Goal: Information Seeking & Learning: Learn about a topic

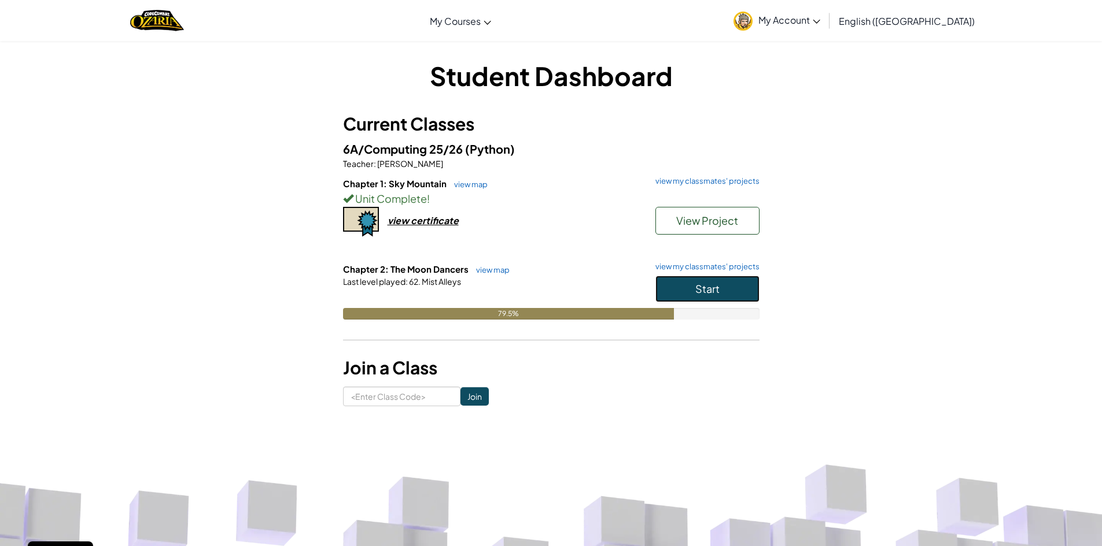
click at [703, 294] on button "Start" at bounding box center [707, 289] width 104 height 27
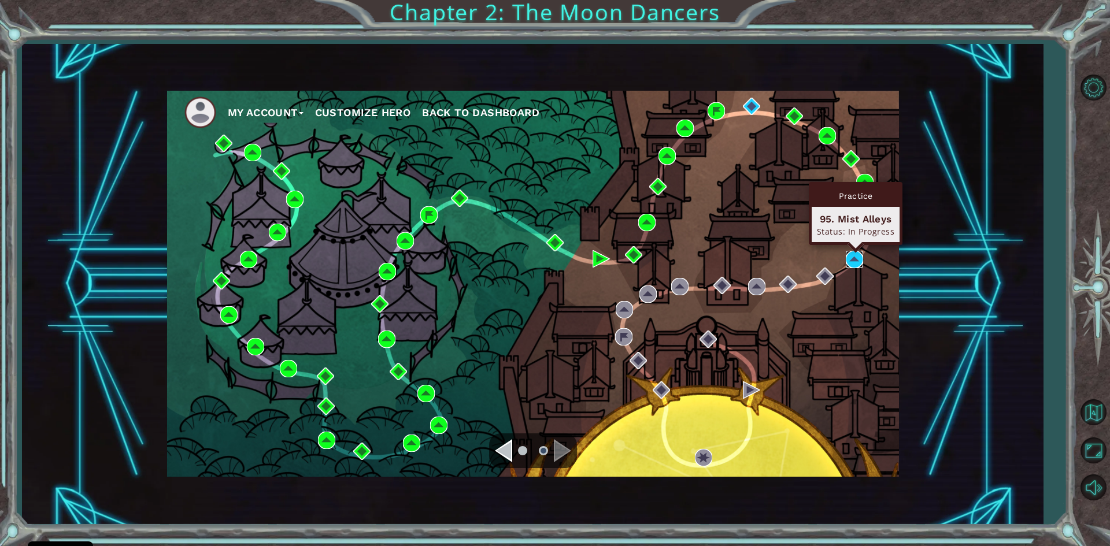
click at [861, 257] on img at bounding box center [854, 259] width 17 height 17
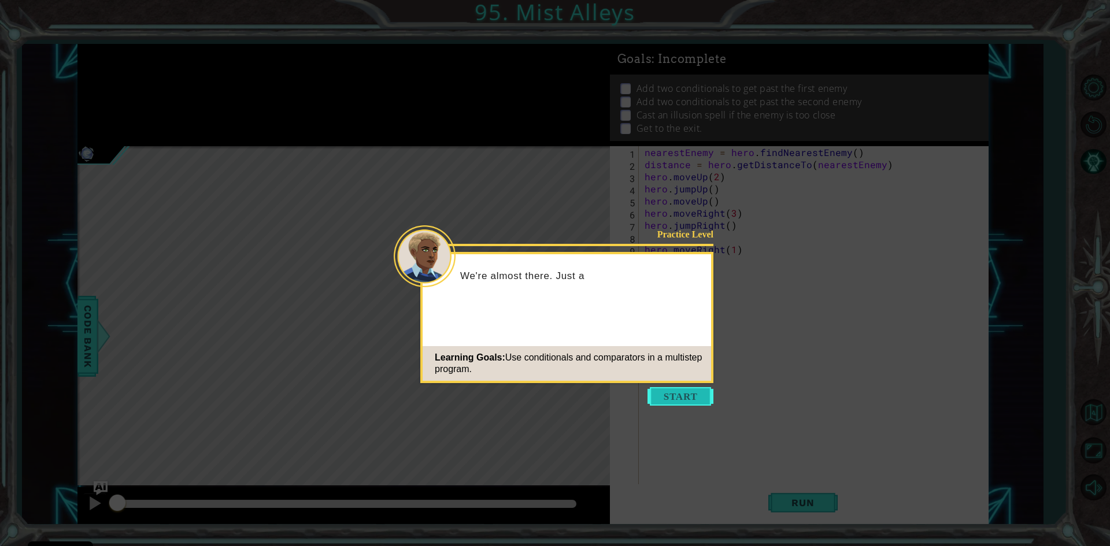
click at [681, 398] on button "Start" at bounding box center [681, 396] width 66 height 19
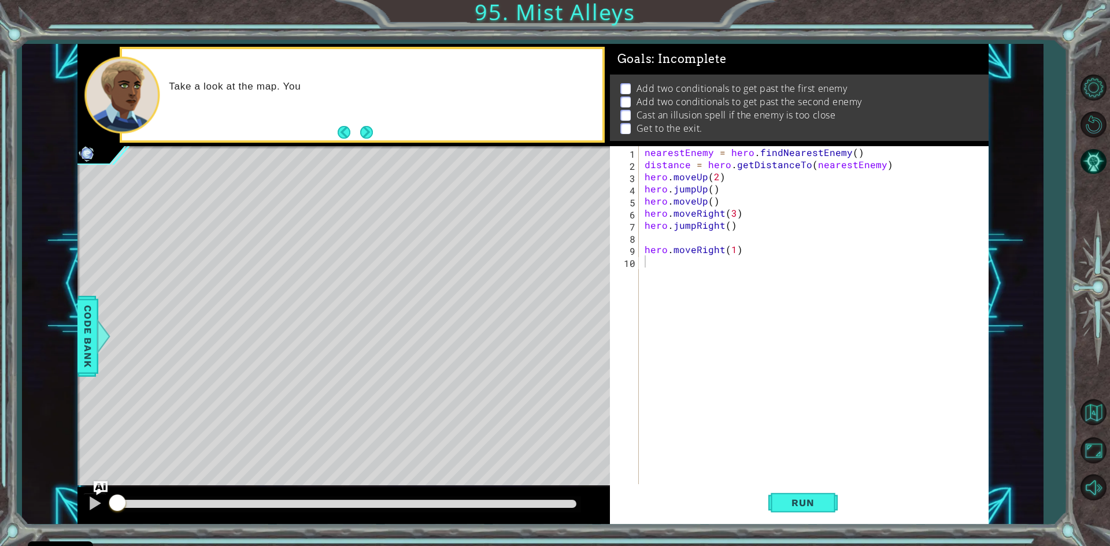
click at [370, 129] on button "Next" at bounding box center [366, 132] width 13 height 13
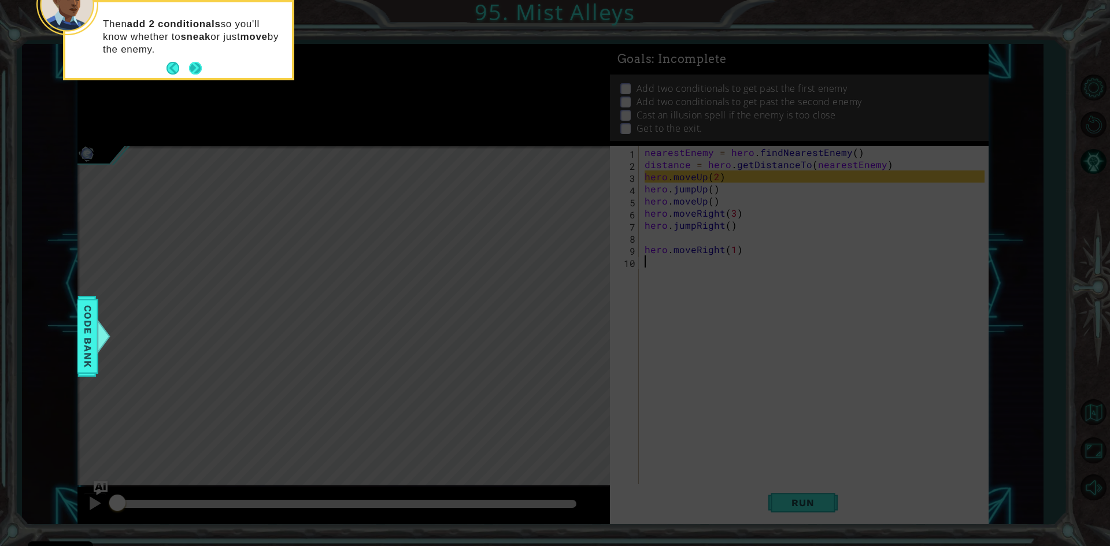
click at [189, 69] on button "Next" at bounding box center [195, 68] width 13 height 13
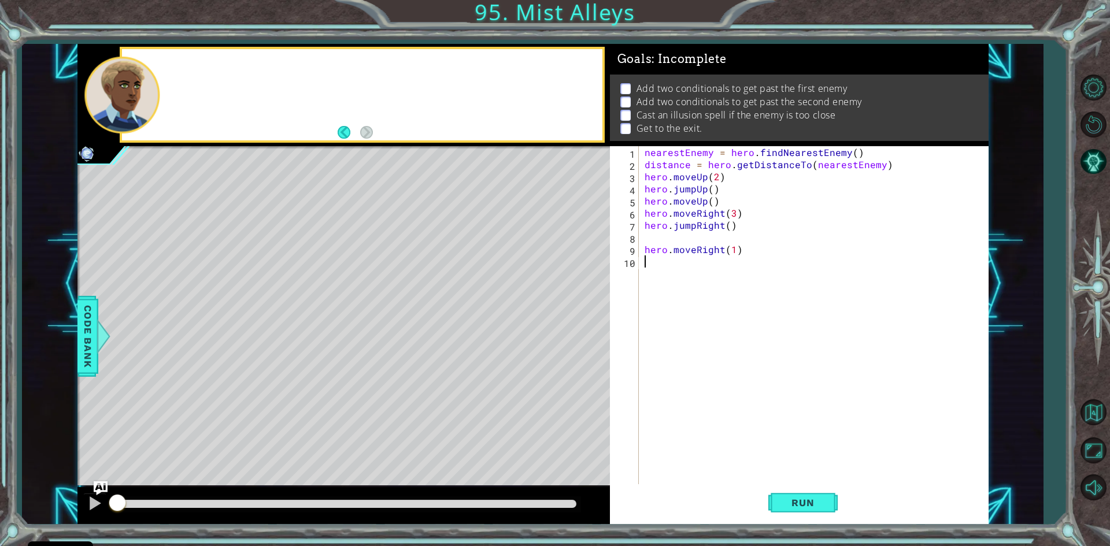
drag, startPoint x: 188, startPoint y: 69, endPoint x: 195, endPoint y: 68, distance: 7.7
click at [192, 68] on div at bounding box center [362, 94] width 480 height 91
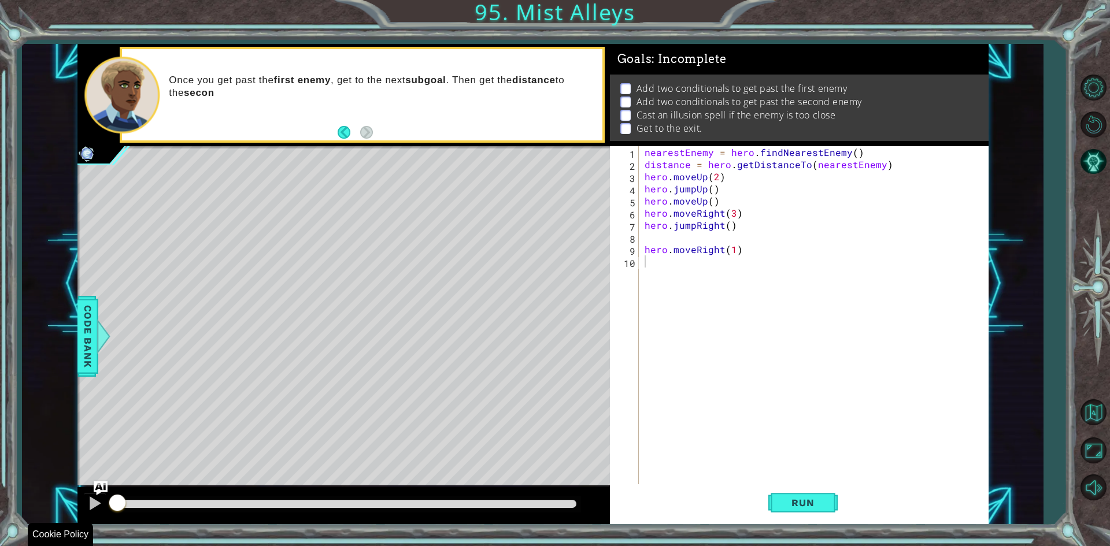
click at [817, 525] on div "1 ההההההההההההההההההההההההההההההההההההההההההההההההההההההההההההההההההההההההההההה…" at bounding box center [555, 273] width 1110 height 546
click at [816, 514] on button "Run" at bounding box center [803, 504] width 69 height 38
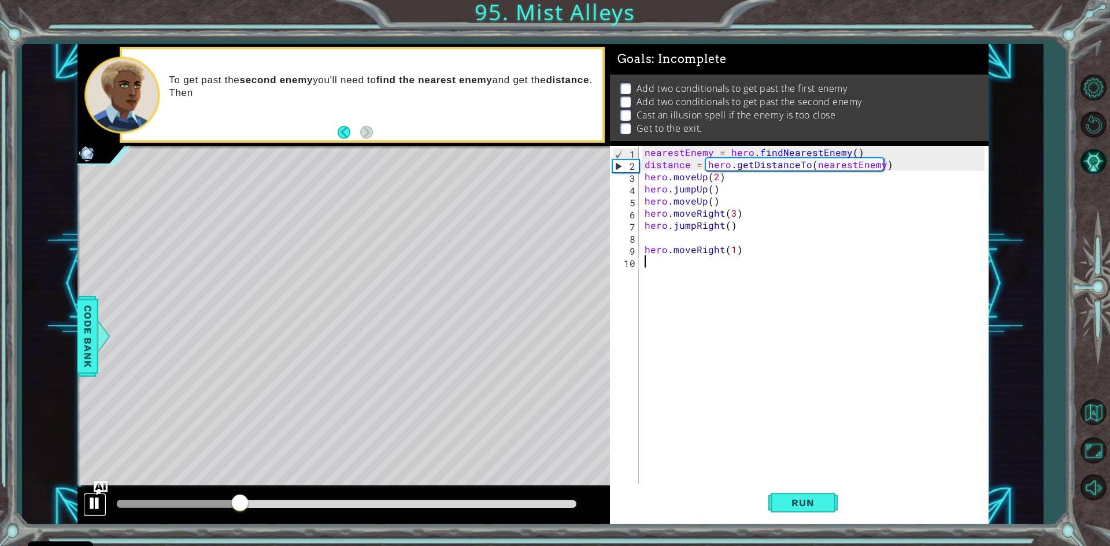
click at [92, 501] on div at bounding box center [94, 503] width 15 height 15
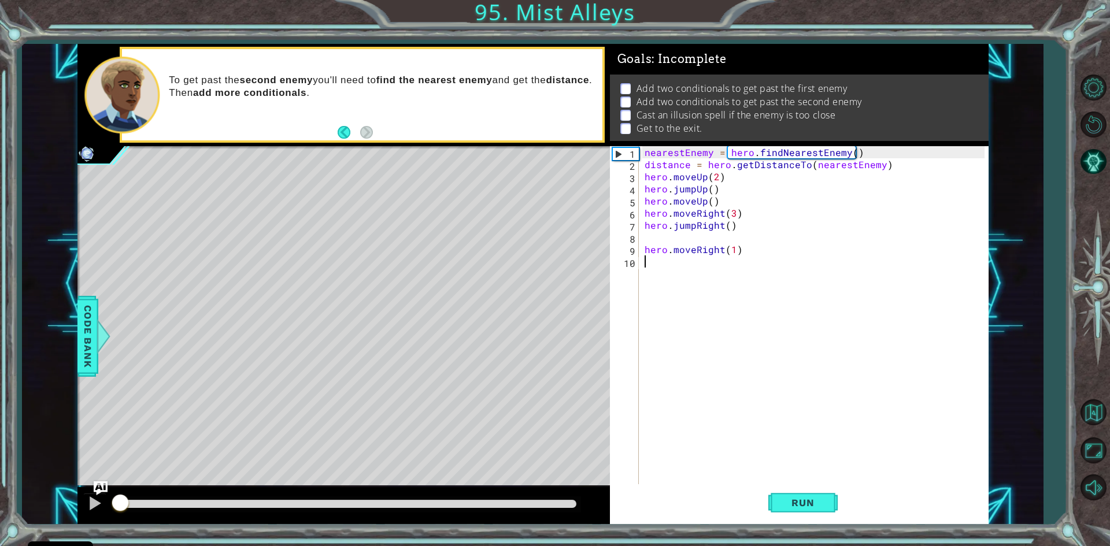
drag, startPoint x: 215, startPoint y: 506, endPoint x: 79, endPoint y: 493, distance: 136.5
click at [79, 493] on div at bounding box center [343, 506] width 533 height 37
click at [97, 497] on div at bounding box center [94, 503] width 15 height 15
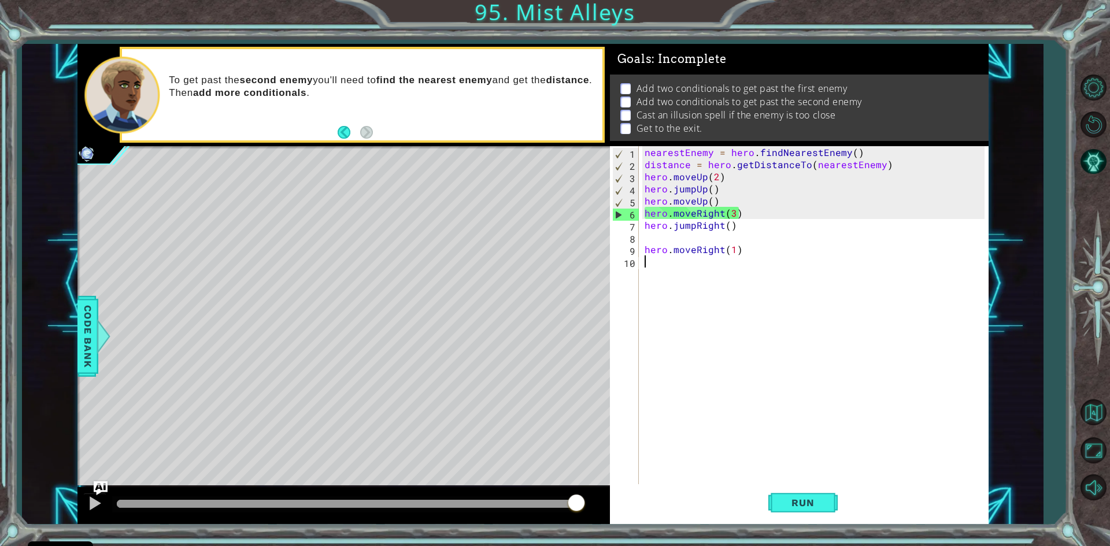
click at [643, 212] on div "nearestEnemy = hero . findNearestEnemy ( ) distance = hero . getDistanceTo ( ne…" at bounding box center [816, 328] width 348 height 364
click at [694, 245] on div "nearestEnemy = hero . findNearestEnemy ( ) distance = hero . getDistanceTo ( ne…" at bounding box center [816, 328] width 348 height 364
type textarea "hero.moveRight(1)"
click at [662, 243] on div "nearestEnemy = hero . findNearestEnemy ( ) distance = hero . getDistanceTo ( ne…" at bounding box center [816, 328] width 348 height 364
click at [651, 249] on div "nearestEnemy = hero . findNearestEnemy ( ) distance = hero . getDistanceTo ( ne…" at bounding box center [816, 328] width 348 height 364
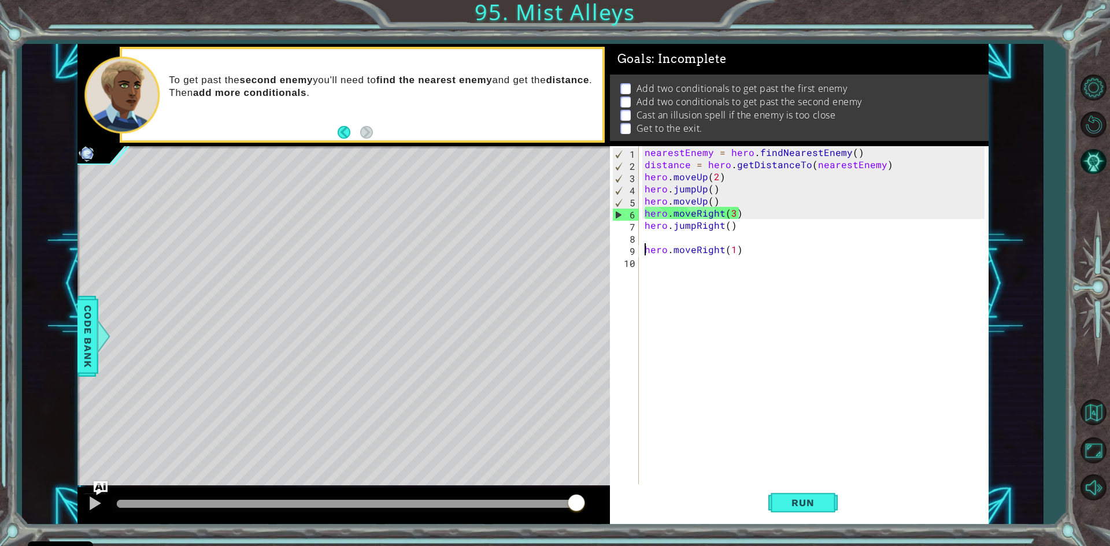
click at [643, 252] on div "nearestEnemy = hero . findNearestEnemy ( ) distance = hero . getDistanceTo ( ne…" at bounding box center [816, 328] width 348 height 364
click at [782, 501] on span "Run" at bounding box center [803, 503] width 46 height 12
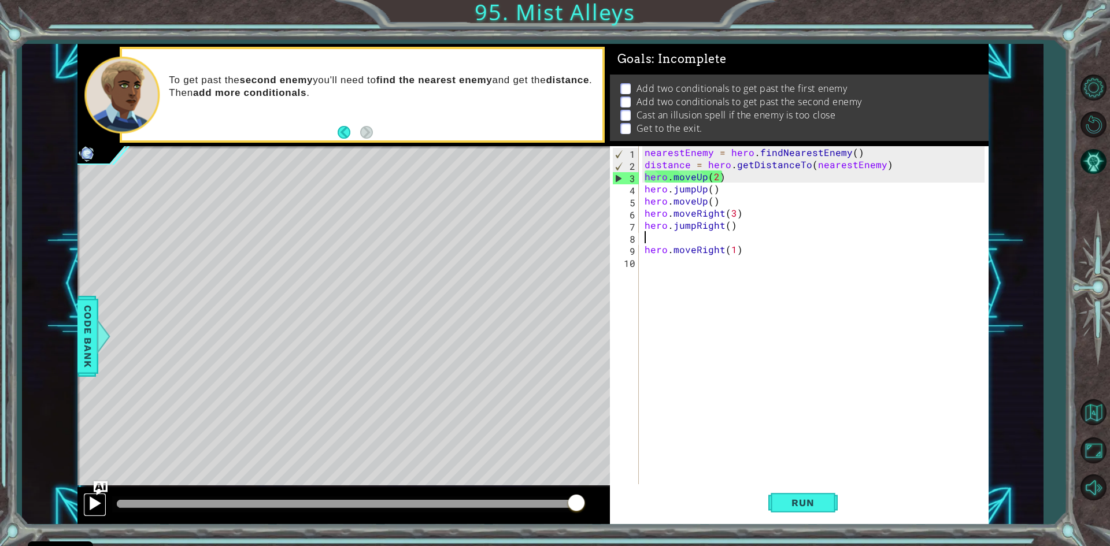
click at [98, 509] on div at bounding box center [94, 503] width 15 height 15
drag, startPoint x: 239, startPoint y: 498, endPoint x: 233, endPoint y: 504, distance: 8.6
click at [233, 504] on div at bounding box center [346, 505] width 469 height 16
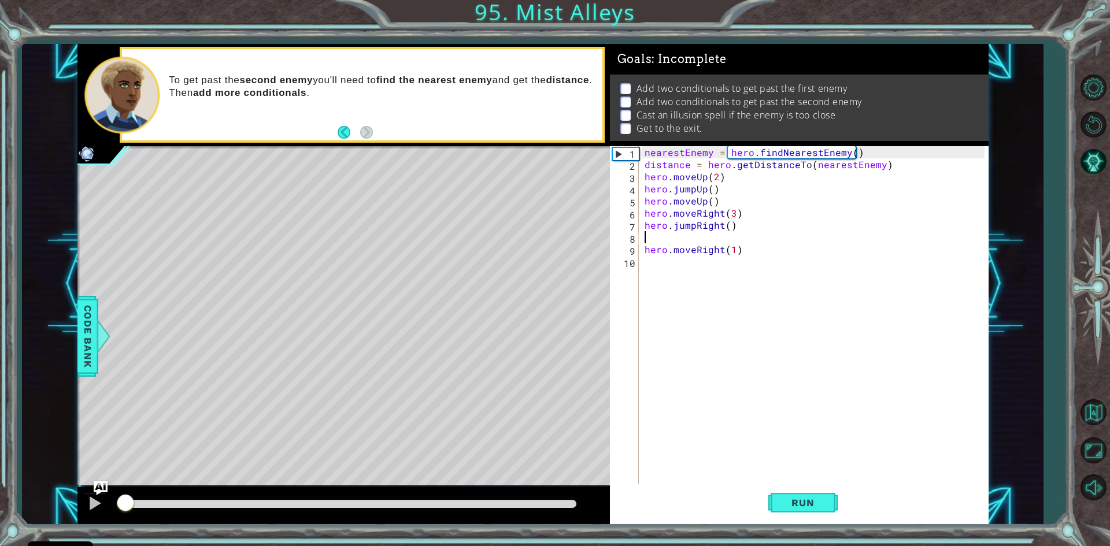
drag, startPoint x: 233, startPoint y: 504, endPoint x: 54, endPoint y: 477, distance: 181.2
click at [54, 477] on div "1 ההההההההההההההההההההההההההההההההההההההההההההההההההההההההההההההההההההההההההההה…" at bounding box center [532, 284] width 1021 height 481
click at [105, 498] on button at bounding box center [94, 505] width 23 height 24
drag, startPoint x: 249, startPoint y: 511, endPoint x: 168, endPoint y: 494, distance: 83.1
click at [168, 494] on div at bounding box center [343, 506] width 533 height 37
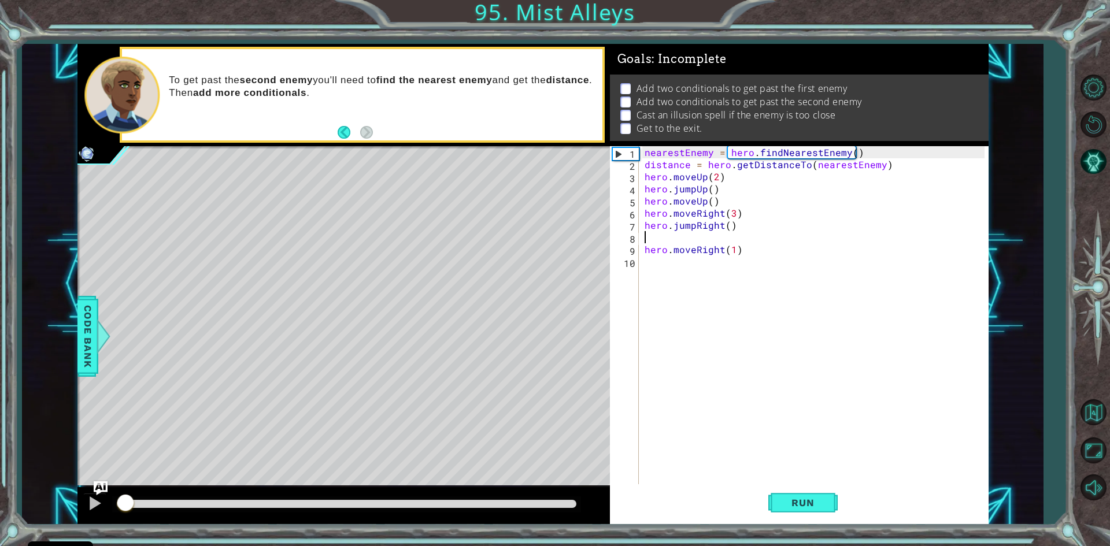
drag, startPoint x: 169, startPoint y: 502, endPoint x: 0, endPoint y: 452, distance: 176.6
click at [0, 452] on div "1 ההההההההההההההההההההההההההההההההההההההההההההההההההההההההההההההההההההההההההההה…" at bounding box center [555, 273] width 1110 height 546
click at [808, 495] on button "Run" at bounding box center [803, 504] width 69 height 38
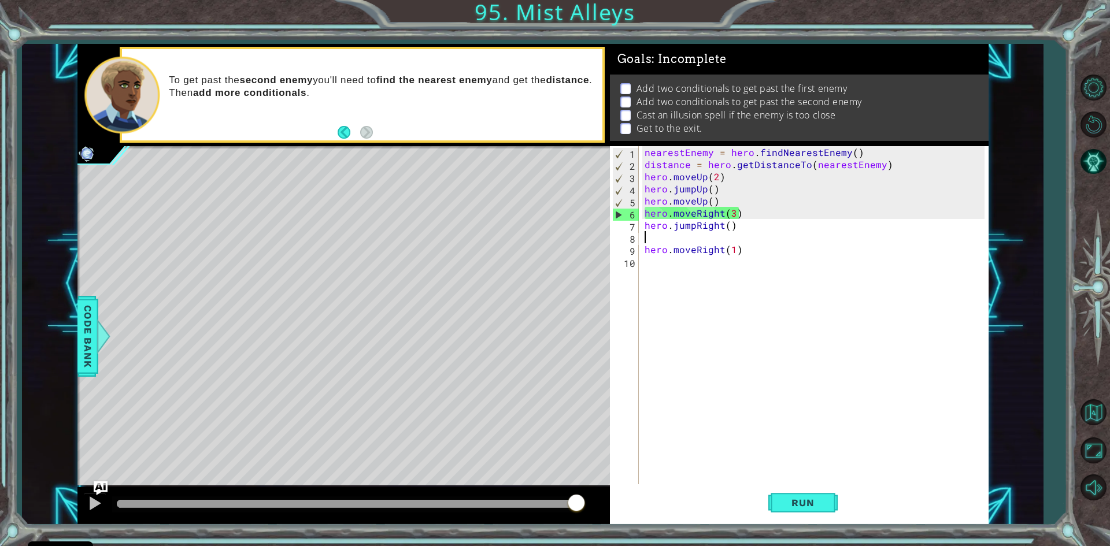
click at [644, 227] on div "nearestEnemy = hero . findNearestEnemy ( ) distance = hero . getDistanceTo ( ne…" at bounding box center [816, 328] width 348 height 364
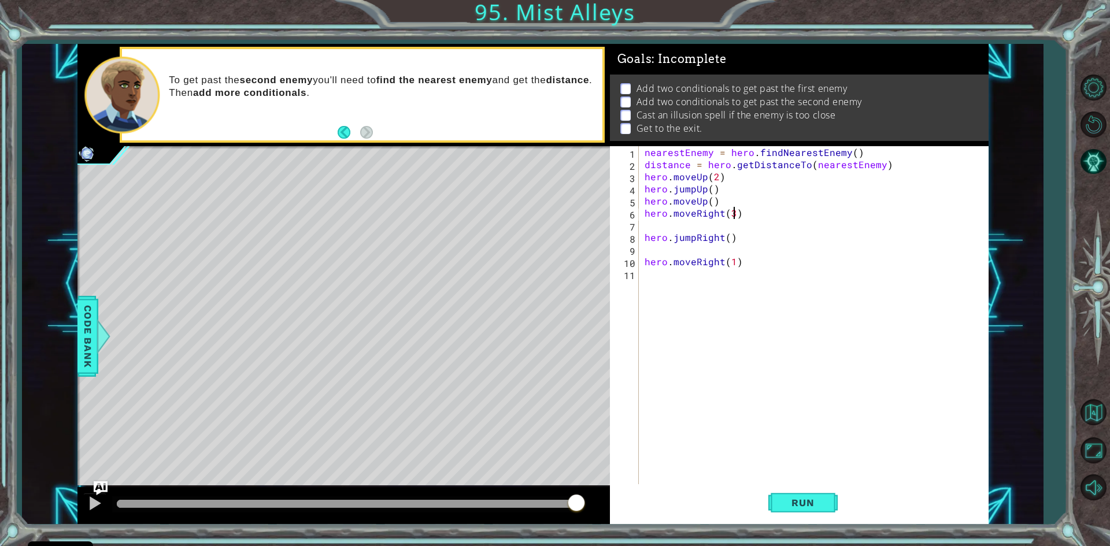
click at [732, 215] on div "nearestEnemy = hero . findNearestEnemy ( ) distance = hero . getDistanceTo ( ne…" at bounding box center [816, 328] width 348 height 364
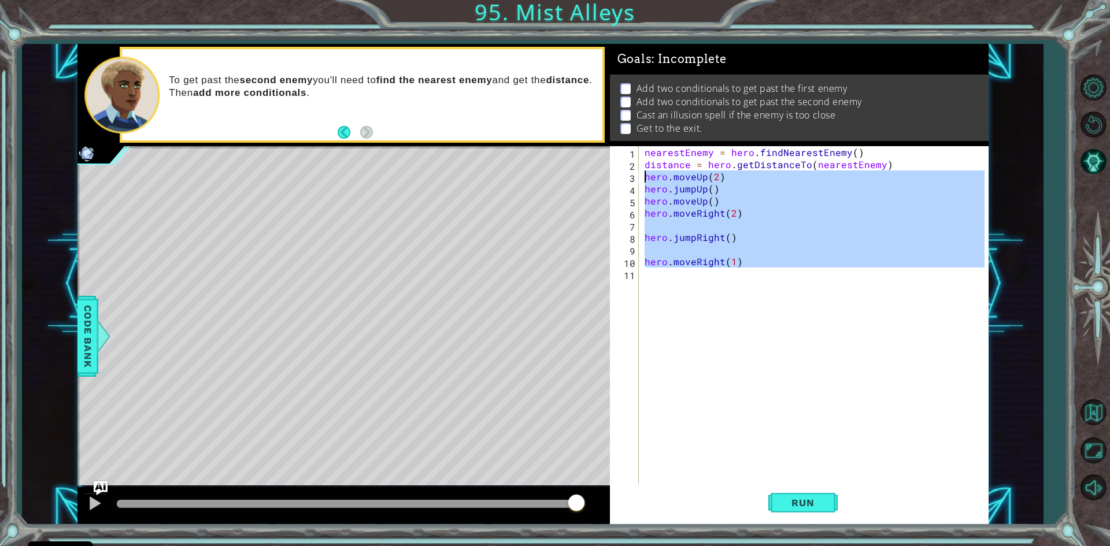
drag, startPoint x: 715, startPoint y: 259, endPoint x: 629, endPoint y: 179, distance: 118.3
click at [629, 179] on div "hero.moveRight(2) 1 2 3 4 5 6 7 8 9 10 11 nearestEnemy = hero . findNearestEnem…" at bounding box center [797, 316] width 375 height 340
type textarea "hero.moveUp(2) hero.jumpUp()"
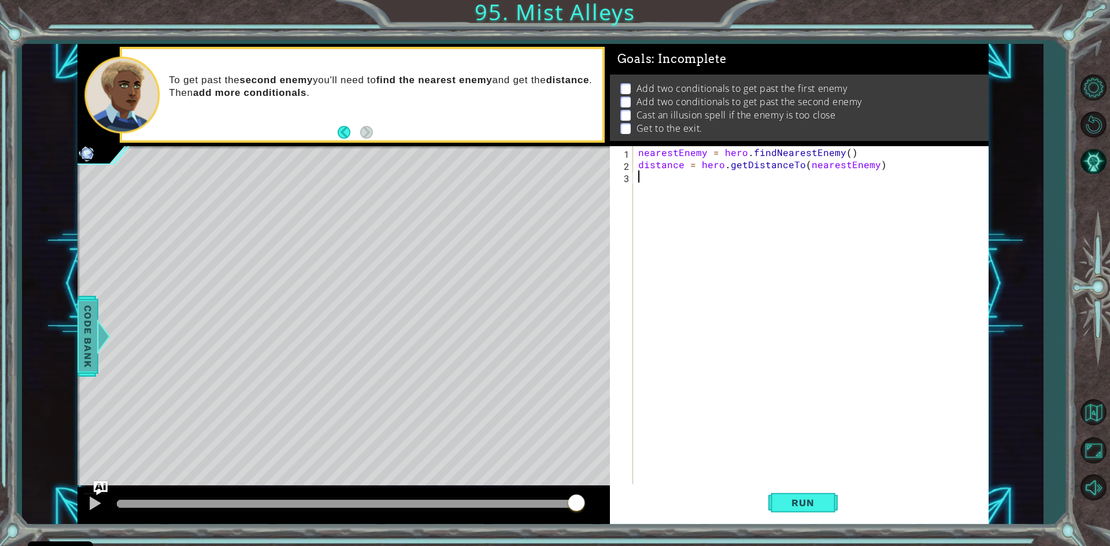
click at [88, 335] on span "Code Bank" at bounding box center [88, 336] width 19 height 71
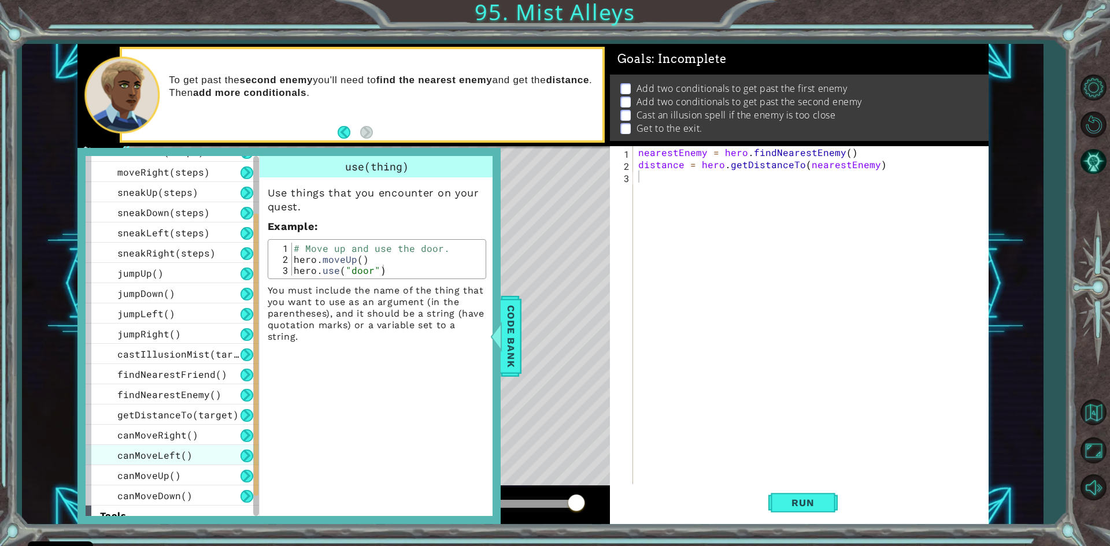
scroll to position [166, 0]
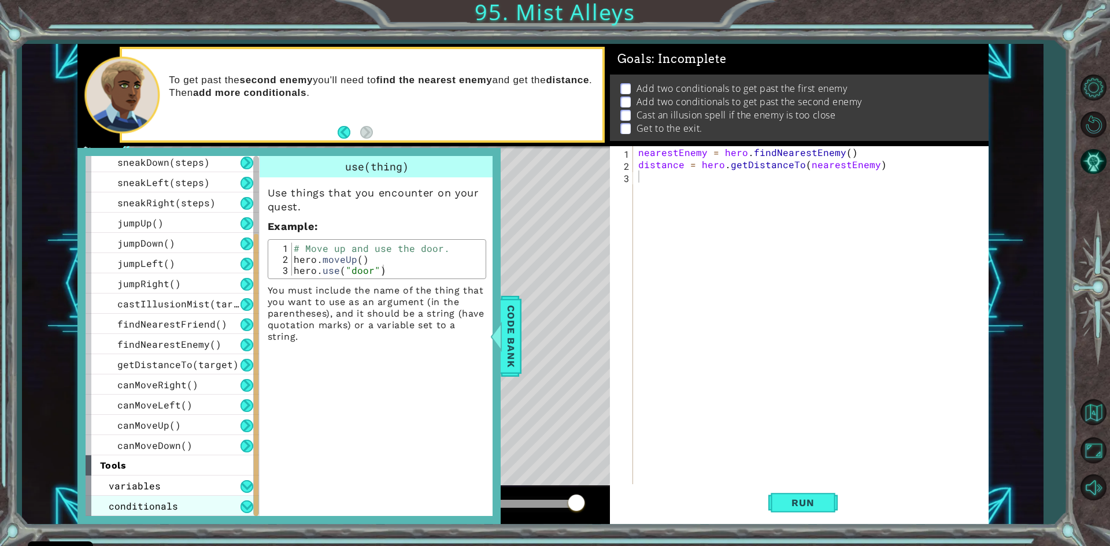
click at [160, 508] on span "conditionals" at bounding box center [143, 506] width 69 height 12
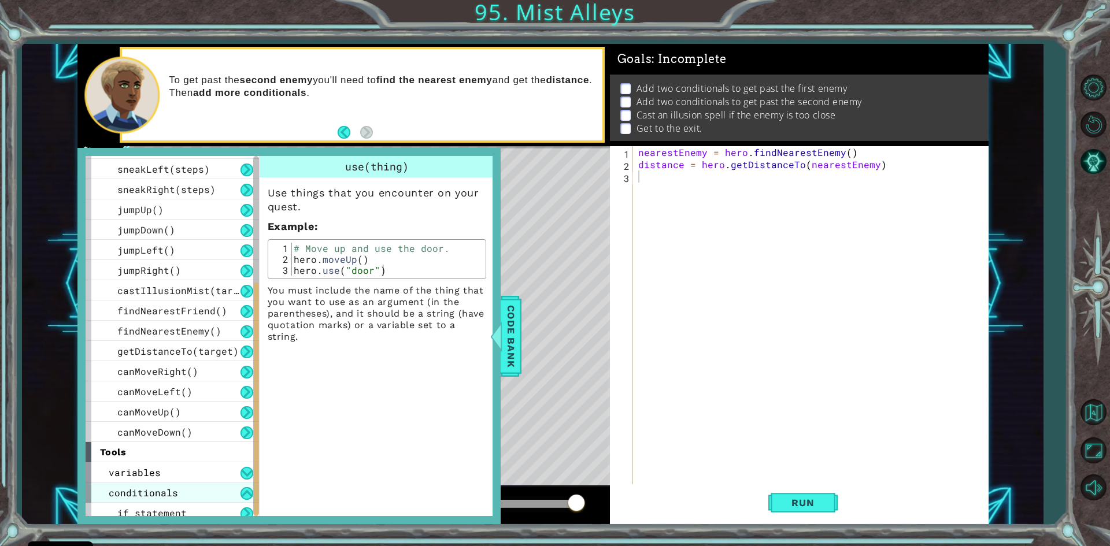
scroll to position [186, 0]
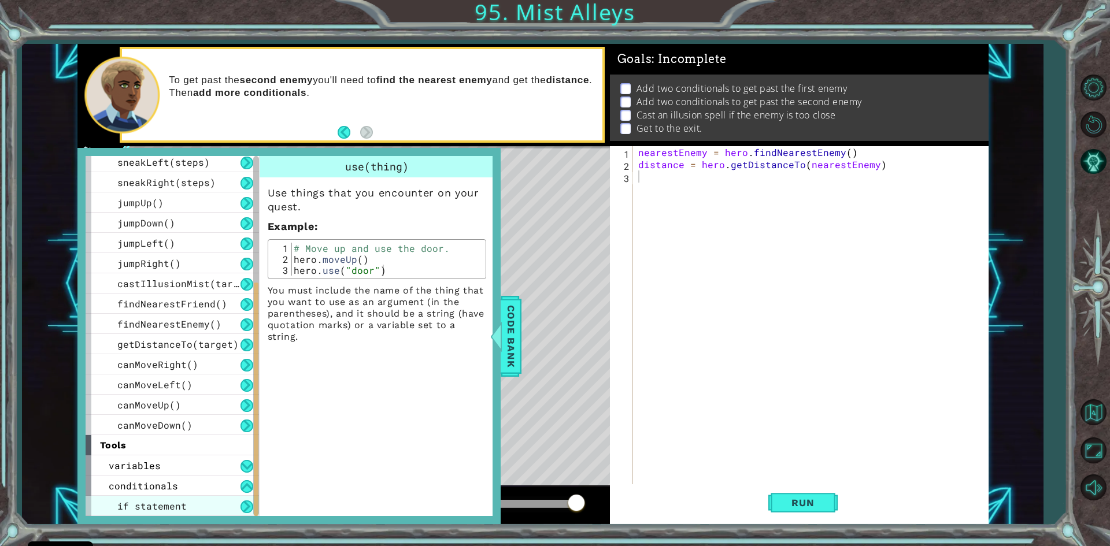
click at [224, 504] on div "if statement" at bounding box center [172, 506] width 173 height 20
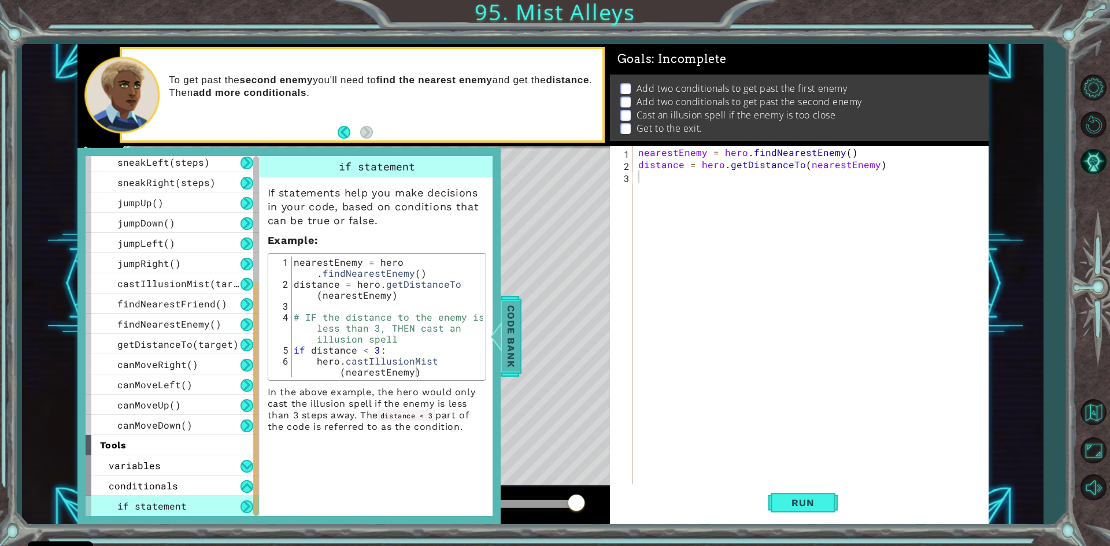
click at [509, 317] on span "Code Bank" at bounding box center [511, 336] width 19 height 71
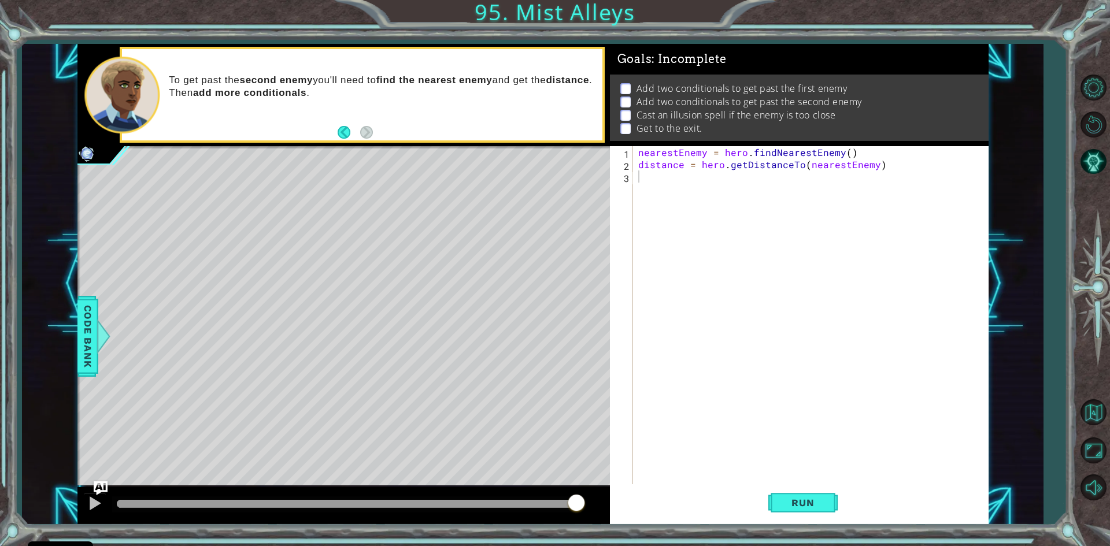
click at [648, 186] on div "nearestEnemy = hero . findNearestEnemy ( ) distance = hero . getDistanceTo ( ne…" at bounding box center [813, 328] width 354 height 364
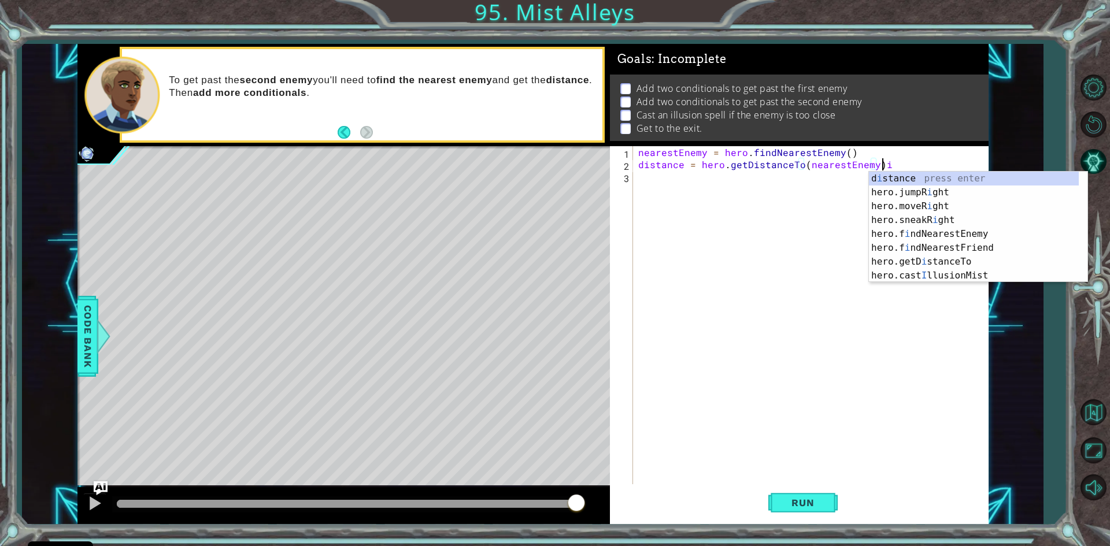
scroll to position [0, 14]
type textarea "distance = hero.getDistanceTo(nearestEnemy)"
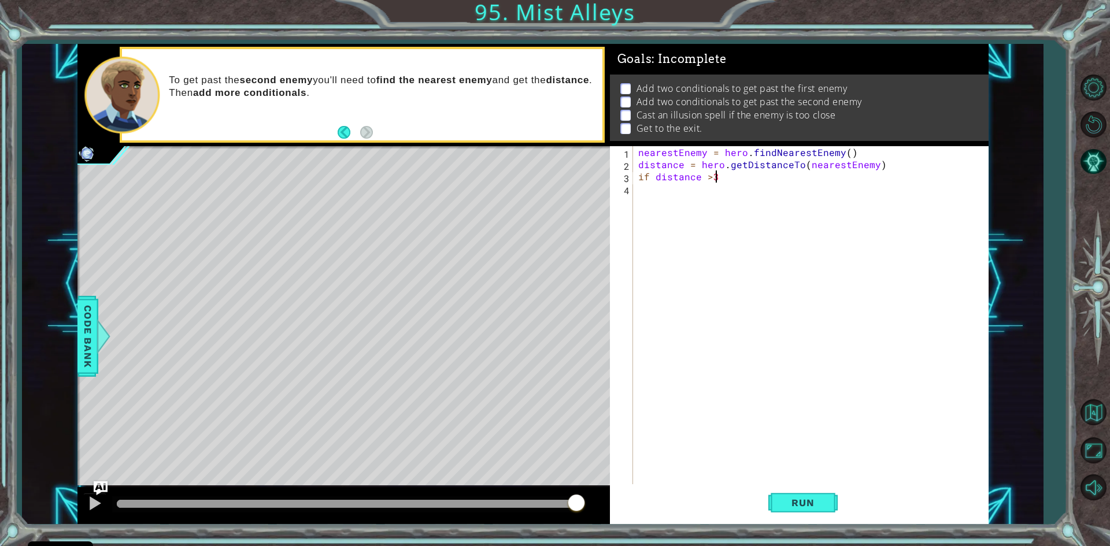
scroll to position [0, 4]
drag, startPoint x: 71, startPoint y: 342, endPoint x: 73, endPoint y: 334, distance: 8.1
click at [73, 337] on div "1 ההההההההההההההההההההההההההההההההההההההההההההההההההההההההההההההההההההההההההההה…" at bounding box center [532, 284] width 1021 height 481
click at [77, 336] on div "1 ההההההההההההההההההההההההההההההההההההההההההההההההההההההההההההההההההההההההההההה…" at bounding box center [532, 284] width 1021 height 481
click at [83, 337] on span "Code Bank" at bounding box center [88, 336] width 19 height 71
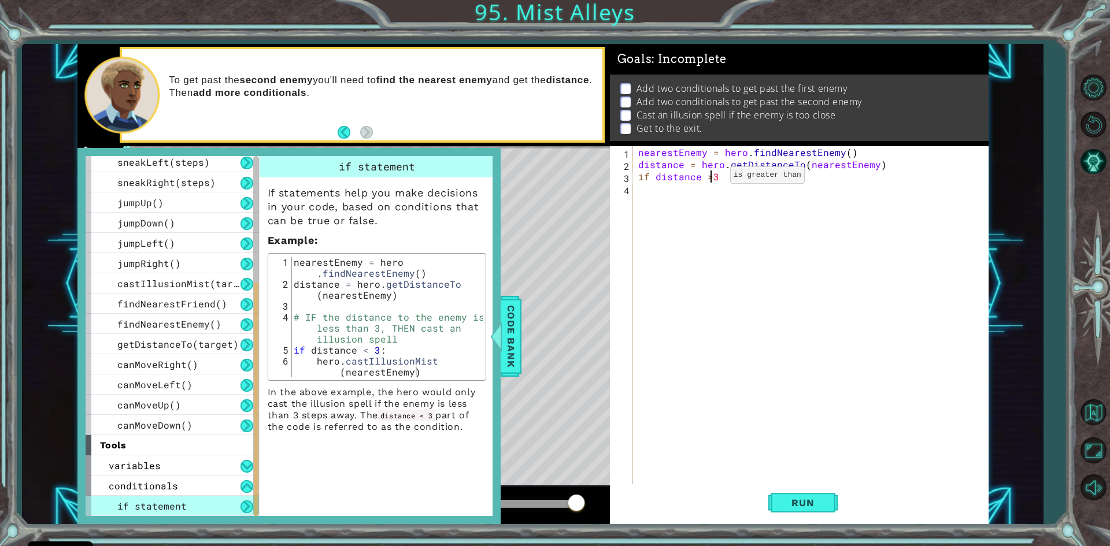
click at [710, 178] on div "nearestEnemy = hero . findNearestEnemy ( ) distance = hero . getDistanceTo ( ne…" at bounding box center [813, 328] width 354 height 364
type textarea "if distance < 3:"
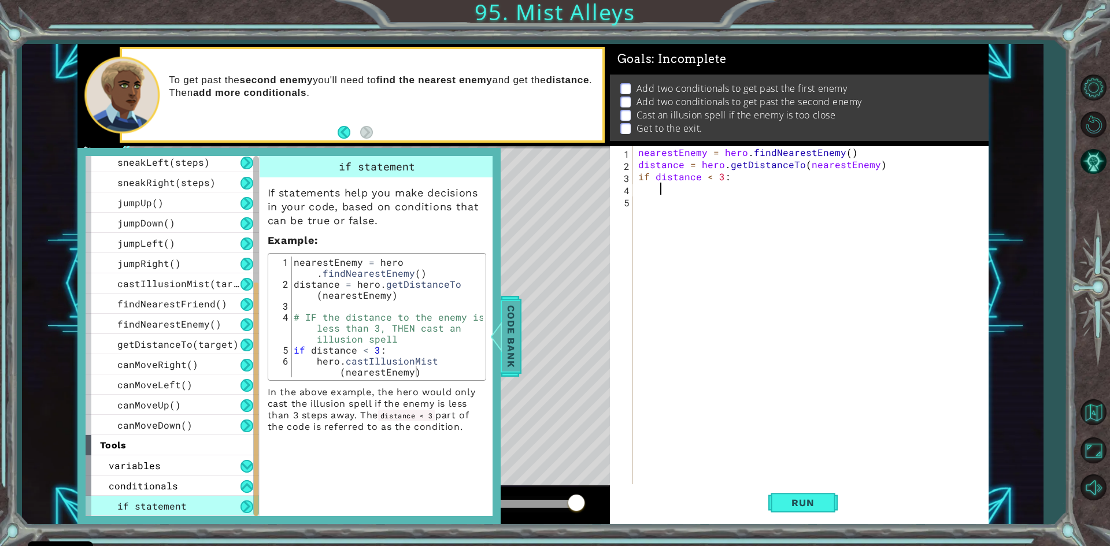
click at [494, 339] on div at bounding box center [496, 336] width 14 height 35
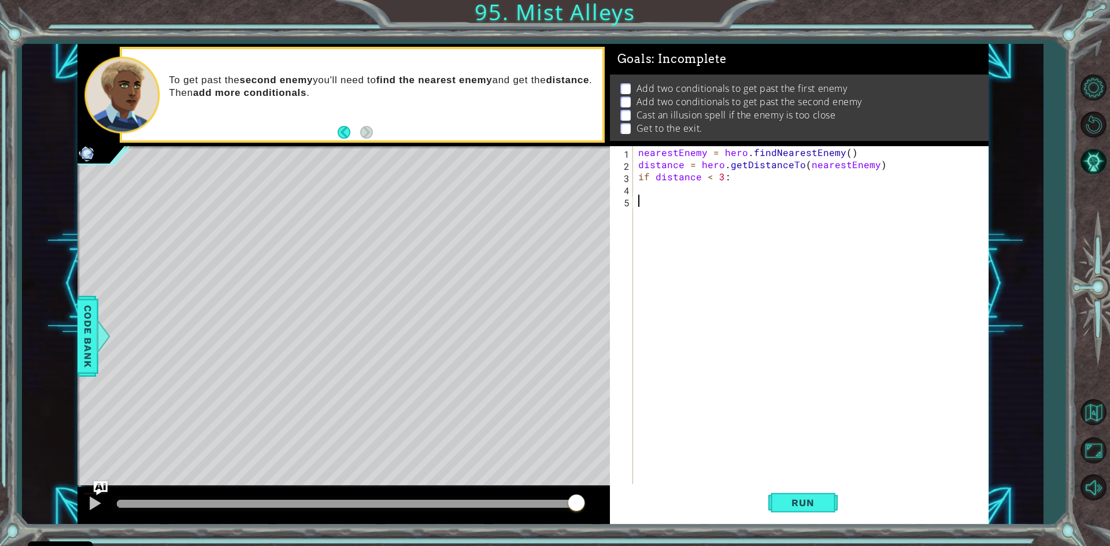
scroll to position [0, 0]
click at [658, 195] on div "nearestEnemy = hero . findNearestEnemy ( ) distance = hero . getDistanceTo ( ne…" at bounding box center [813, 328] width 354 height 364
click at [660, 193] on div "nearestEnemy = hero . findNearestEnemy ( ) distance = hero . getDistanceTo ( ne…" at bounding box center [813, 328] width 354 height 364
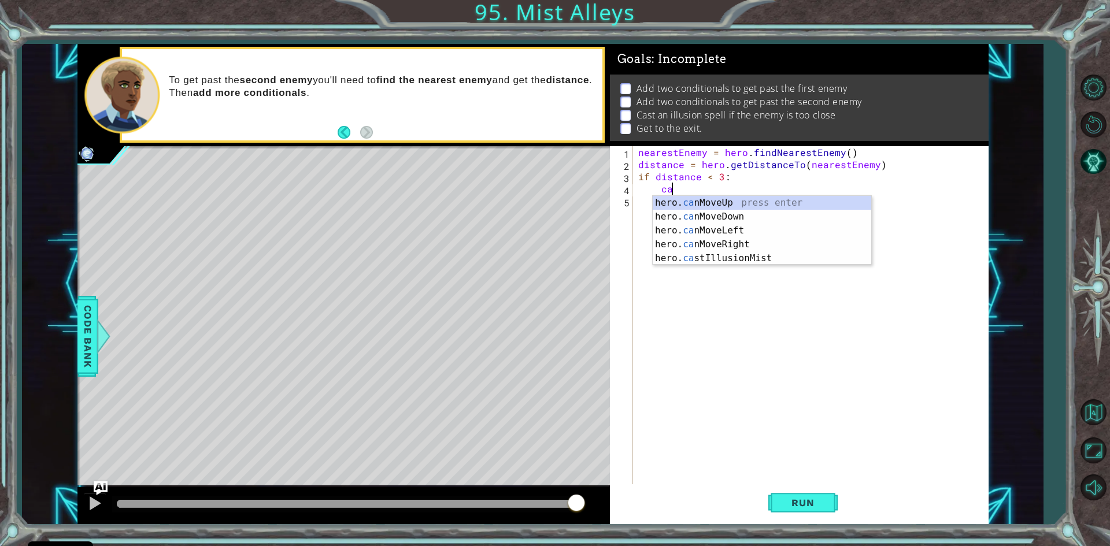
scroll to position [0, 2]
click at [705, 201] on div "hero. cast IllusionMist press enter" at bounding box center [762, 217] width 219 height 42
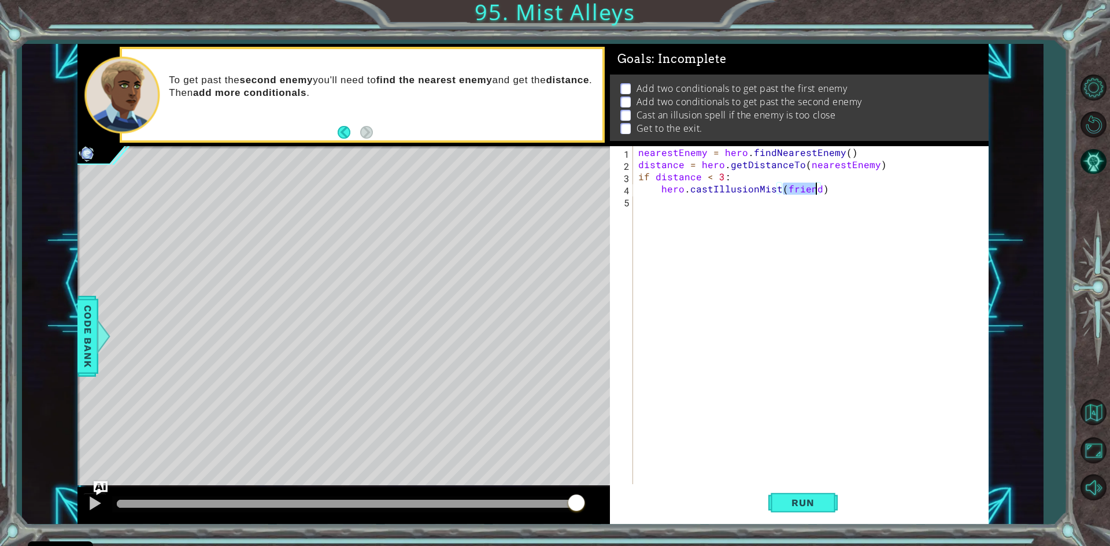
click at [666, 208] on div "nearestEnemy = hero . findNearestEnemy ( ) distance = hero . getDistanceTo ( ne…" at bounding box center [813, 328] width 354 height 364
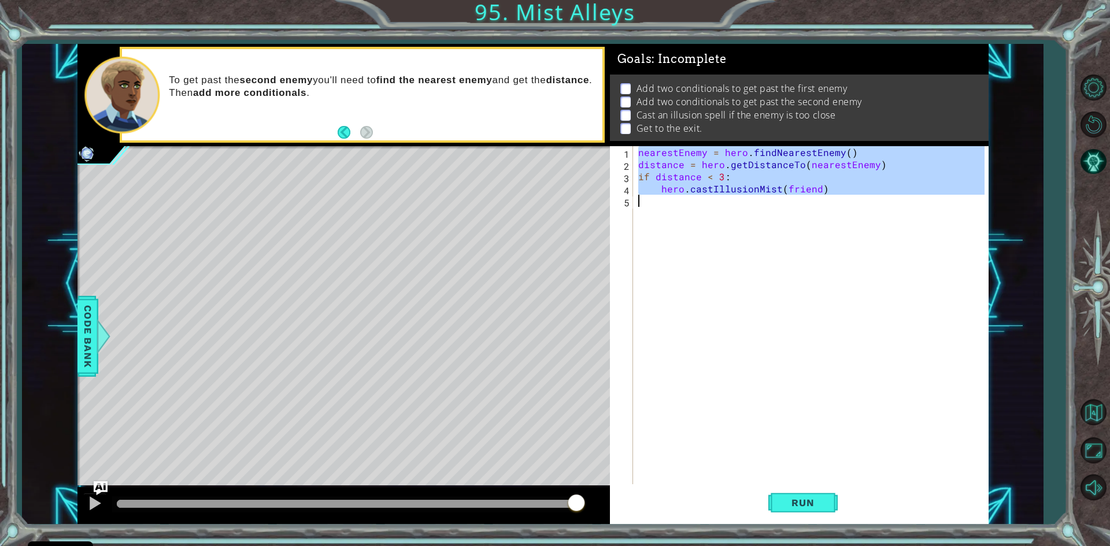
click at [784, 190] on div "nearestEnemy = hero . findNearestEnemy ( ) distance = hero . getDistanceTo ( ne…" at bounding box center [810, 316] width 349 height 340
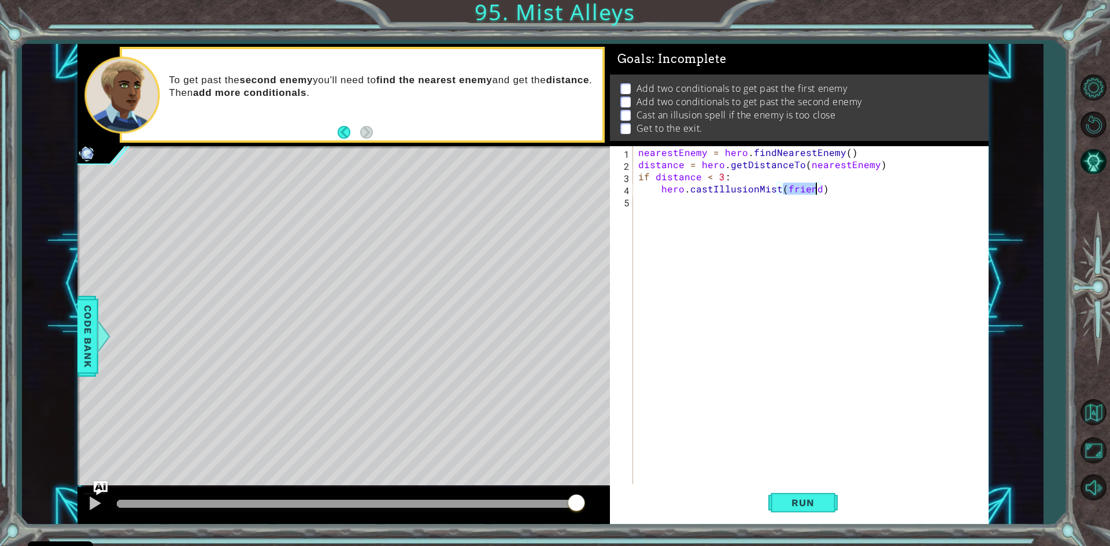
drag, startPoint x: 783, startPoint y: 190, endPoint x: 818, endPoint y: 189, distance: 34.7
click at [818, 189] on div "nearestEnemy = hero . findNearestEnemy ( ) distance = hero . getDistanceTo ( ne…" at bounding box center [813, 328] width 354 height 364
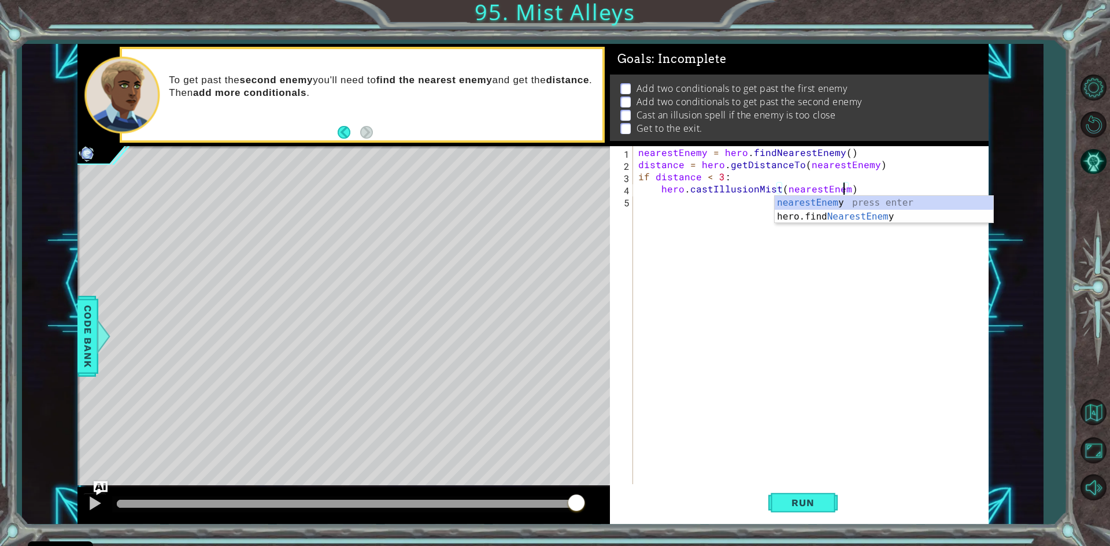
type textarea "hero.castIllusionMist(nearestEnemy)"
click at [814, 202] on div "nearestEnemy press enter hero.find NearestEnemy press enter" at bounding box center [884, 224] width 219 height 56
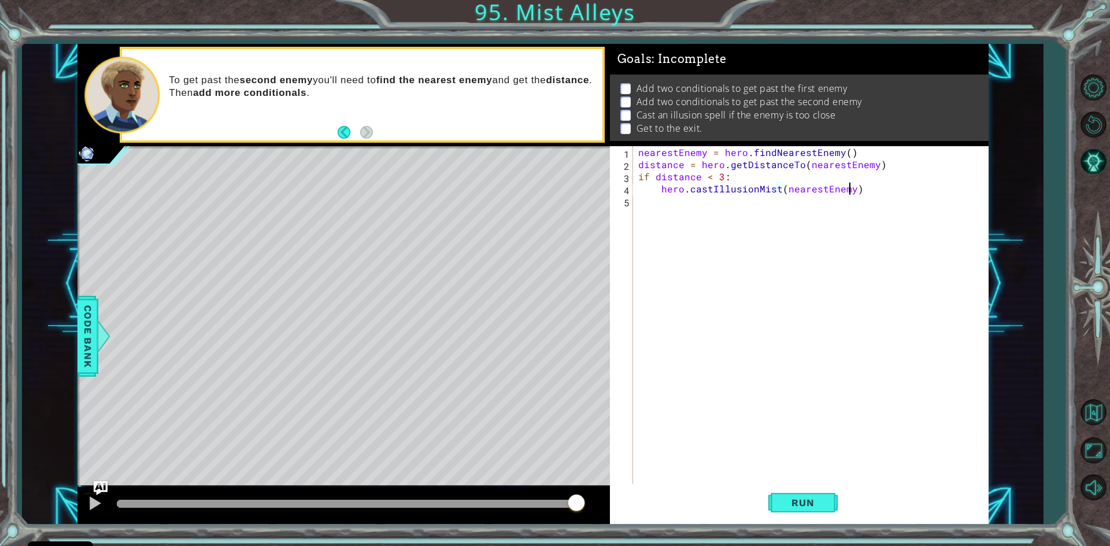
click at [874, 198] on div "nearestEnemy = hero . findNearestEnemy ( ) distance = hero . getDistanceTo ( ne…" at bounding box center [813, 328] width 354 height 364
click at [872, 193] on div "nearestEnemy = hero . findNearestEnemy ( ) distance = hero . getDistanceTo ( ne…" at bounding box center [813, 328] width 354 height 364
type textarea "hero.castIllusionMist(nearestEnemy)"
click at [834, 500] on button "Run" at bounding box center [803, 504] width 69 height 38
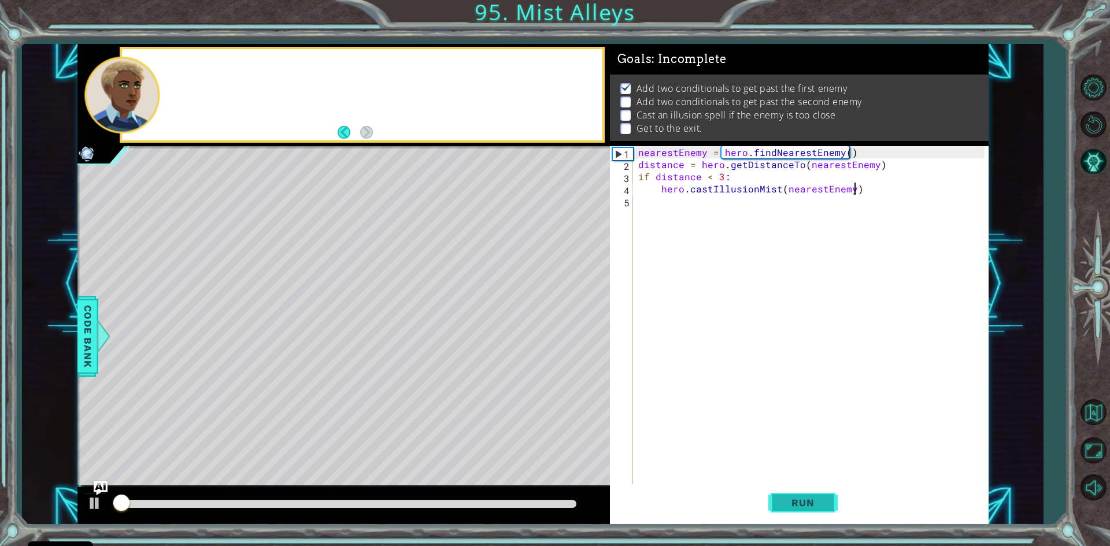
scroll to position [5, 0]
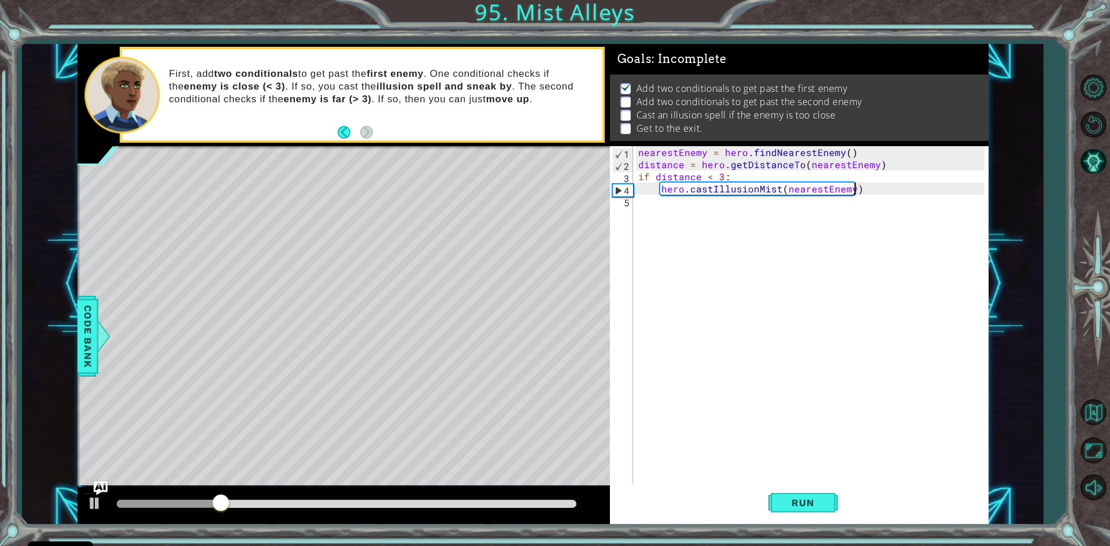
click at [710, 204] on div "nearestEnemy = hero . findNearestEnemy ( ) distance = hero . getDistanceTo ( ne…" at bounding box center [813, 328] width 354 height 364
drag, startPoint x: 723, startPoint y: 254, endPoint x: 678, endPoint y: 205, distance: 66.7
click at [678, 205] on div "nearestEnemy = hero . findNearestEnemy ( ) distance = hero . getDistanceTo ( ne…" at bounding box center [813, 328] width 354 height 364
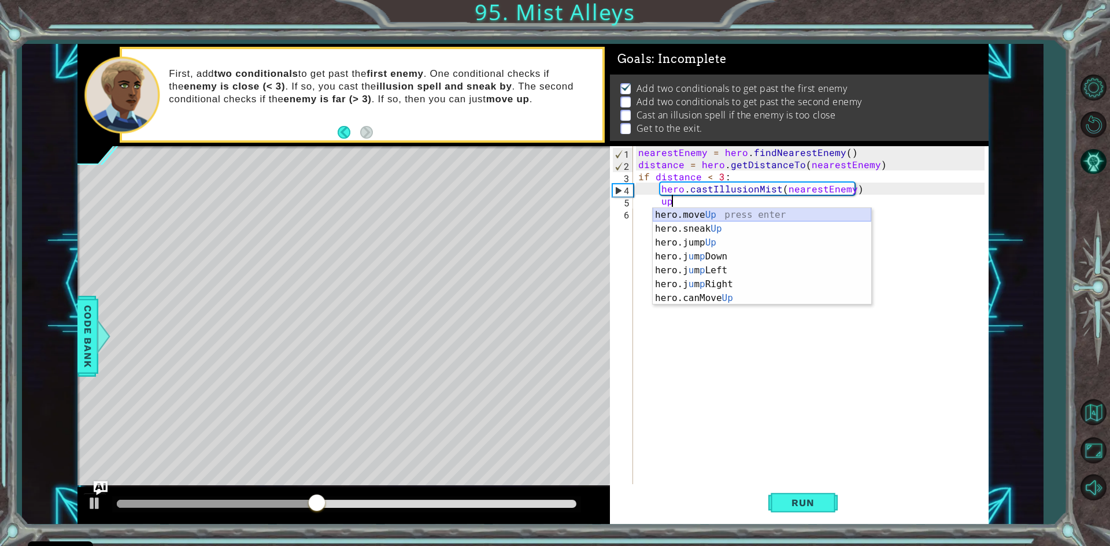
click at [681, 217] on div "hero.move Up press enter hero.sneak Up press enter hero.jump Up press enter her…" at bounding box center [762, 270] width 219 height 125
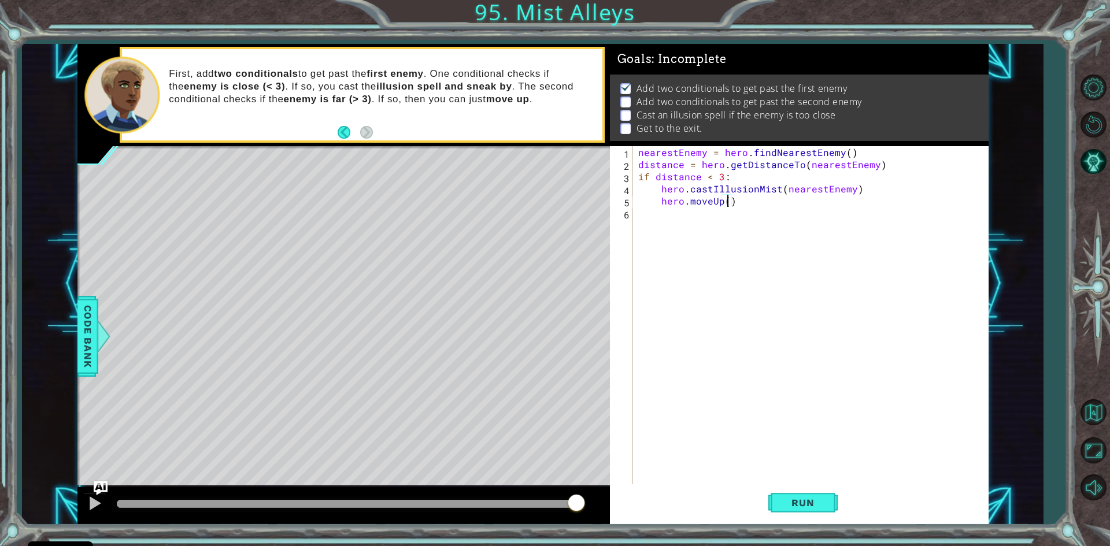
type textarea "hero.moveUp(2)"
click at [648, 210] on div "nearestEnemy = hero . findNearestEnemy ( ) distance = hero . getDistanceTo ( ne…" at bounding box center [813, 328] width 354 height 364
type textarea "if distance > 3:"
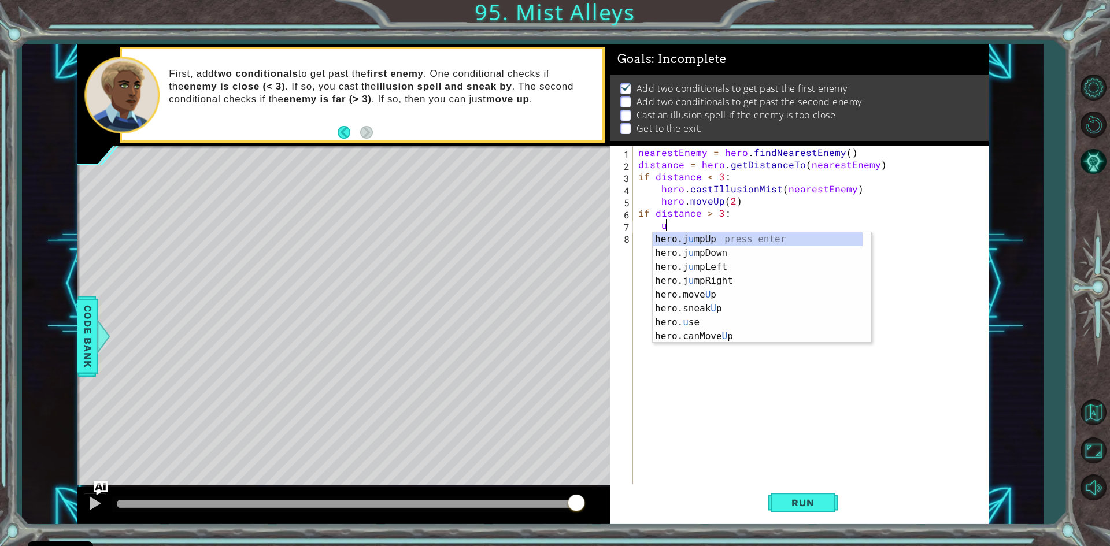
scroll to position [0, 1]
click at [692, 237] on div "hero.move Up press enter hero.sneak Up press enter hero.jump Up press enter her…" at bounding box center [762, 294] width 219 height 125
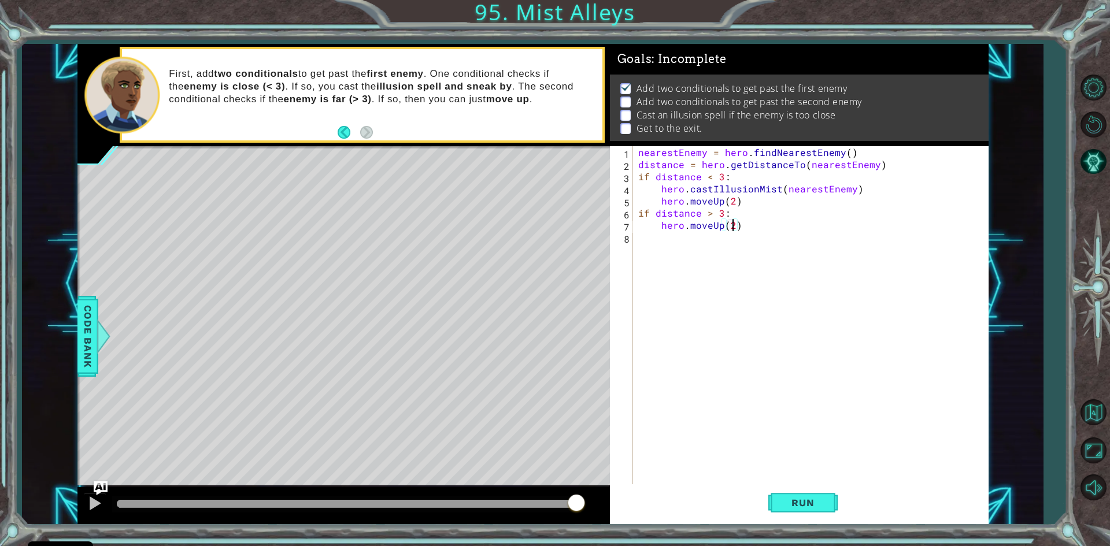
scroll to position [0, 5]
type textarea "hero.moveUp(2)"
click at [784, 512] on button "Run" at bounding box center [803, 504] width 69 height 38
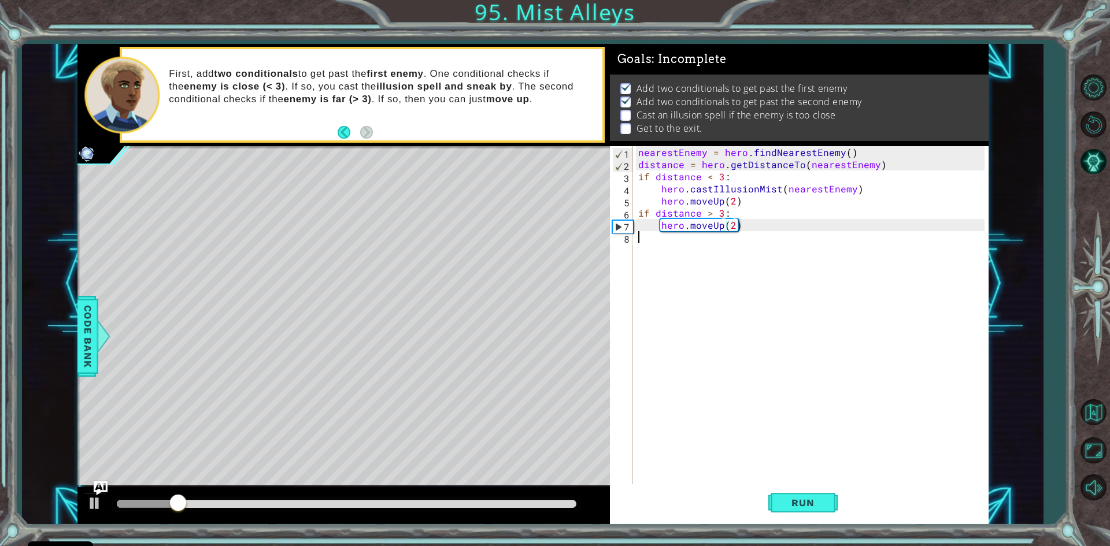
click at [655, 245] on div "nearestEnemy = hero . findNearestEnemy ( ) distance = hero . getDistanceTo ( ne…" at bounding box center [813, 328] width 354 height 364
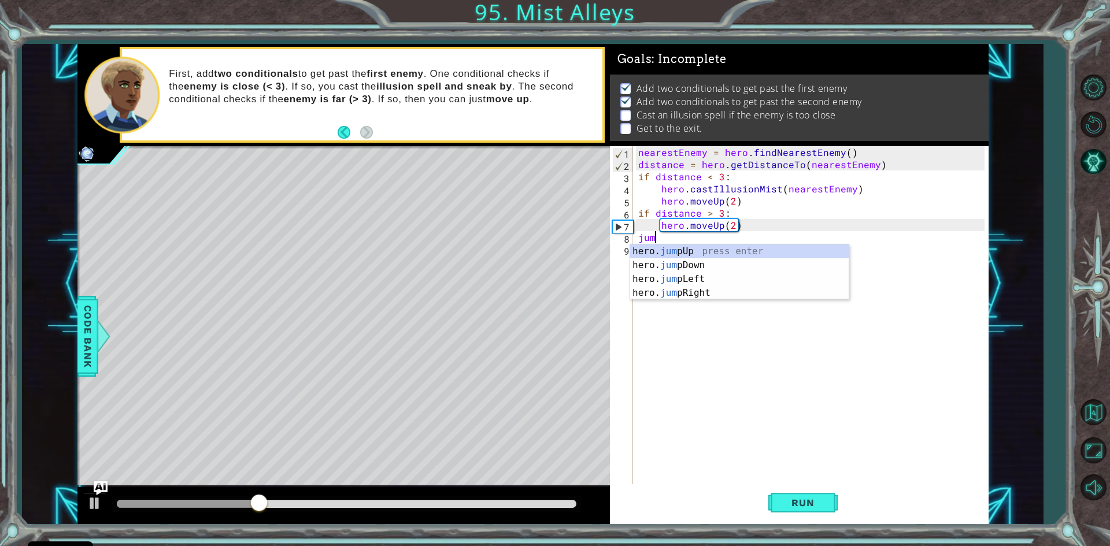
type textarea "jump"
drag, startPoint x: 663, startPoint y: 250, endPoint x: 392, endPoint y: 210, distance: 274.7
click at [662, 250] on div "hero. jump Up press enter hero. jump Down press enter hero. jump Left press ent…" at bounding box center [739, 286] width 219 height 83
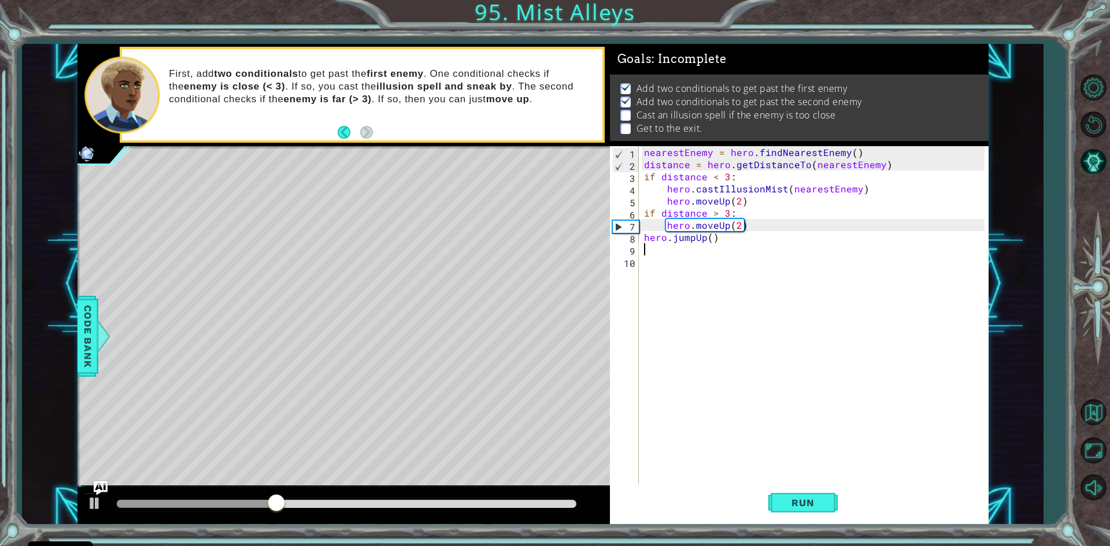
scroll to position [0, 0]
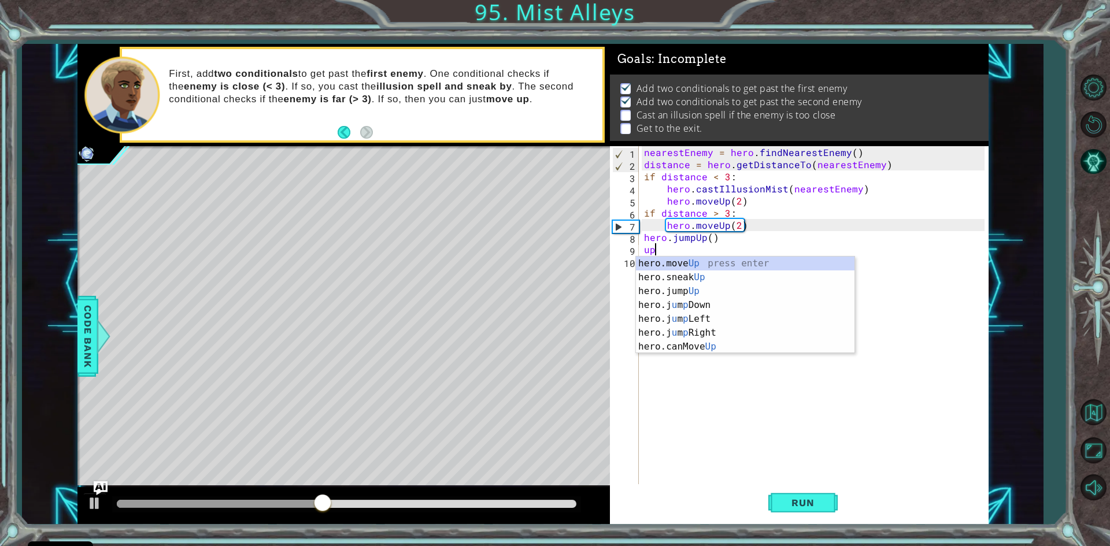
type textarea "hero.moveUp(1)"
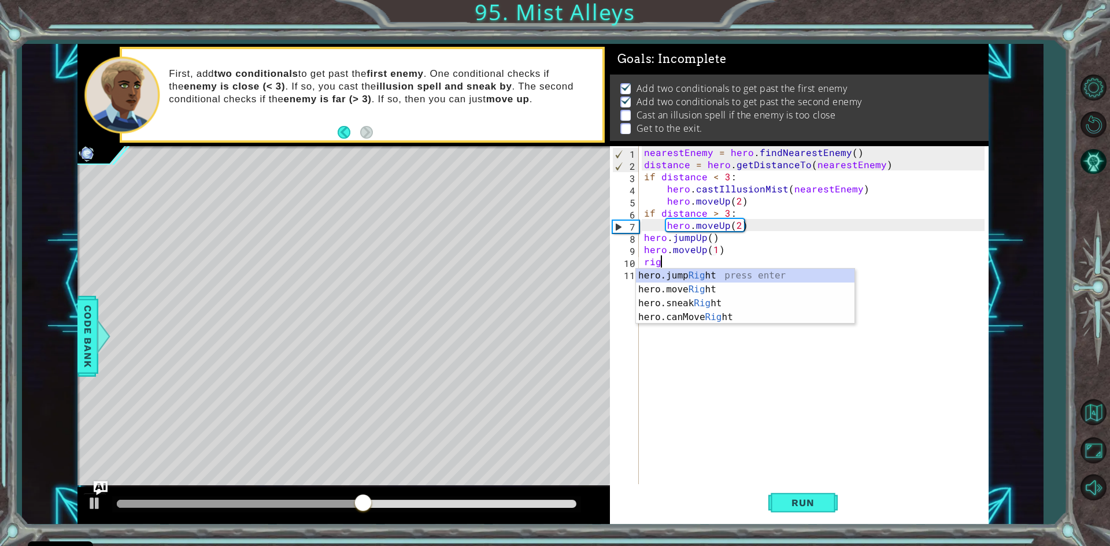
scroll to position [0, 1]
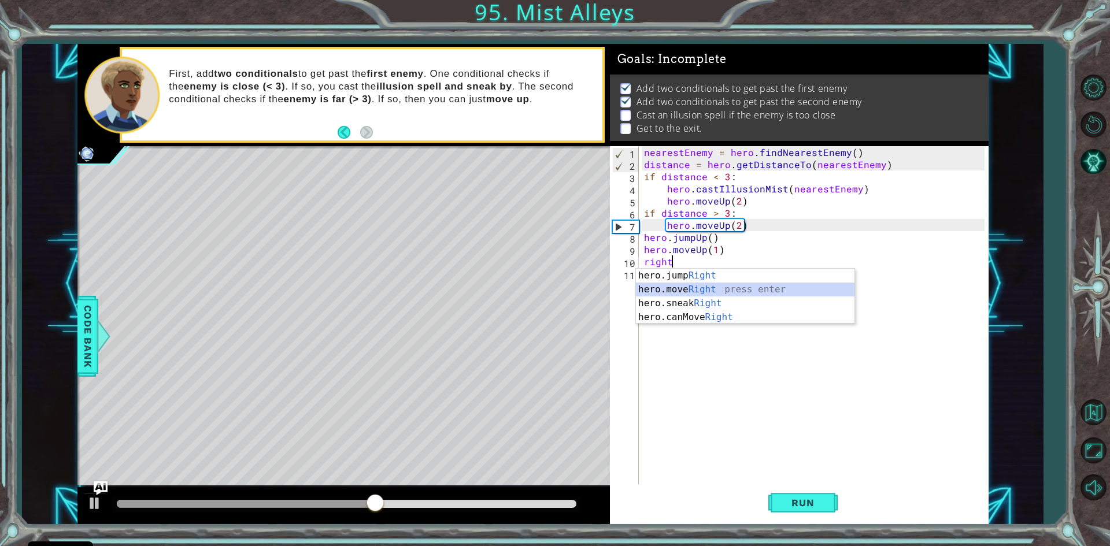
type textarea "hero.moveRight(1)"
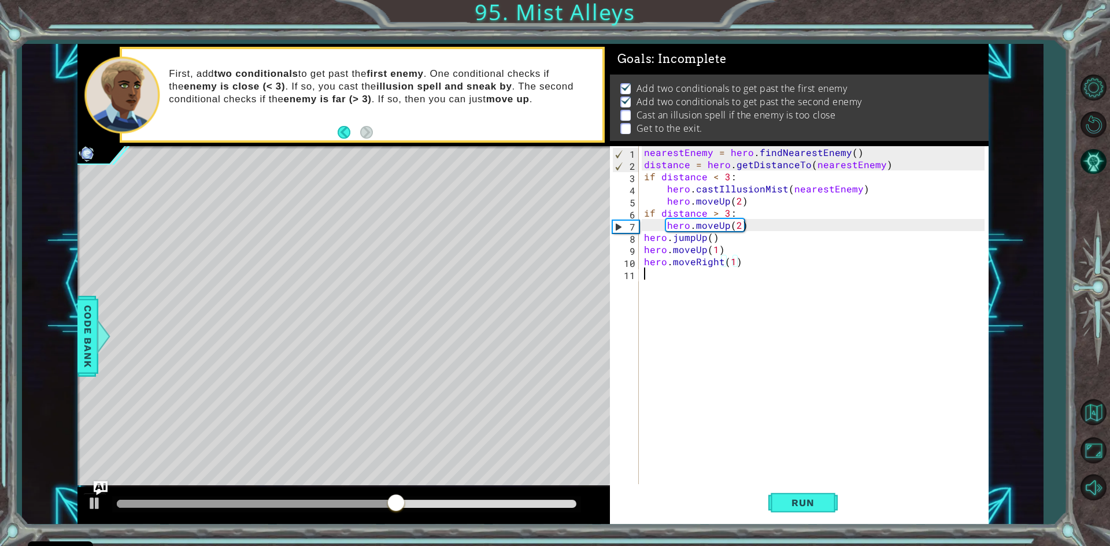
click at [652, 287] on div "nearestEnemy = hero . findNearestEnemy ( ) distance = hero . getDistanceTo ( ne…" at bounding box center [816, 328] width 349 height 364
type textarea "if distance < 3:"
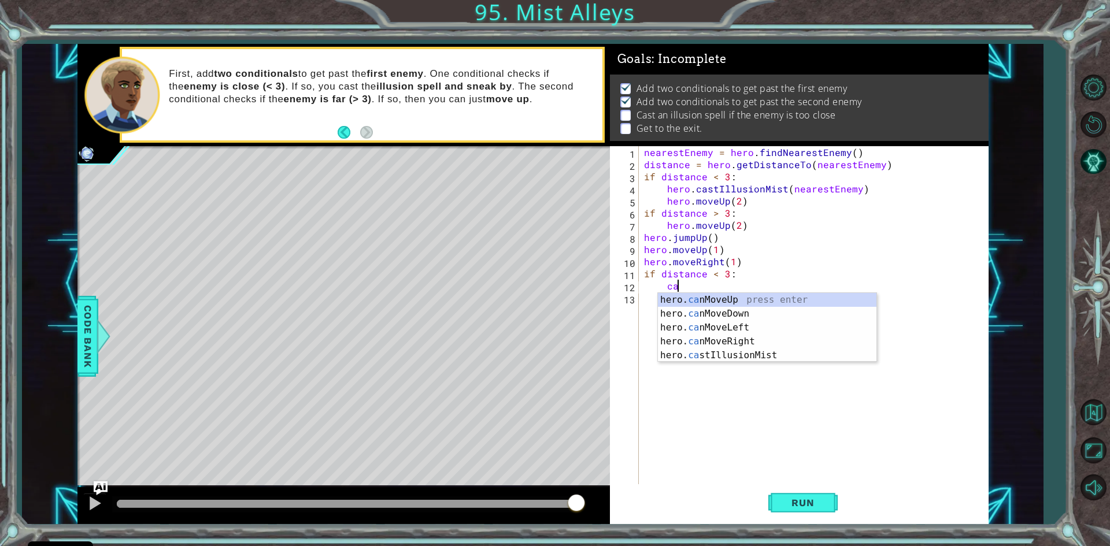
scroll to position [0, 2]
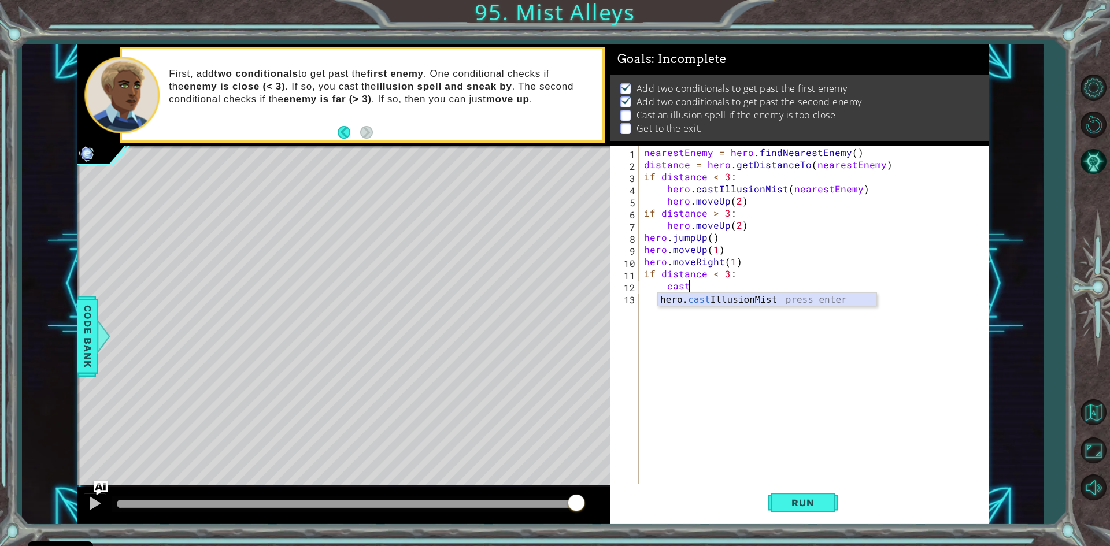
click at [677, 301] on div "hero. cast IllusionMist press enter" at bounding box center [767, 314] width 219 height 42
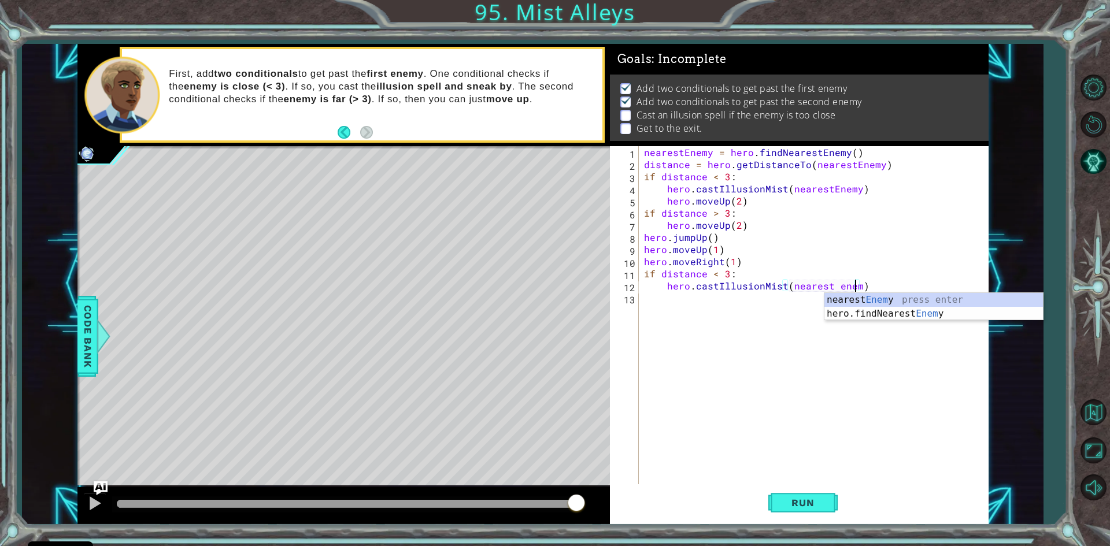
scroll to position [0, 13]
click at [900, 298] on div "nearest Enemy press enter hero.findNearest Enemy press enter" at bounding box center [934, 321] width 219 height 56
type textarea "hero.castIllusionMist(nearestEnemy)"
click at [870, 292] on div "nearestEnemy = hero . findNearestEnemy ( ) distance = hero . getDistanceTo ( ne…" at bounding box center [816, 328] width 349 height 364
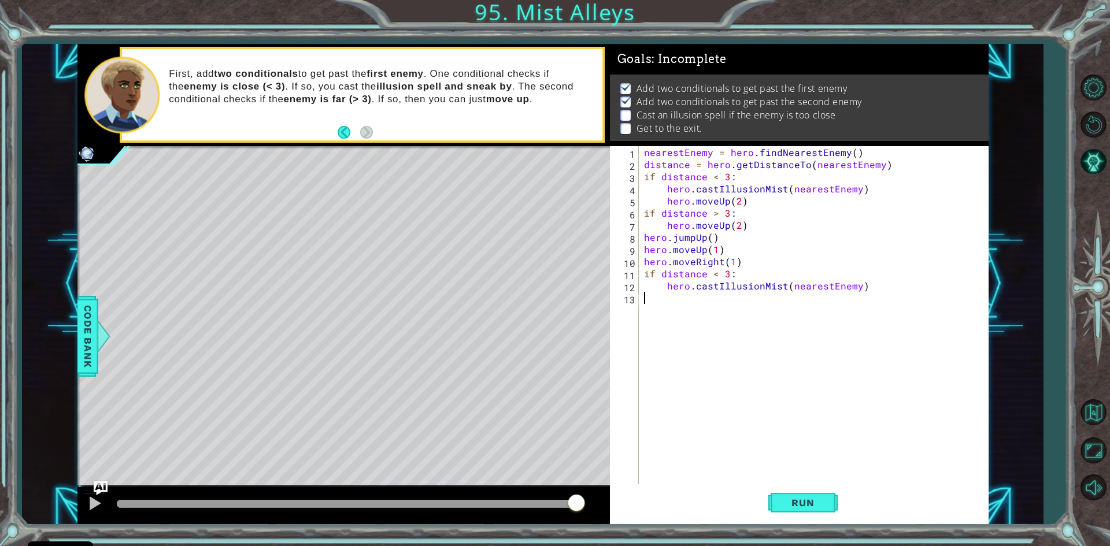
scroll to position [0, 0]
click at [871, 290] on div "nearestEnemy = hero . findNearestEnemy ( ) distance = hero . getDistanceTo ( ne…" at bounding box center [816, 328] width 349 height 364
type textarea "hero.castIllusionMist(nearestEnemy)"
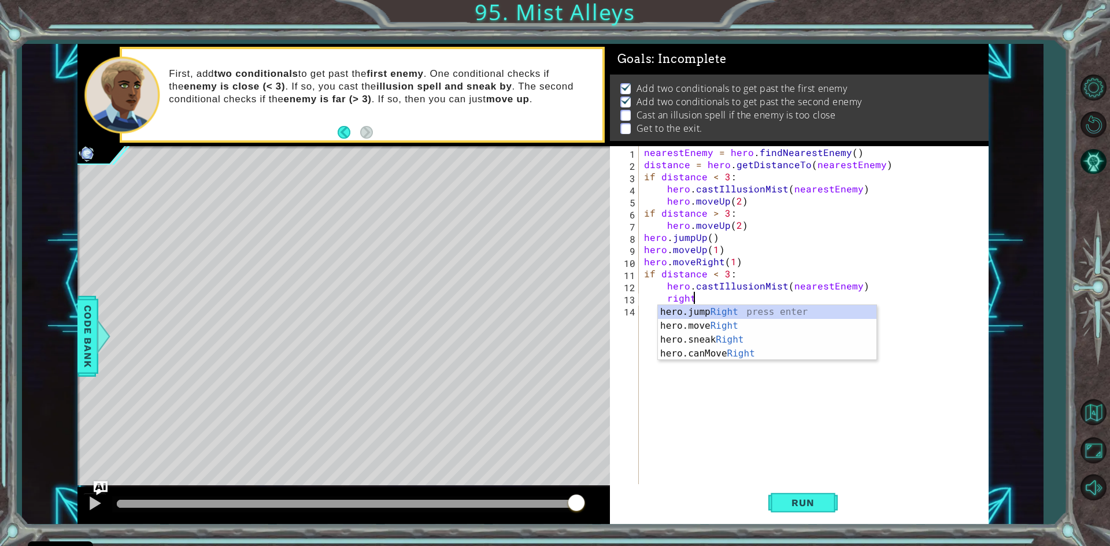
scroll to position [0, 2]
click at [697, 322] on div "hero.jump Right press enter hero.move Right press enter hero.sneak Right press …" at bounding box center [767, 346] width 219 height 83
type textarea "hero.moveRight(1)"
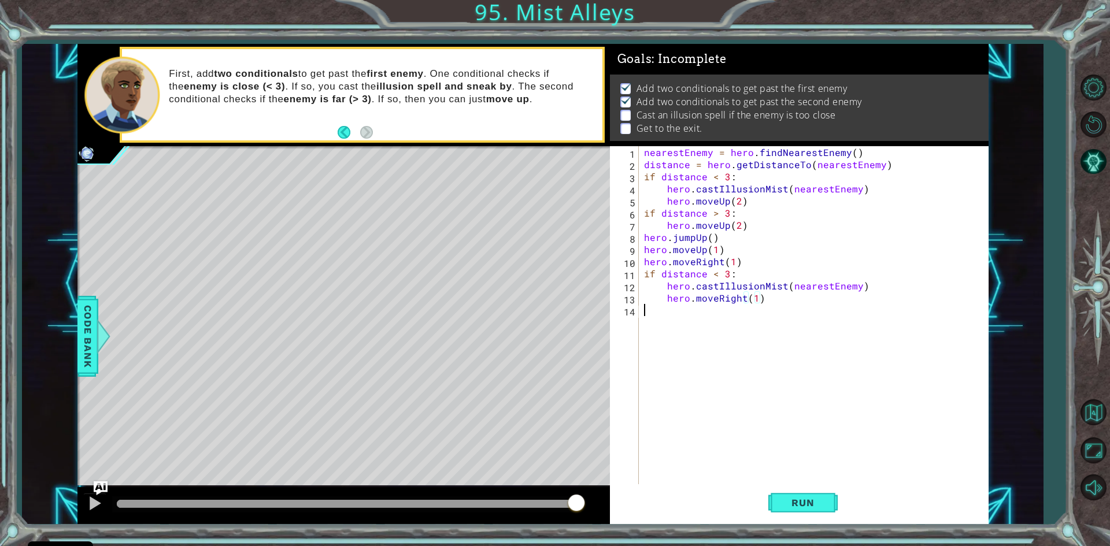
click at [681, 326] on div "nearestEnemy = hero . findNearestEnemy ( ) distance = hero . getDistanceTo ( ne…" at bounding box center [816, 328] width 349 height 364
type textarea "if distance > 3:"
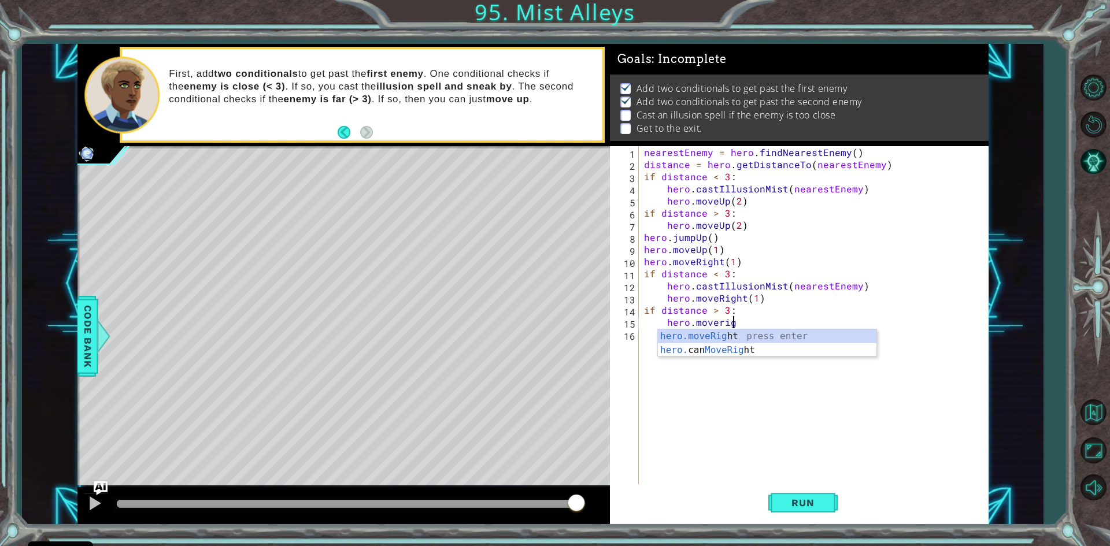
scroll to position [0, 5]
click at [689, 336] on div "hero.moveRight press enter hero. can MoveRight press enter" at bounding box center [767, 358] width 219 height 56
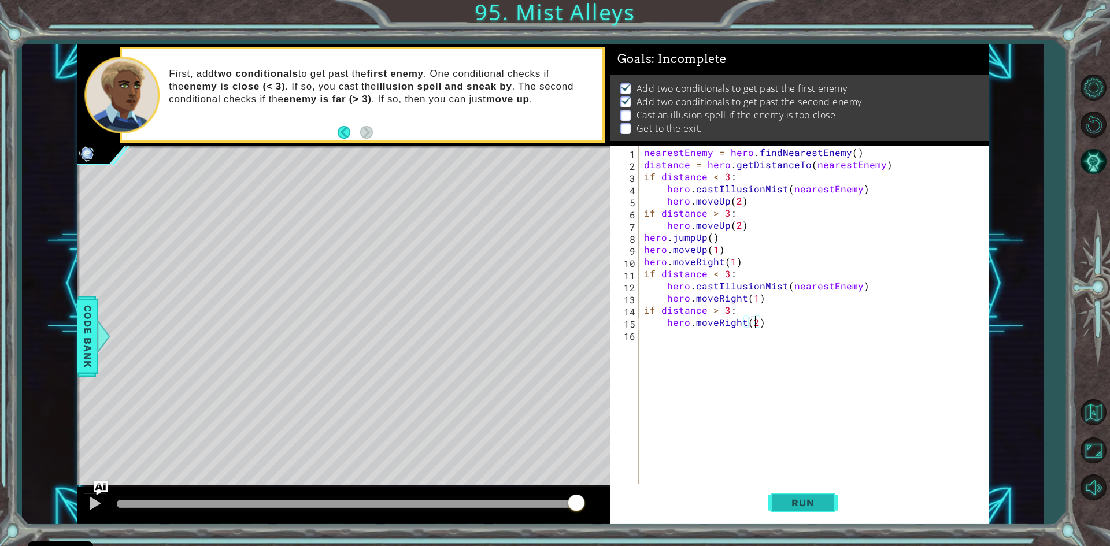
click at [815, 502] on span "Run" at bounding box center [803, 503] width 46 height 12
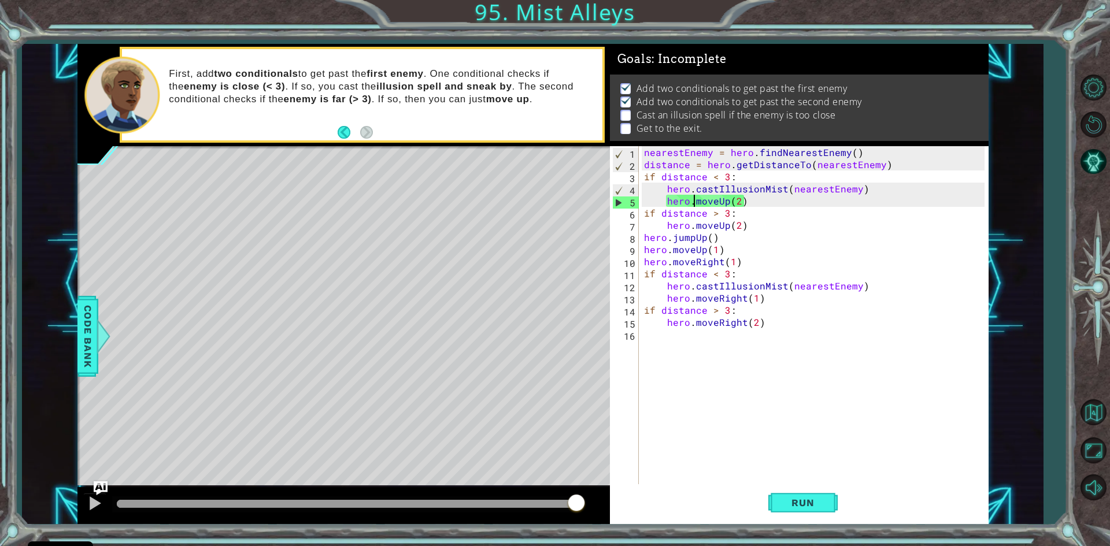
click at [695, 202] on div "nearestEnemy = hero . findNearestEnemy ( ) distance = hero . getDistanceTo ( ne…" at bounding box center [816, 328] width 349 height 364
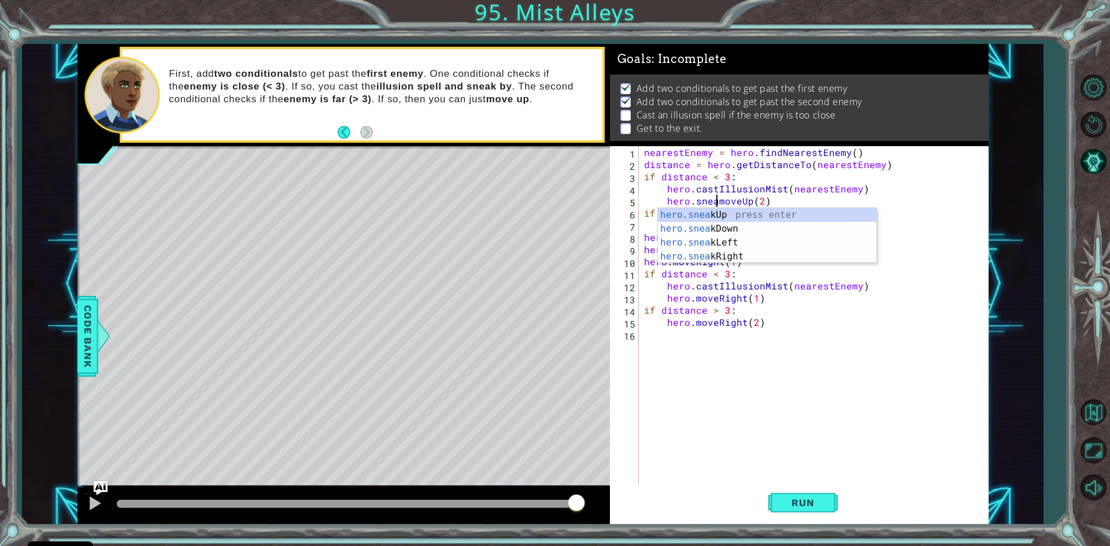
scroll to position [0, 5]
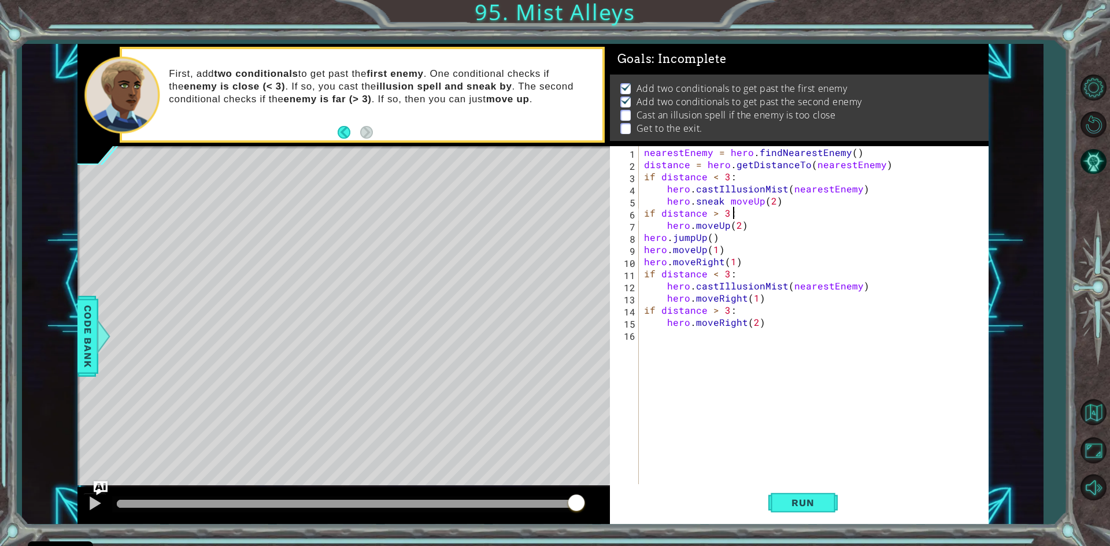
click at [770, 208] on div "nearestEnemy = hero . findNearestEnemy ( ) distance = hero . getDistanceTo ( ne…" at bounding box center [816, 328] width 349 height 364
click at [770, 204] on div "nearestEnemy = hero . findNearestEnemy ( ) distance = hero . getDistanceTo ( ne…" at bounding box center [816, 328] width 349 height 364
click at [792, 497] on button "Run" at bounding box center [803, 504] width 69 height 38
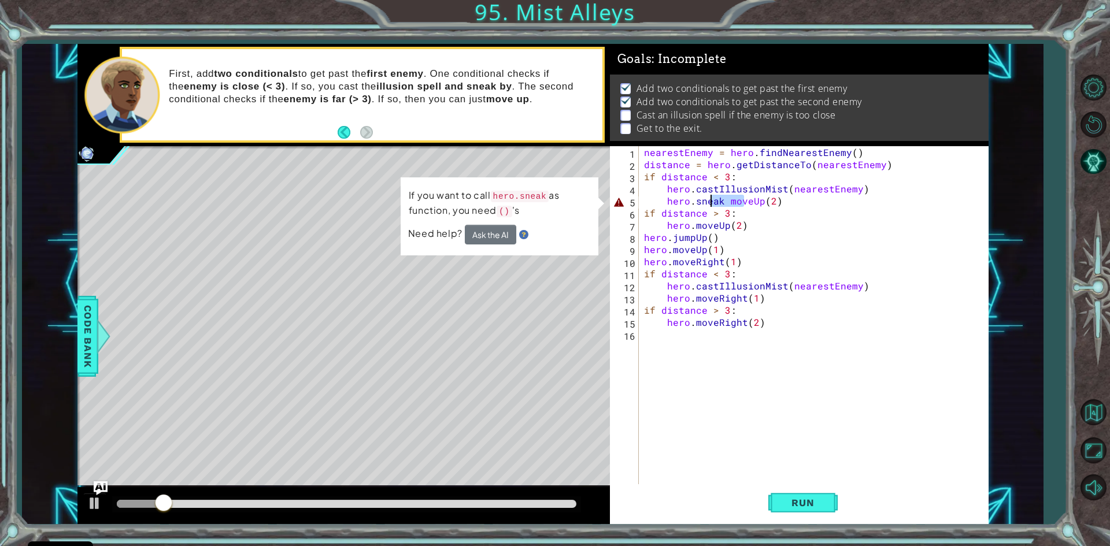
drag, startPoint x: 745, startPoint y: 205, endPoint x: 713, endPoint y: 204, distance: 31.8
click at [713, 204] on div "nearestEnemy = hero . findNearestEnemy ( ) distance = hero . getDistanceTo ( ne…" at bounding box center [816, 328] width 349 height 364
drag, startPoint x: 748, startPoint y: 198, endPoint x: 720, endPoint y: 201, distance: 28.4
click at [720, 201] on div "nearestEnemy = hero . findNearestEnemy ( ) distance = hero . getDistanceTo ( ne…" at bounding box center [816, 328] width 349 height 364
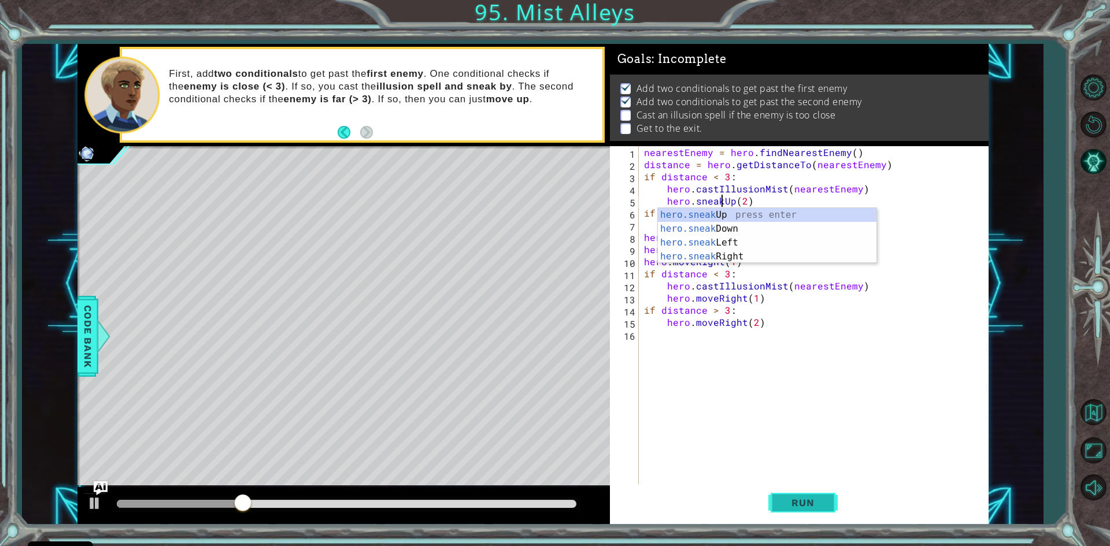
click at [813, 503] on span "Run" at bounding box center [803, 503] width 46 height 12
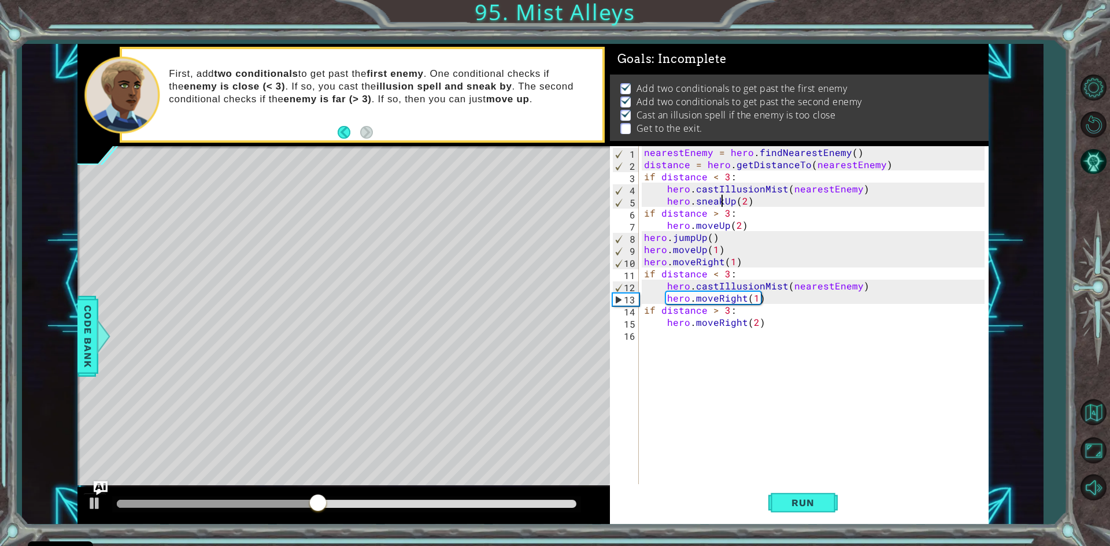
click at [736, 261] on div "nearestEnemy = hero . findNearestEnemy ( ) distance = hero . getDistanceTo ( ne…" at bounding box center [816, 328] width 349 height 364
click at [816, 500] on span "Run" at bounding box center [803, 503] width 46 height 12
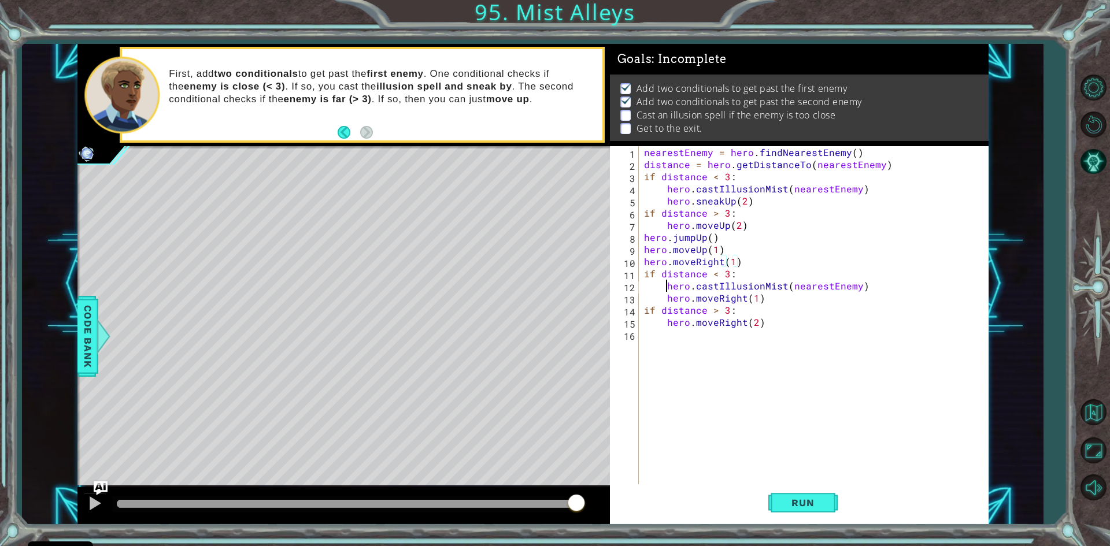
click at [665, 287] on div "nearestEnemy = hero . findNearestEnemy ( ) distance = hero . getDistanceTo ( ne…" at bounding box center [816, 328] width 349 height 364
type textarea "hero.castIllusionMist(nearestEnemy)"
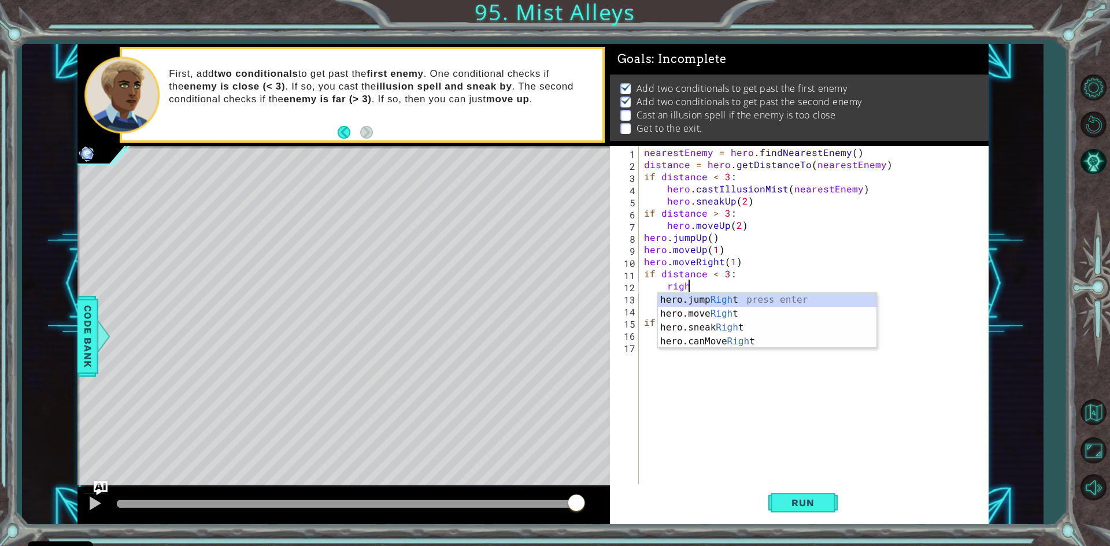
scroll to position [0, 2]
click at [820, 311] on div "hero.jump Right press enter hero.move Right press enter hero.sneak Right press …" at bounding box center [767, 334] width 219 height 83
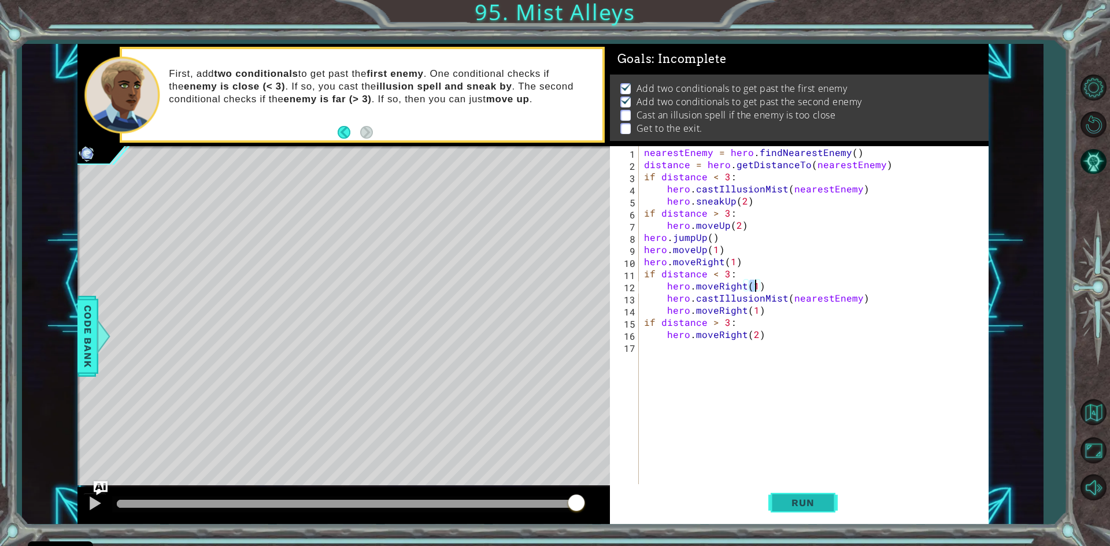
type textarea "hero.moveRight(1)"
click at [806, 496] on button "Run" at bounding box center [803, 504] width 69 height 38
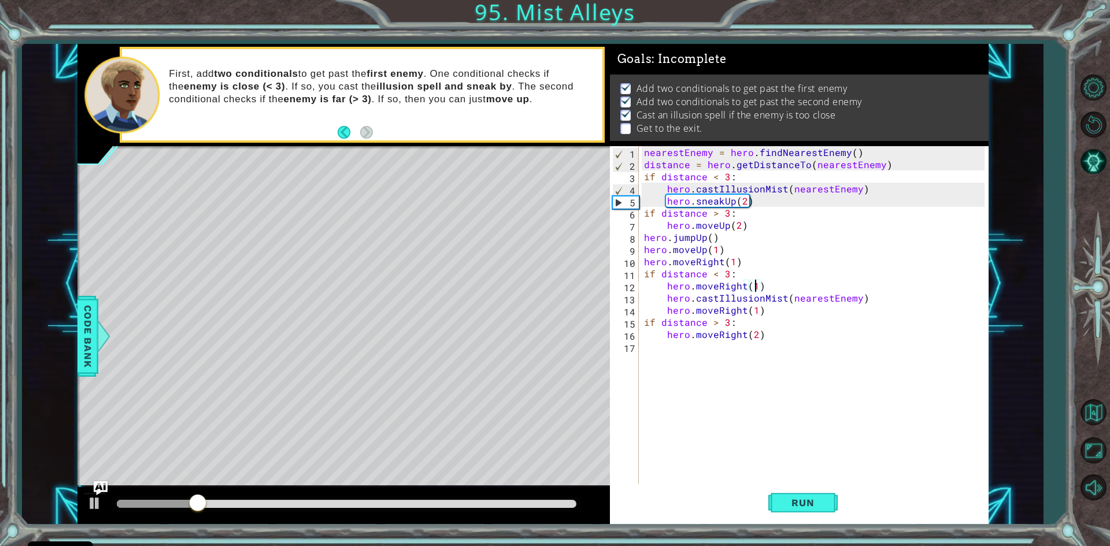
click at [678, 353] on div "nearestEnemy = hero . findNearestEnemy ( ) distance = hero . getDistanceTo ( ne…" at bounding box center [816, 328] width 349 height 364
click at [683, 355] on div "nearestEnemy = hero . findNearestEnemy ( ) distance = hero . getDistanceTo ( ne…" at bounding box center [816, 328] width 349 height 364
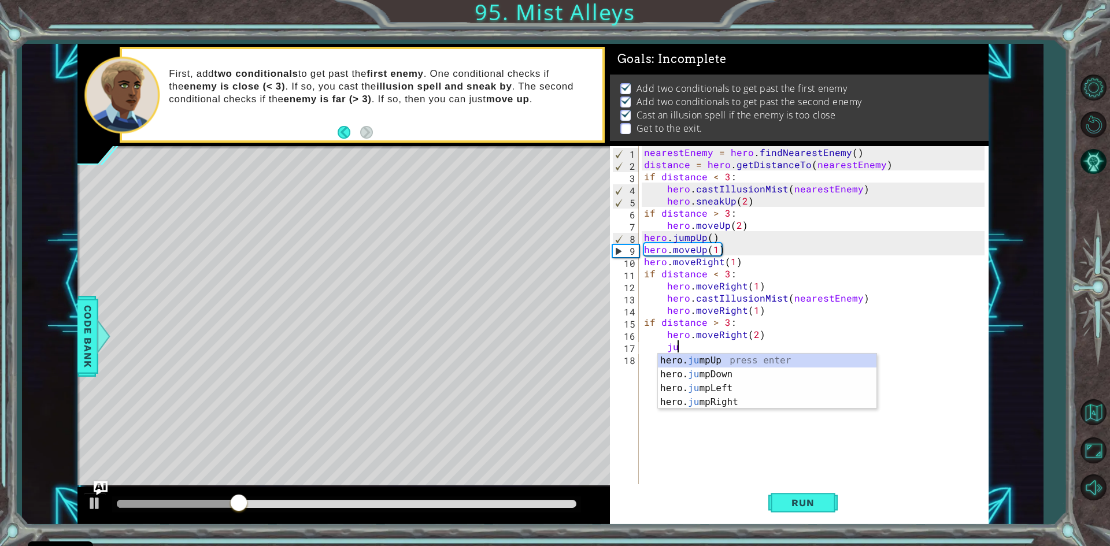
scroll to position [0, 2]
type textarea "jump"
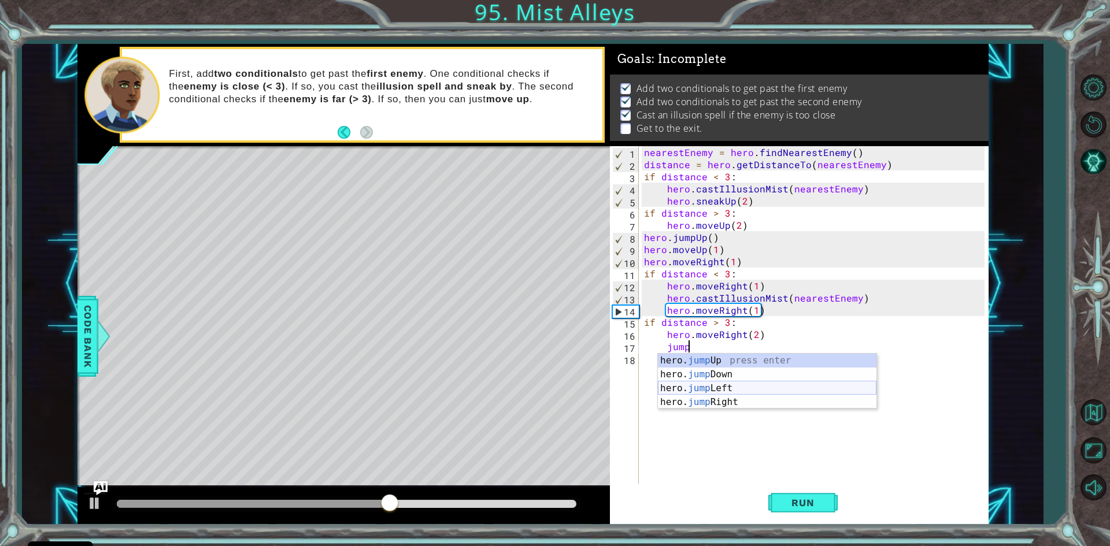
click at [706, 394] on div "hero. jump Up press enter hero. jump Down press enter hero. jump Left press ent…" at bounding box center [767, 395] width 219 height 83
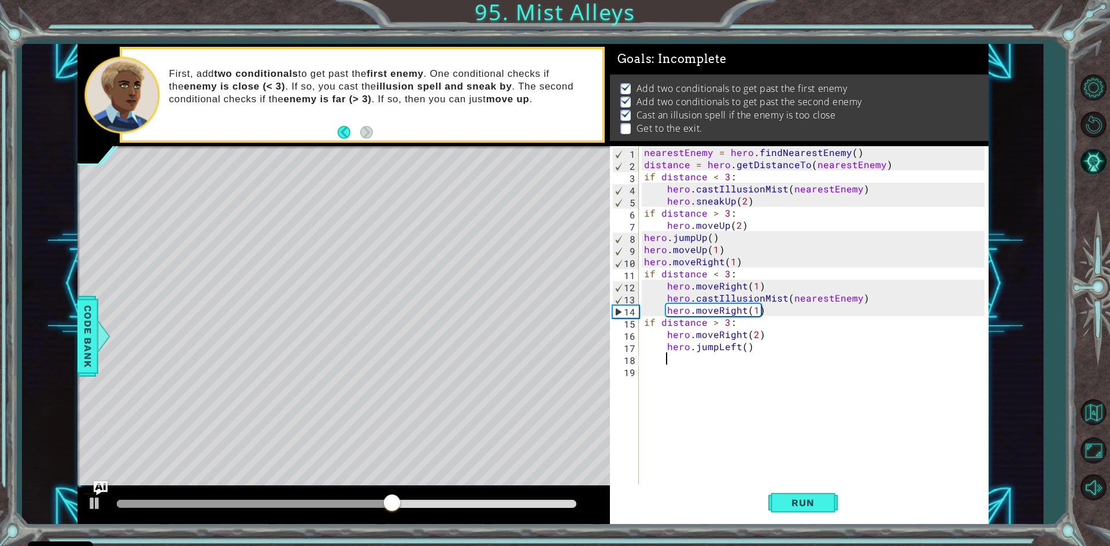
scroll to position [0, 1]
drag, startPoint x: 738, startPoint y: 347, endPoint x: 718, endPoint y: 350, distance: 20.5
click at [718, 350] on div "nearestEnemy = hero . findNearestEnemy ( ) distance = hero . getDistanceTo ( ne…" at bounding box center [816, 328] width 349 height 364
click at [765, 331] on div "nearestEnemy = hero . findNearestEnemy ( ) distance = hero . getDistanceTo ( ne…" at bounding box center [816, 328] width 349 height 364
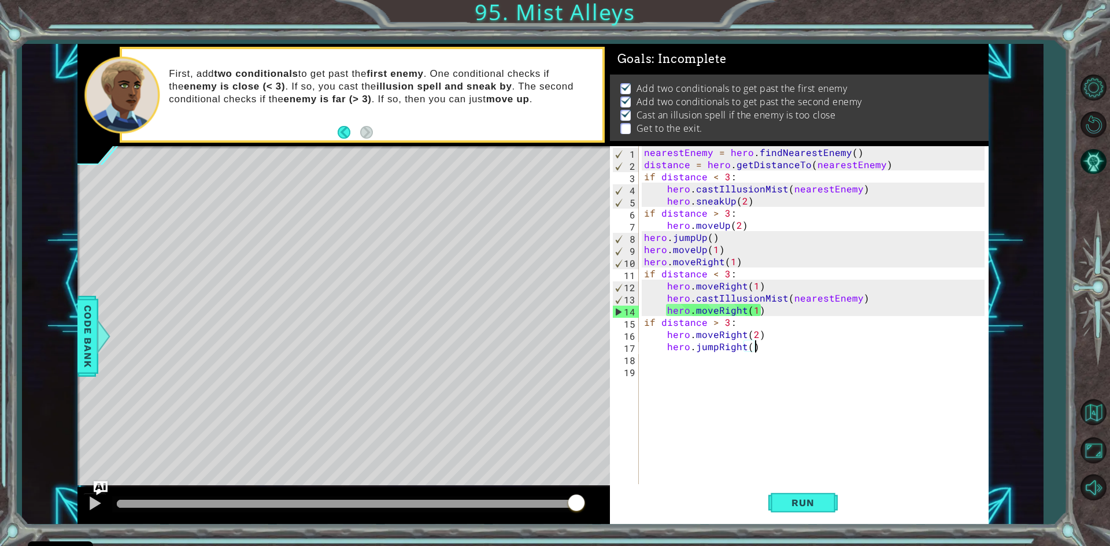
click at [766, 350] on div "nearestEnemy = hero . findNearestEnemy ( ) distance = hero . getDistanceTo ( ne…" at bounding box center [816, 328] width 349 height 364
type textarea "hero.jumpRight()"
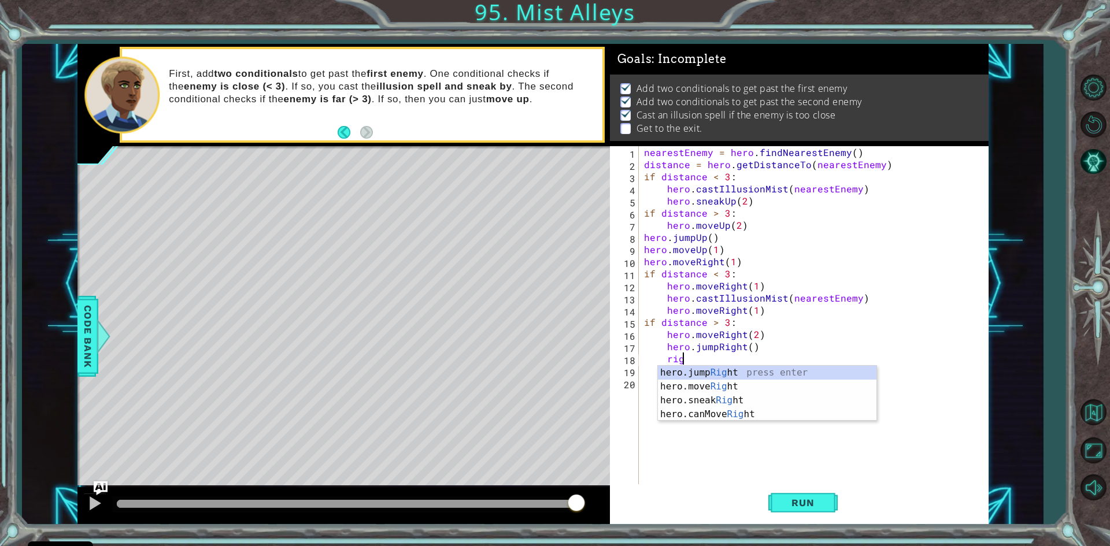
type textarea "right"
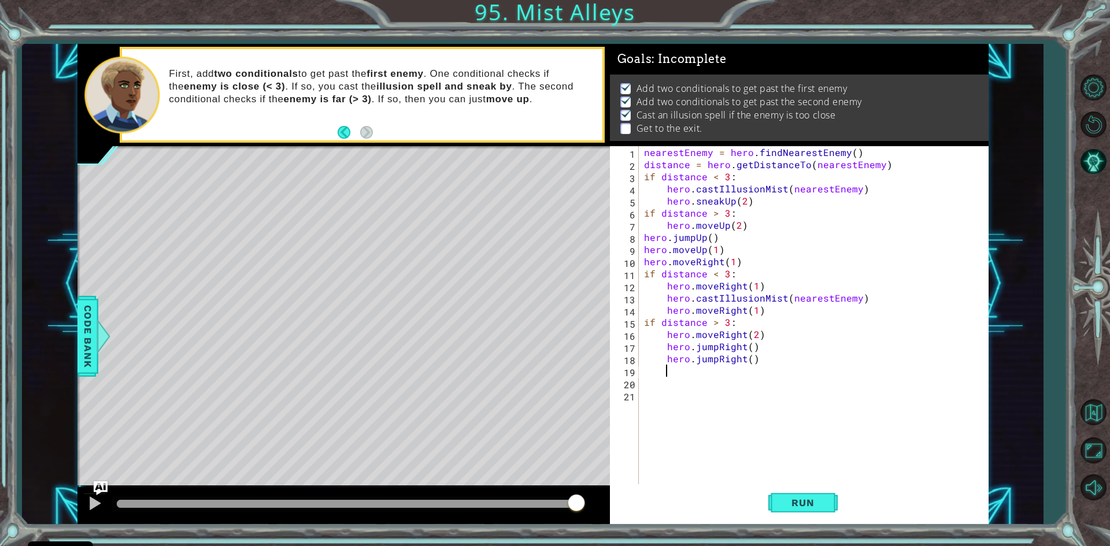
scroll to position [0, 1]
click at [788, 504] on span "Run" at bounding box center [803, 503] width 46 height 12
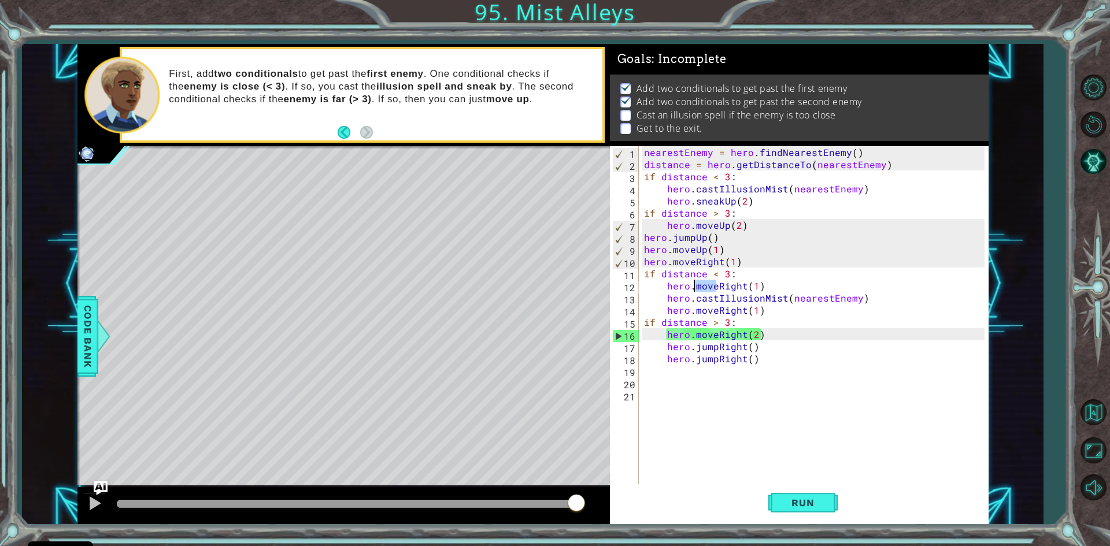
drag, startPoint x: 715, startPoint y: 290, endPoint x: 695, endPoint y: 291, distance: 20.3
click at [695, 291] on div "nearestEnemy = hero . findNearestEnemy ( ) distance = hero . getDistanceTo ( ne…" at bounding box center [816, 328] width 349 height 364
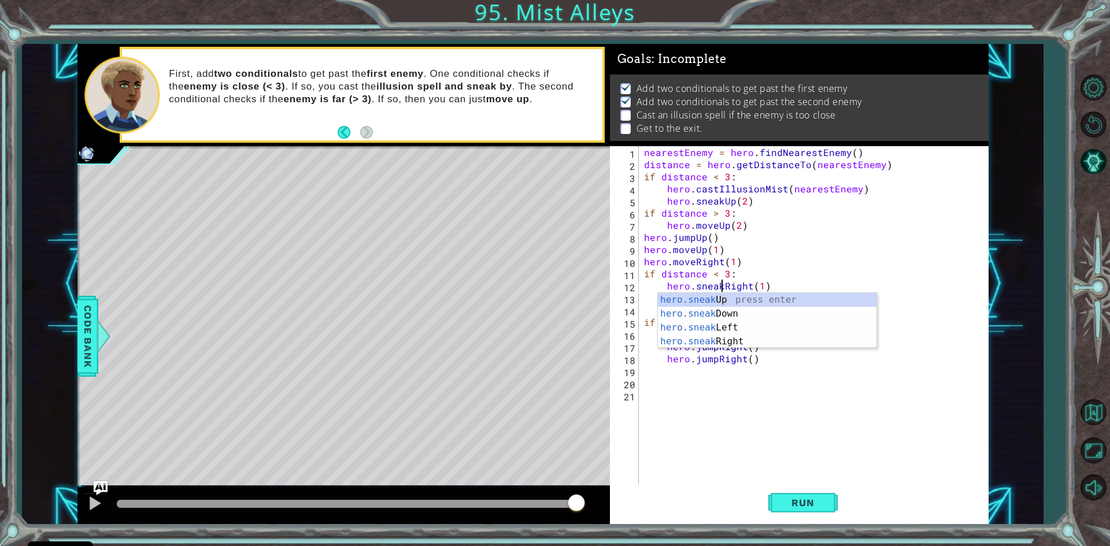
scroll to position [0, 5]
click at [690, 360] on div "nearestEnemy = hero . findNearestEnemy ( ) distance = hero . getDistanceTo ( ne…" at bounding box center [816, 328] width 349 height 364
drag, startPoint x: 714, startPoint y: 313, endPoint x: 694, endPoint y: 315, distance: 20.3
click at [694, 315] on div "nearestEnemy = hero . findNearestEnemy ( ) distance = hero . getDistanceTo ( ne…" at bounding box center [816, 328] width 349 height 364
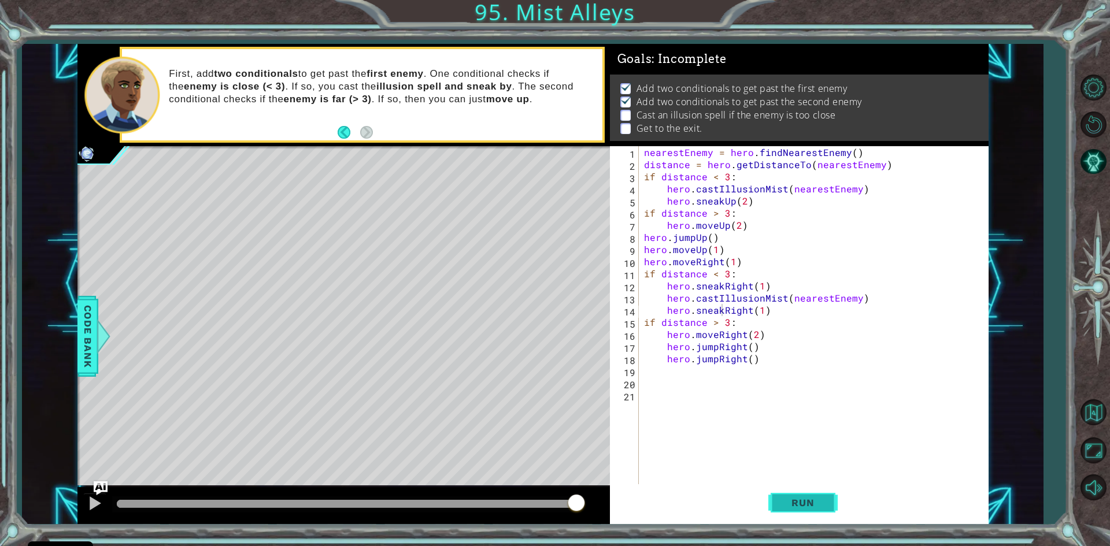
click at [783, 492] on button "Run" at bounding box center [803, 504] width 69 height 38
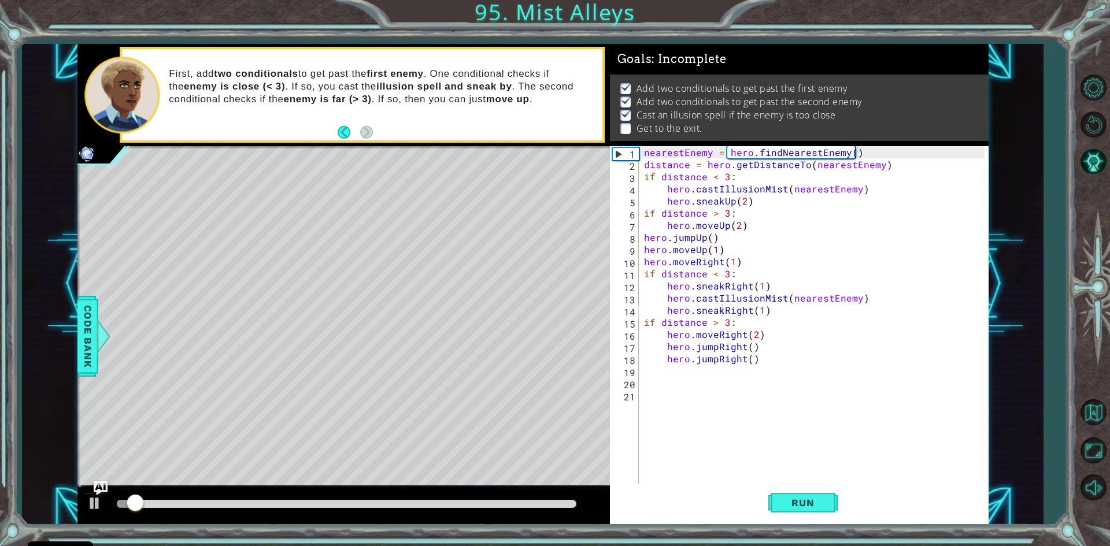
click at [496, 514] on div at bounding box center [343, 506] width 533 height 37
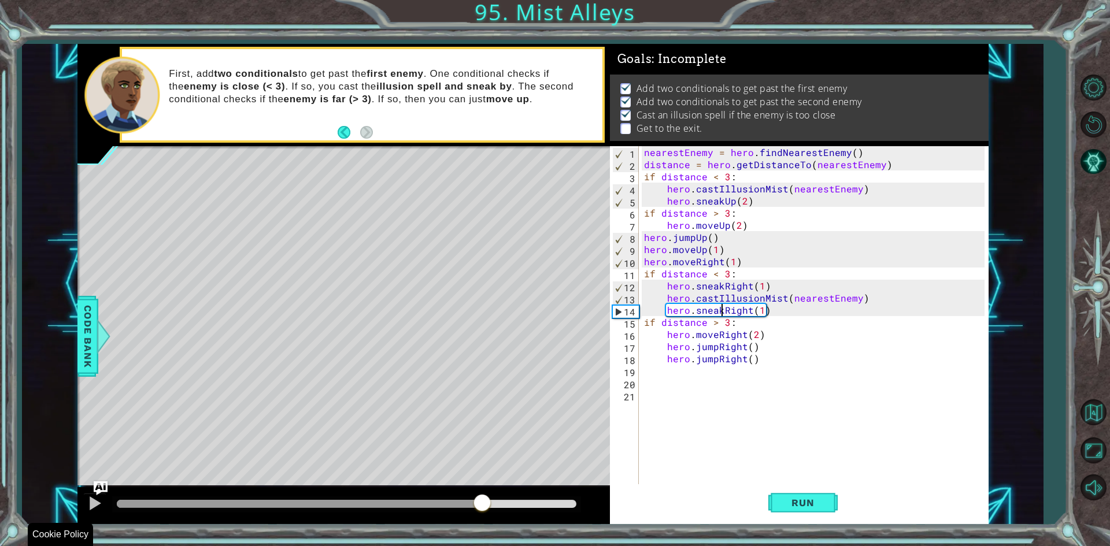
drag, startPoint x: 163, startPoint y: 504, endPoint x: 480, endPoint y: 557, distance: 321.3
click at [480, 546] on html "Cookie Policy CodeCombat uses a few essential and non-essential cookies. Privac…" at bounding box center [555, 273] width 1110 height 546
drag, startPoint x: 738, startPoint y: 328, endPoint x: 626, endPoint y: 321, distance: 112.4
click at [626, 321] on div "hero.sneakRight(1) 1 2 3 4 5 6 7 8 9 10 11 12 13 14 15 16 17 18 19 20 21 neares…" at bounding box center [797, 316] width 375 height 340
type textarea "if distance > 3:"
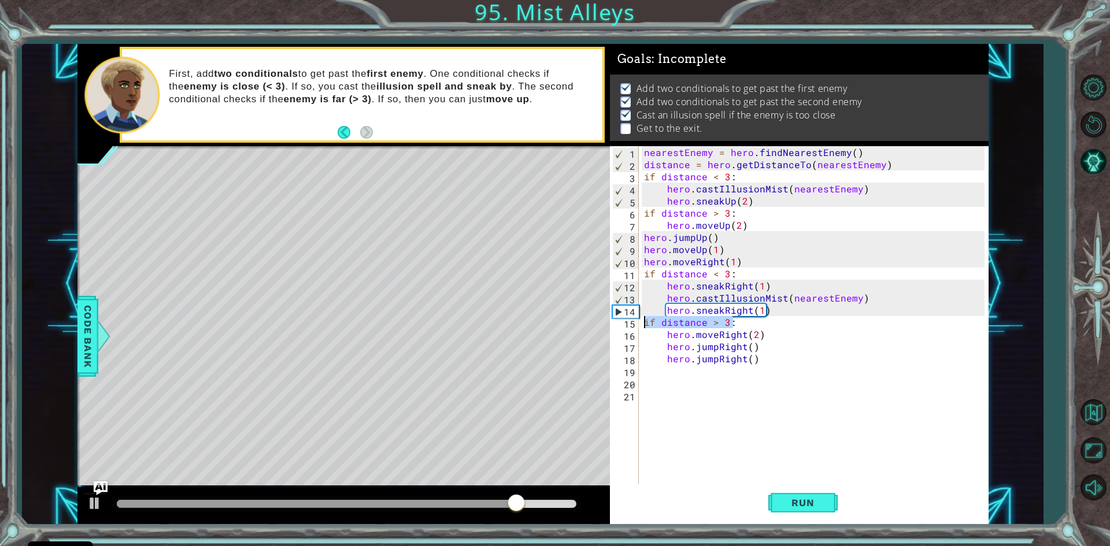
scroll to position [0, 0]
click at [814, 494] on button "Run" at bounding box center [803, 504] width 69 height 38
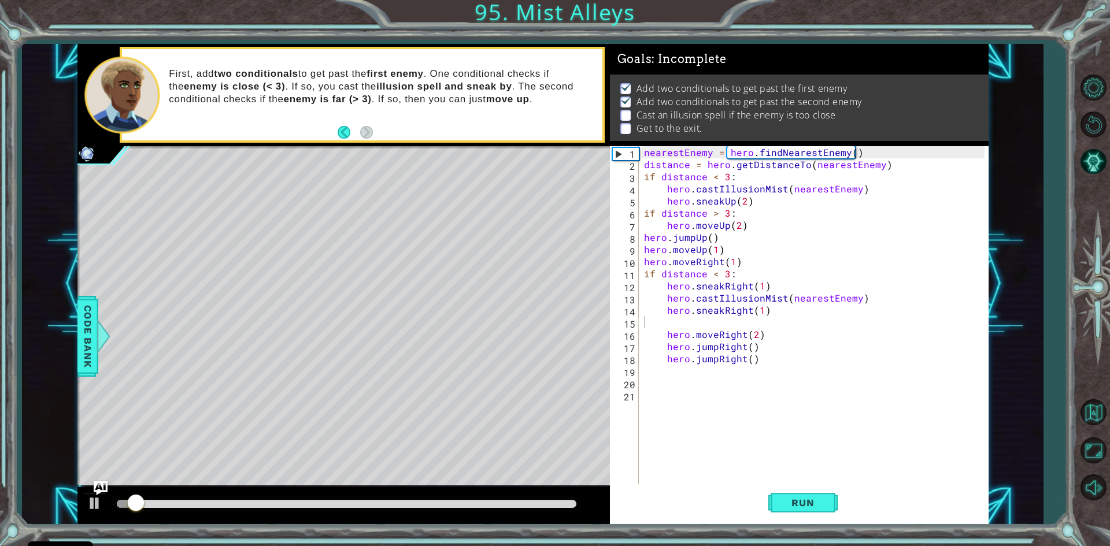
drag, startPoint x: 458, startPoint y: 496, endPoint x: 143, endPoint y: 415, distance: 325.3
click at [469, 492] on div at bounding box center [343, 506] width 533 height 37
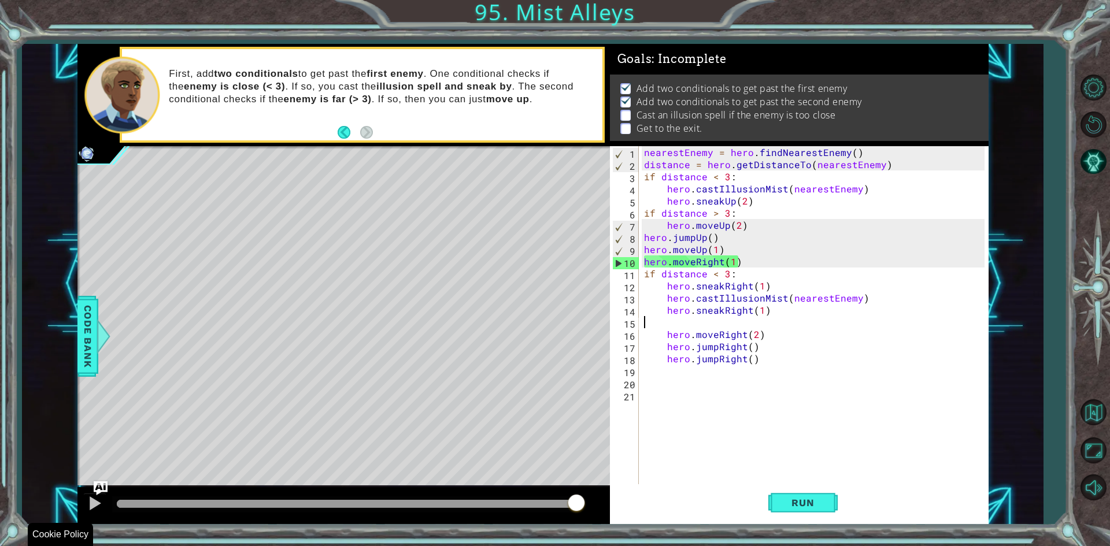
drag, startPoint x: 161, startPoint y: 503, endPoint x: 611, endPoint y: 562, distance: 453.3
click at [611, 546] on html "Cookie Policy CodeCombat uses a few essential and non-essential cookies. Privac…" at bounding box center [555, 273] width 1110 height 546
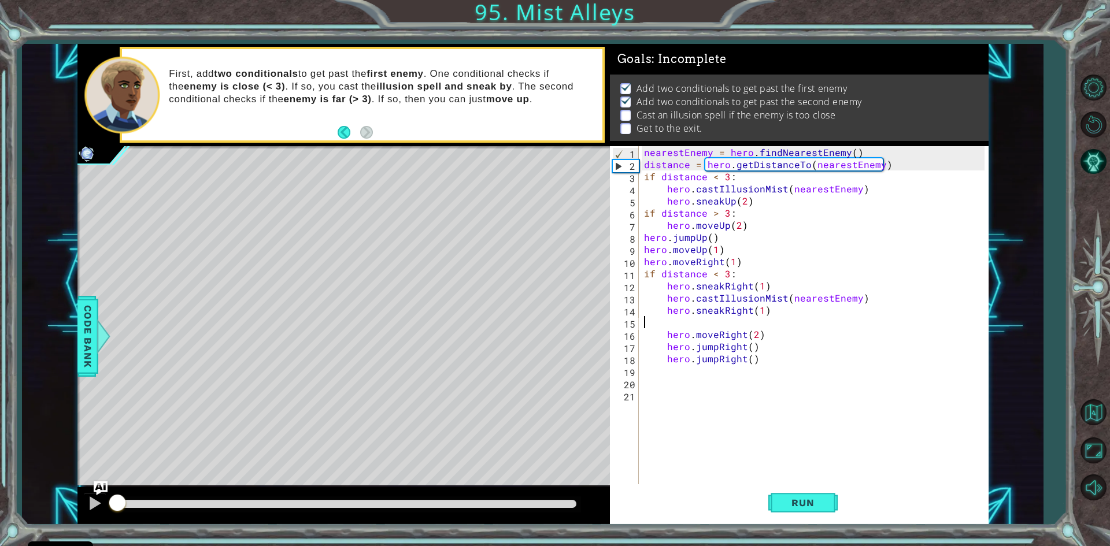
drag, startPoint x: 147, startPoint y: 505, endPoint x: 113, endPoint y: 491, distance: 37.6
click at [114, 493] on div at bounding box center [343, 506] width 533 height 37
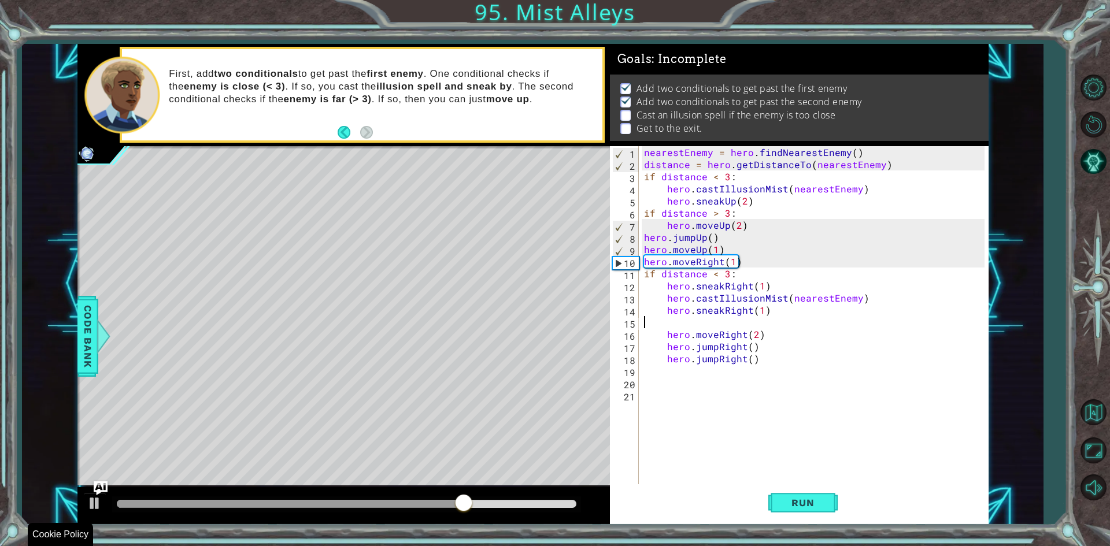
click at [809, 523] on div "1 2 3 4 5 6 7 8 9 10 11 12 13 14 15 16 17 18 19 20 21 nearestEnemy = hero . fin…" at bounding box center [799, 335] width 379 height 378
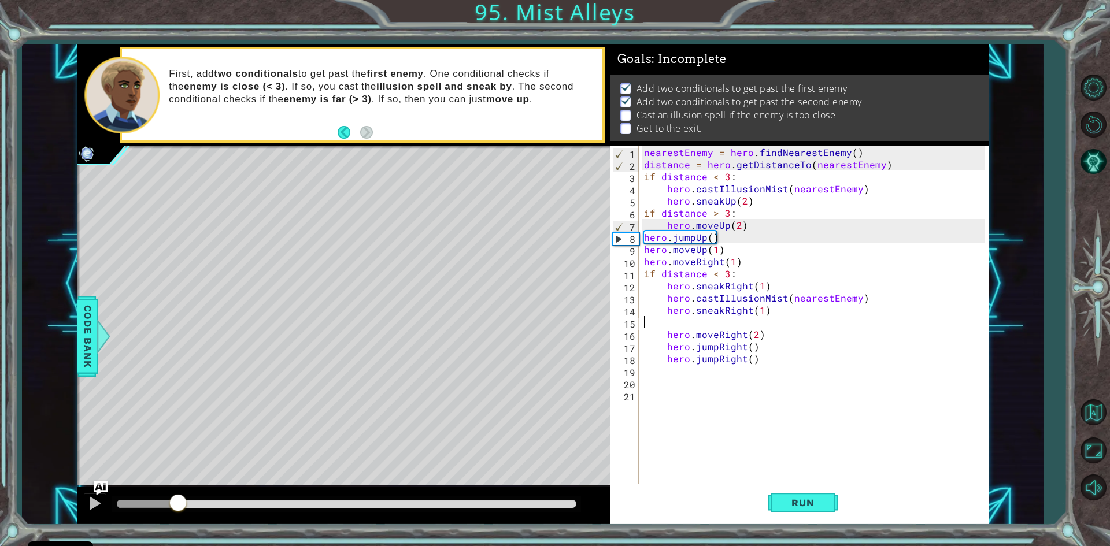
drag, startPoint x: 459, startPoint y: 504, endPoint x: 75, endPoint y: 530, distance: 385.5
click at [75, 530] on div "1 ההההההההההההההההההההההההההההההההההההההההההההההההההההההההההההההההההההההההההההה…" at bounding box center [555, 273] width 1110 height 546
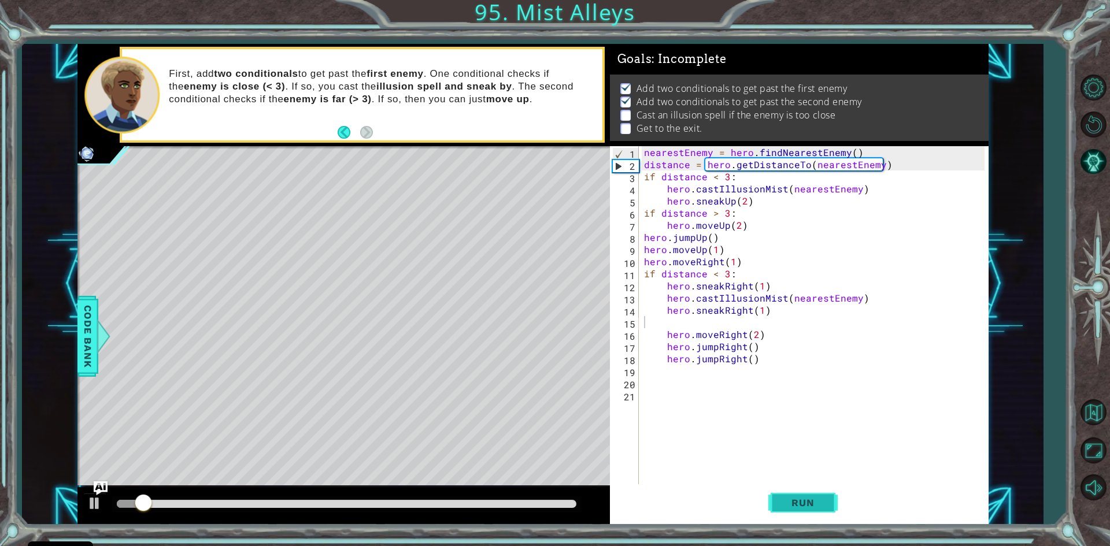
click at [789, 502] on span "Run" at bounding box center [803, 503] width 46 height 12
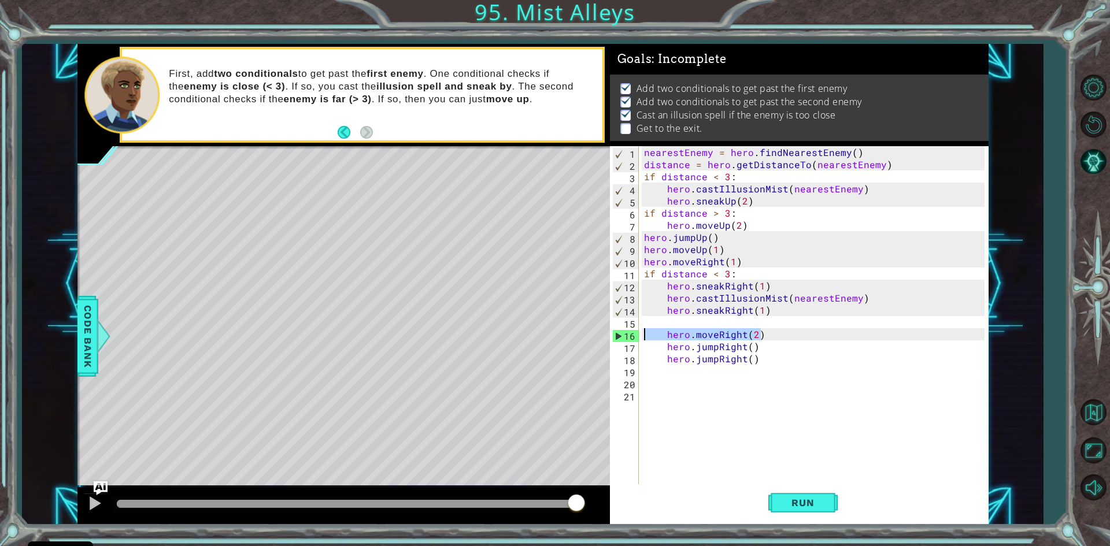
drag, startPoint x: 767, startPoint y: 334, endPoint x: 636, endPoint y: 334, distance: 131.3
click at [636, 334] on div "1 2 3 4 5 6 7 8 9 10 11 12 13 14 15 16 17 18 19 20 21 nearestEnemy = hero . fin…" at bounding box center [797, 316] width 375 height 340
type textarea "hero.moveRight(2)"
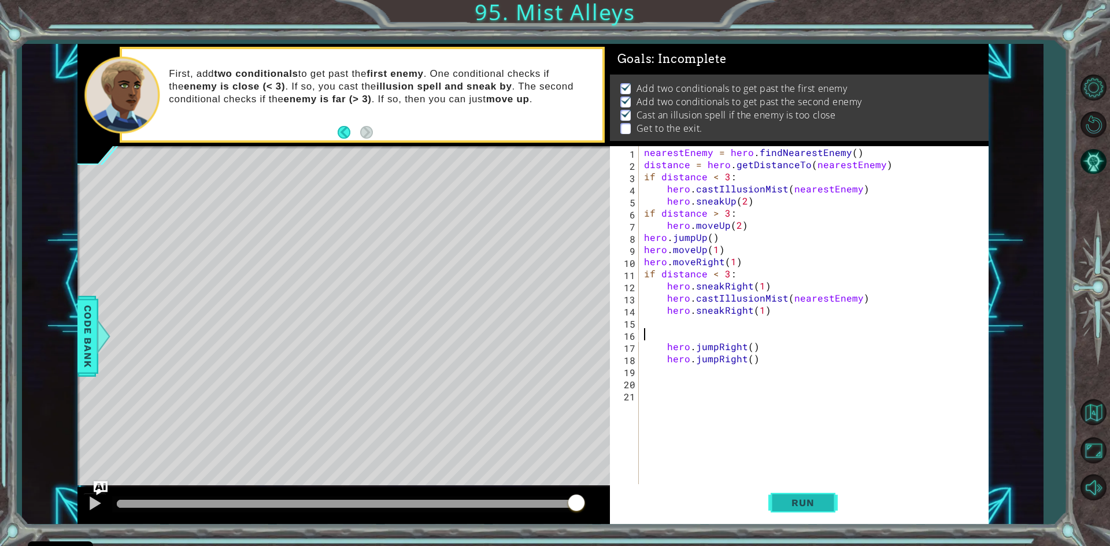
click at [808, 504] on span "Run" at bounding box center [803, 503] width 46 height 12
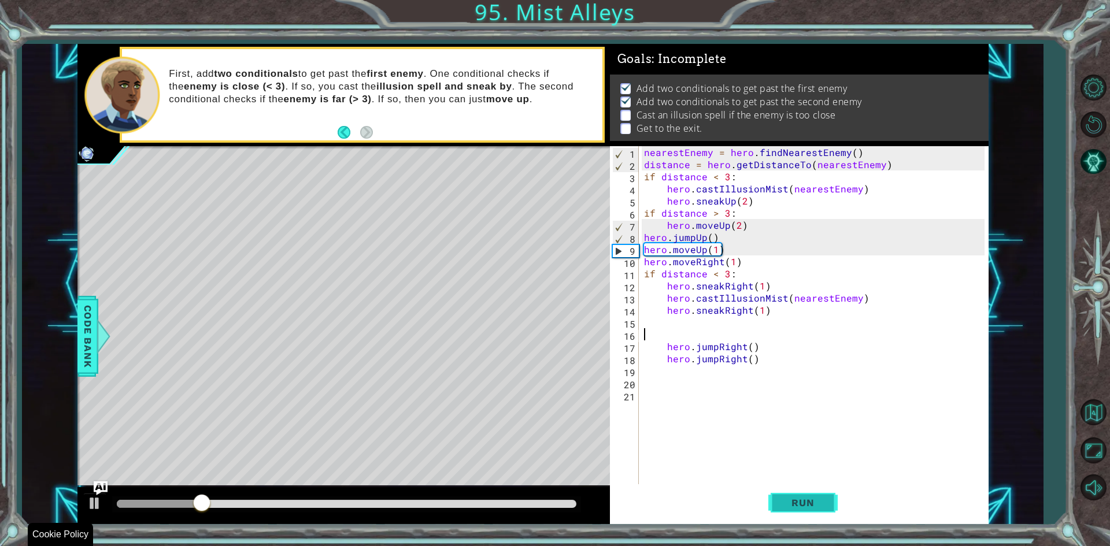
click at [812, 499] on span "Run" at bounding box center [803, 503] width 46 height 12
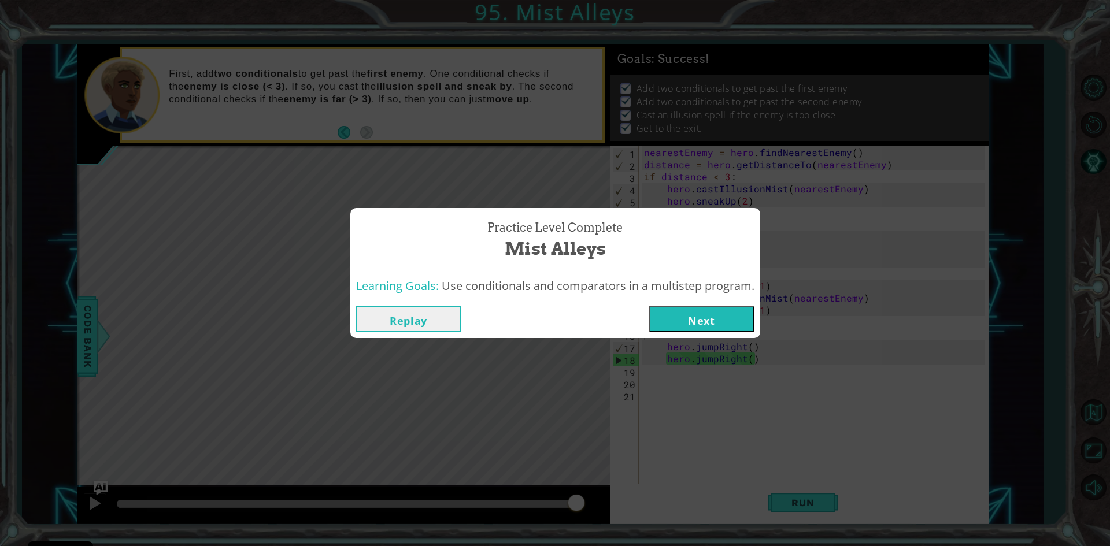
click at [670, 321] on button "Next" at bounding box center [701, 319] width 105 height 26
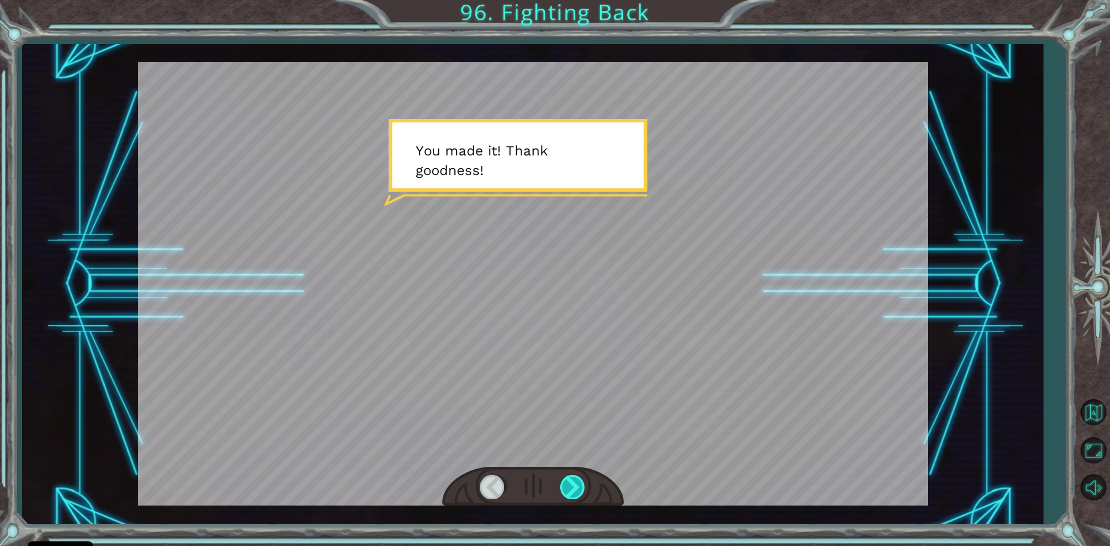
click at [577, 484] on div at bounding box center [573, 487] width 26 height 24
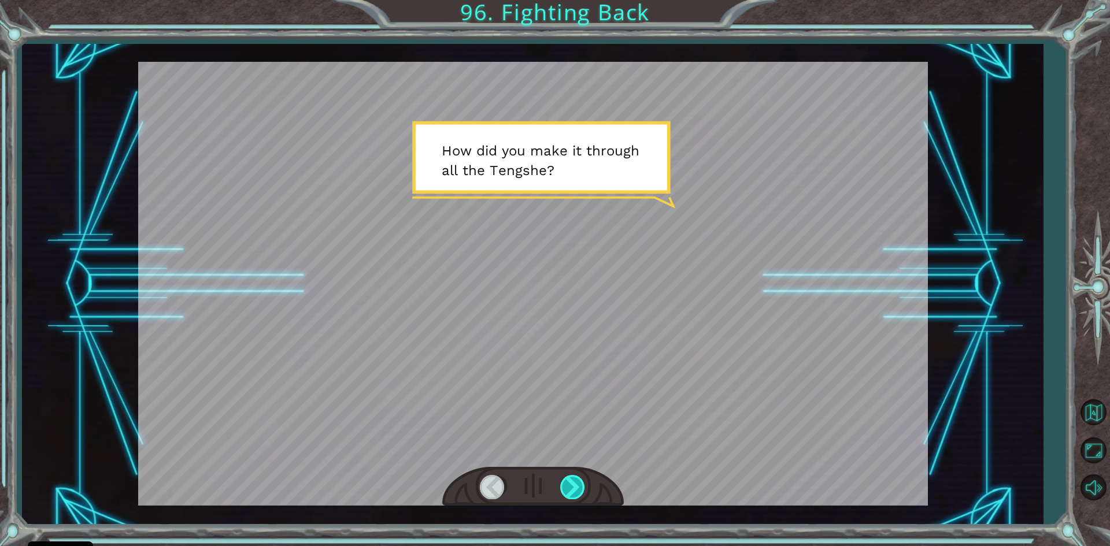
click at [577, 484] on div at bounding box center [573, 487] width 26 height 24
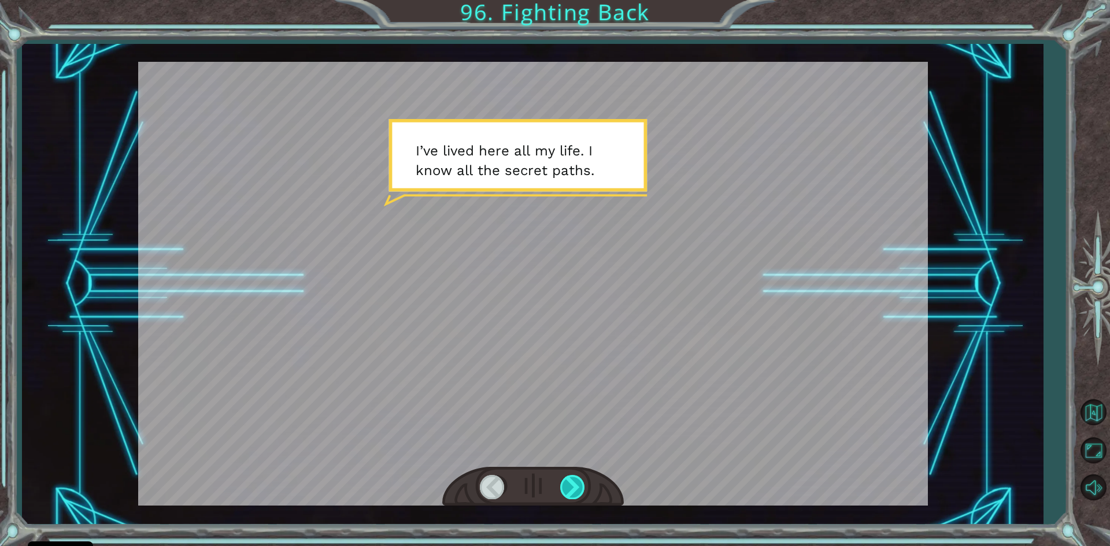
click at [577, 484] on div at bounding box center [573, 487] width 26 height 24
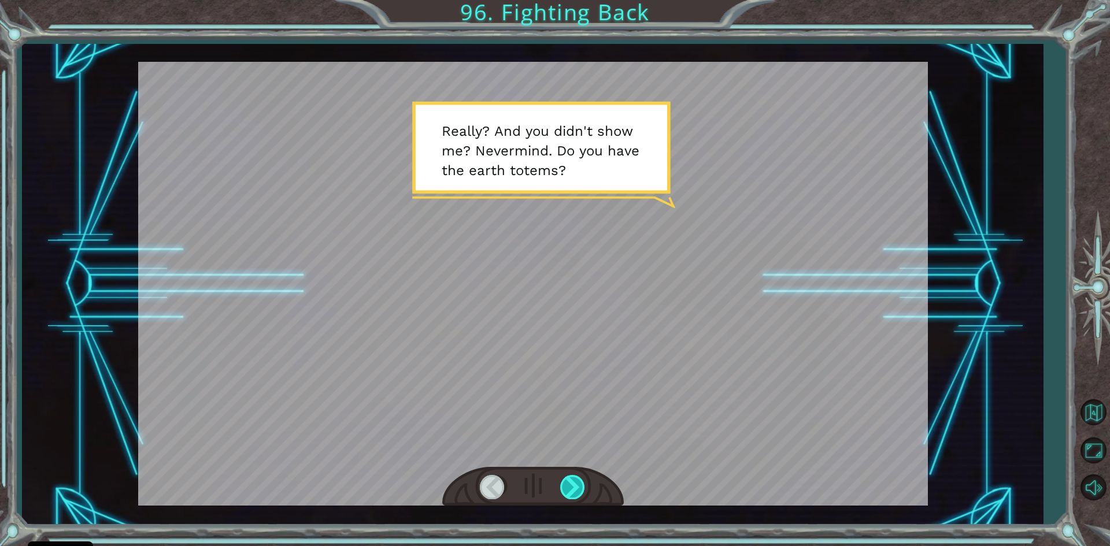
click at [577, 484] on div at bounding box center [573, 487] width 26 height 24
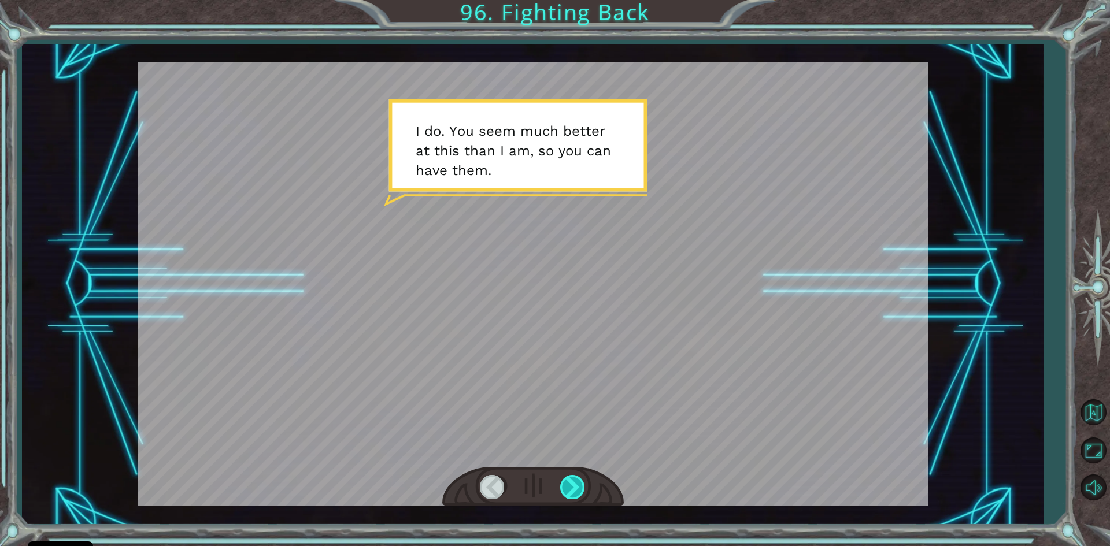
click at [577, 484] on div at bounding box center [573, 487] width 26 height 24
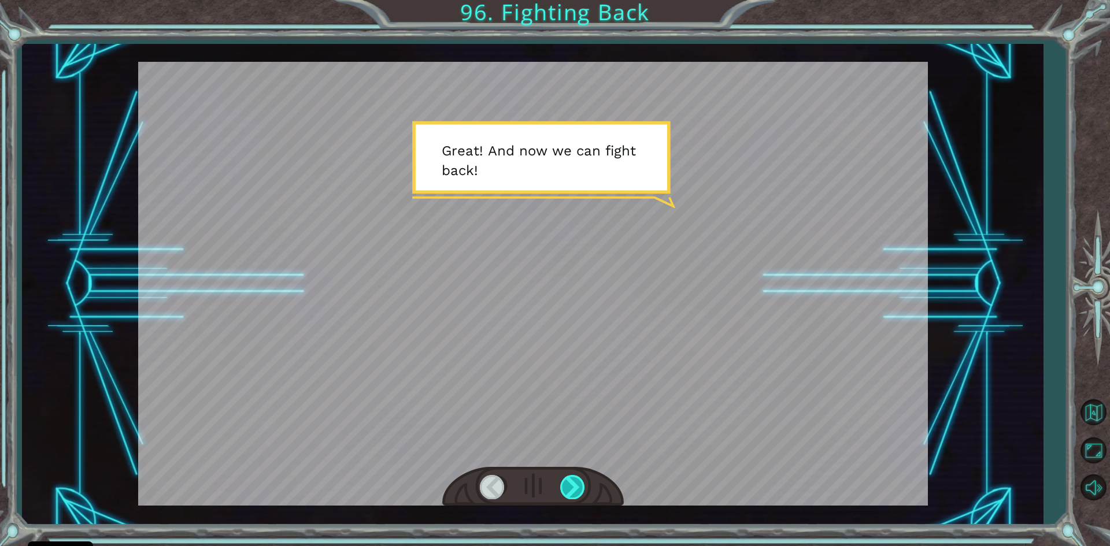
click at [577, 484] on div at bounding box center [573, 487] width 26 height 24
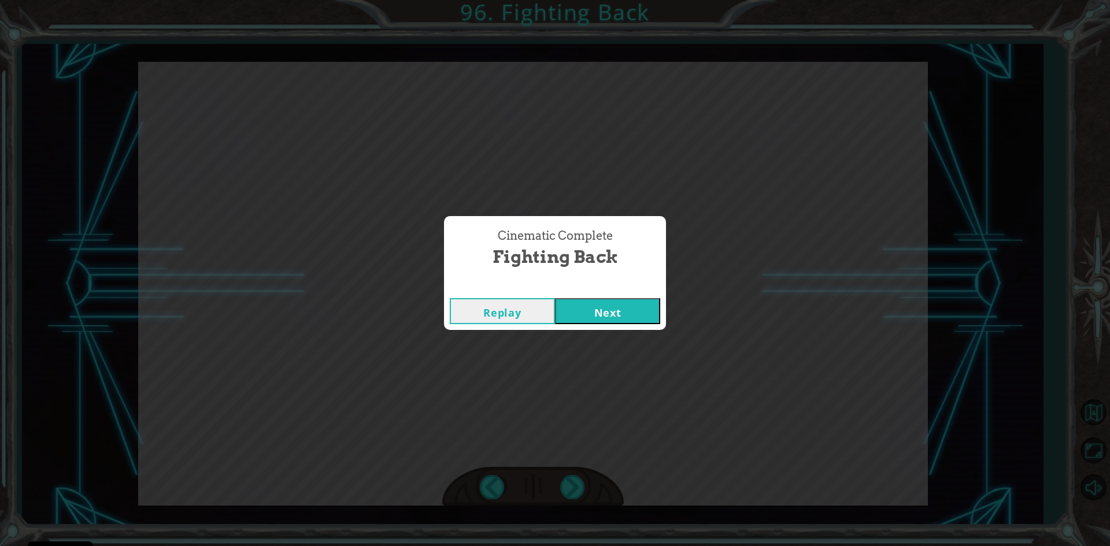
click at [619, 318] on button "Next" at bounding box center [607, 311] width 105 height 26
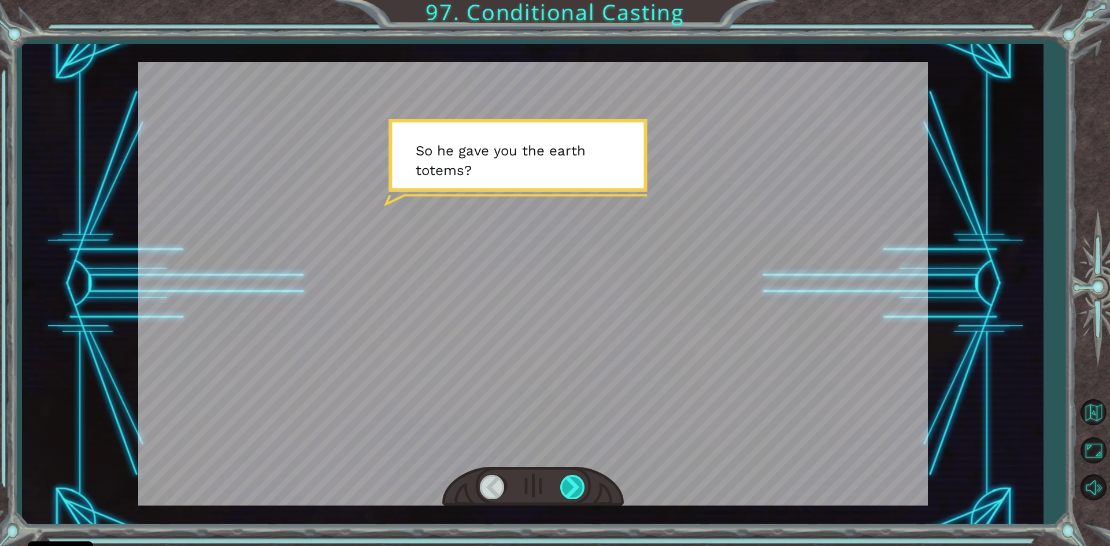
click at [579, 489] on div at bounding box center [573, 487] width 26 height 24
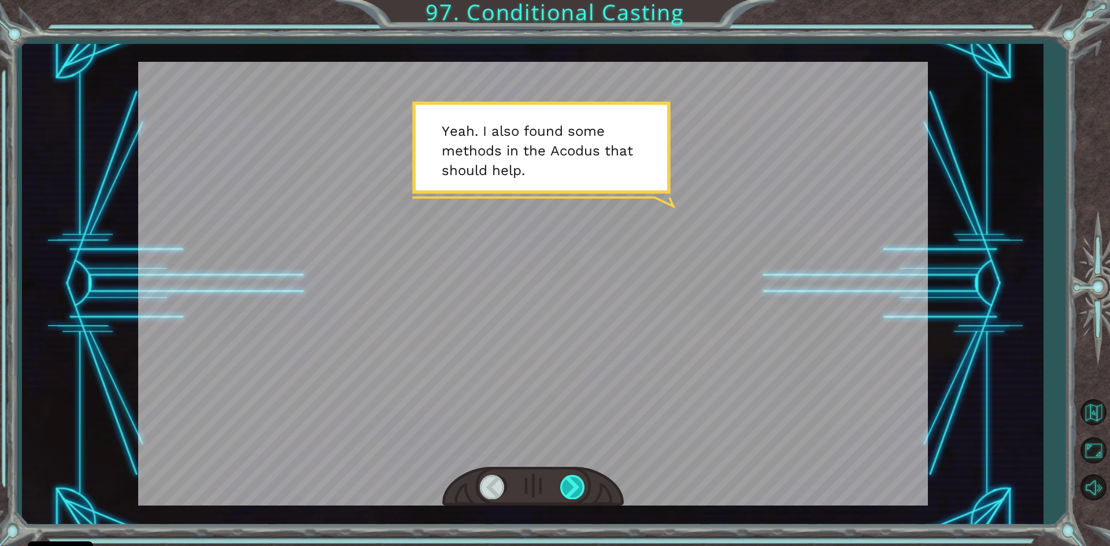
click at [578, 489] on div at bounding box center [573, 487] width 26 height 24
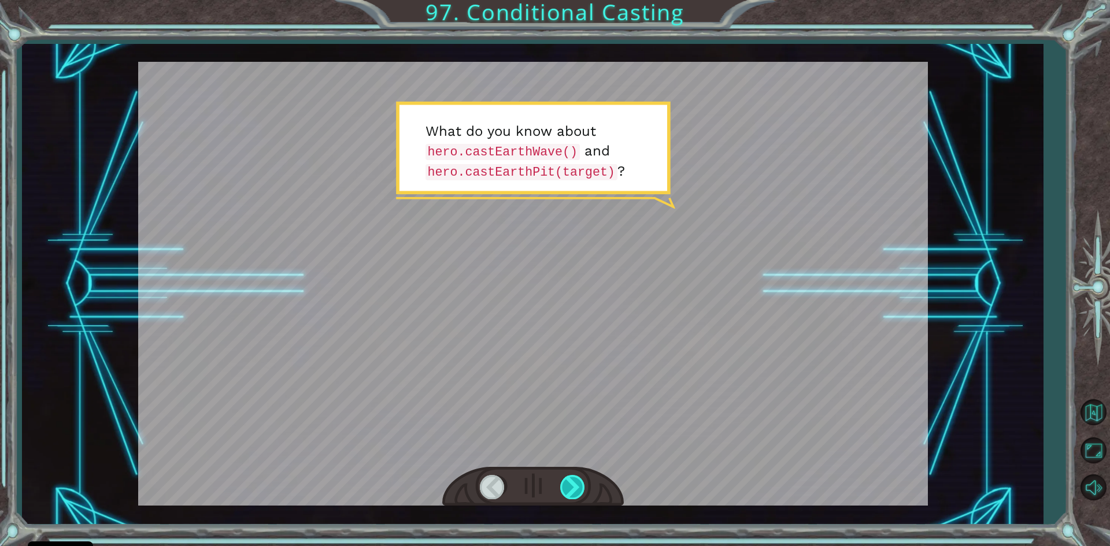
click at [578, 489] on div at bounding box center [573, 487] width 26 height 24
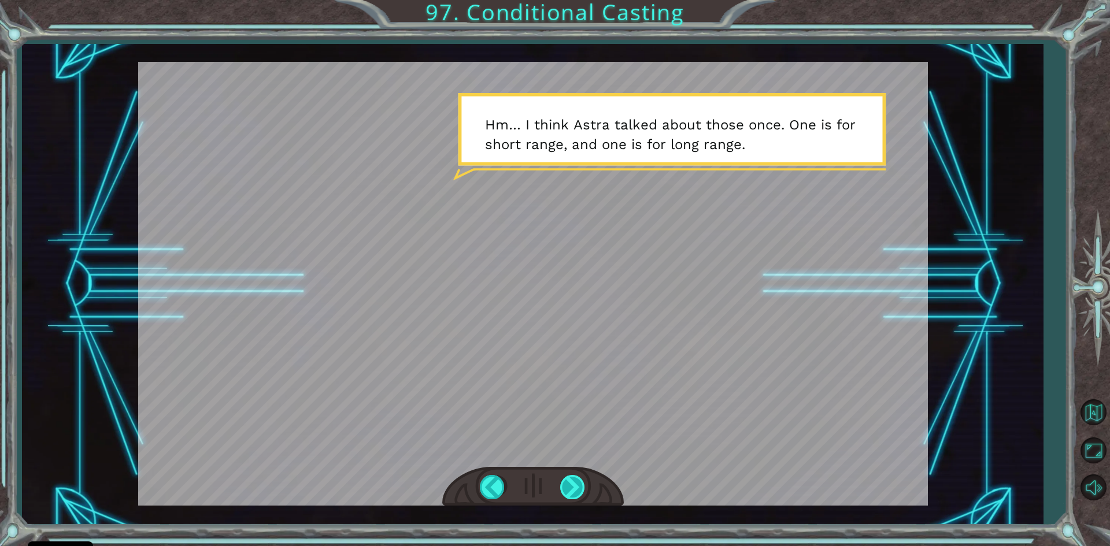
click at [578, 489] on div at bounding box center [573, 487] width 26 height 24
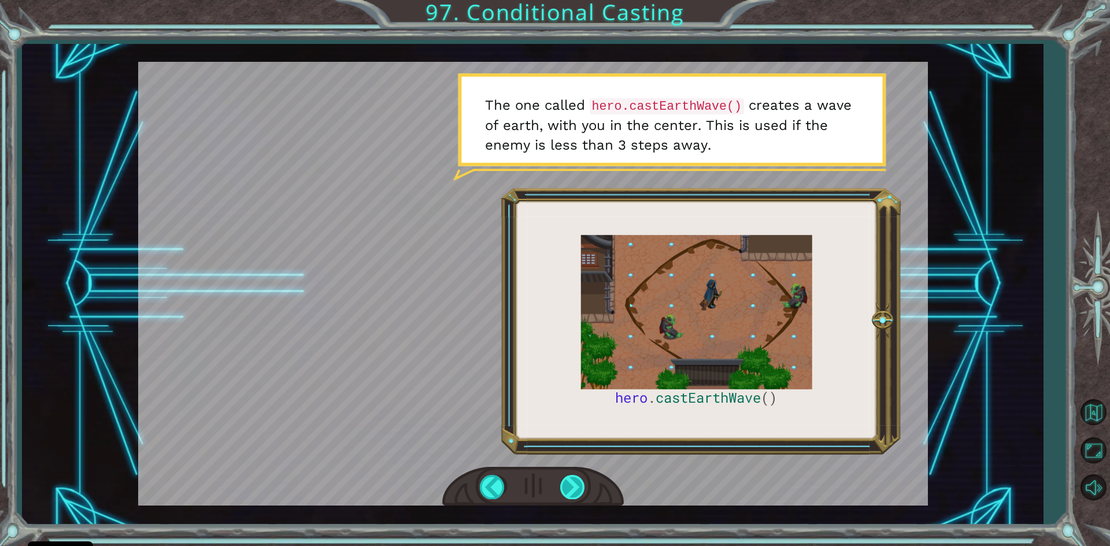
drag, startPoint x: 590, startPoint y: 503, endPoint x: 577, endPoint y: 488, distance: 20.1
click at [577, 488] on div at bounding box center [573, 487] width 26 height 24
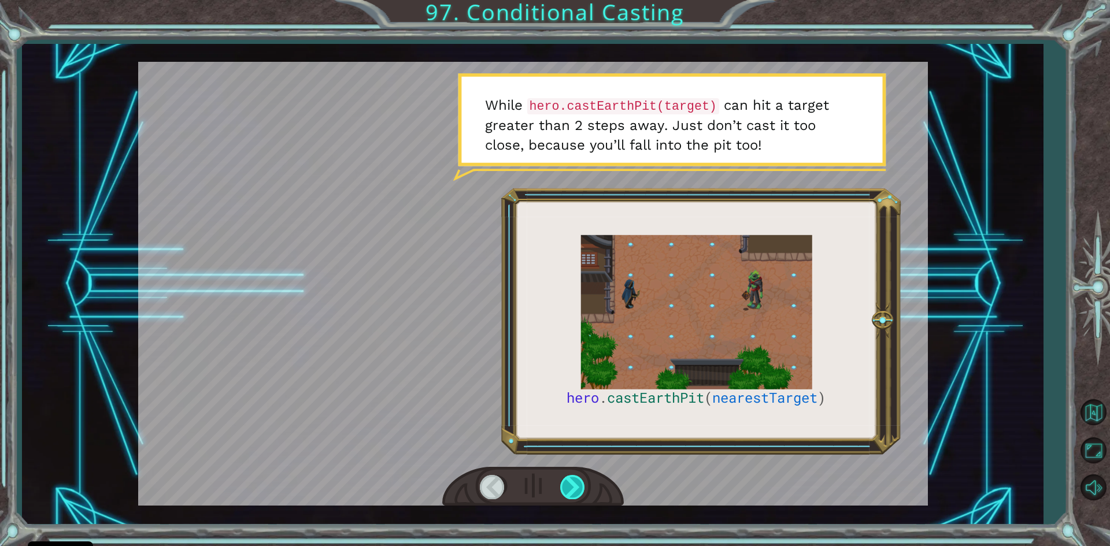
click at [563, 496] on div at bounding box center [573, 487] width 26 height 24
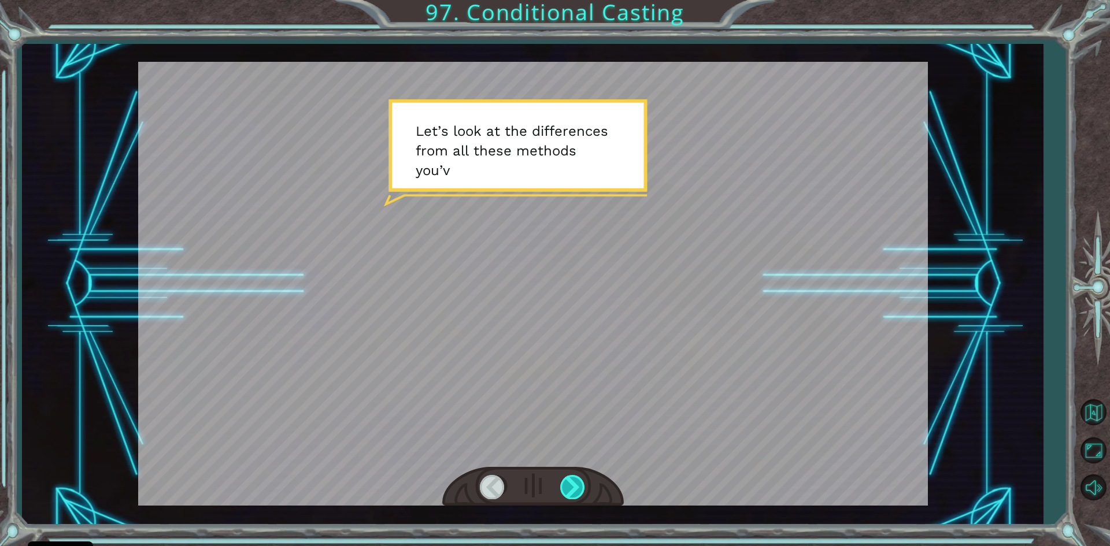
click at [564, 496] on div at bounding box center [573, 487] width 26 height 24
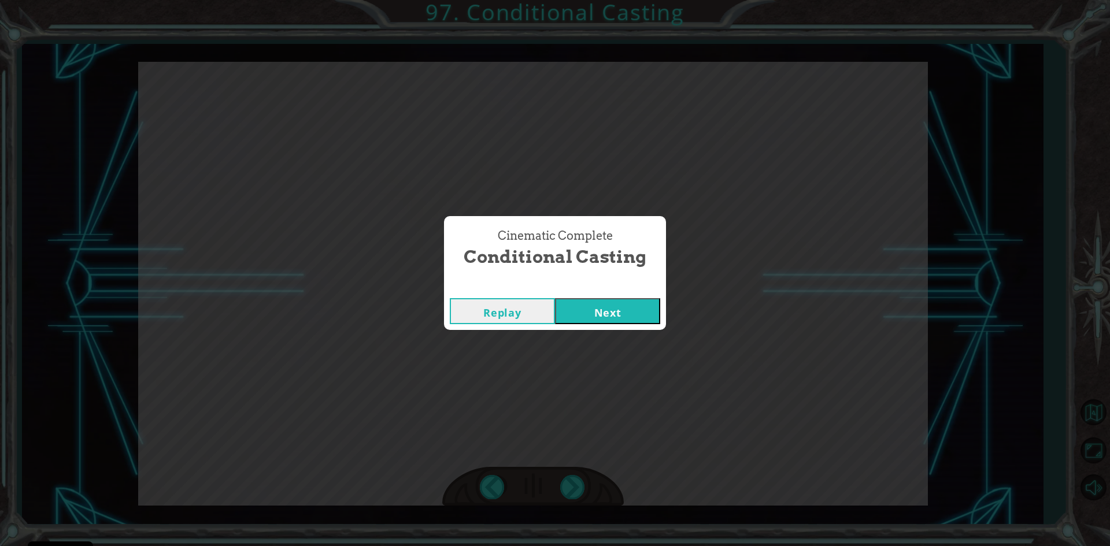
click at [651, 314] on button "Next" at bounding box center [607, 311] width 105 height 26
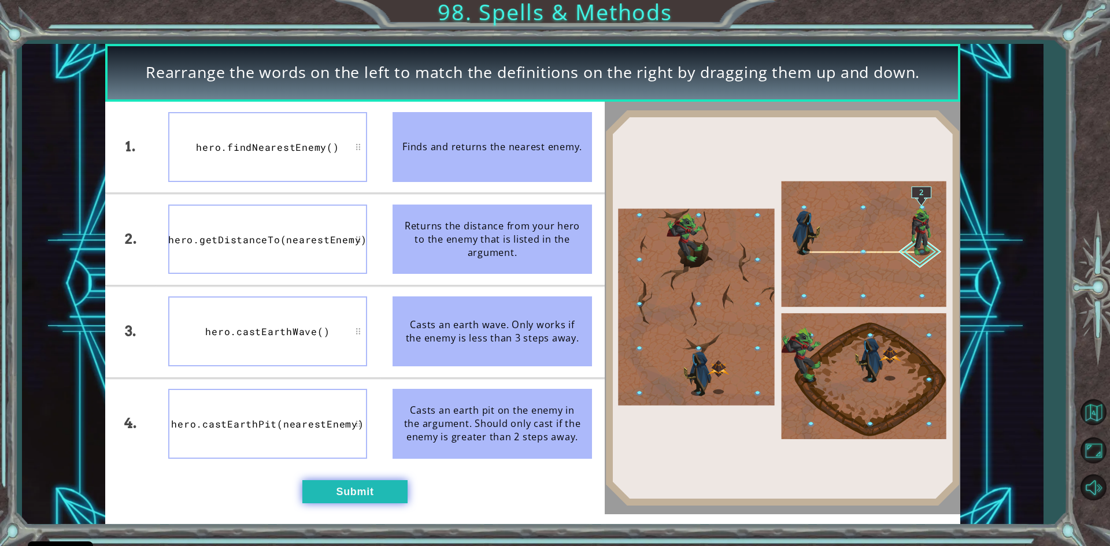
click at [335, 497] on button "Submit" at bounding box center [354, 492] width 105 height 23
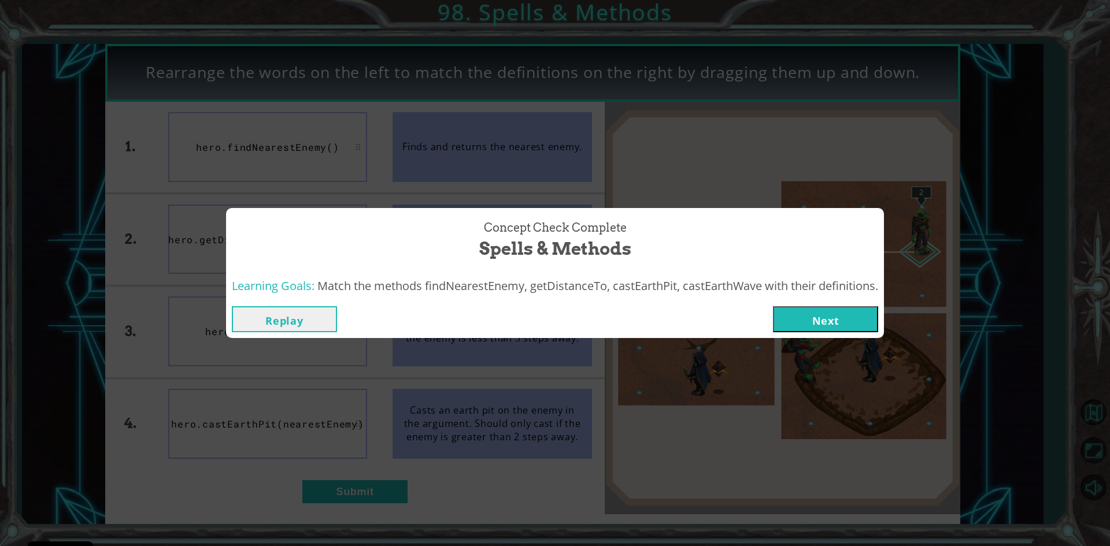
click at [803, 318] on button "Next" at bounding box center [825, 319] width 105 height 26
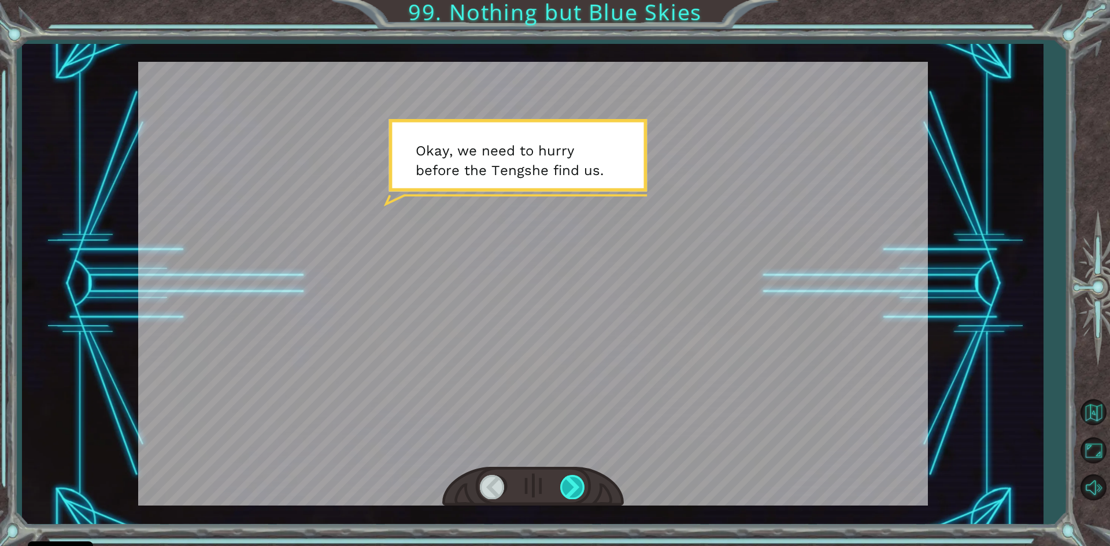
click at [578, 491] on div at bounding box center [573, 487] width 26 height 24
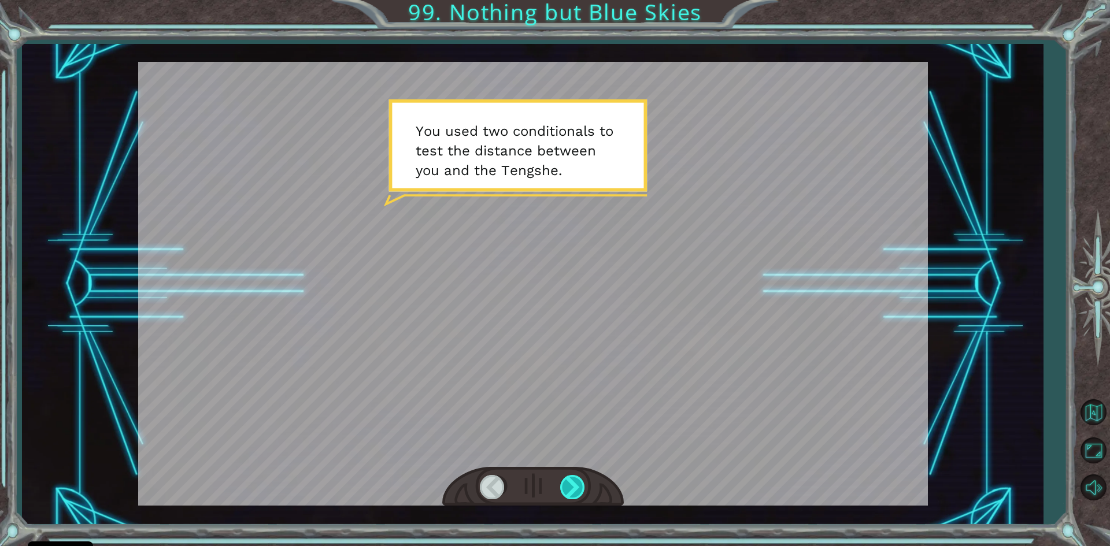
click at [575, 491] on div at bounding box center [573, 487] width 26 height 24
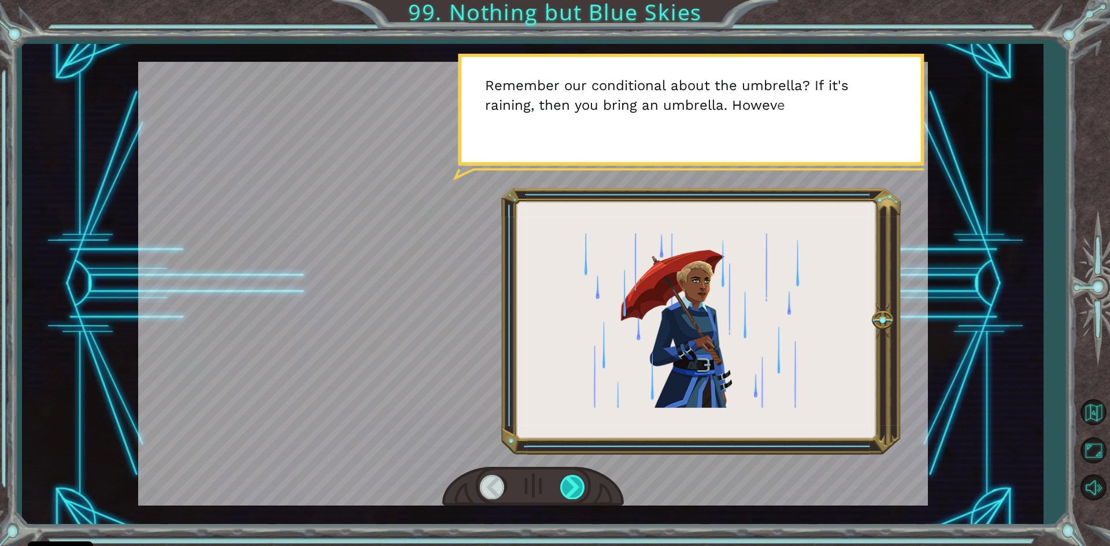
click at [576, 493] on div at bounding box center [573, 487] width 26 height 24
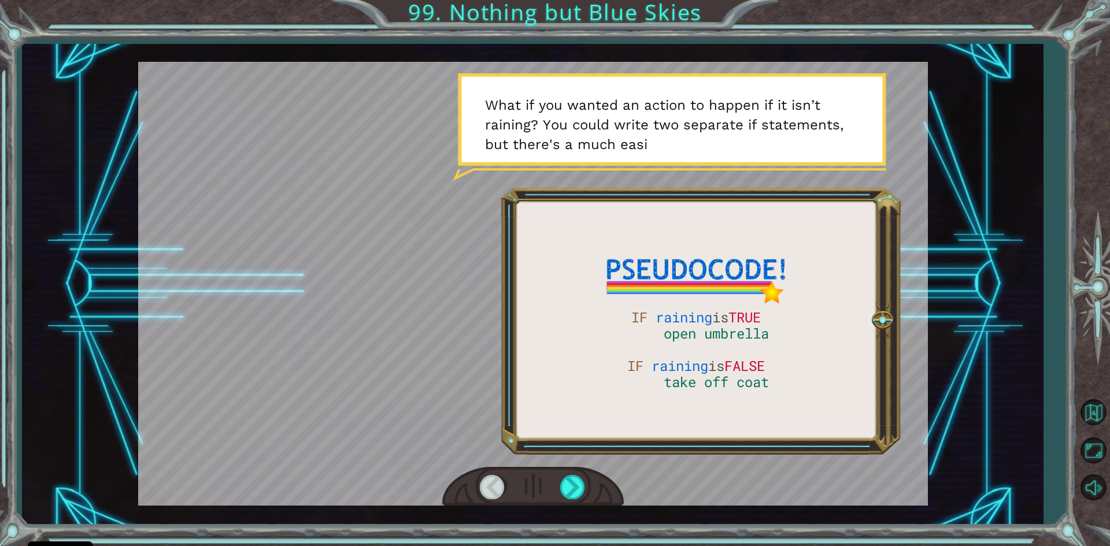
click at [575, 500] on div at bounding box center [533, 487] width 182 height 40
click at [573, 492] on div at bounding box center [573, 487] width 26 height 24
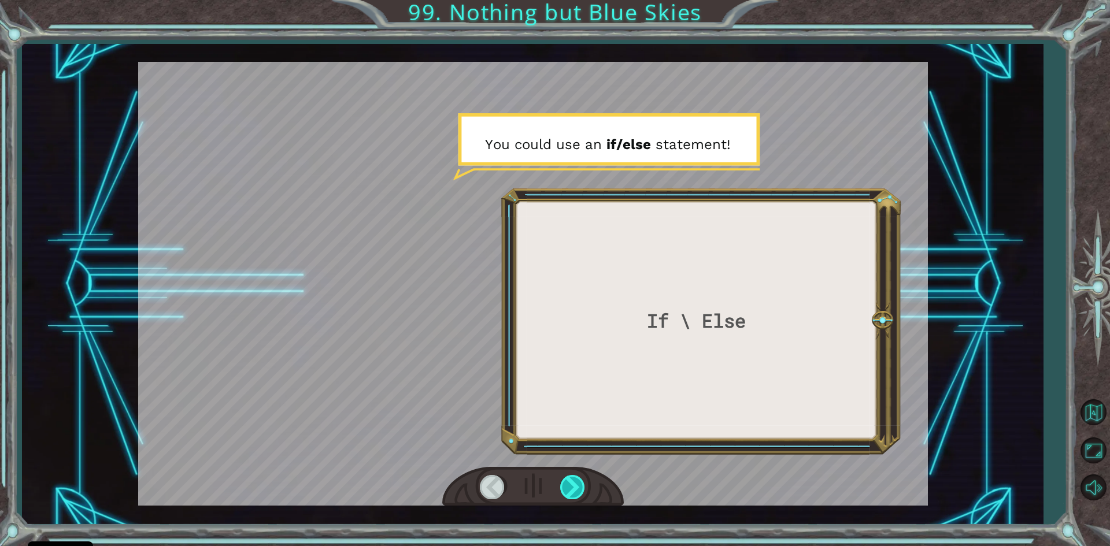
click at [573, 492] on div at bounding box center [573, 487] width 26 height 24
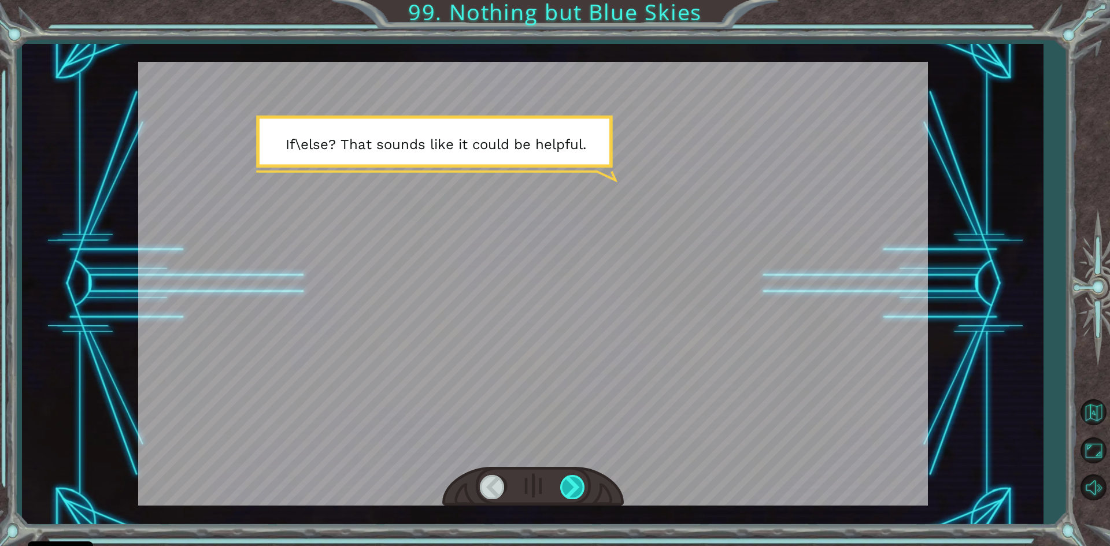
click at [573, 492] on div at bounding box center [573, 487] width 26 height 24
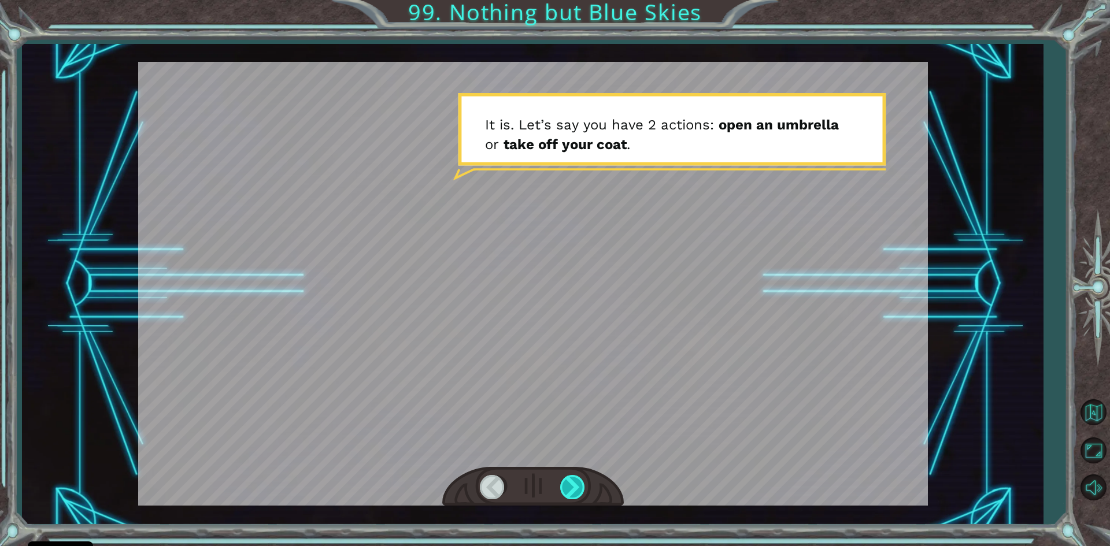
click at [573, 492] on div at bounding box center [573, 487] width 26 height 24
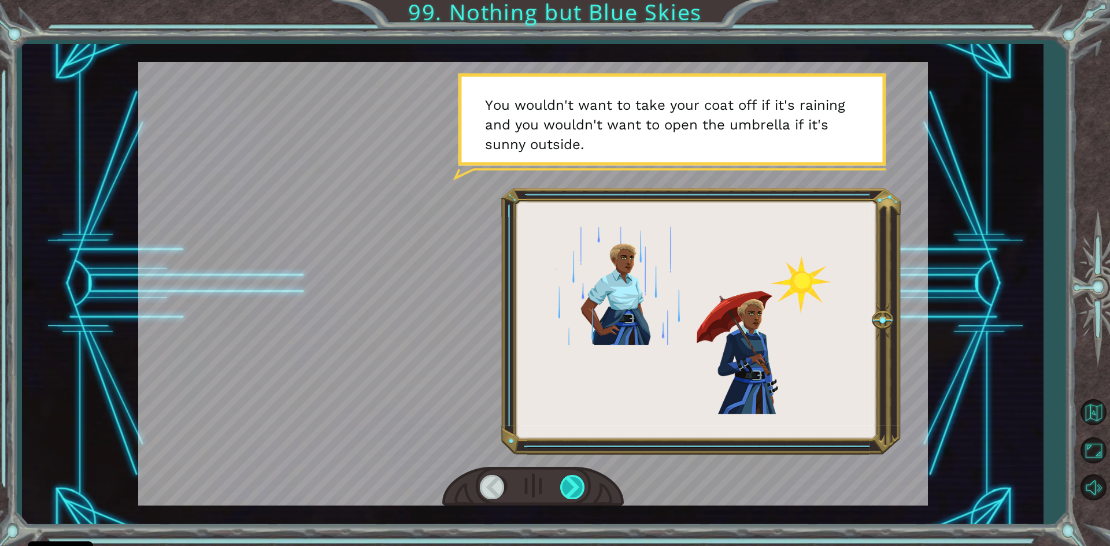
click at [574, 497] on div at bounding box center [573, 487] width 26 height 24
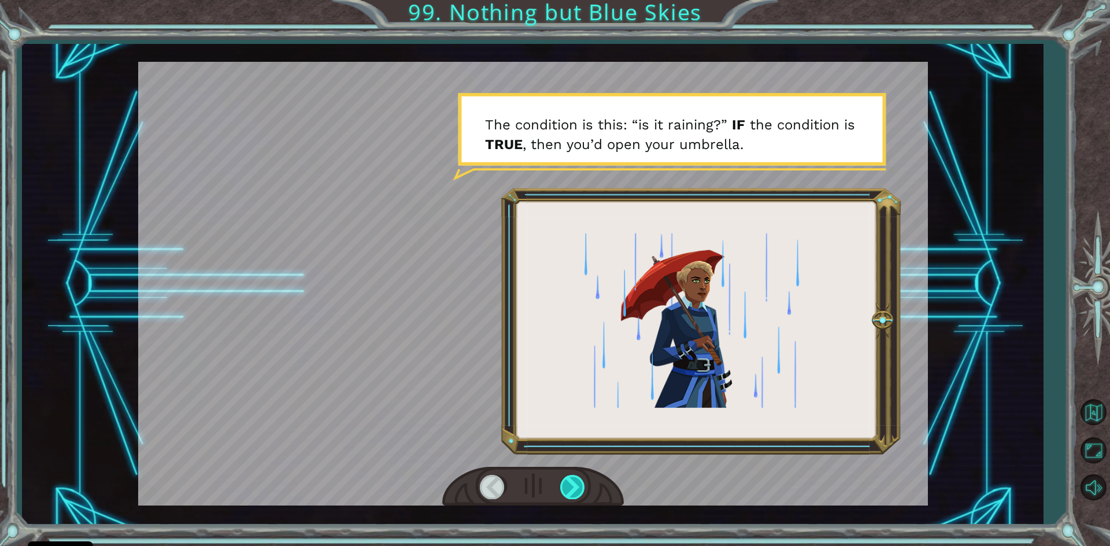
click at [574, 498] on div at bounding box center [573, 487] width 26 height 24
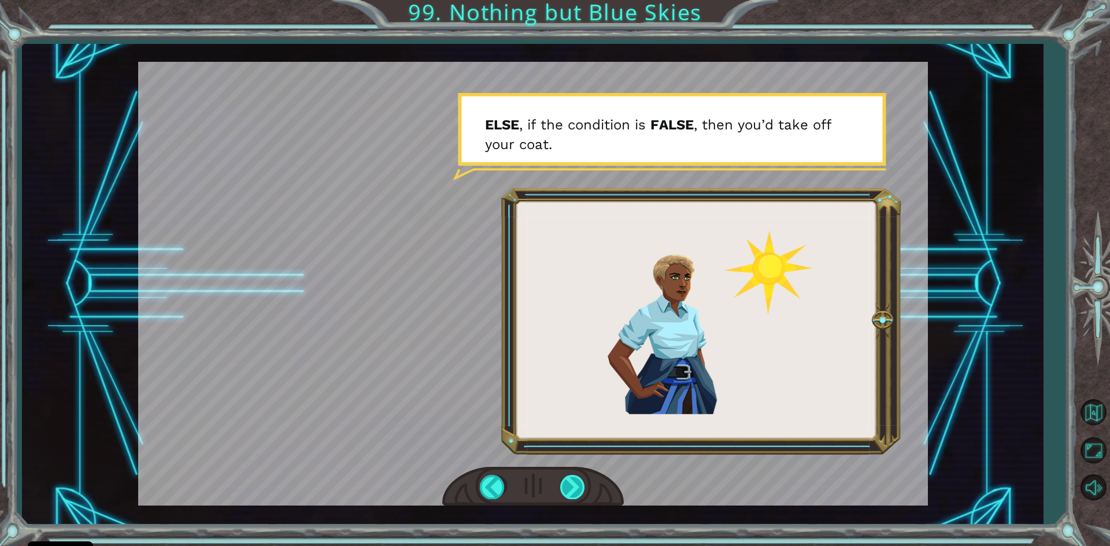
click at [576, 498] on div at bounding box center [573, 487] width 26 height 24
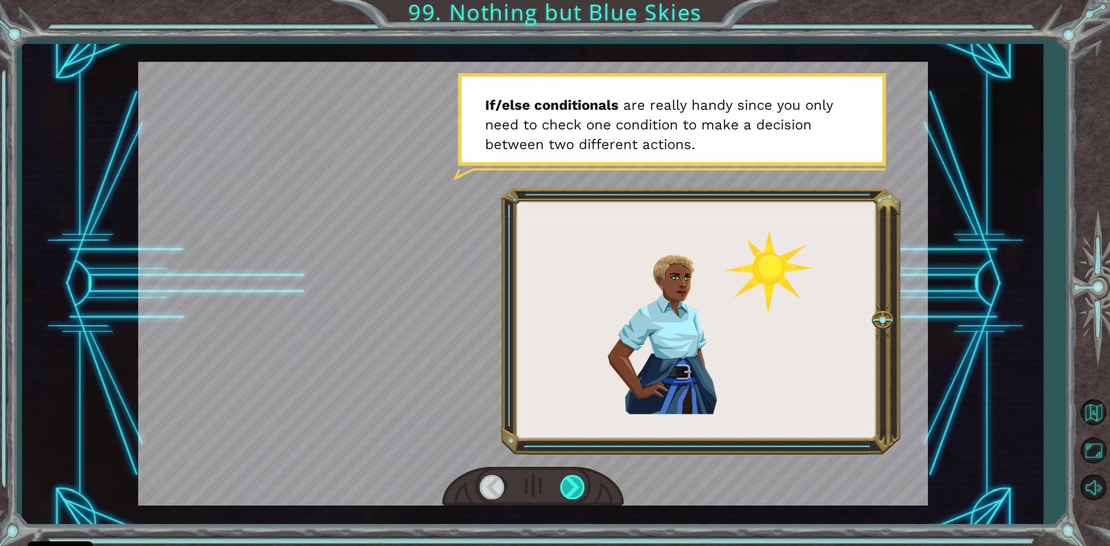
click at [575, 499] on div at bounding box center [573, 487] width 26 height 24
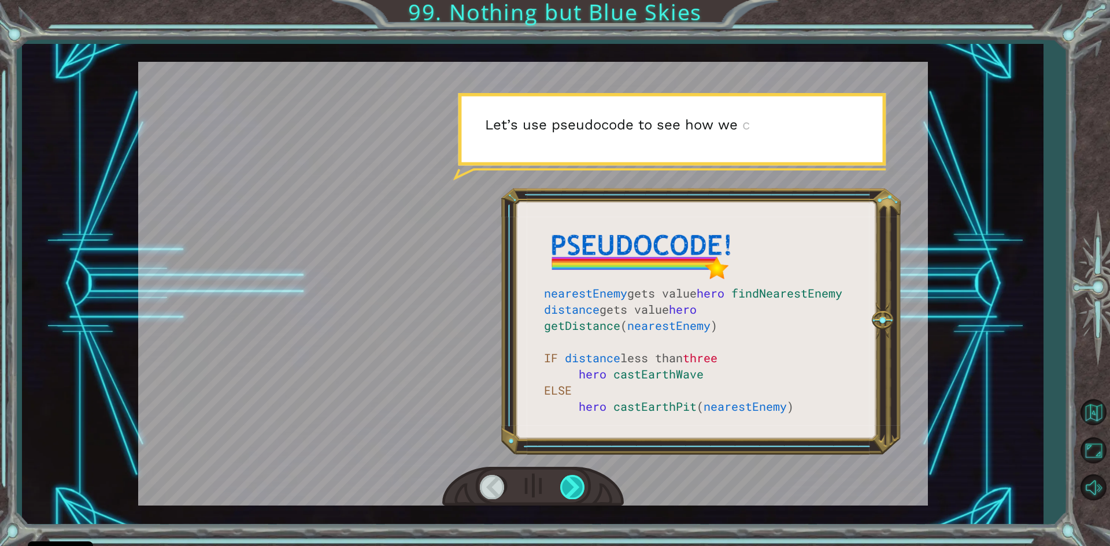
click at [575, 499] on div at bounding box center [573, 487] width 26 height 24
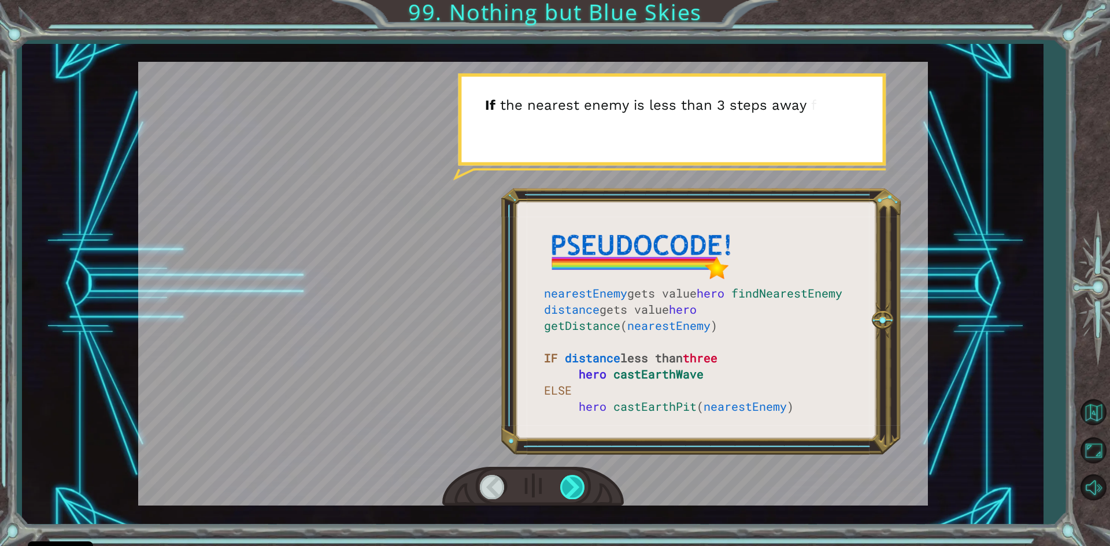
click at [574, 499] on div at bounding box center [573, 487] width 26 height 24
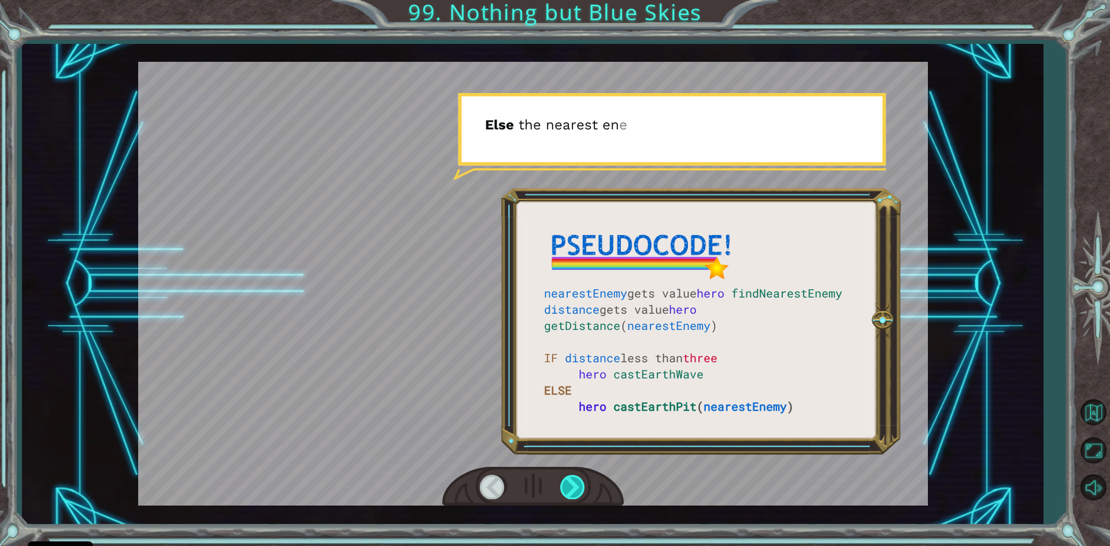
click at [574, 499] on div at bounding box center [573, 487] width 26 height 24
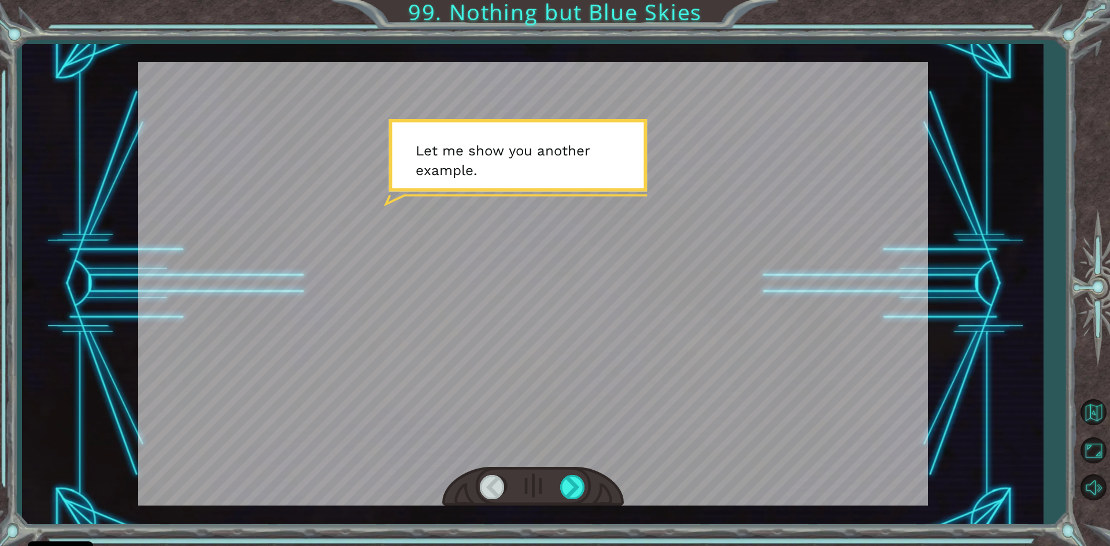
click at [572, 508] on div "nearestEnemy gets value hero findNearestEnemy distance gets value hero getDista…" at bounding box center [532, 284] width 1021 height 481
click at [559, 494] on div at bounding box center [533, 487] width 182 height 40
click at [571, 493] on div at bounding box center [573, 487] width 26 height 24
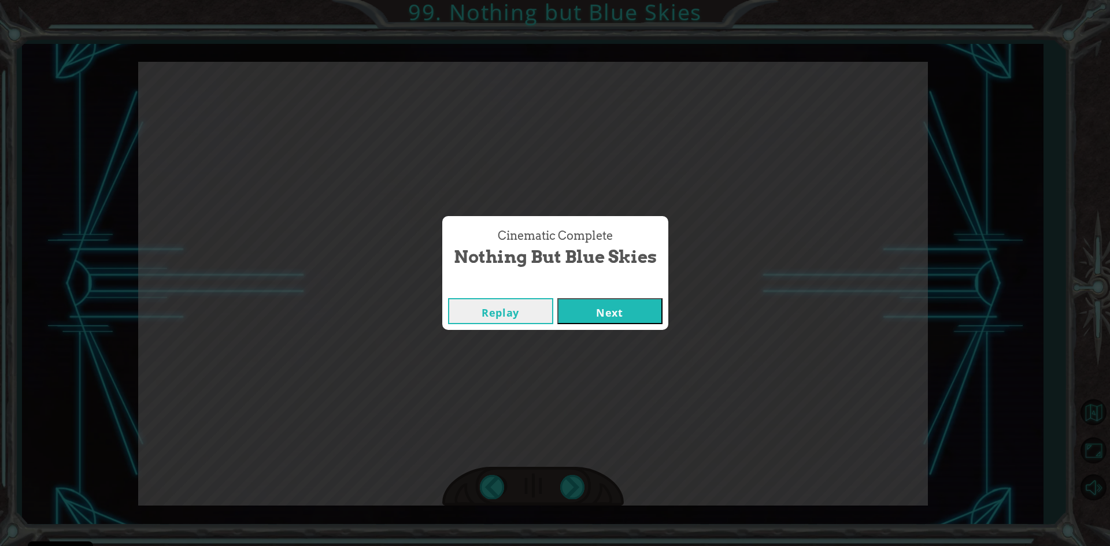
click at [619, 313] on button "Next" at bounding box center [609, 311] width 105 height 26
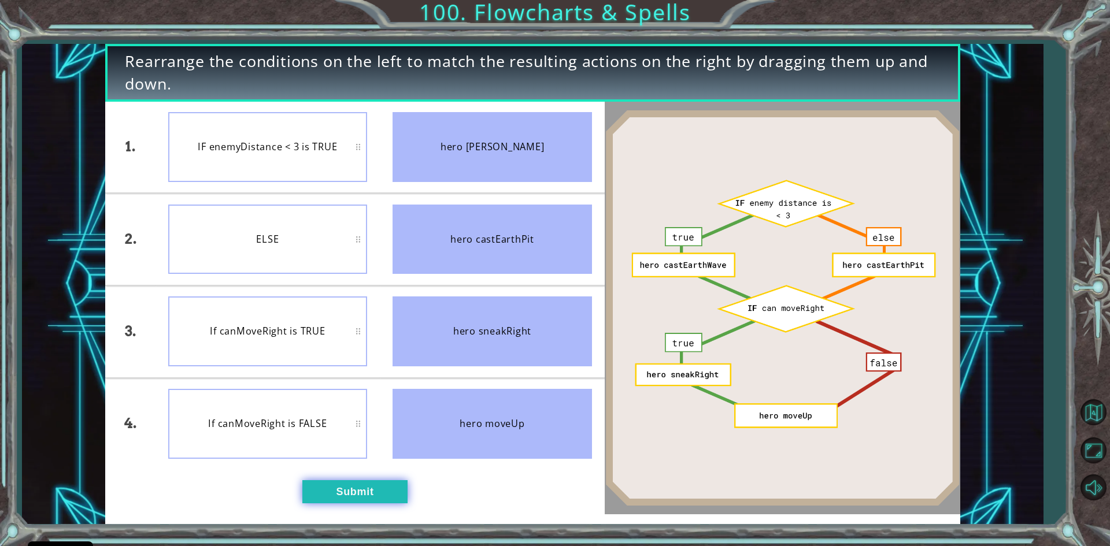
click at [320, 490] on button "Submit" at bounding box center [354, 492] width 105 height 23
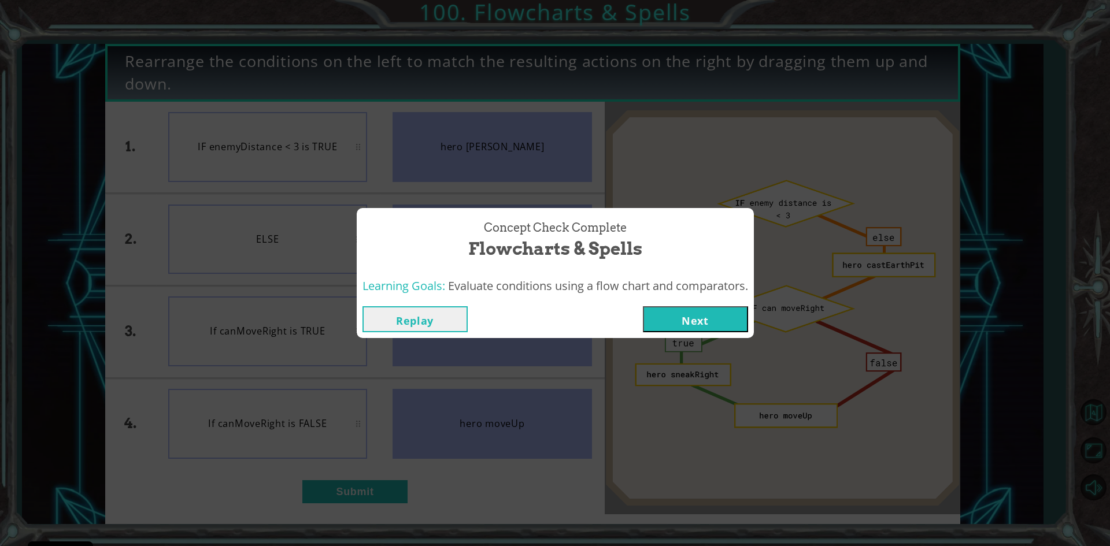
click at [669, 323] on button "Next" at bounding box center [695, 319] width 105 height 26
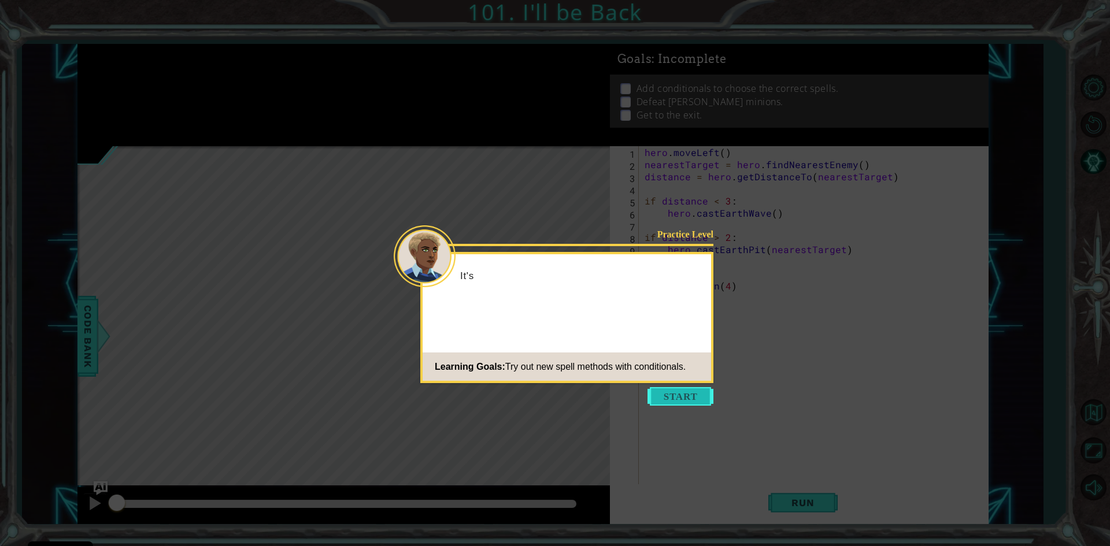
click at [666, 401] on button "Start" at bounding box center [681, 396] width 66 height 19
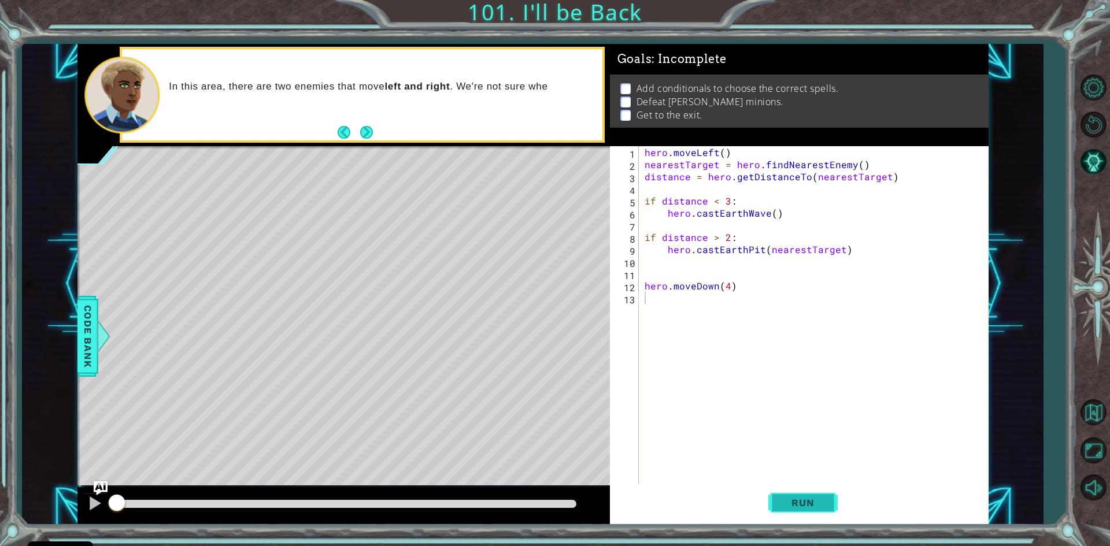
click at [797, 515] on button "Run" at bounding box center [803, 504] width 69 height 38
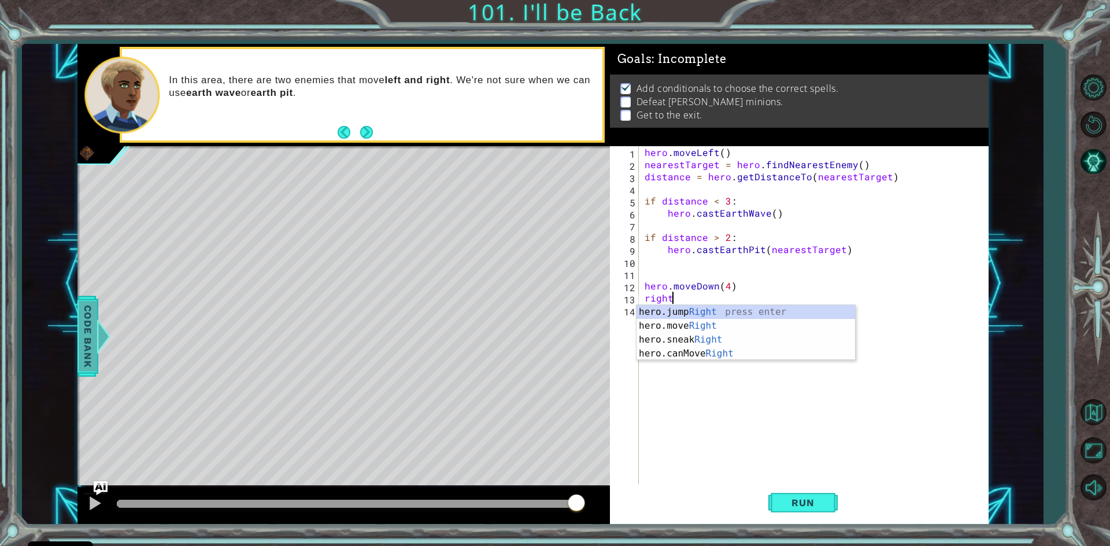
scroll to position [0, 1]
click at [692, 322] on div "hero.jump Right press enter hero.move Right press enter hero.sneak Right press …" at bounding box center [746, 346] width 219 height 83
type textarea "hero.moveRight(1)"
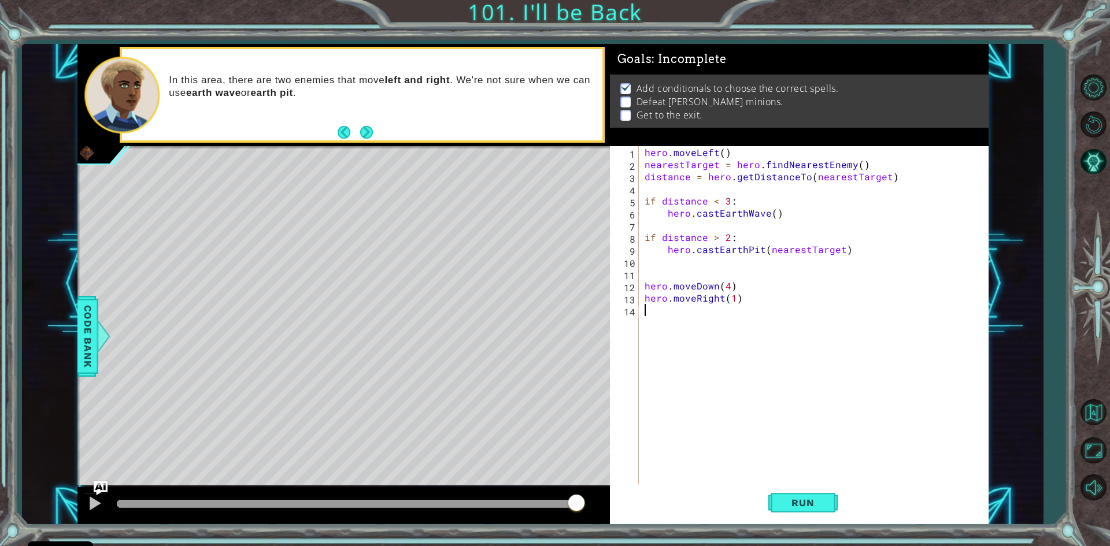
click at [658, 318] on div "hero . moveLeft ( ) nearestTarget = hero . findNearestEnemy ( ) distance = hero…" at bounding box center [816, 328] width 348 height 364
type textarea "i"
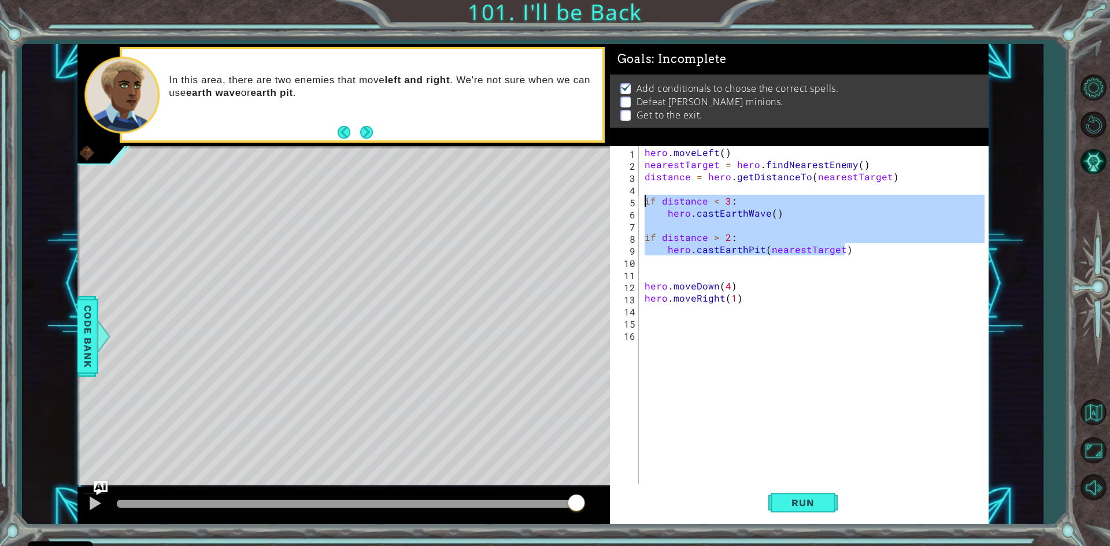
drag, startPoint x: 864, startPoint y: 250, endPoint x: 638, endPoint y: 197, distance: 232.4
click at [638, 197] on div "1 2 3 4 5 6 7 8 9 10 11 12 13 14 15 16 hero . moveLeft ( ) nearestTarget = hero…" at bounding box center [797, 316] width 375 height 340
type textarea "if distance < 3: hero.castEarthWave()"
click at [653, 307] on div "hero . moveLeft ( ) nearestTarget = hero . findNearestEnemy ( ) distance = hero…" at bounding box center [816, 328] width 348 height 364
paste textarea "hero.castEarthPit(nearestTarget)"
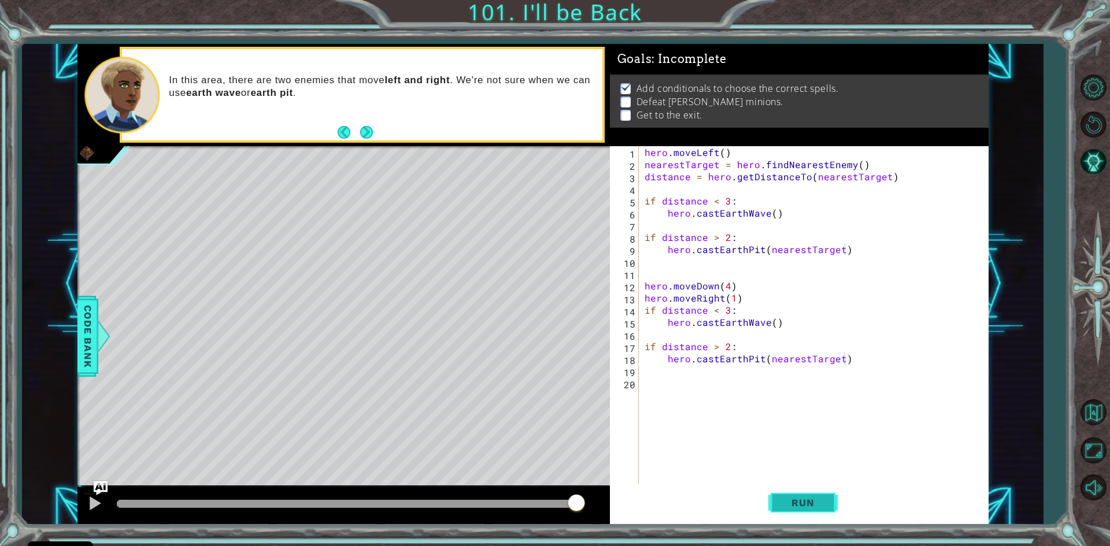
click at [808, 501] on span "Run" at bounding box center [803, 503] width 46 height 12
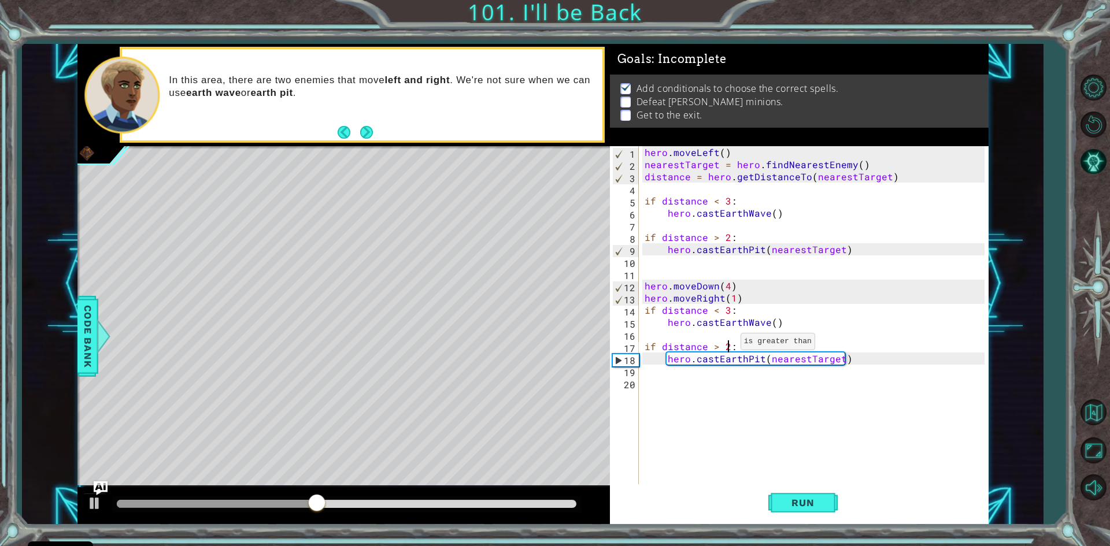
click at [727, 345] on div "hero . moveLeft ( ) nearestTarget = hero . findNearestEnemy ( ) distance = hero…" at bounding box center [816, 328] width 348 height 364
click at [829, 498] on button "Run" at bounding box center [803, 504] width 69 height 38
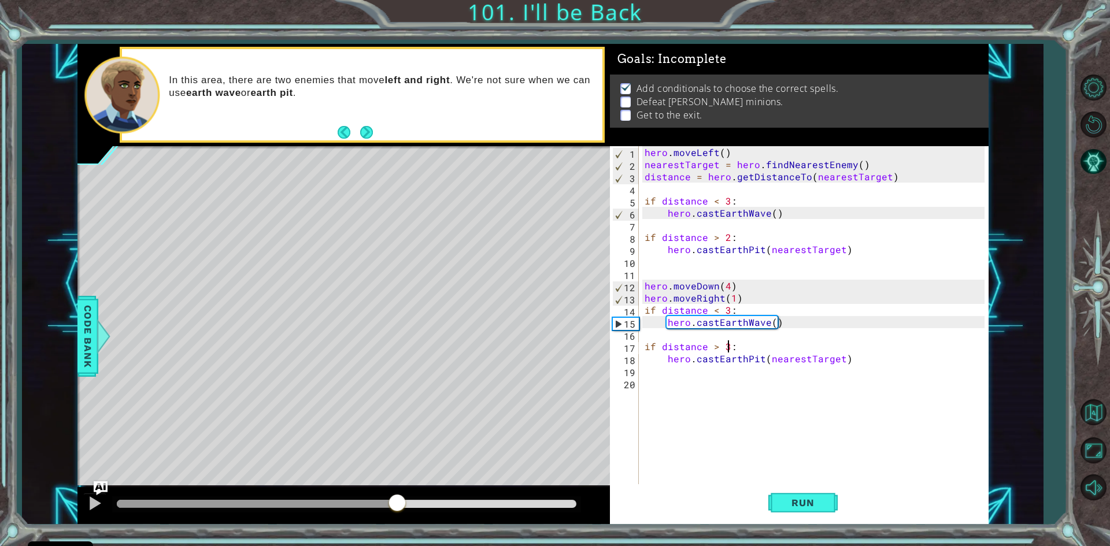
drag, startPoint x: 387, startPoint y: 506, endPoint x: 397, endPoint y: 507, distance: 9.3
click at [397, 507] on div at bounding box center [347, 504] width 460 height 8
click at [799, 496] on button "Run" at bounding box center [803, 504] width 69 height 38
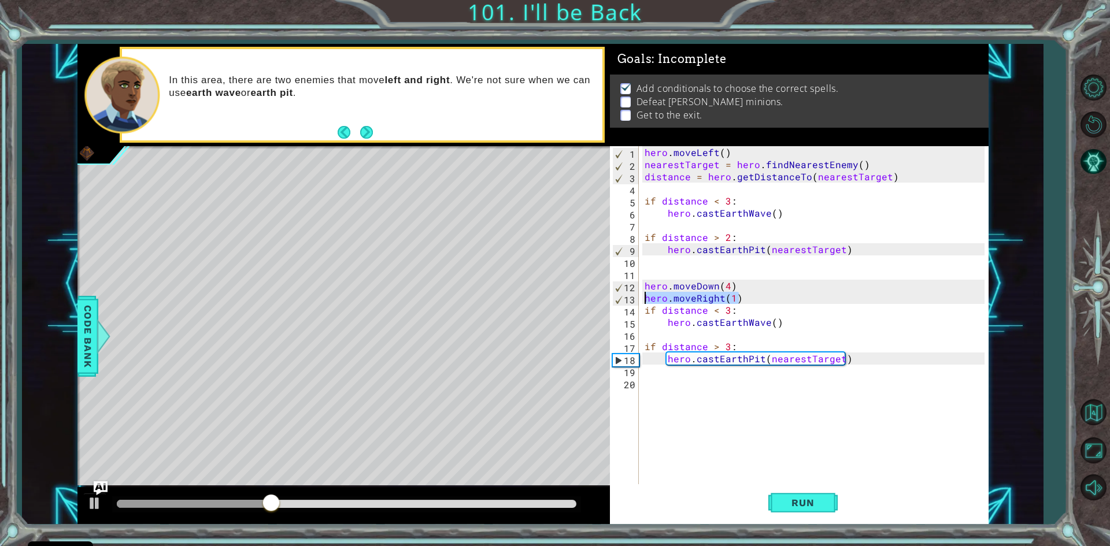
click at [593, 304] on div "1 ההההההההההההההההההההההההההההההההההההההההההההההההההההההההההההההההההההההההההההה…" at bounding box center [532, 284] width 911 height 481
type textarea "hero.moveRight(1)"
click at [798, 494] on button "Run" at bounding box center [803, 504] width 69 height 38
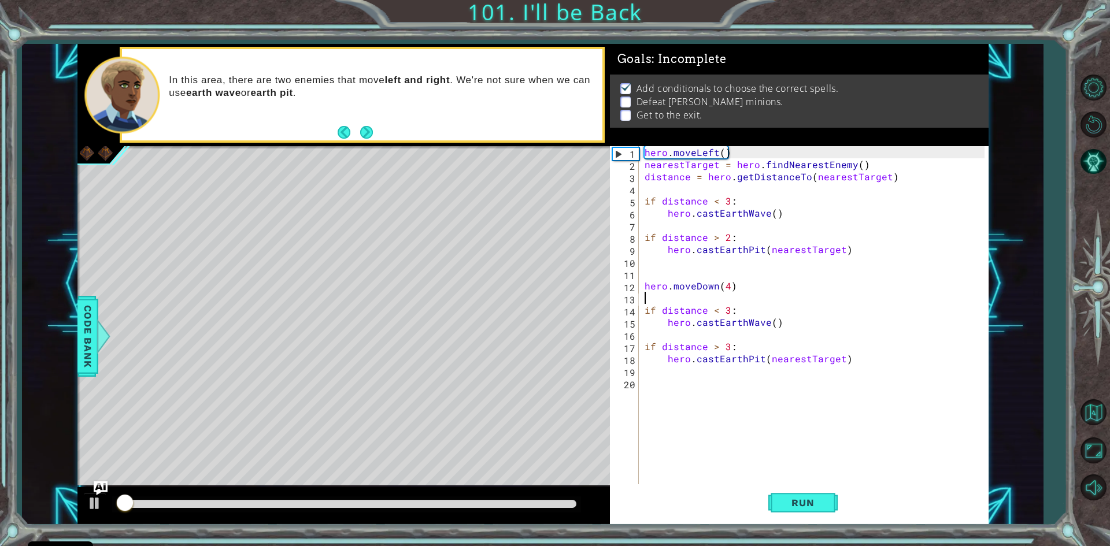
click at [523, 503] on div at bounding box center [347, 504] width 460 height 8
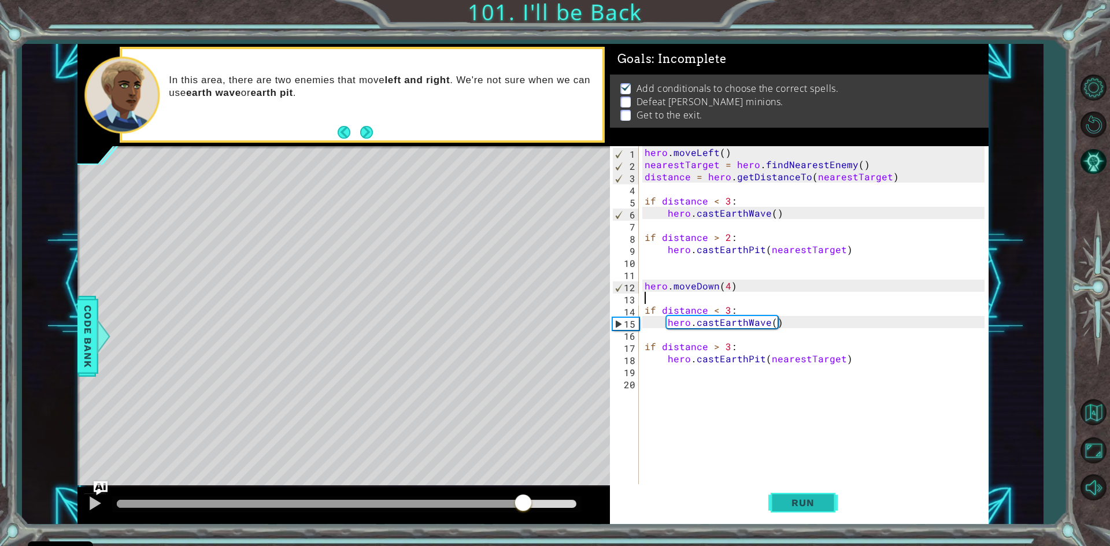
click at [782, 495] on button "Run" at bounding box center [803, 504] width 69 height 38
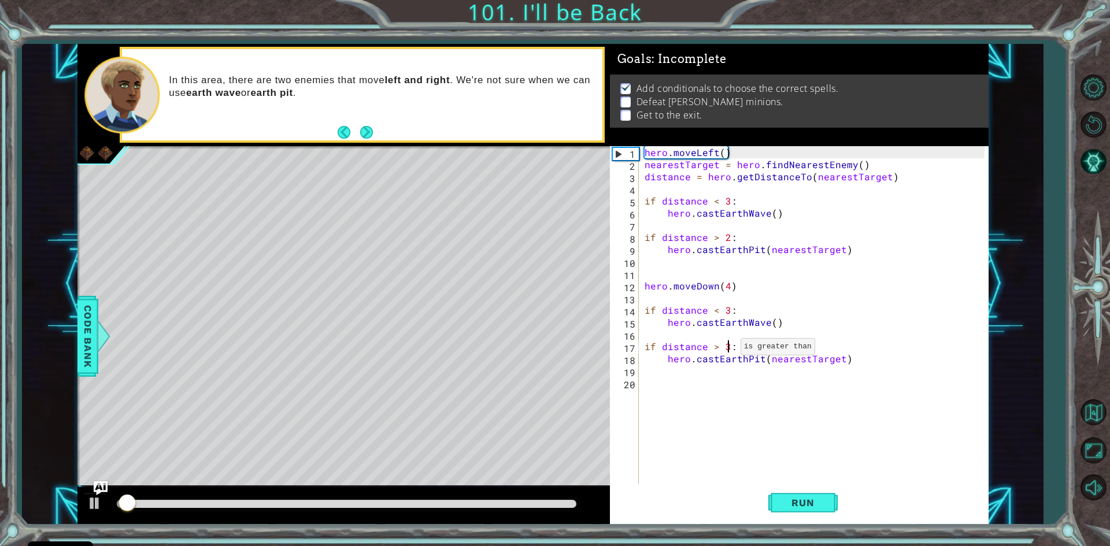
click at [727, 350] on div "hero . moveLeft ( ) nearestTarget = hero . findNearestEnemy ( ) distance = hero…" at bounding box center [816, 328] width 348 height 364
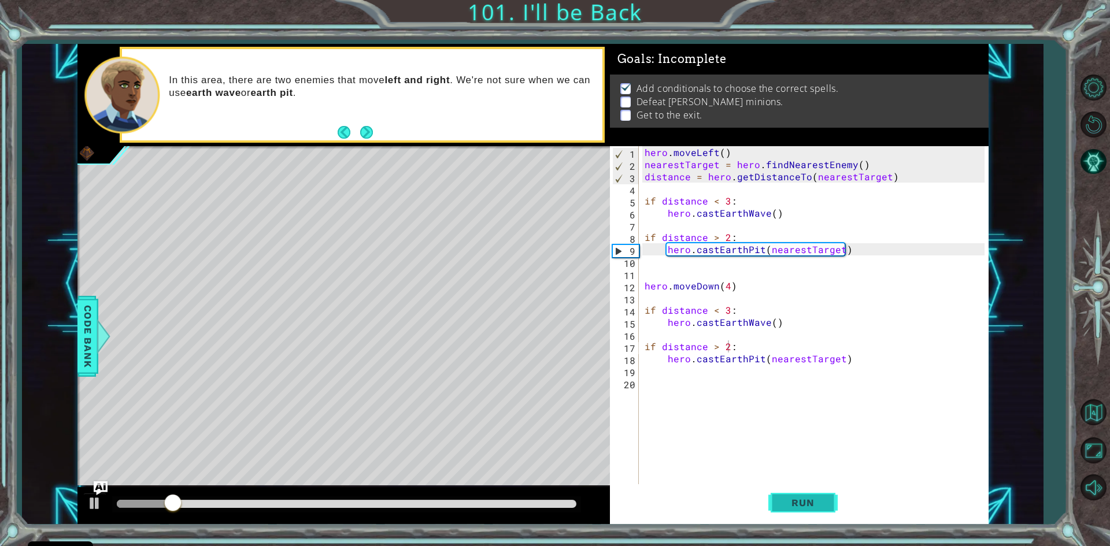
click at [800, 512] on button "Run" at bounding box center [803, 504] width 69 height 38
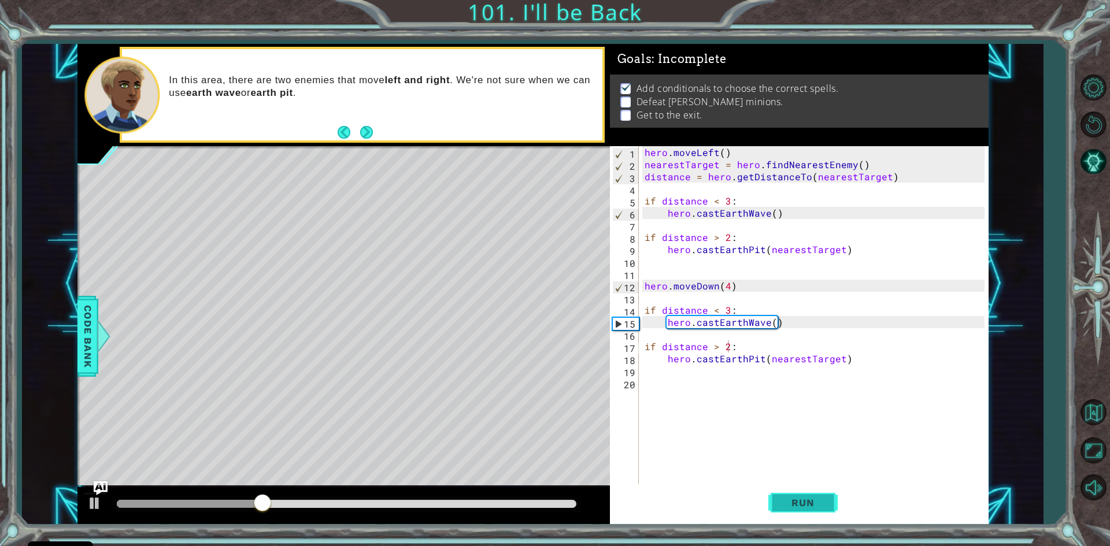
click at [802, 498] on span "Run" at bounding box center [803, 503] width 46 height 12
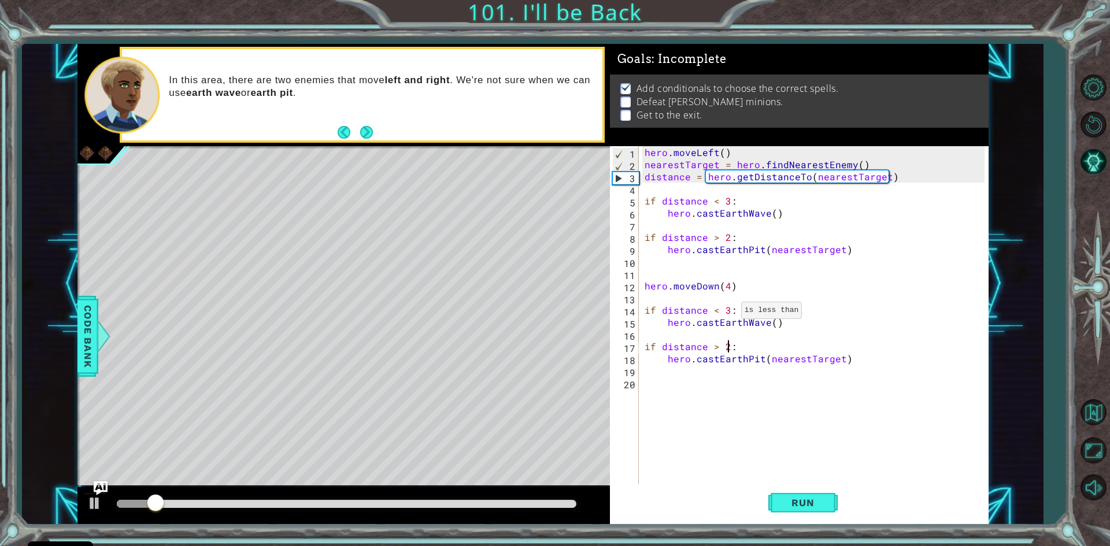
click at [727, 313] on div "hero . moveLeft ( ) nearestTarget = hero . findNearestEnemy ( ) distance = hero…" at bounding box center [816, 328] width 348 height 364
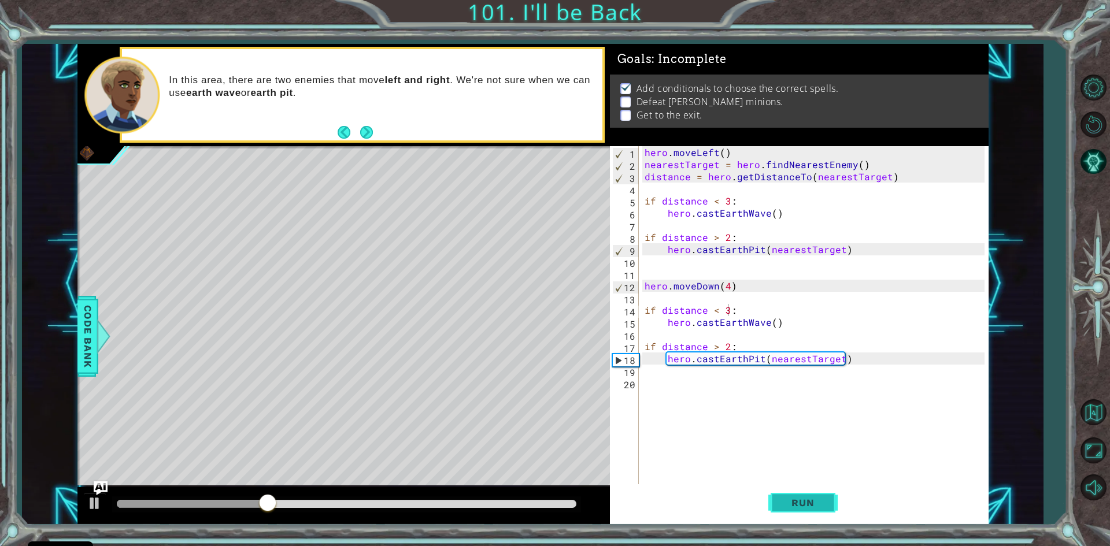
click at [792, 516] on button "Run" at bounding box center [803, 504] width 69 height 38
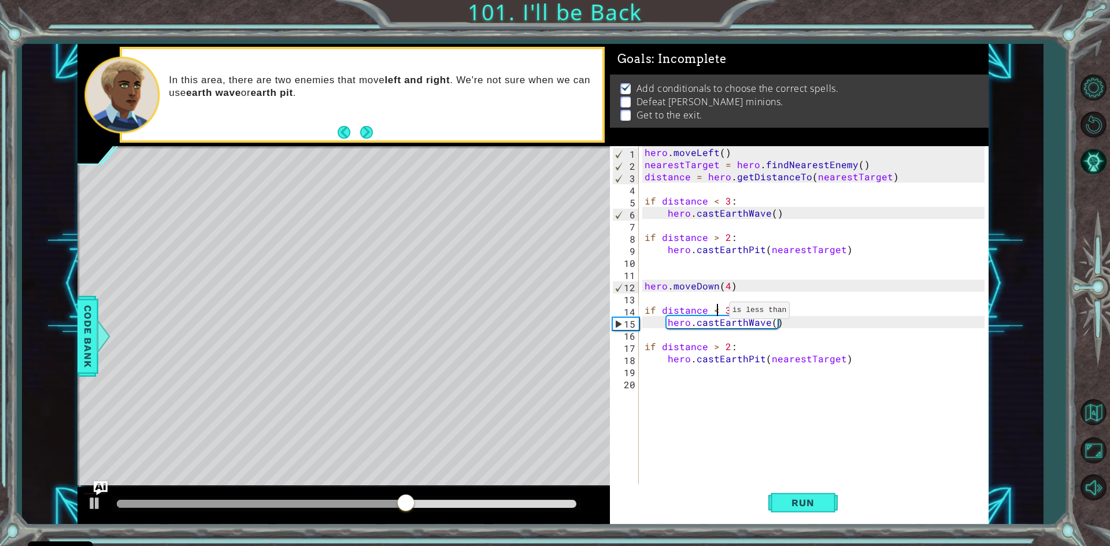
click at [715, 313] on div "hero . moveLeft ( ) nearestTarget = hero . findNearestEnemy ( ) distance = hero…" at bounding box center [816, 328] width 348 height 364
type textarea "hero.castEarthWave()"
type textarea "if distance <2:"
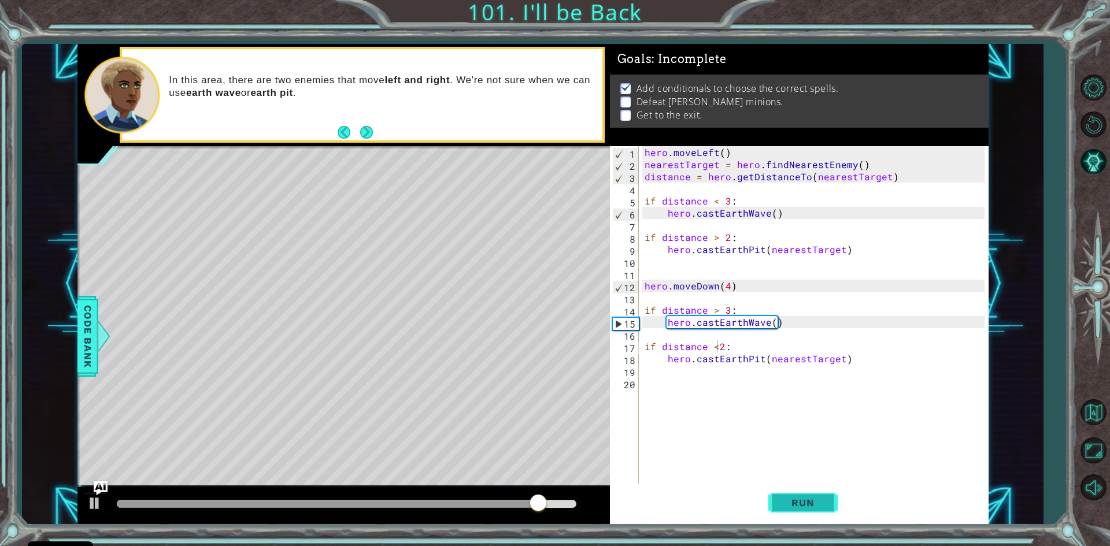
click at [823, 489] on button "Run" at bounding box center [803, 504] width 69 height 38
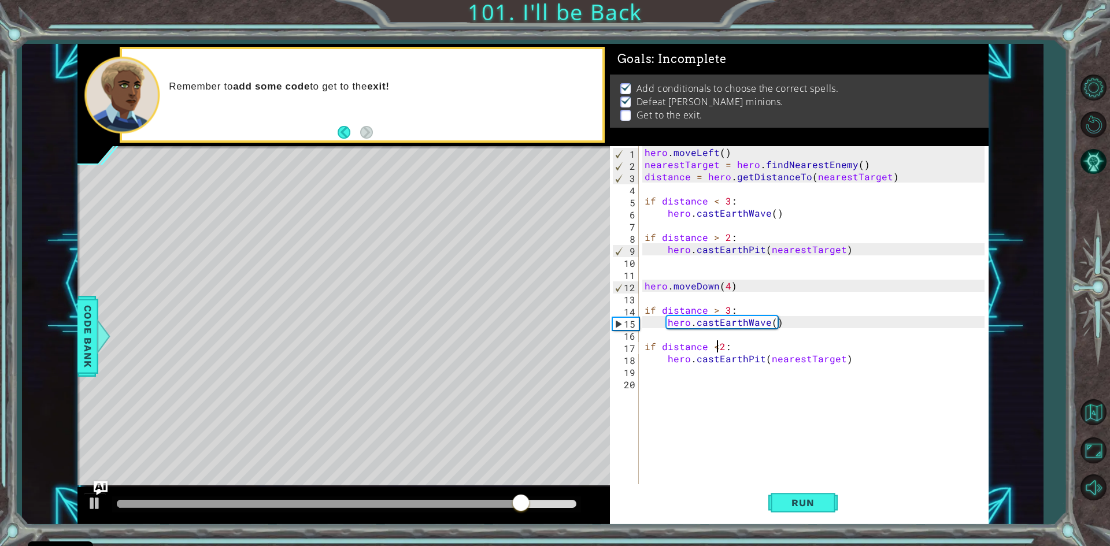
click at [664, 378] on div "hero . moveLeft ( ) nearestTarget = hero . findNearestEnemy ( ) distance = hero…" at bounding box center [816, 328] width 348 height 364
click at [658, 376] on div "hero . moveLeft ( ) nearestTarget = hero . findNearestEnemy ( ) distance = hero…" at bounding box center [816, 328] width 348 height 364
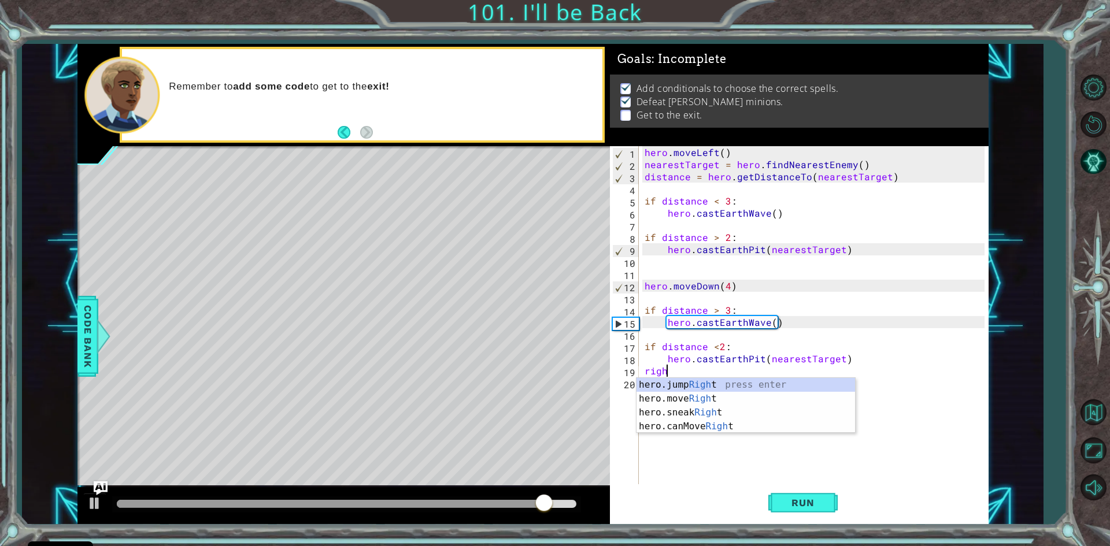
scroll to position [0, 1]
click at [667, 393] on div "hero.jump Right press enter hero.move Right press enter hero.sneak Right press …" at bounding box center [746, 419] width 219 height 83
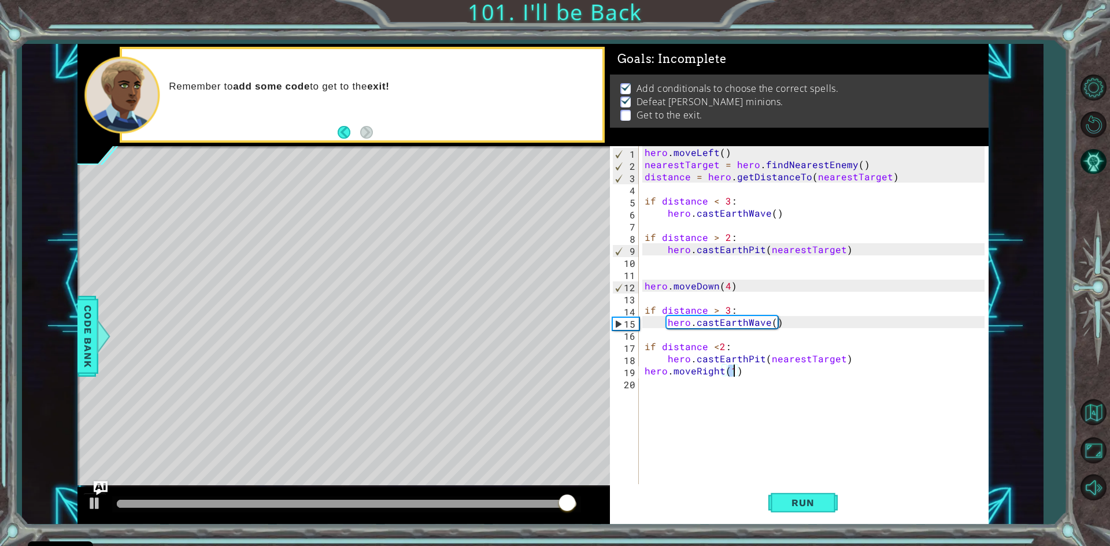
type textarea "hero.moveRight(3)"
click at [652, 387] on div "hero . moveLeft ( ) nearestTarget = hero . findNearestEnemy ( ) distance = hero…" at bounding box center [816, 328] width 348 height 364
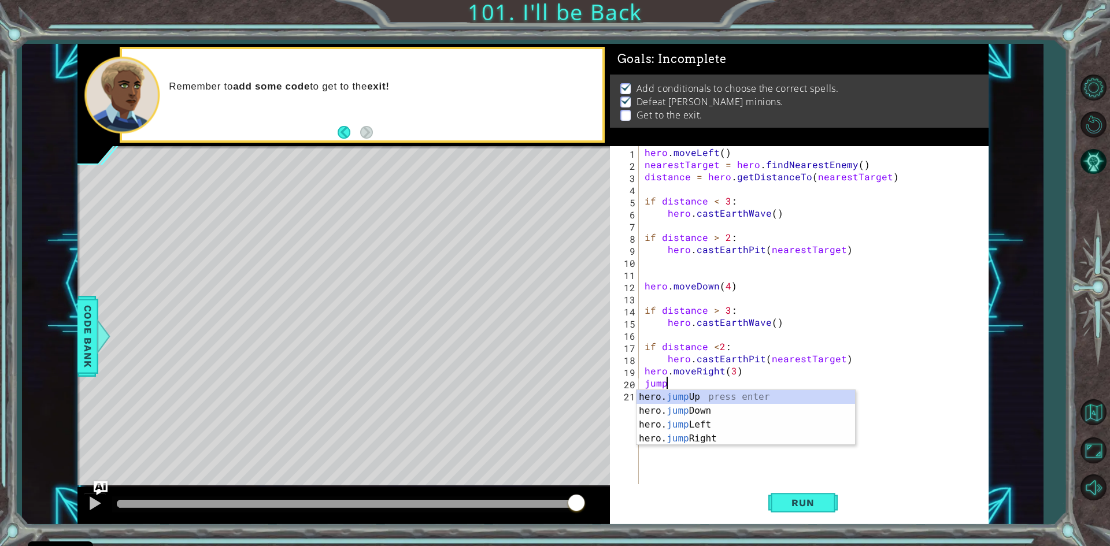
scroll to position [0, 1]
type textarea "jump"
drag, startPoint x: 712, startPoint y: 428, endPoint x: 758, endPoint y: 472, distance: 63.4
click at [712, 427] on div "hero. jump Up press enter hero. jump Down press enter hero. jump Left press ent…" at bounding box center [746, 431] width 219 height 83
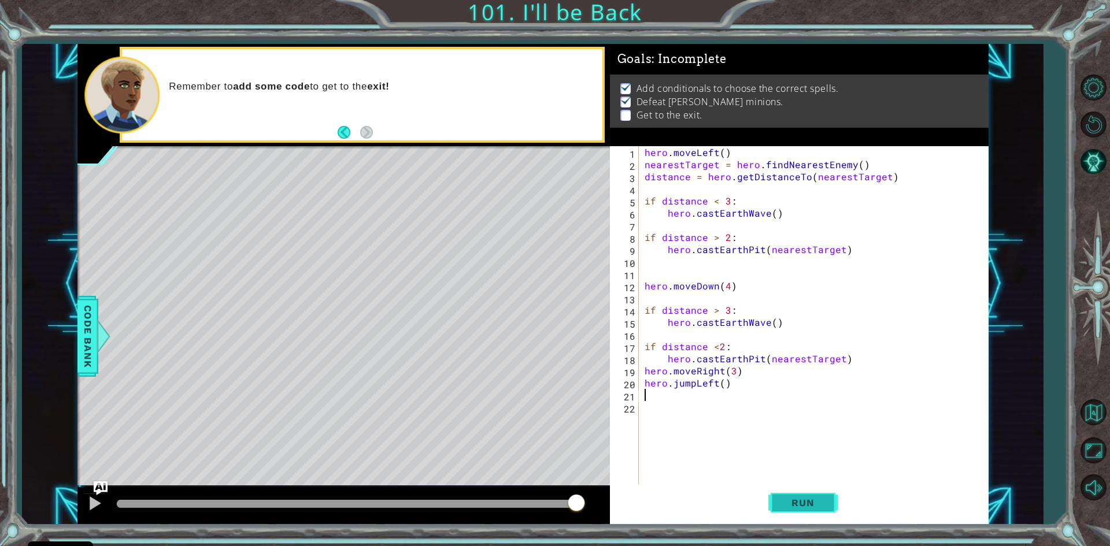
click at [786, 507] on span "Run" at bounding box center [803, 503] width 46 height 12
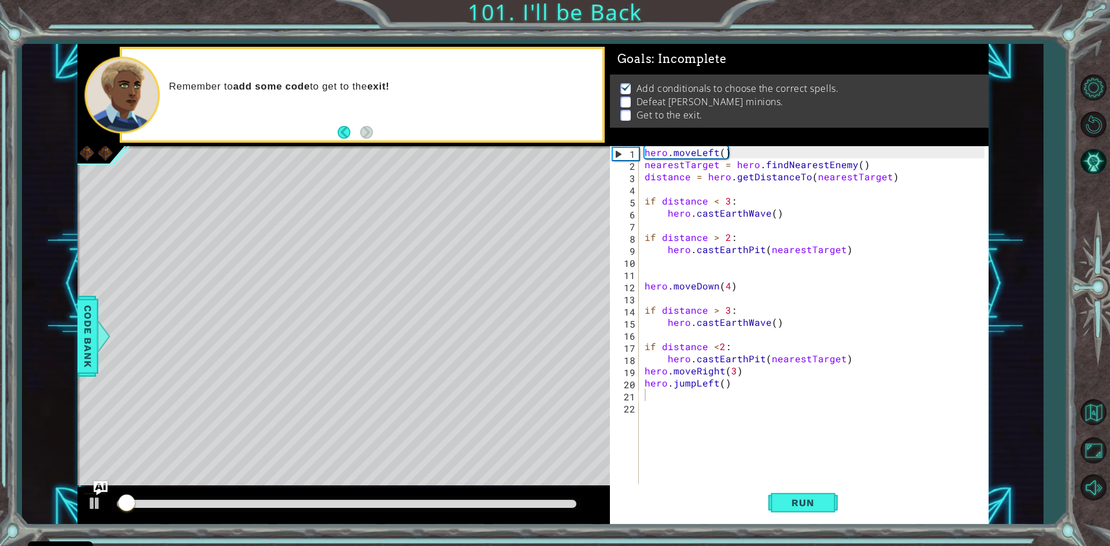
click at [504, 482] on div "methods hero use(thing) moveUp(steps) moveDown(steps) moveLeft(steps) moveRight…" at bounding box center [532, 284] width 911 height 481
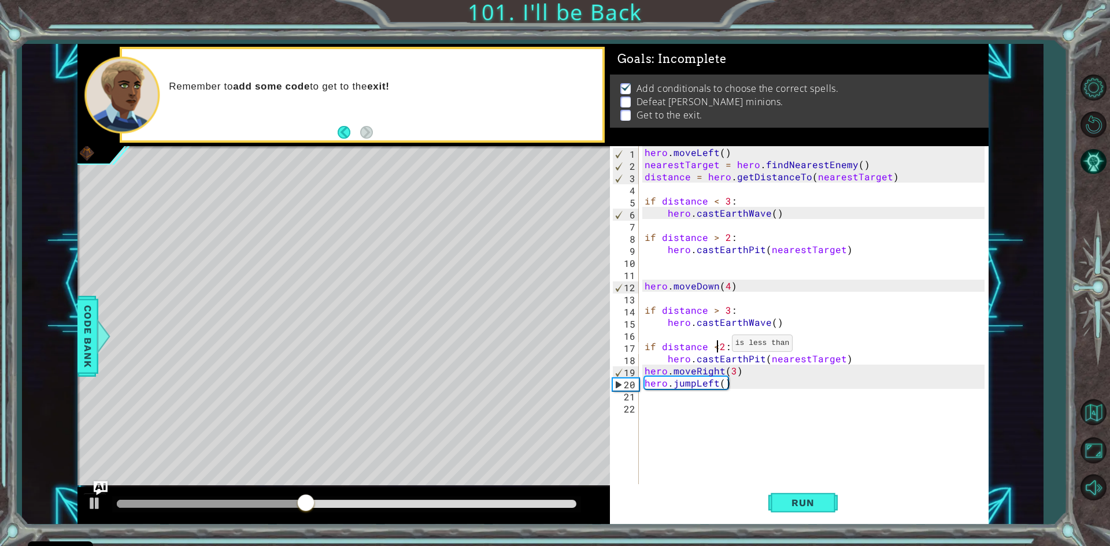
click at [718, 346] on div "hero . moveLeft ( ) nearestTarget = hero . findNearestEnemy ( ) distance = hero…" at bounding box center [816, 328] width 348 height 364
click at [821, 506] on button "Run" at bounding box center [803, 504] width 69 height 38
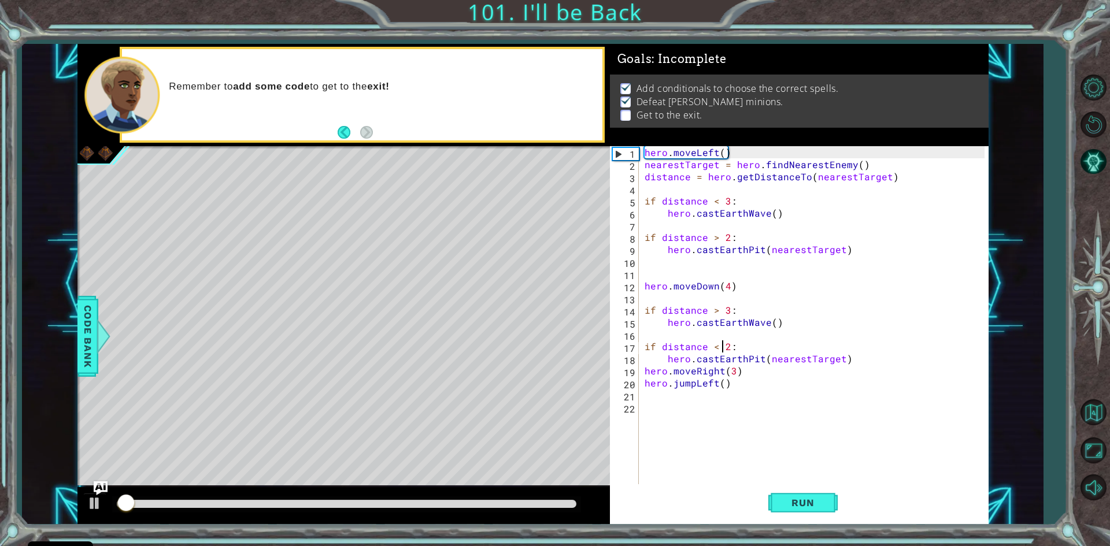
click at [564, 504] on div at bounding box center [347, 504] width 460 height 8
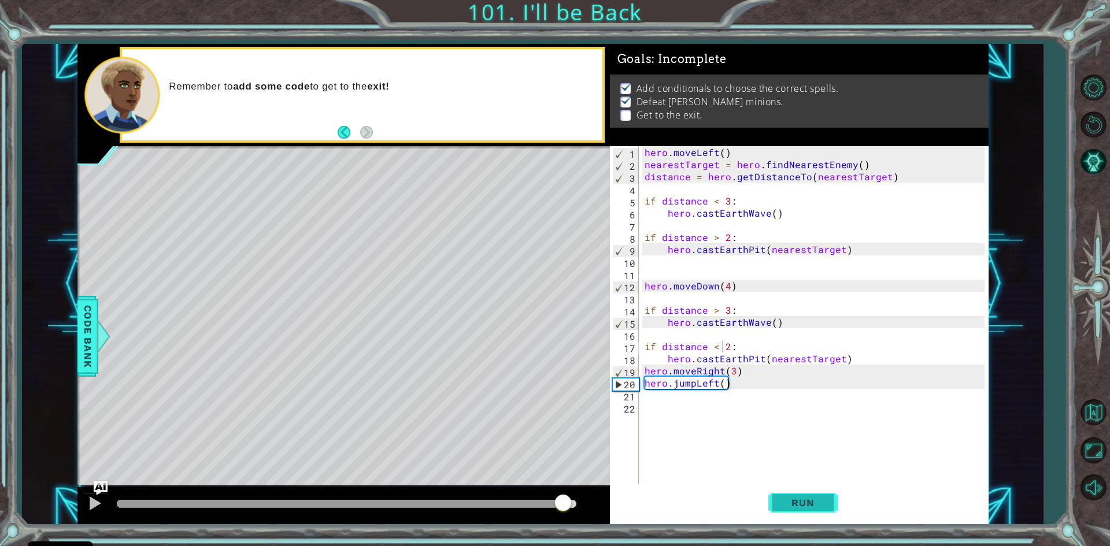
click at [796, 511] on button "Run" at bounding box center [803, 504] width 69 height 38
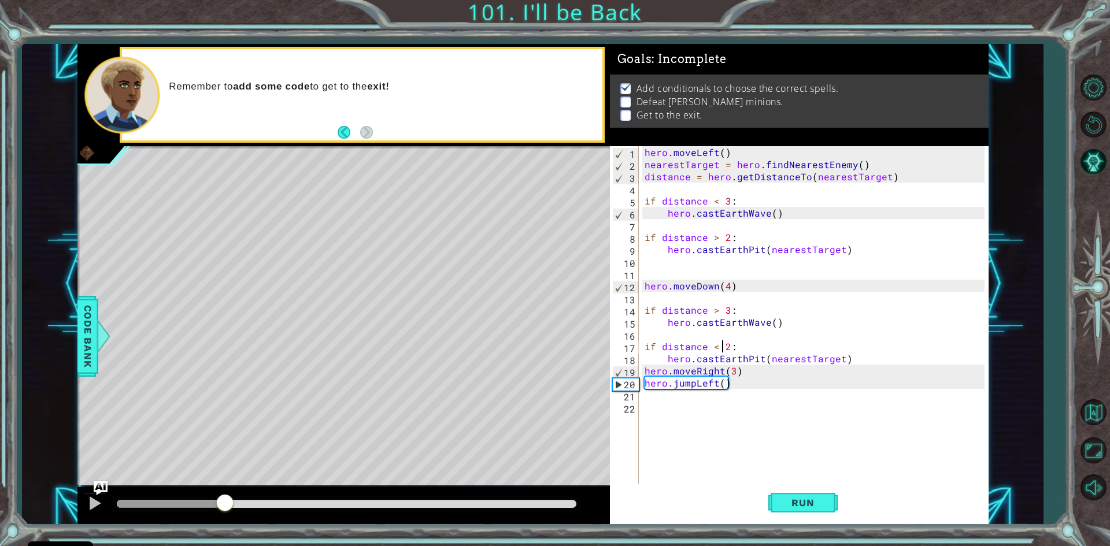
drag, startPoint x: 342, startPoint y: 499, endPoint x: 225, endPoint y: 496, distance: 116.9
click at [227, 496] on div at bounding box center [225, 504] width 21 height 21
drag, startPoint x: 693, startPoint y: 283, endPoint x: 708, endPoint y: 282, distance: 14.5
click at [708, 282] on div "hero . moveLeft ( ) nearestTarget = hero . findNearestEnemy ( ) distance = hero…" at bounding box center [816, 328] width 348 height 364
click at [94, 502] on div at bounding box center [94, 503] width 15 height 15
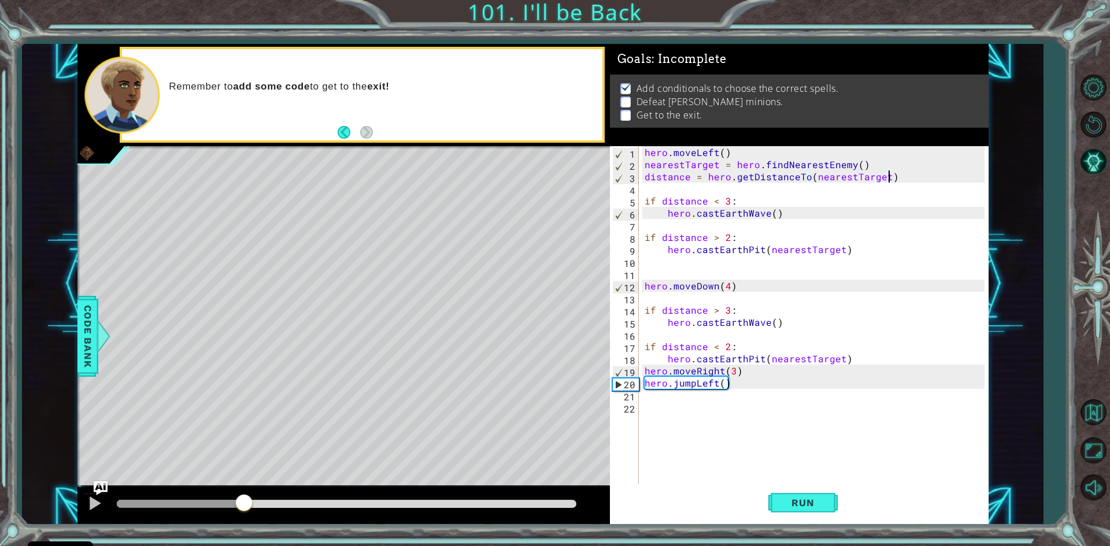
drag, startPoint x: 907, startPoint y: 178, endPoint x: 756, endPoint y: 169, distance: 151.7
click at [752, 169] on div "hero . moveLeft ( ) nearestTarget = hero . findNearestEnemy ( ) distance = hero…" at bounding box center [816, 328] width 348 height 364
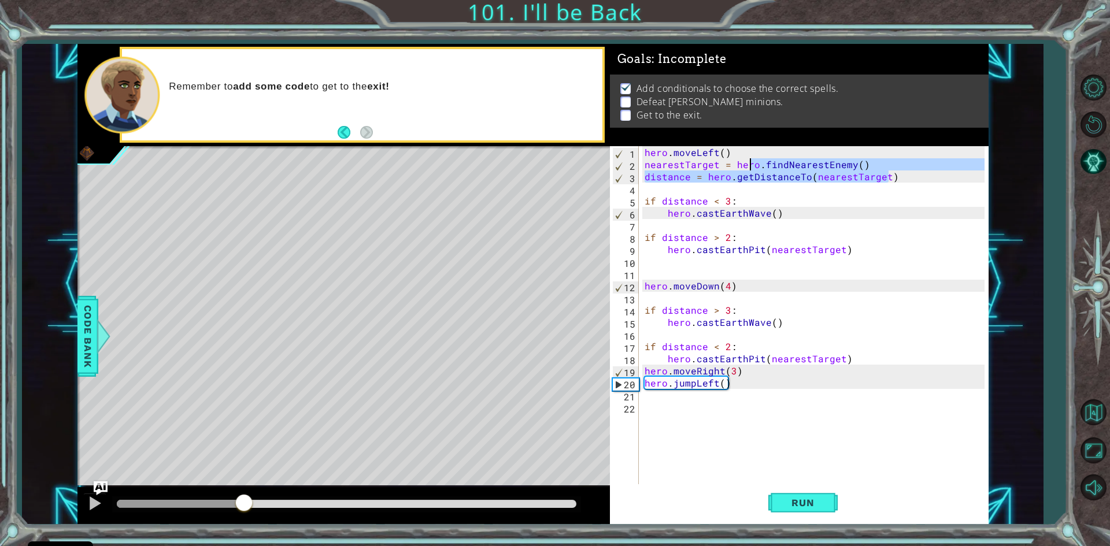
click at [852, 164] on div "hero . moveLeft ( ) nearestTarget = hero . findNearestEnemy ( ) distance = hero…" at bounding box center [813, 316] width 342 height 340
drag, startPoint x: 909, startPoint y: 182, endPoint x: 644, endPoint y: 167, distance: 265.3
click at [644, 167] on div "hero . moveLeft ( ) nearestTarget = hero . findNearestEnemy ( ) distance = hero…" at bounding box center [816, 328] width 348 height 364
type textarea "nearestTarget = hero.findNearestEnemy() distance = hero.getDistanceTo(nearestTa…"
click at [679, 301] on div "hero . moveLeft ( ) nearestTarget = hero . findNearestEnemy ( ) distance = hero…" at bounding box center [816, 328] width 348 height 364
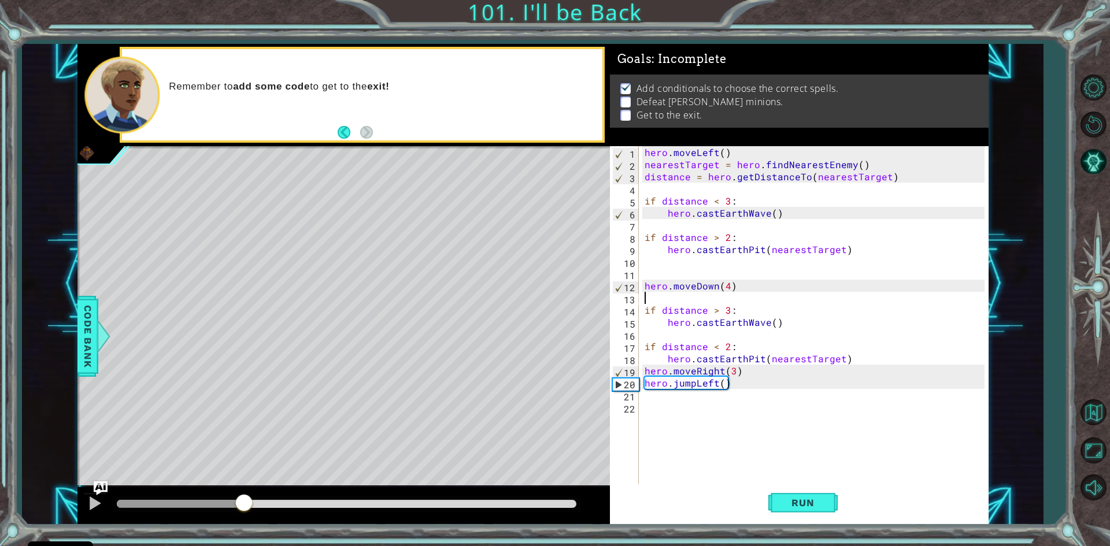
paste textarea "distance = hero.getDistanceTo(nearestTarget)"
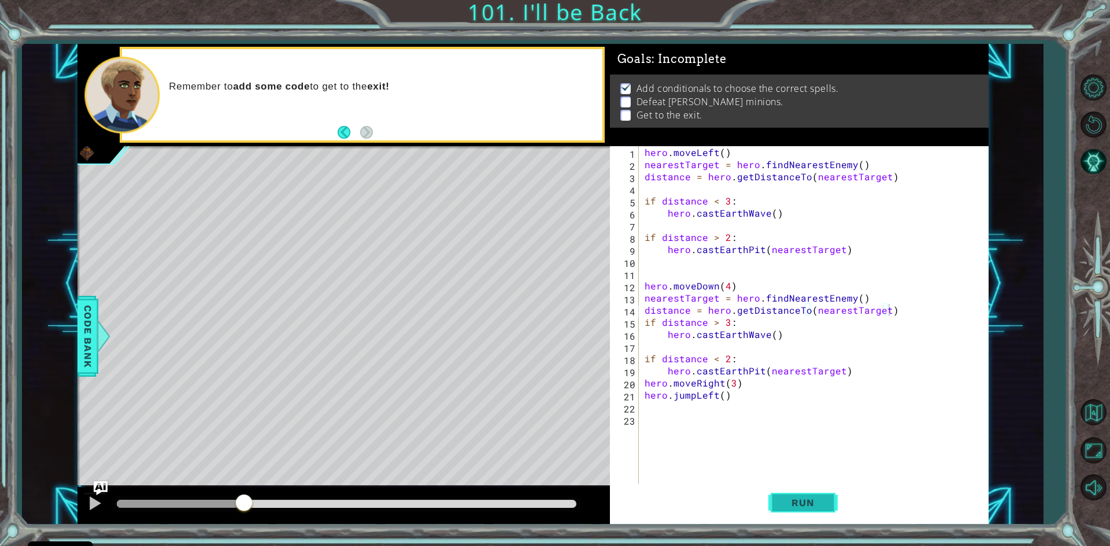
click at [775, 492] on button "Run" at bounding box center [803, 504] width 69 height 38
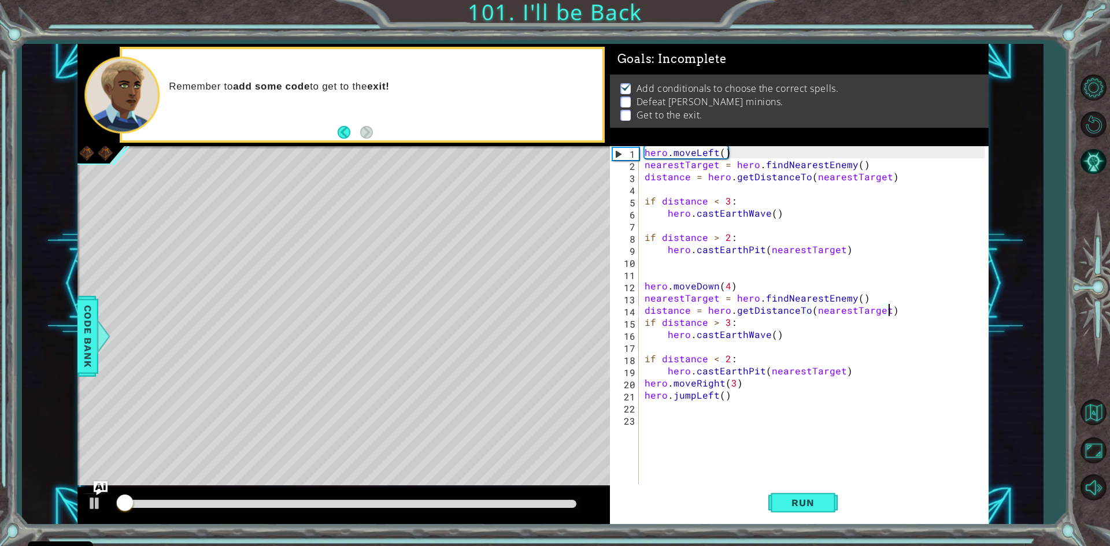
click at [648, 320] on div "hero . moveLeft ( ) nearestTarget = hero . findNearestEnemy ( ) distance = hero…" at bounding box center [816, 328] width 348 height 364
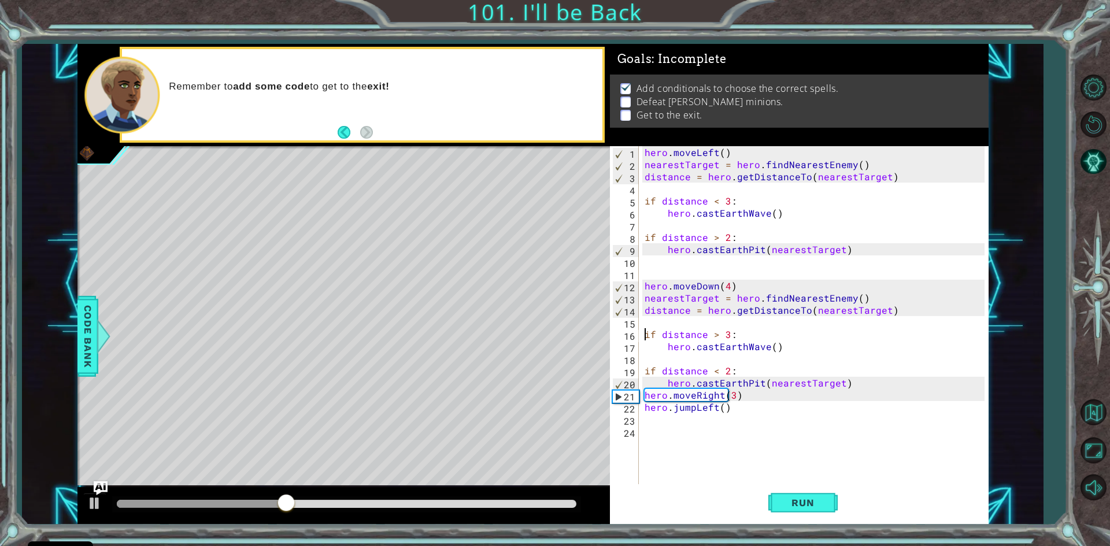
click at [713, 396] on div "hero . moveLeft ( ) nearestTarget = hero . findNearestEnemy ( ) distance = hero…" at bounding box center [816, 328] width 348 height 364
drag, startPoint x: 719, startPoint y: 394, endPoint x: 693, endPoint y: 393, distance: 26.0
click at [693, 393] on div "hero . moveLeft ( ) nearestTarget = hero . findNearestEnemy ( ) distance = hero…" at bounding box center [816, 328] width 348 height 364
click at [781, 504] on button "Run" at bounding box center [803, 504] width 69 height 38
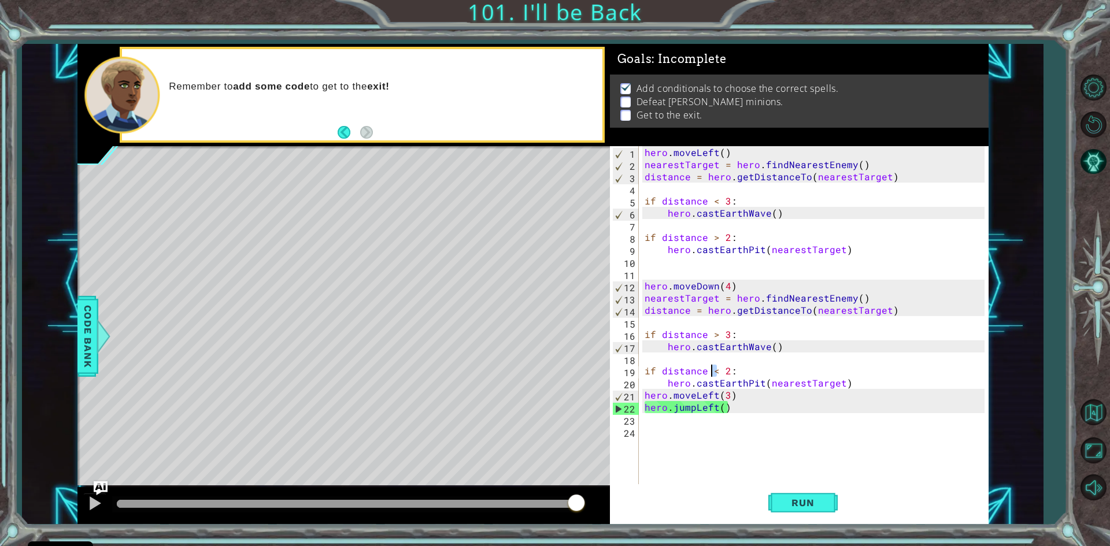
click at [712, 372] on div "hero . moveLeft ( ) nearestTarget = hero . findNearestEnemy ( ) distance = hero…" at bounding box center [816, 328] width 348 height 364
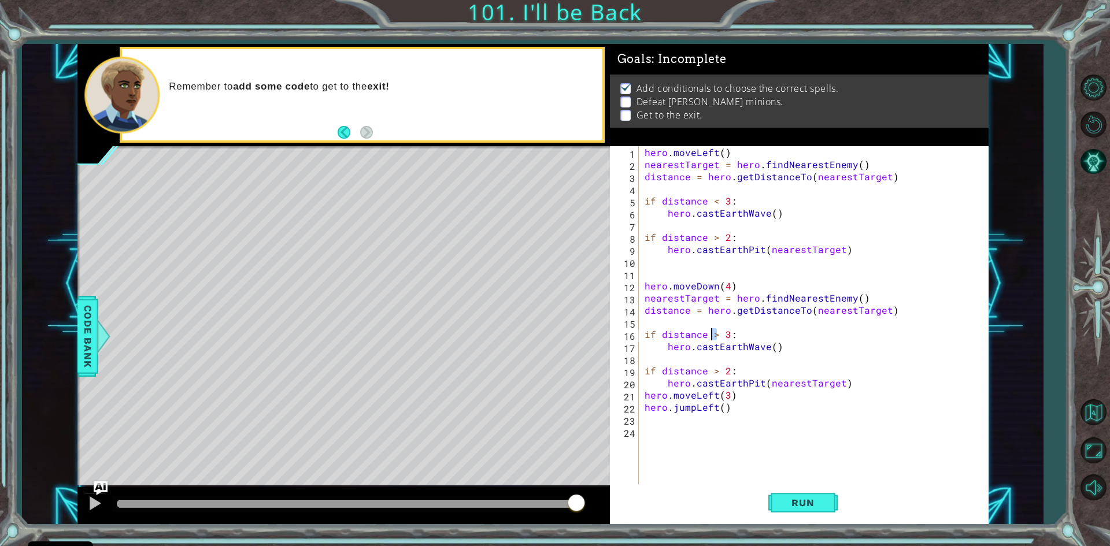
click at [712, 332] on div "hero . moveLeft ( ) nearestTarget = hero . findNearestEnemy ( ) distance = hero…" at bounding box center [816, 328] width 348 height 364
click at [810, 526] on div "1 ההההההההההההההההההההההההההההההההההההההההההההההההההההההההההההההההההההההההההההה…" at bounding box center [555, 273] width 1110 height 546
click at [809, 503] on span "Run" at bounding box center [803, 503] width 46 height 12
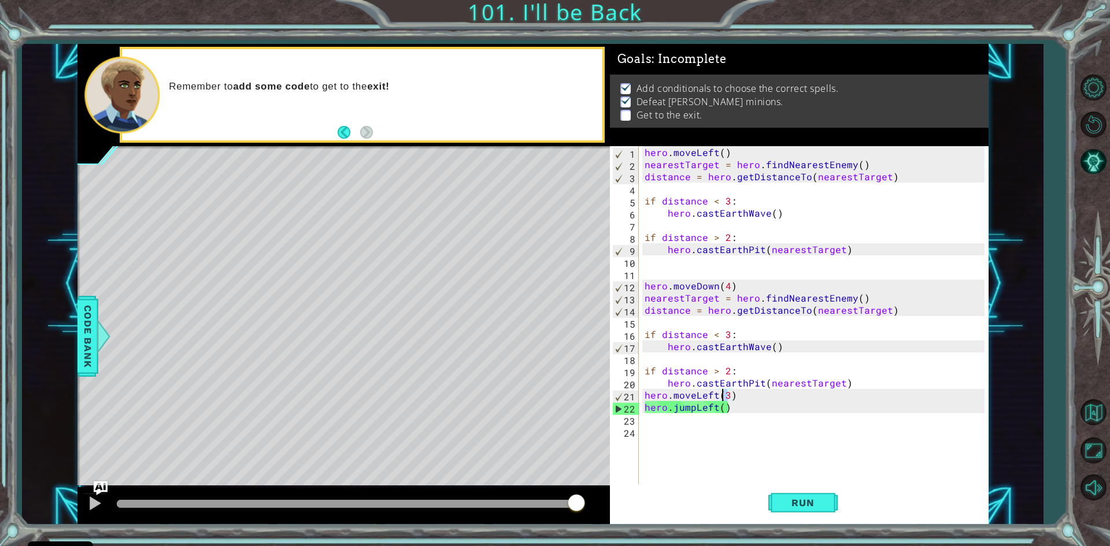
click at [722, 395] on div "hero . moveLeft ( ) nearestTarget = hero . findNearestEnemy ( ) distance = hero…" at bounding box center [816, 328] width 348 height 364
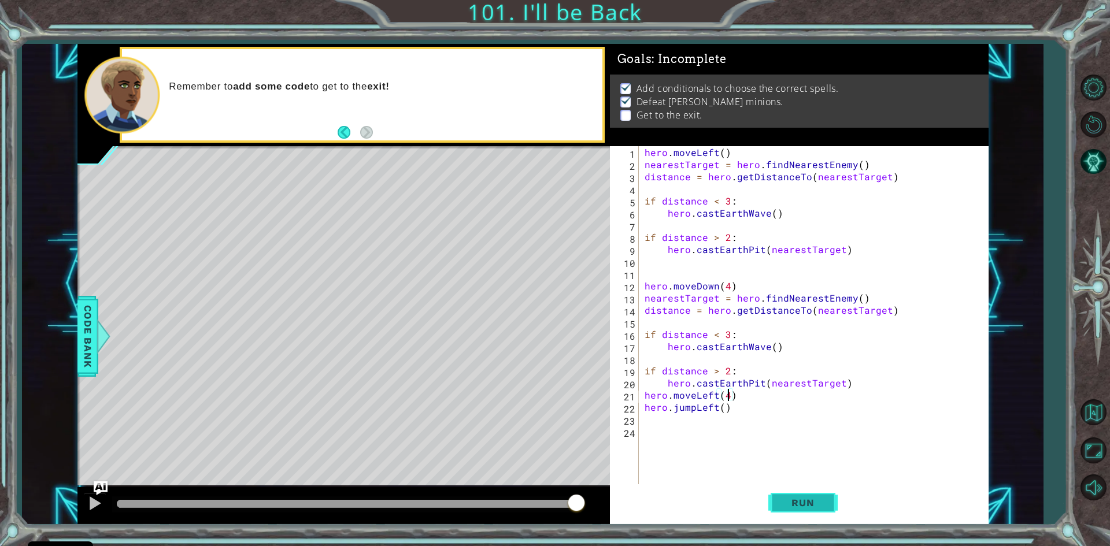
type textarea "hero.moveLeft(4)"
click at [815, 505] on span "Run" at bounding box center [803, 503] width 46 height 12
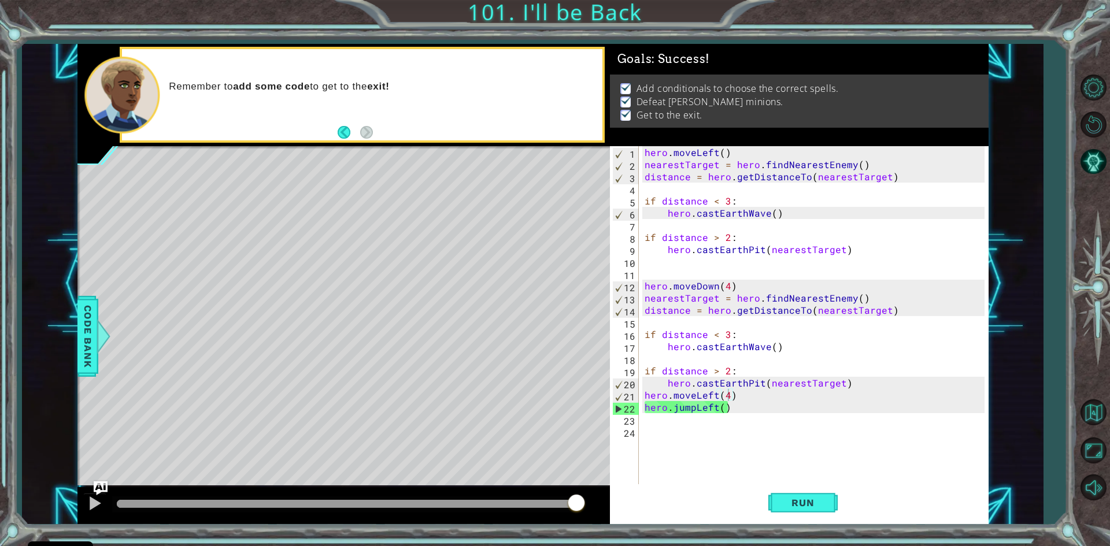
drag, startPoint x: 509, startPoint y: 501, endPoint x: 764, endPoint y: 533, distance: 257.0
click at [764, 533] on body "Cookie Policy CodeCombat uses a few essential and non-essential cookies. Privac…" at bounding box center [555, 273] width 1110 height 546
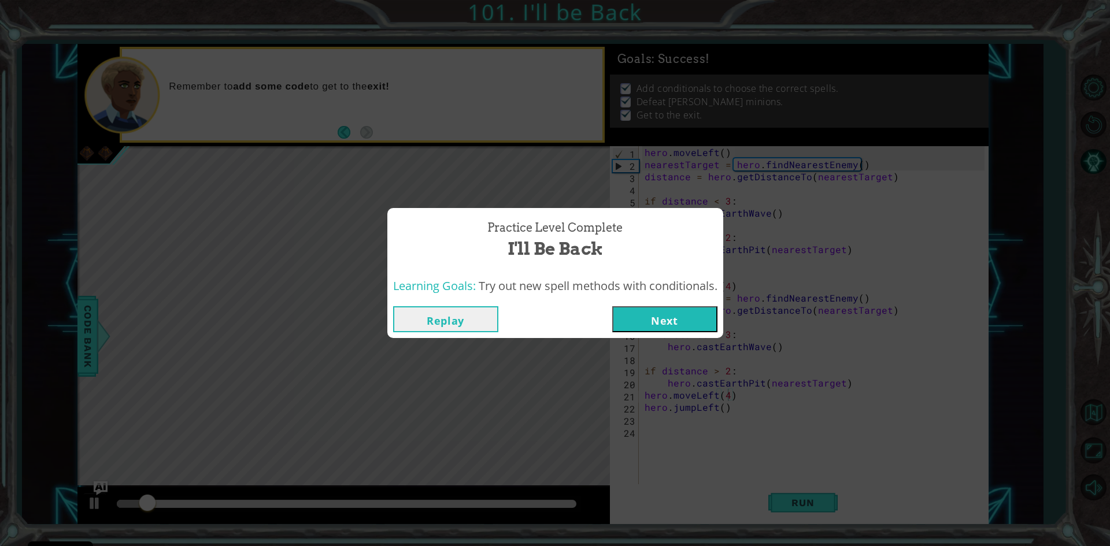
drag, startPoint x: 655, startPoint y: 334, endPoint x: 658, endPoint y: 326, distance: 8.4
click at [658, 326] on div "Replay Next" at bounding box center [555, 320] width 336 height 38
drag, startPoint x: 659, startPoint y: 313, endPoint x: 656, endPoint y: 296, distance: 16.9
click at [656, 307] on button "Next" at bounding box center [664, 319] width 105 height 26
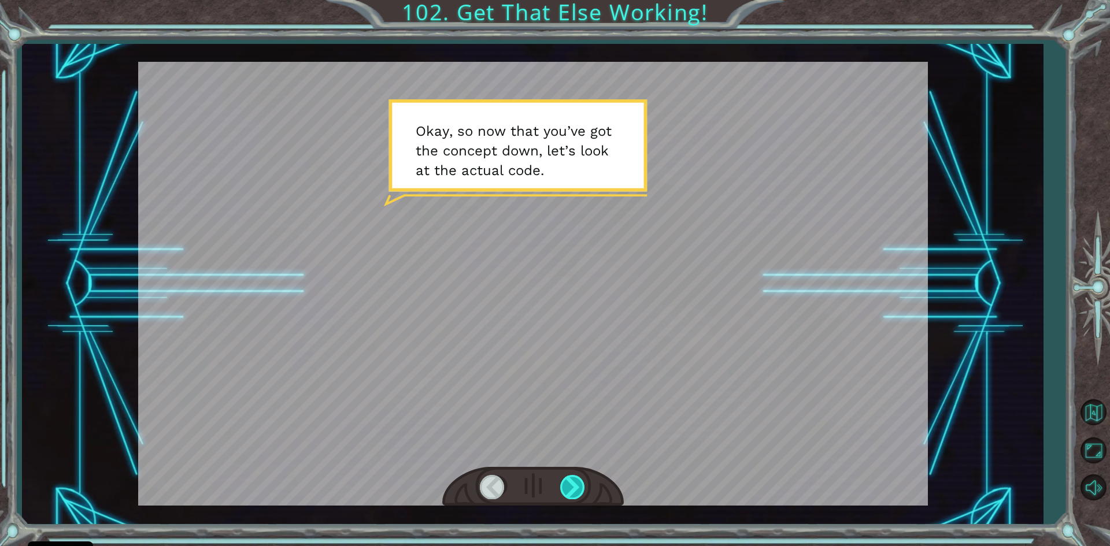
drag, startPoint x: 578, startPoint y: 498, endPoint x: 581, endPoint y: 493, distance: 6.5
click at [580, 495] on div at bounding box center [573, 487] width 26 height 24
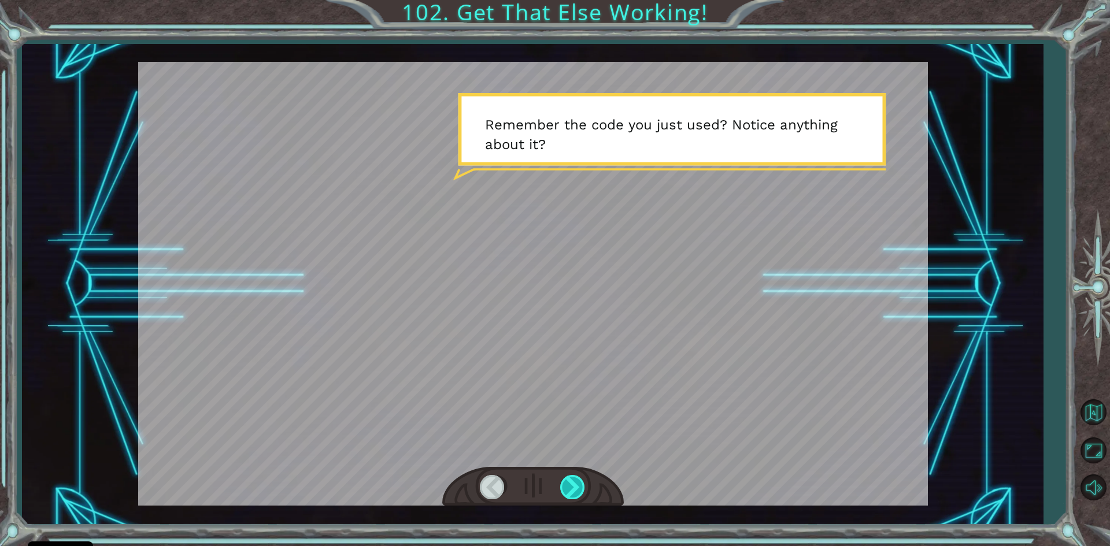
click at [577, 493] on div at bounding box center [573, 487] width 26 height 24
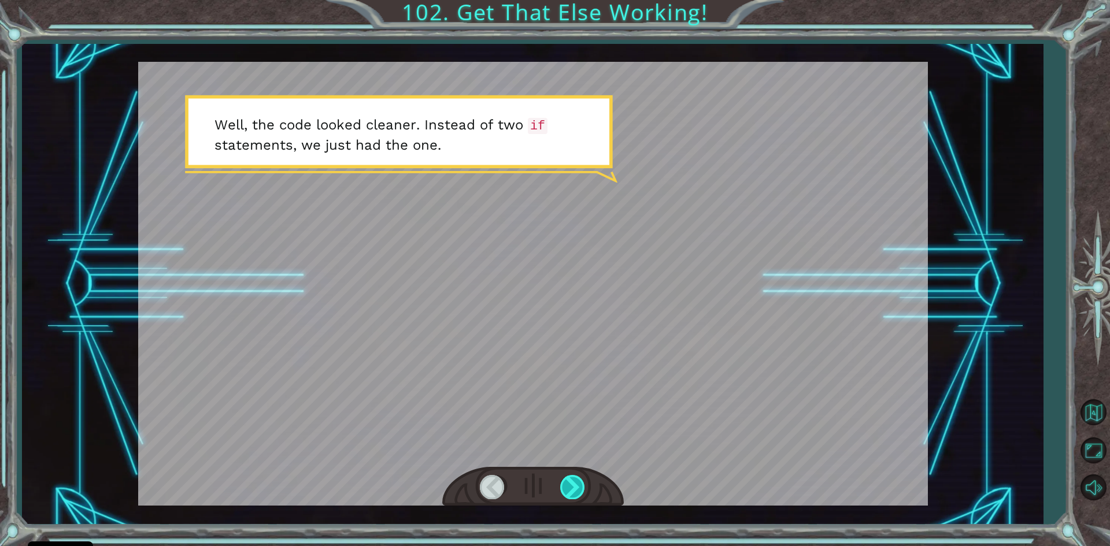
click at [577, 493] on div at bounding box center [573, 487] width 26 height 24
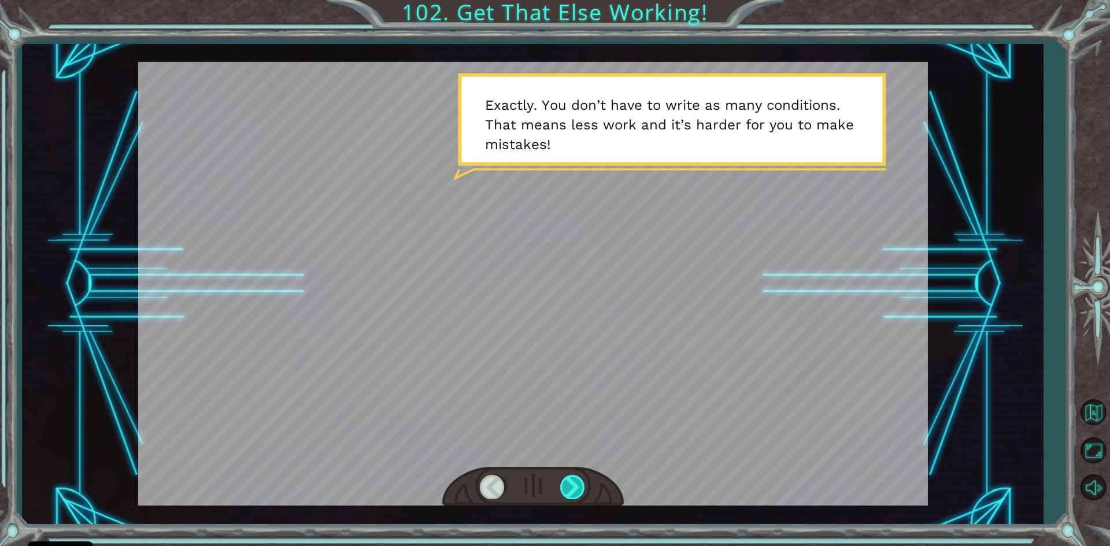
click at [575, 494] on div at bounding box center [573, 487] width 26 height 24
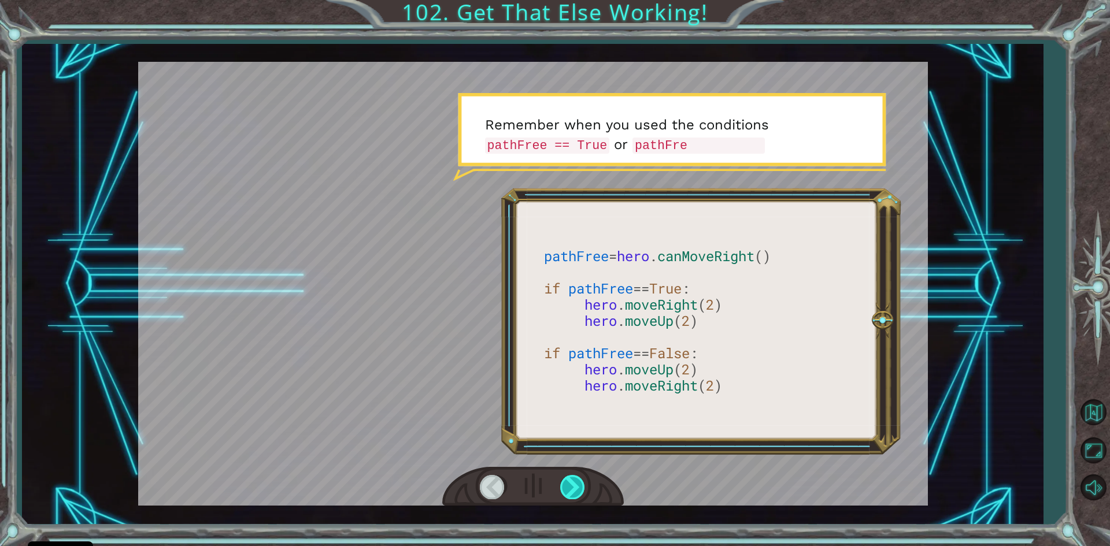
click at [573, 497] on div at bounding box center [573, 487] width 26 height 24
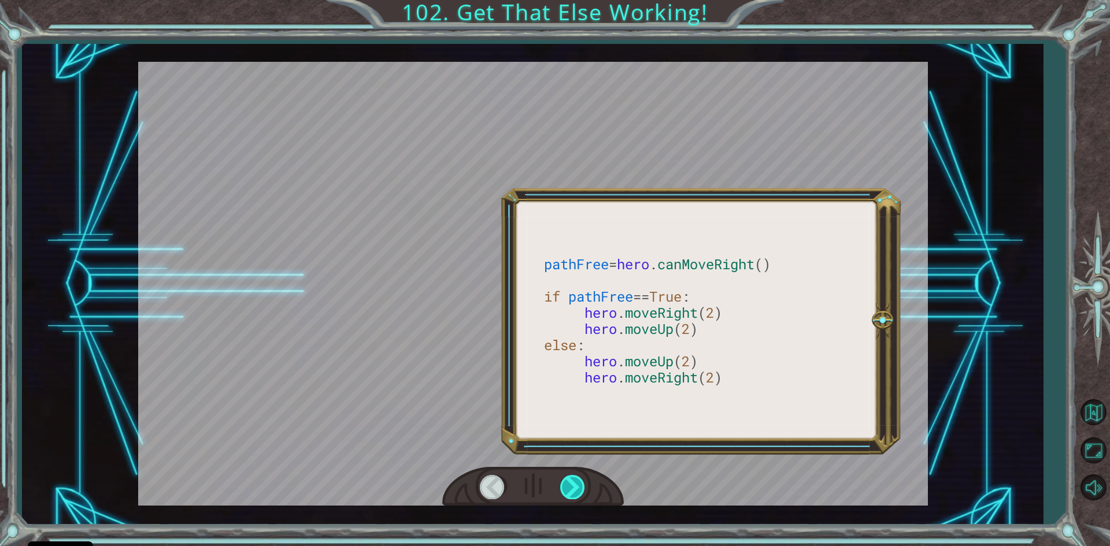
click at [573, 497] on div at bounding box center [573, 487] width 26 height 24
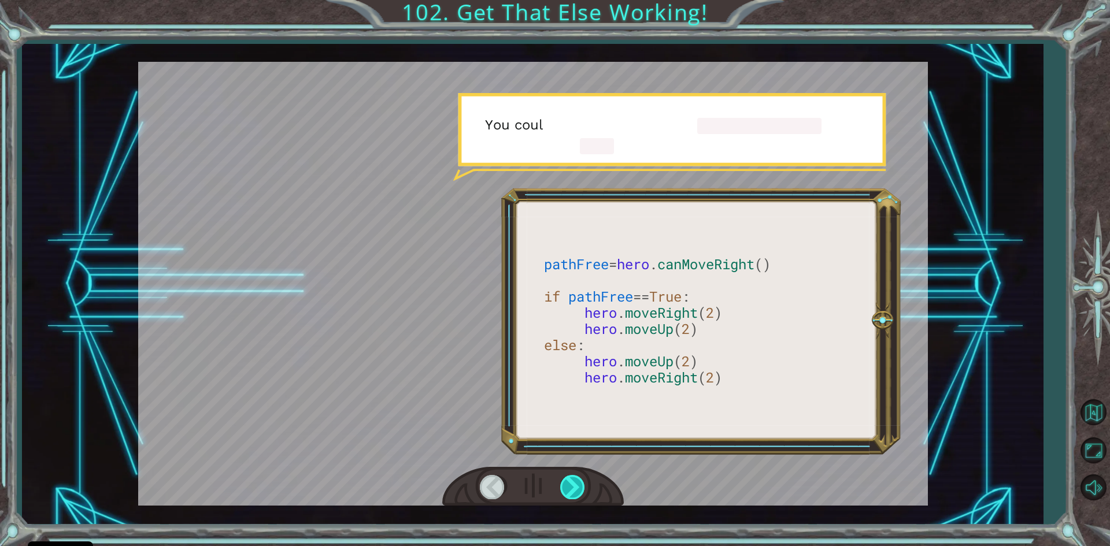
click at [573, 497] on div at bounding box center [573, 487] width 26 height 24
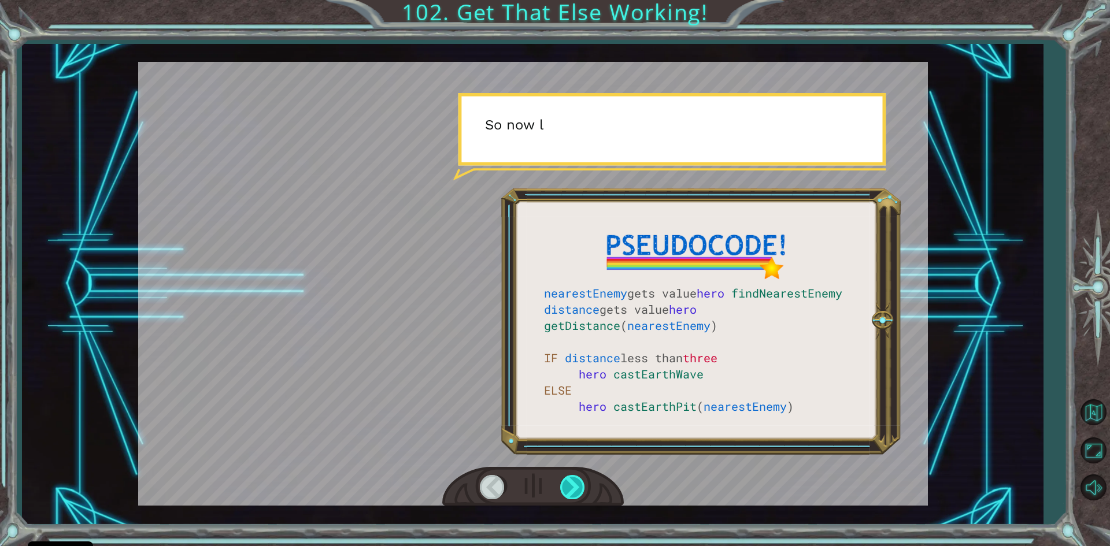
click at [573, 497] on div at bounding box center [573, 487] width 26 height 24
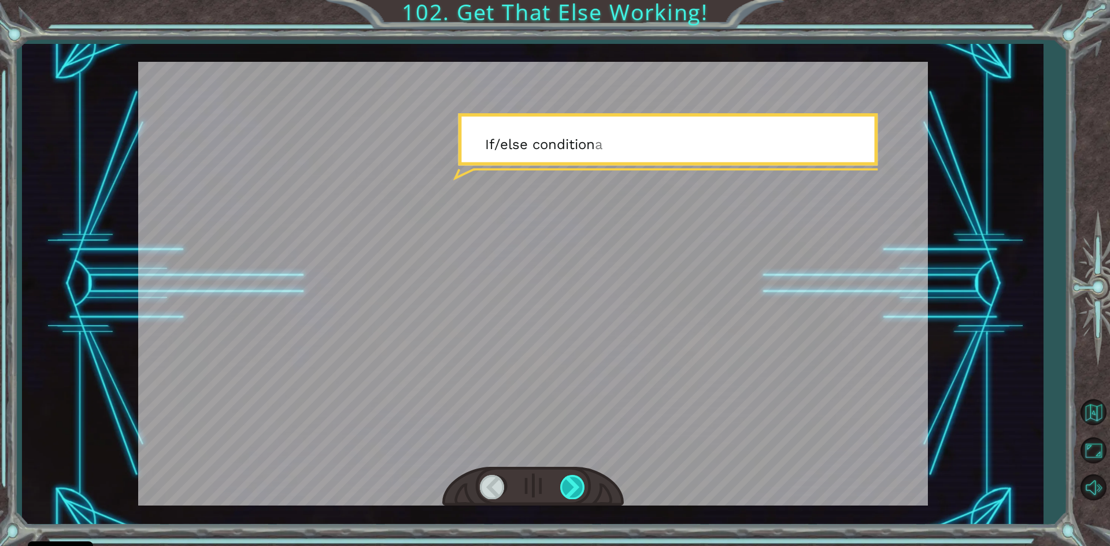
click at [571, 497] on div at bounding box center [573, 487] width 26 height 24
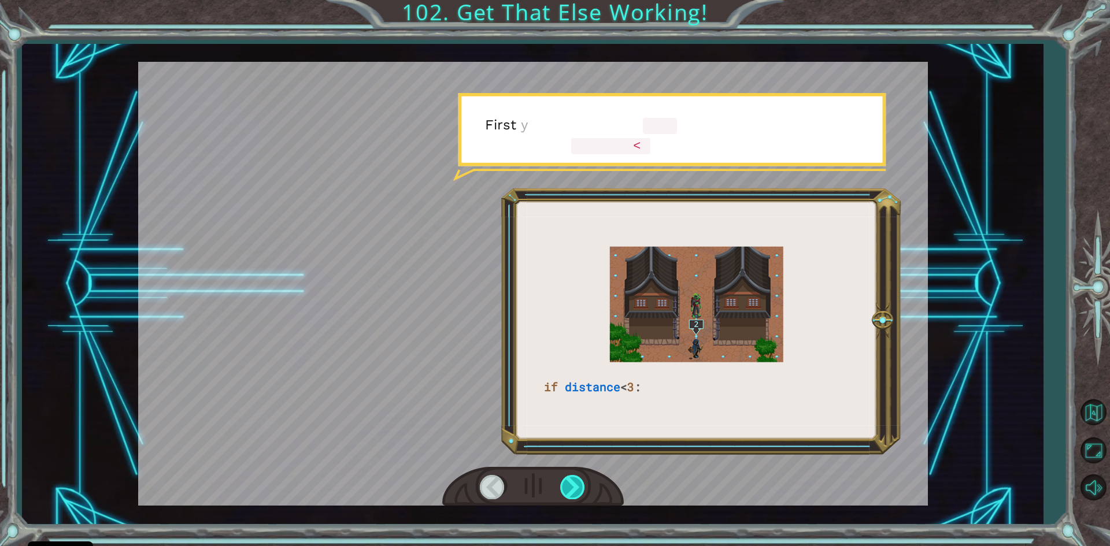
click at [570, 497] on div at bounding box center [573, 487] width 26 height 24
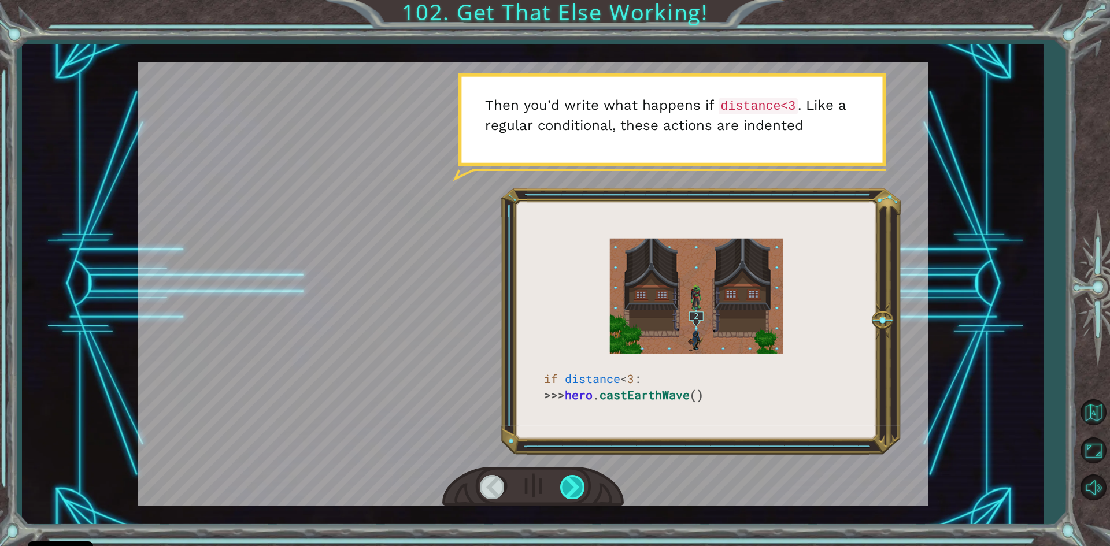
click at [574, 489] on div at bounding box center [573, 487] width 26 height 24
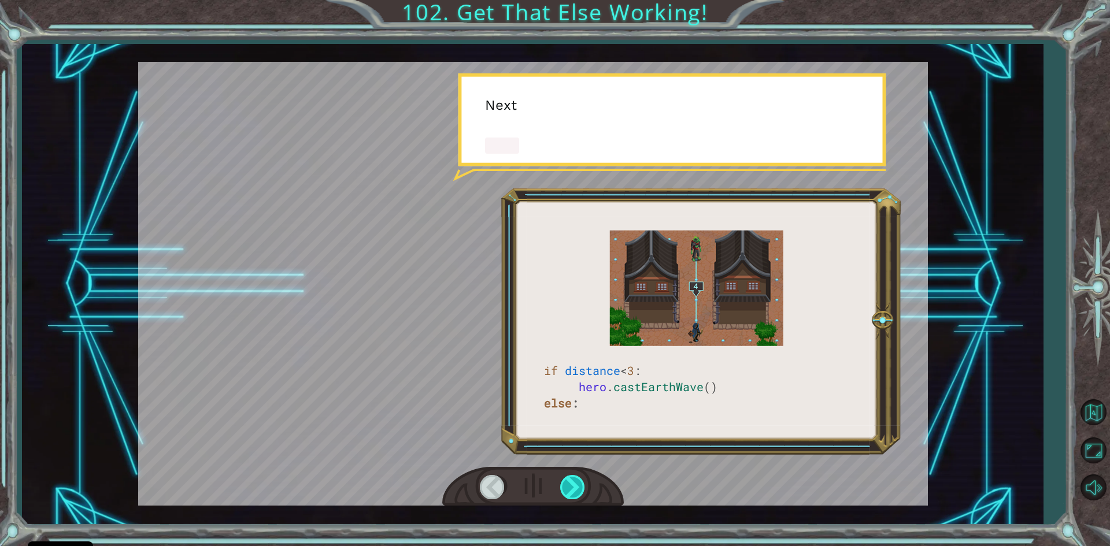
click at [572, 489] on div at bounding box center [573, 487] width 26 height 24
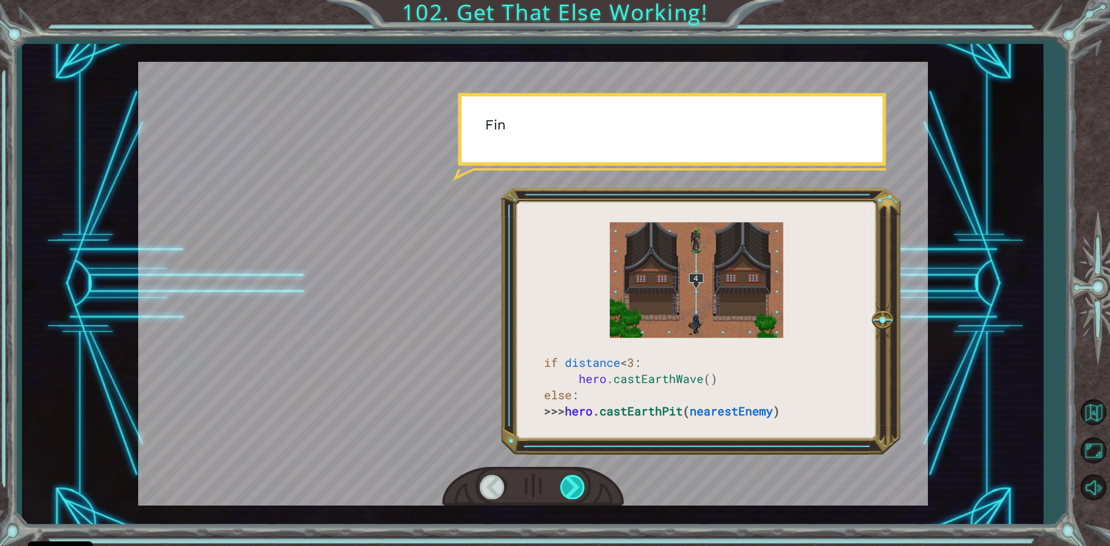
click at [572, 489] on div at bounding box center [573, 487] width 26 height 24
click at [573, 485] on div at bounding box center [573, 487] width 26 height 24
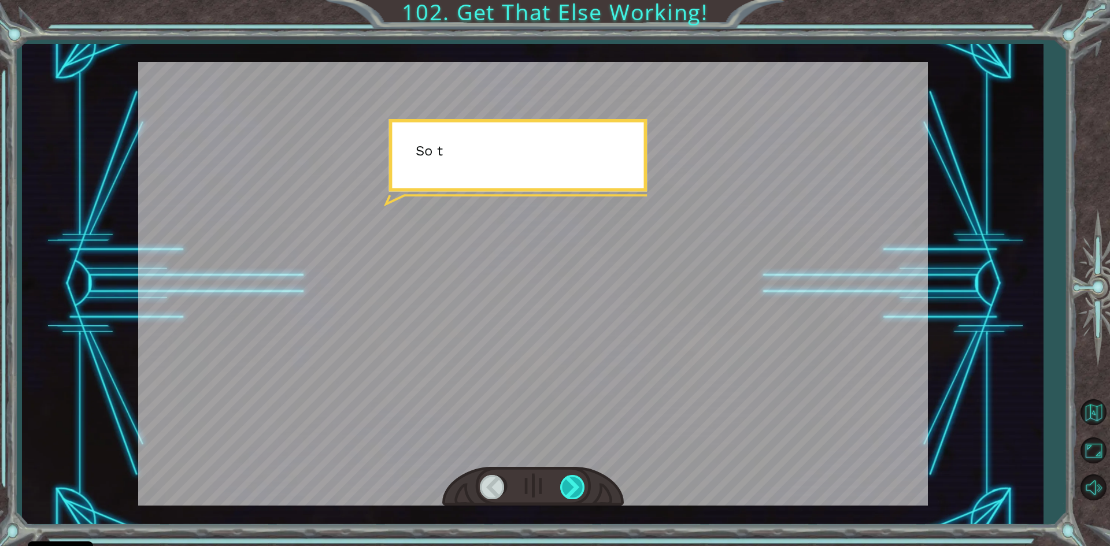
click at [573, 485] on div at bounding box center [573, 487] width 26 height 24
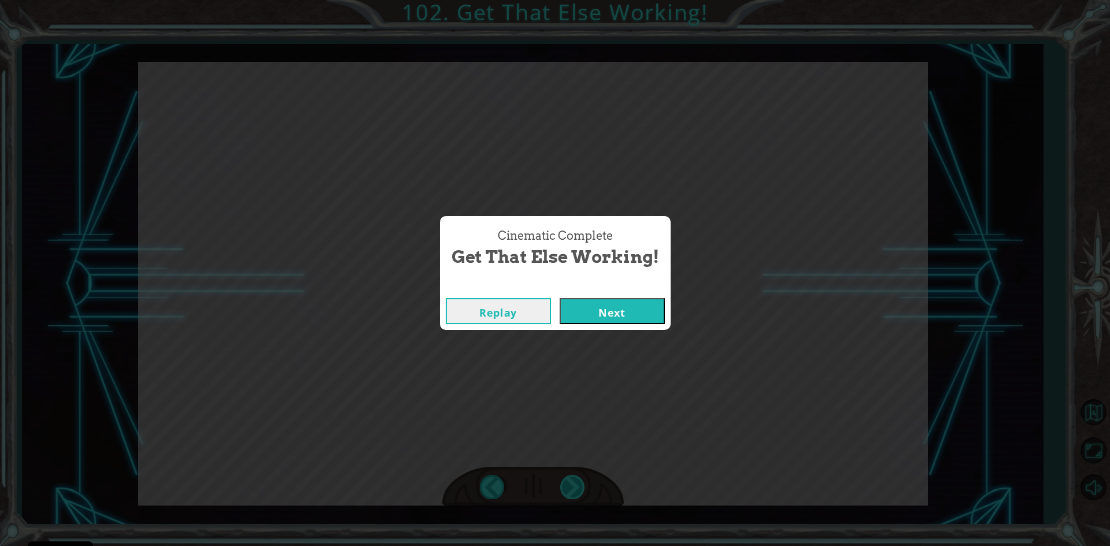
click at [573, 485] on div "Cinematic Complete Get That Else Working! Replay Next" at bounding box center [555, 273] width 1110 height 546
click at [603, 320] on button "Next" at bounding box center [612, 311] width 105 height 26
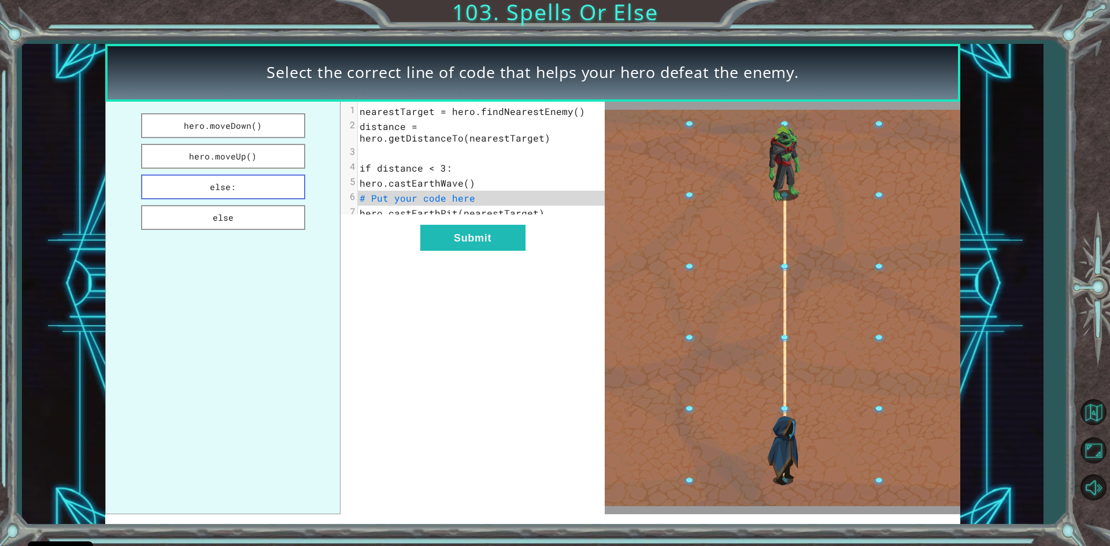
click at [261, 195] on button "else:" at bounding box center [223, 187] width 164 height 25
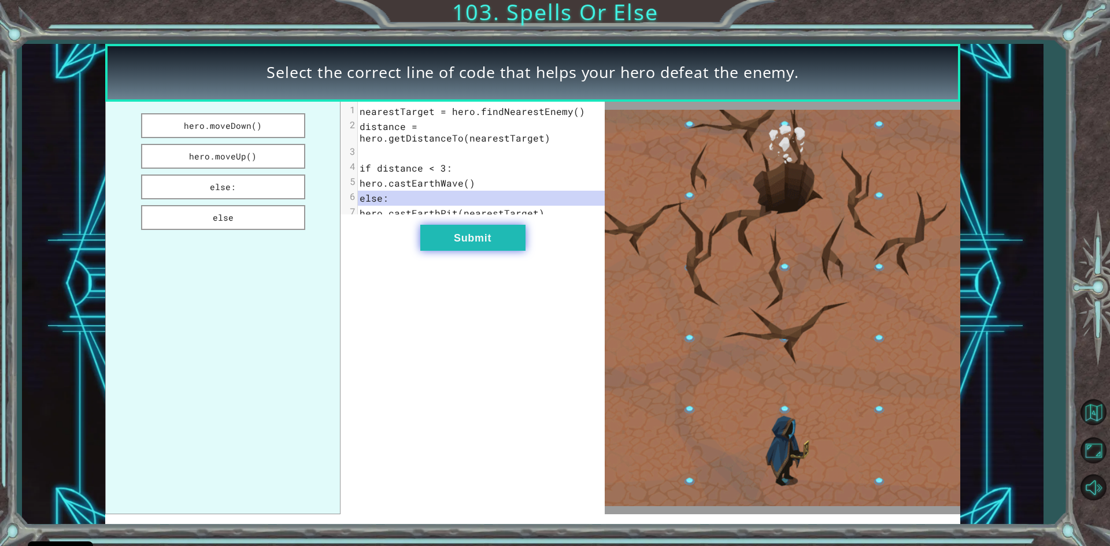
click at [489, 248] on button "Submit" at bounding box center [472, 238] width 105 height 26
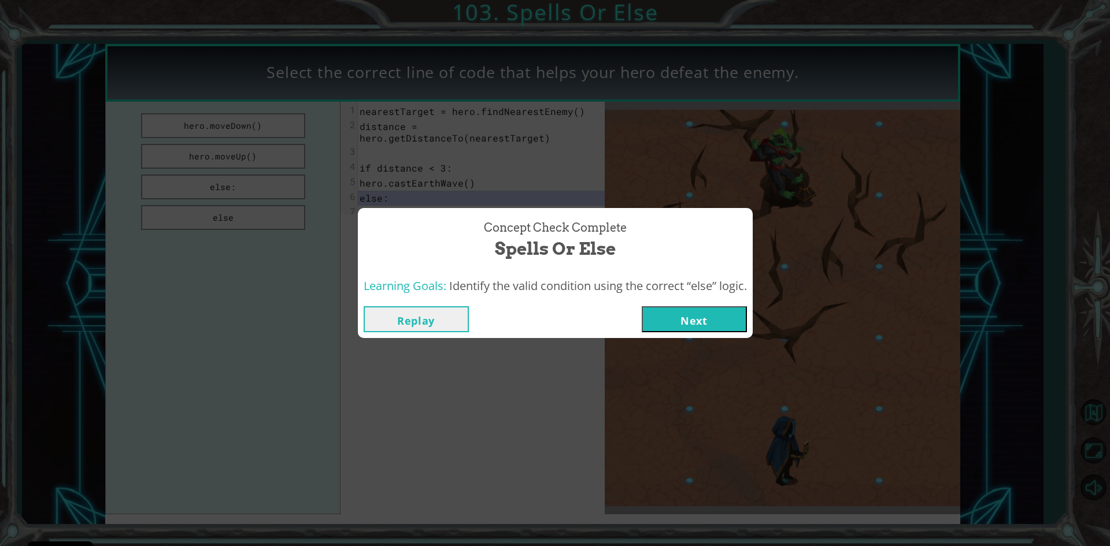
click at [703, 319] on button "Next" at bounding box center [694, 319] width 105 height 26
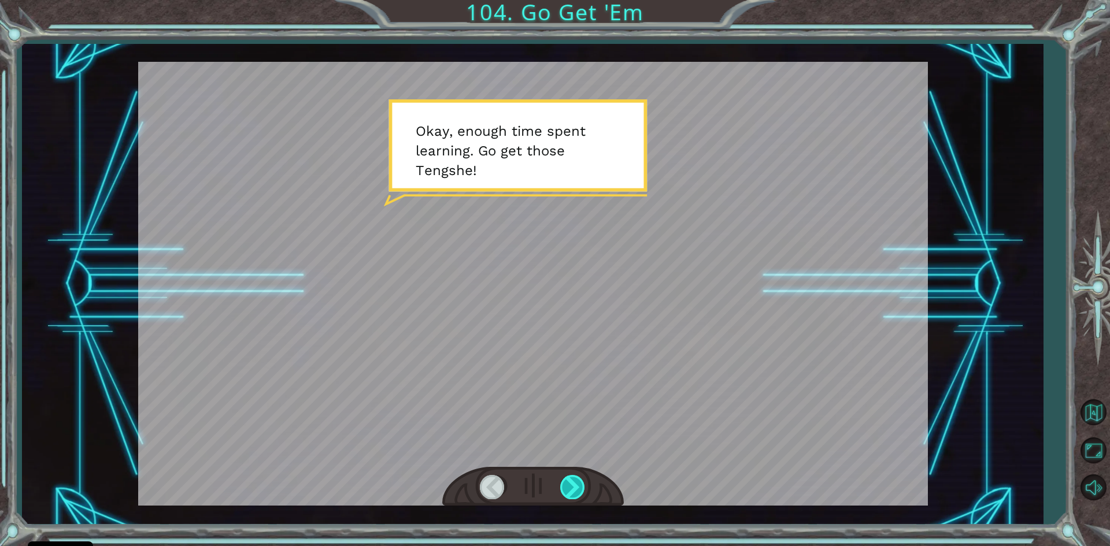
click at [579, 486] on div at bounding box center [573, 487] width 26 height 24
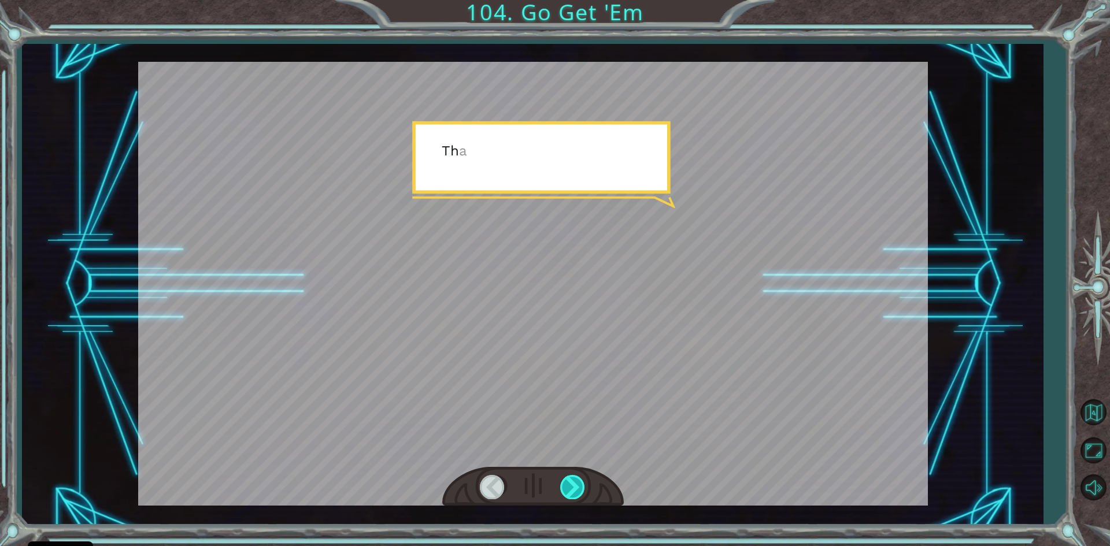
click at [579, 486] on div at bounding box center [573, 487] width 26 height 24
click at [578, 486] on div at bounding box center [573, 487] width 26 height 24
click at [578, 484] on div at bounding box center [573, 487] width 26 height 24
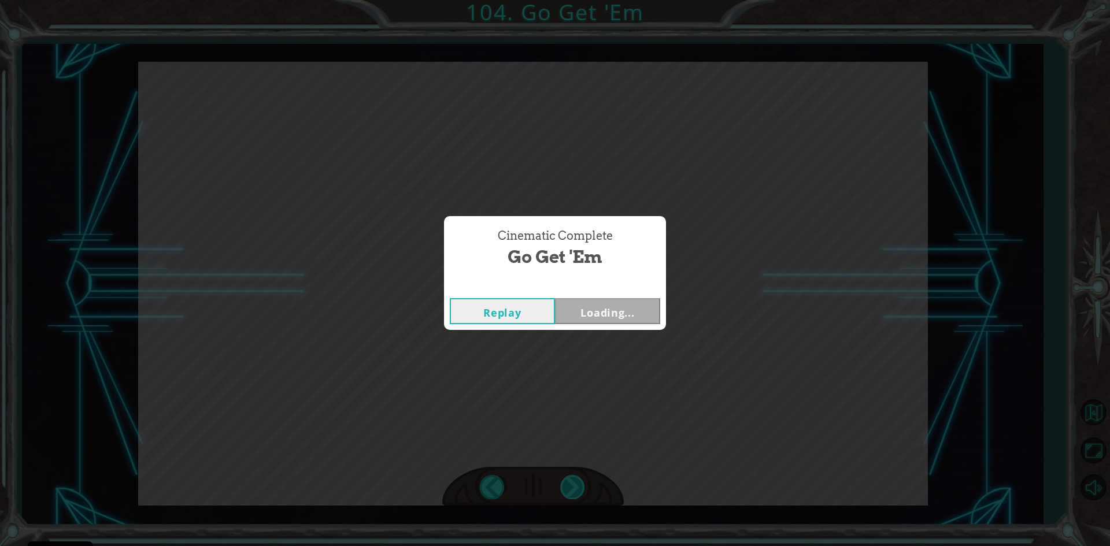
click at [578, 484] on div "Cinematic Complete Go Get 'Em Replay Loading..." at bounding box center [555, 273] width 1110 height 546
click at [619, 313] on button "Next" at bounding box center [607, 311] width 105 height 26
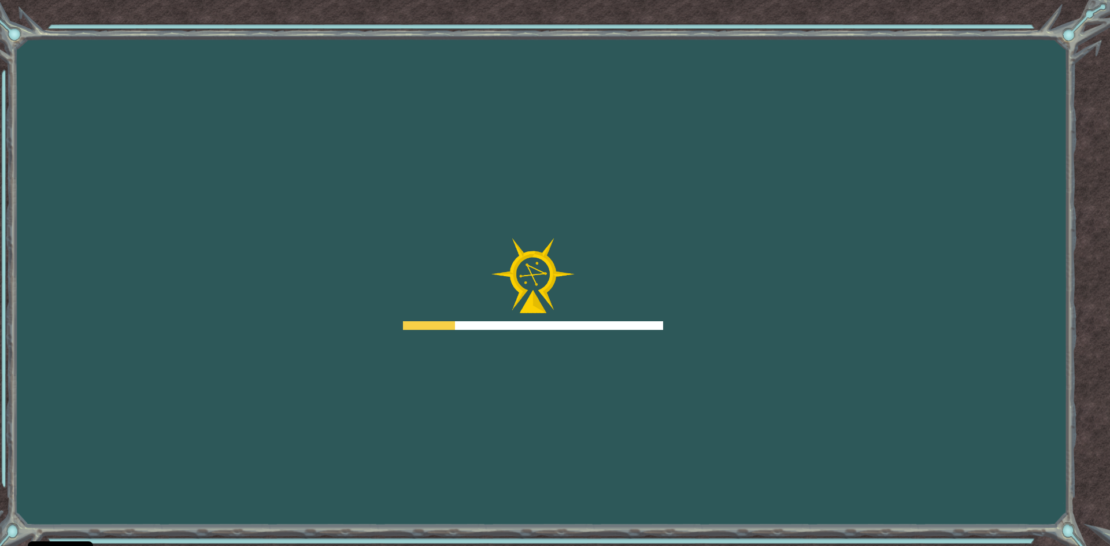
click at [621, 322] on div at bounding box center [533, 326] width 260 height 9
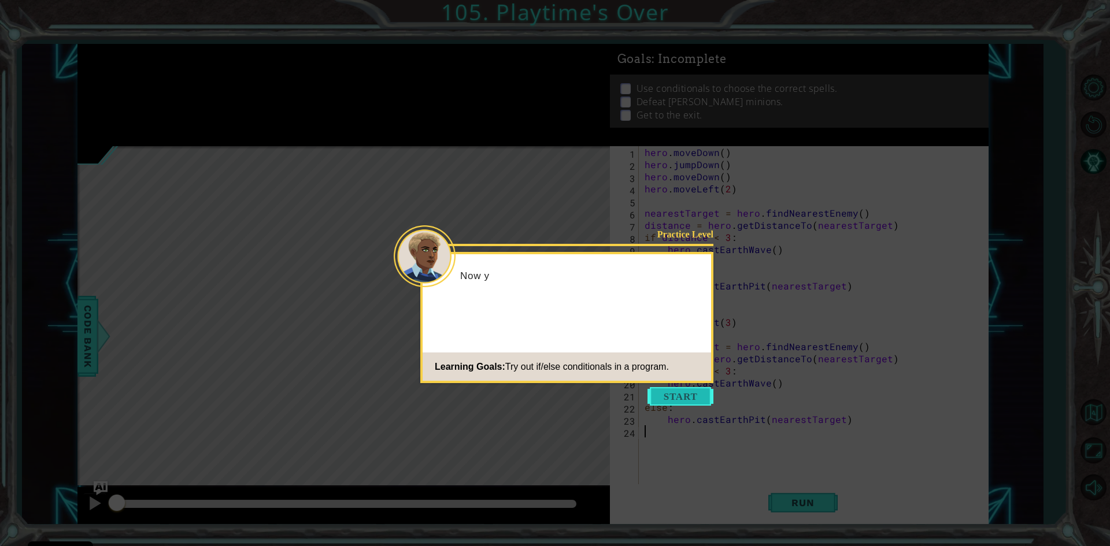
click at [675, 402] on button "Start" at bounding box center [681, 396] width 66 height 19
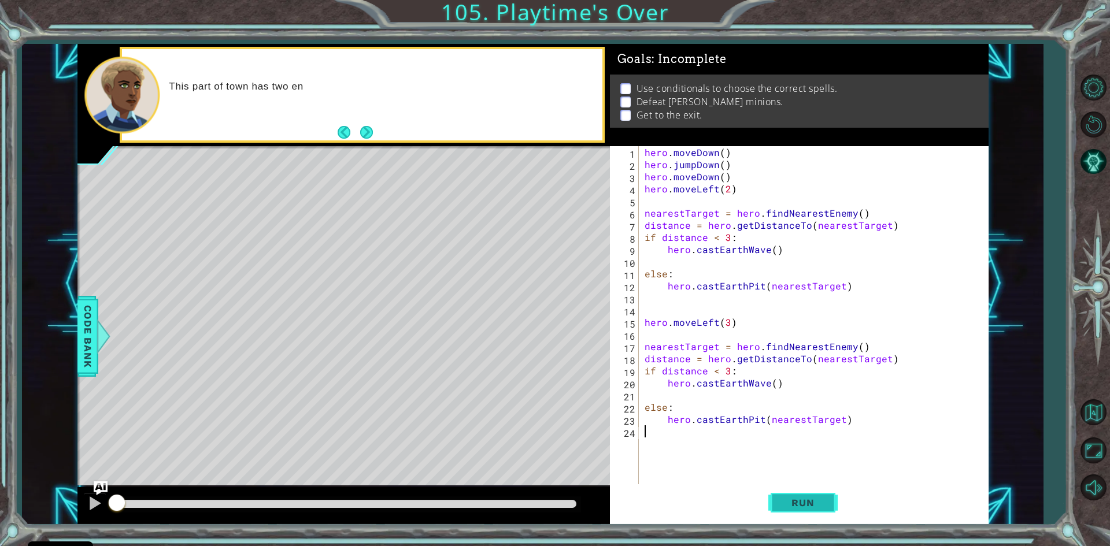
click at [813, 511] on button "Run" at bounding box center [803, 504] width 69 height 38
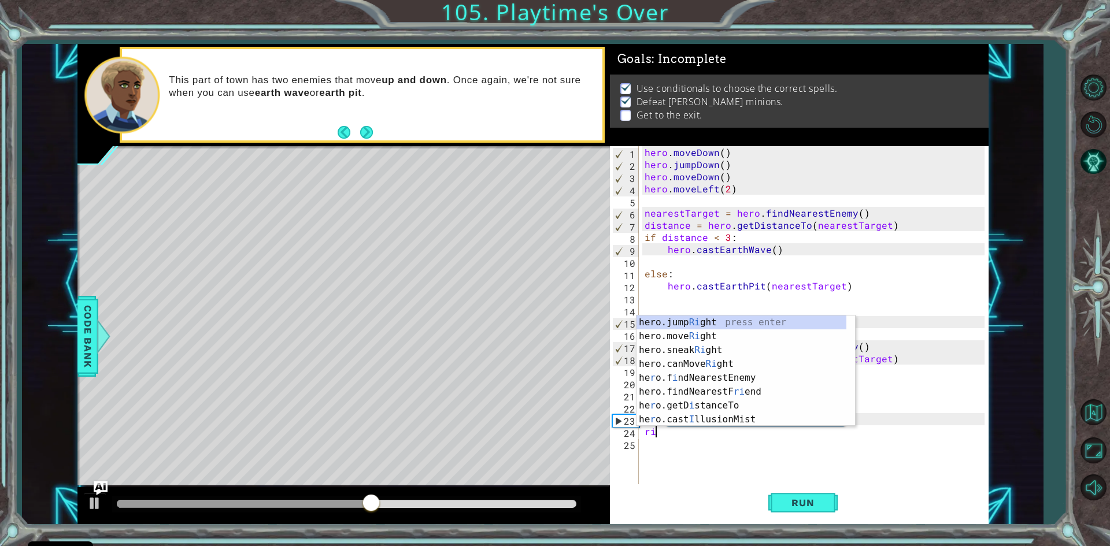
type textarea "r"
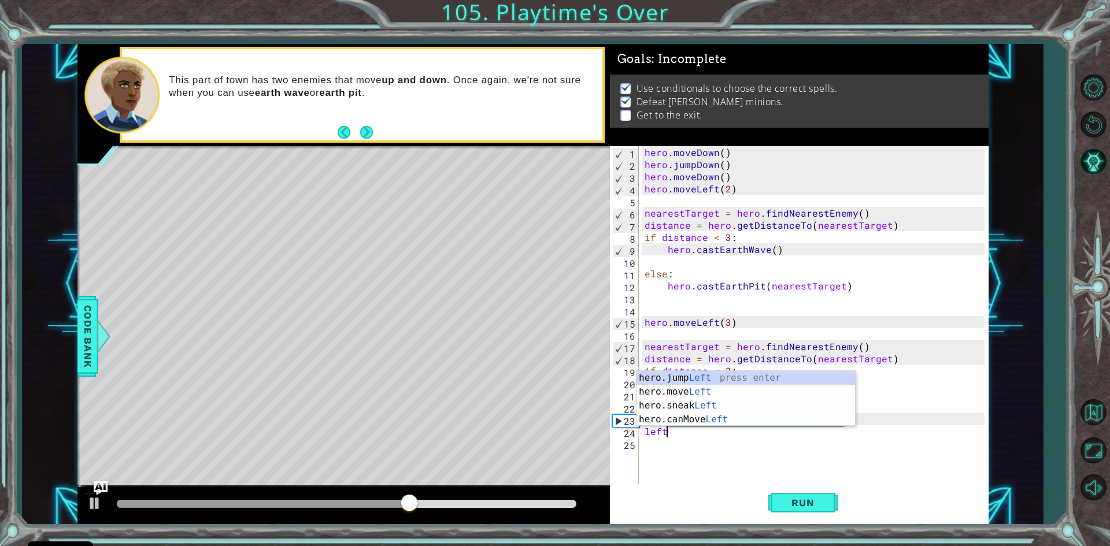
scroll to position [0, 1]
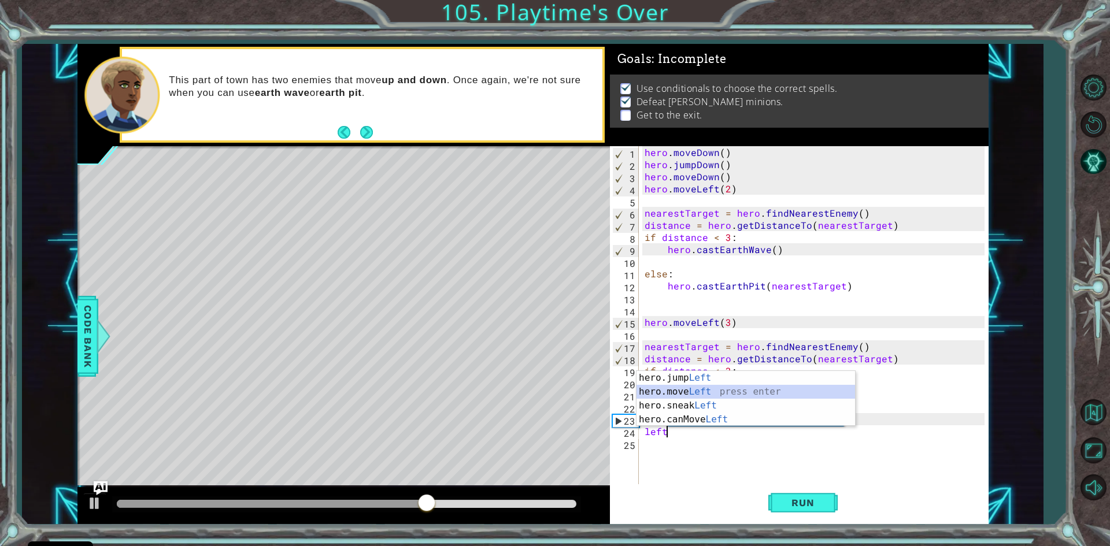
type textarea "hero.moveLeft(1)"
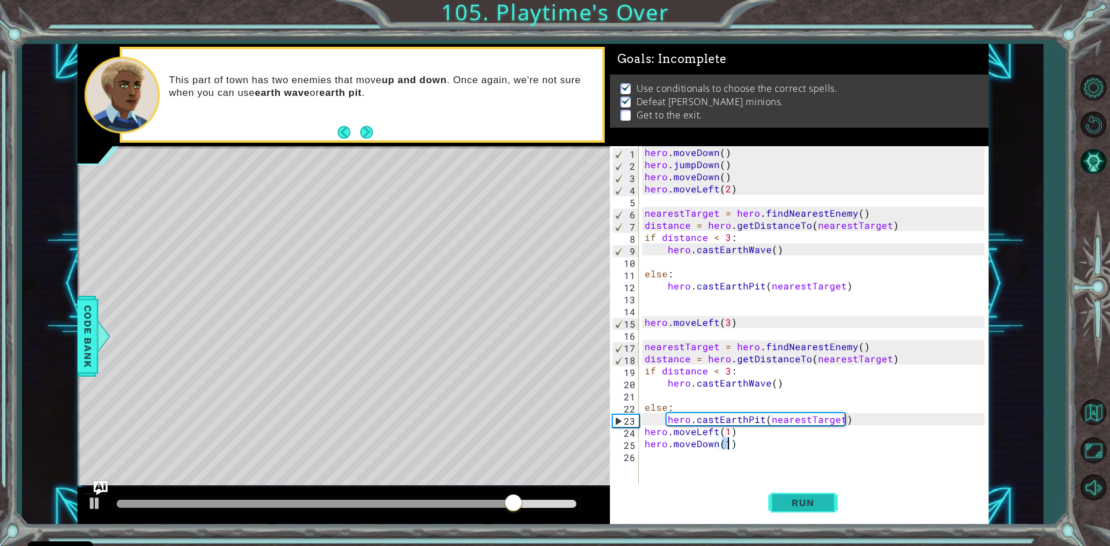
type textarea "hero.moveDown(1)"
click at [780, 505] on span "Run" at bounding box center [803, 503] width 46 height 12
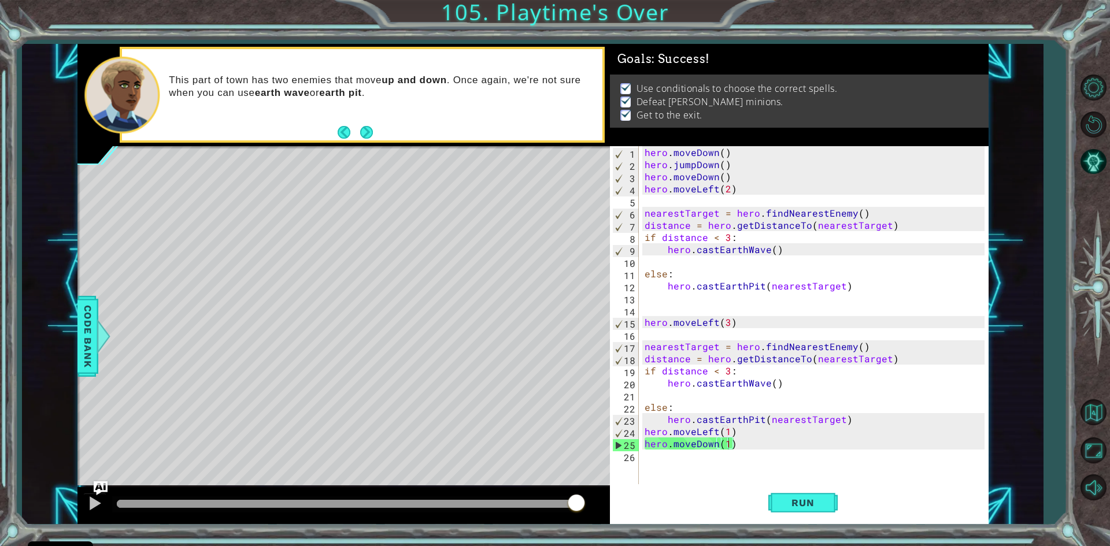
drag, startPoint x: 551, startPoint y: 505, endPoint x: 603, endPoint y: 505, distance: 52.0
click at [601, 505] on body "Cookie Policy CodeCombat uses a few essential and non-essential cookies. Privac…" at bounding box center [555, 273] width 1110 height 546
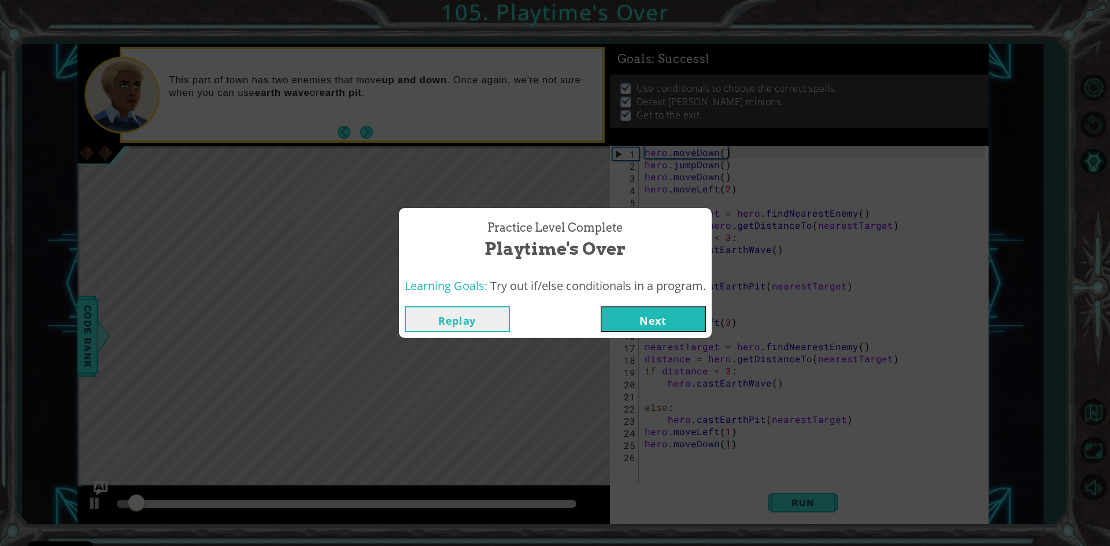
click at [673, 320] on button "Next" at bounding box center [653, 319] width 105 height 26
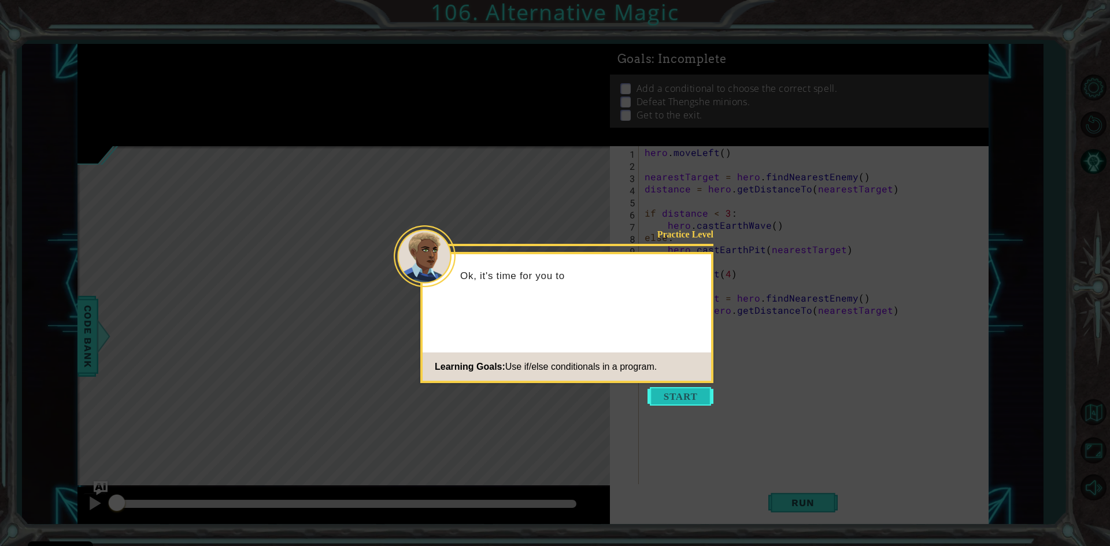
click at [667, 405] on button "Start" at bounding box center [681, 396] width 66 height 19
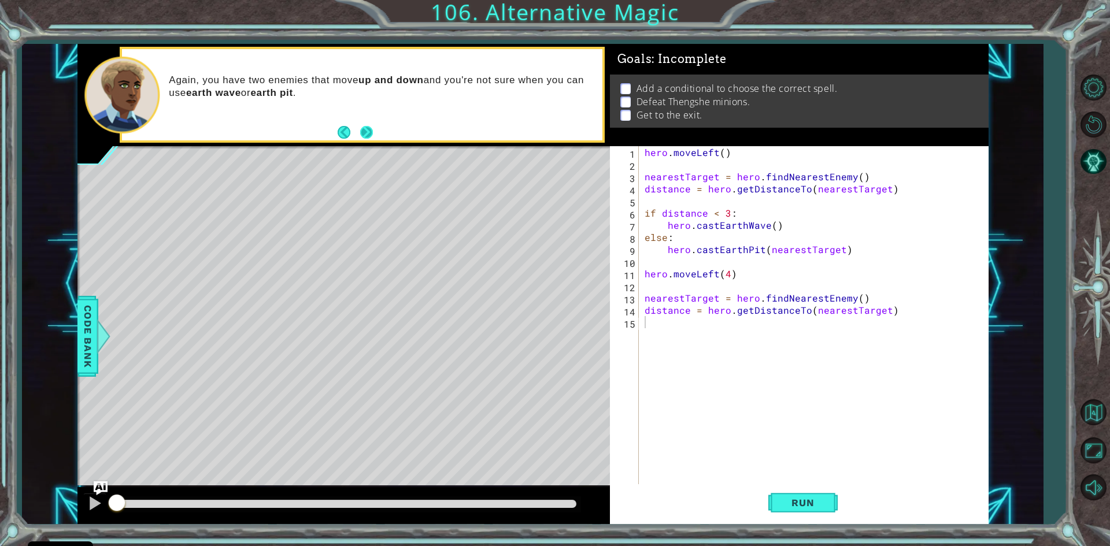
click at [363, 131] on button "Next" at bounding box center [367, 132] width 14 height 14
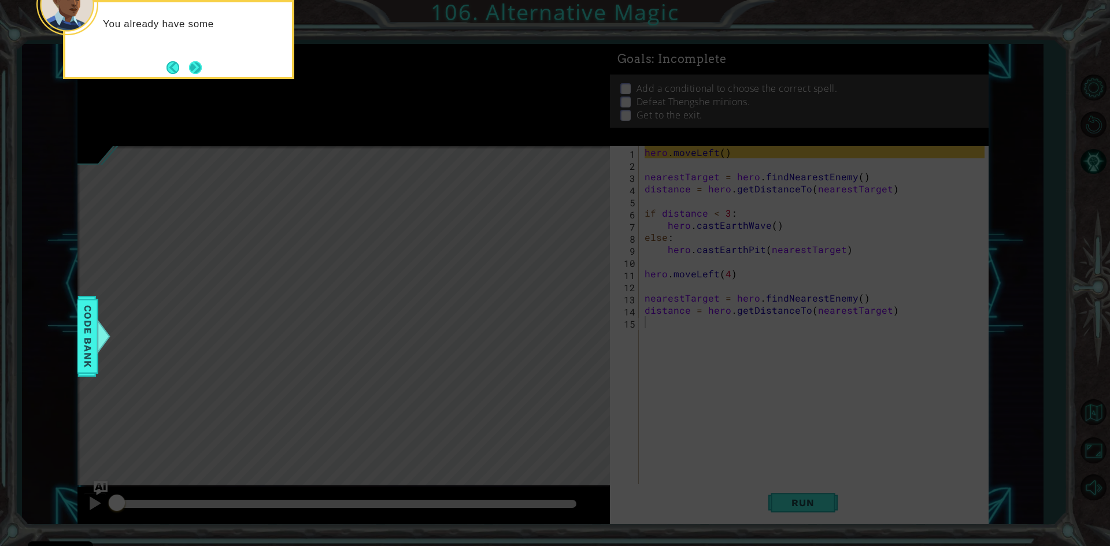
click at [196, 67] on button "Next" at bounding box center [195, 67] width 13 height 13
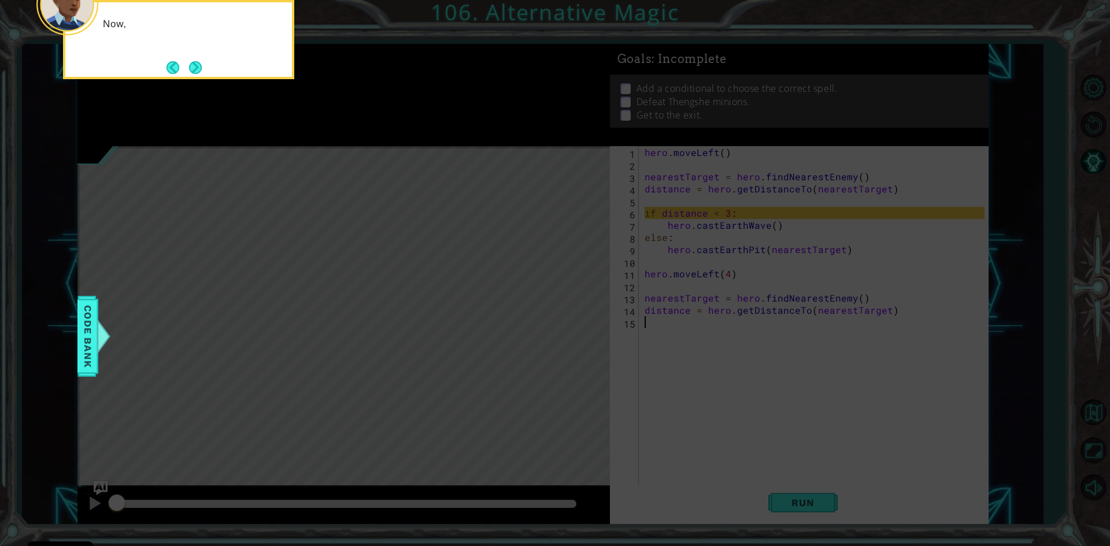
click at [196, 67] on button "Next" at bounding box center [195, 67] width 13 height 13
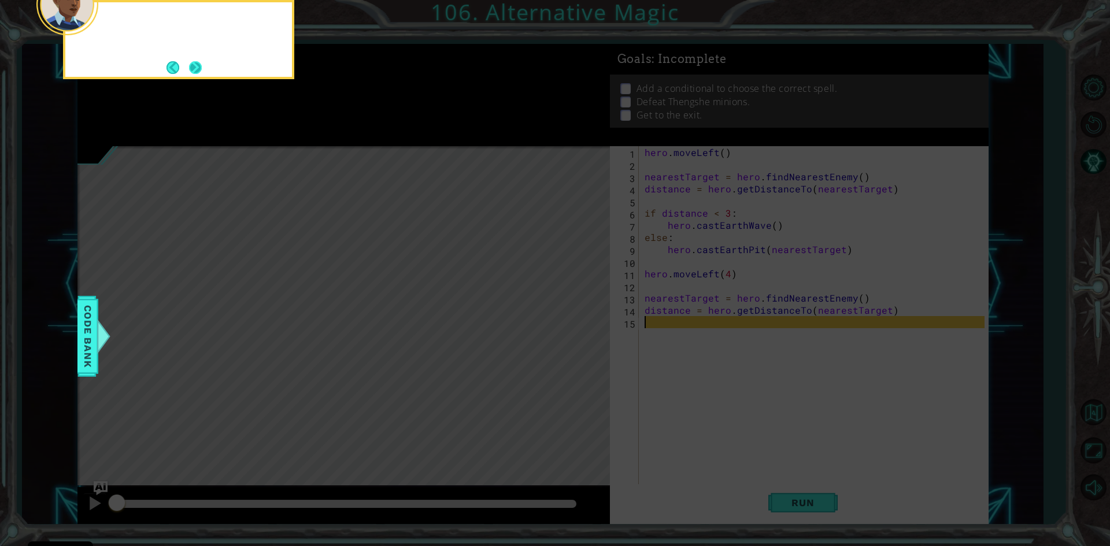
click at [195, 67] on button "Next" at bounding box center [195, 67] width 13 height 13
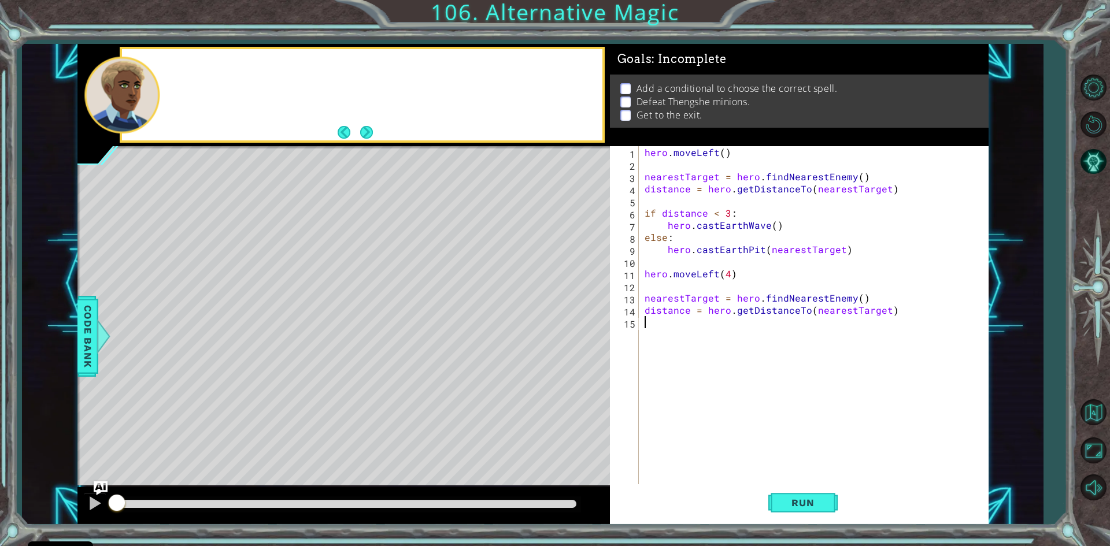
click at [195, 67] on div at bounding box center [362, 94] width 480 height 91
click at [791, 515] on button "Run" at bounding box center [803, 504] width 69 height 38
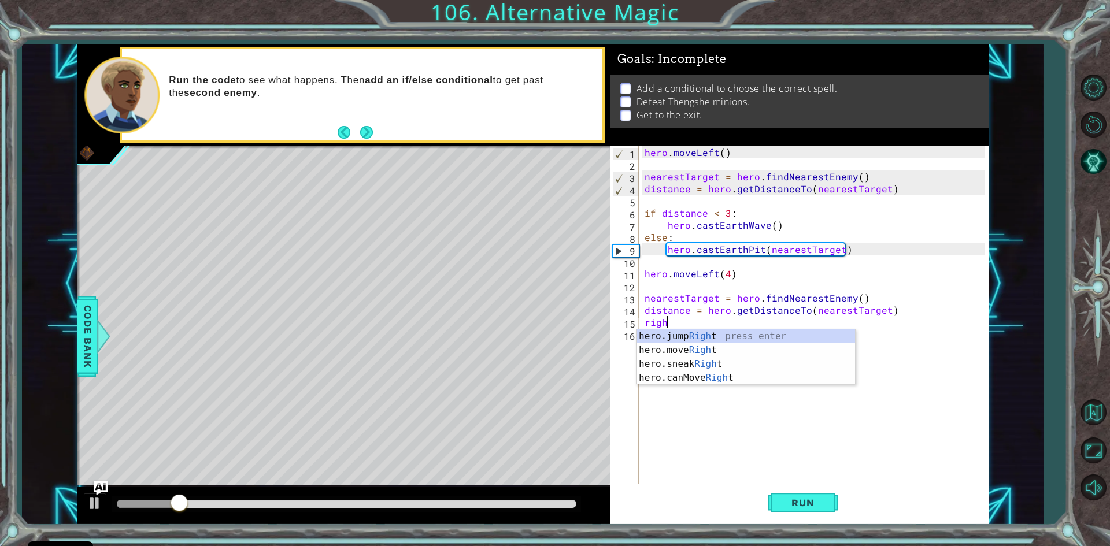
type textarea "right"
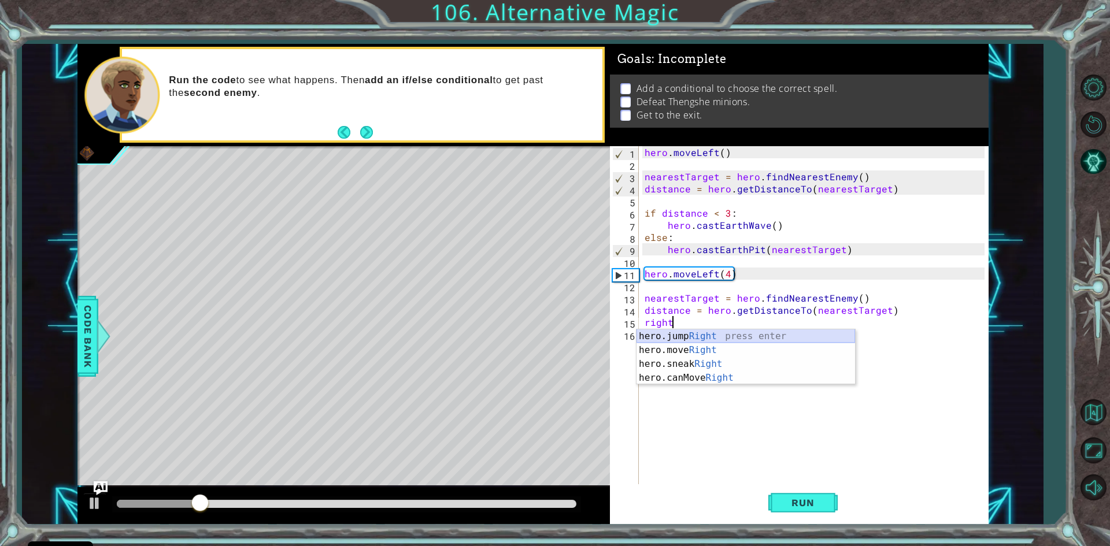
click at [686, 335] on div "hero.jump Right press enter hero.move Right press enter hero.sneak Right press …" at bounding box center [746, 371] width 219 height 83
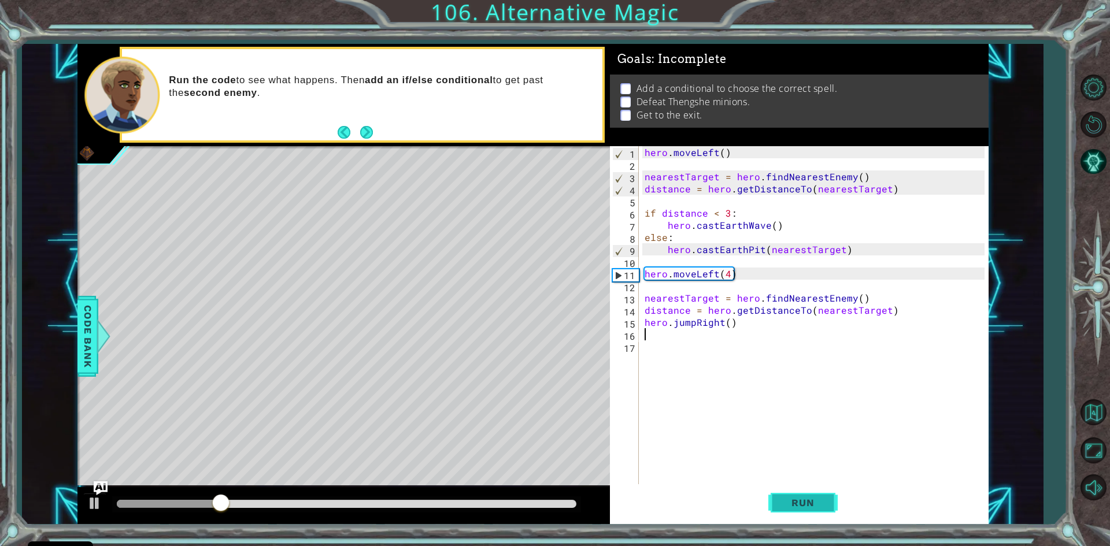
click at [813, 519] on button "Run" at bounding box center [803, 504] width 69 height 38
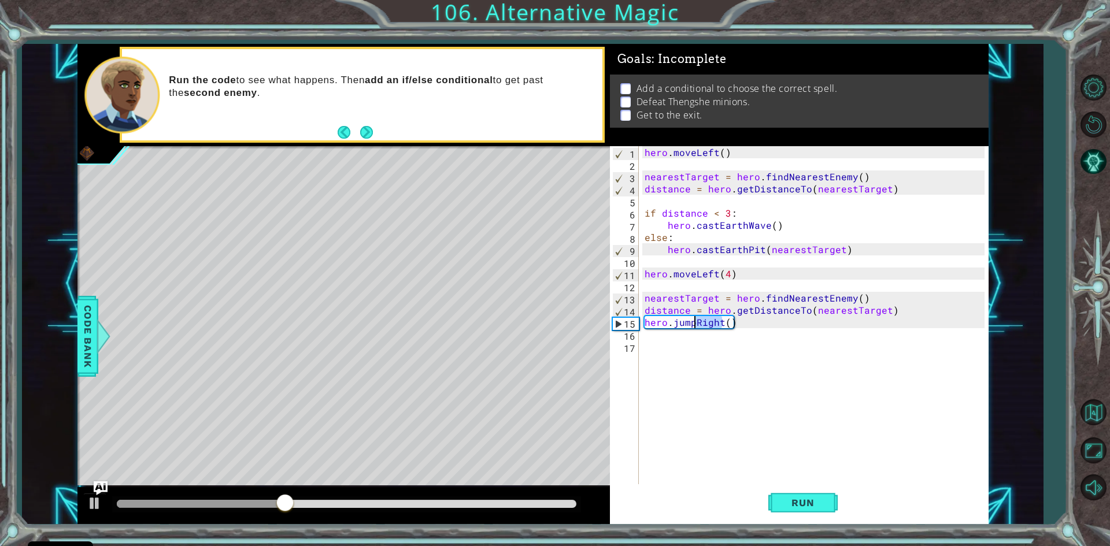
drag, startPoint x: 722, startPoint y: 326, endPoint x: 696, endPoint y: 327, distance: 26.1
click at [696, 327] on div "hero . moveLeft ( ) nearestTarget = hero . findNearestEnemy ( ) distance = hero…" at bounding box center [816, 328] width 348 height 364
click at [808, 496] on button "Run" at bounding box center [803, 504] width 69 height 38
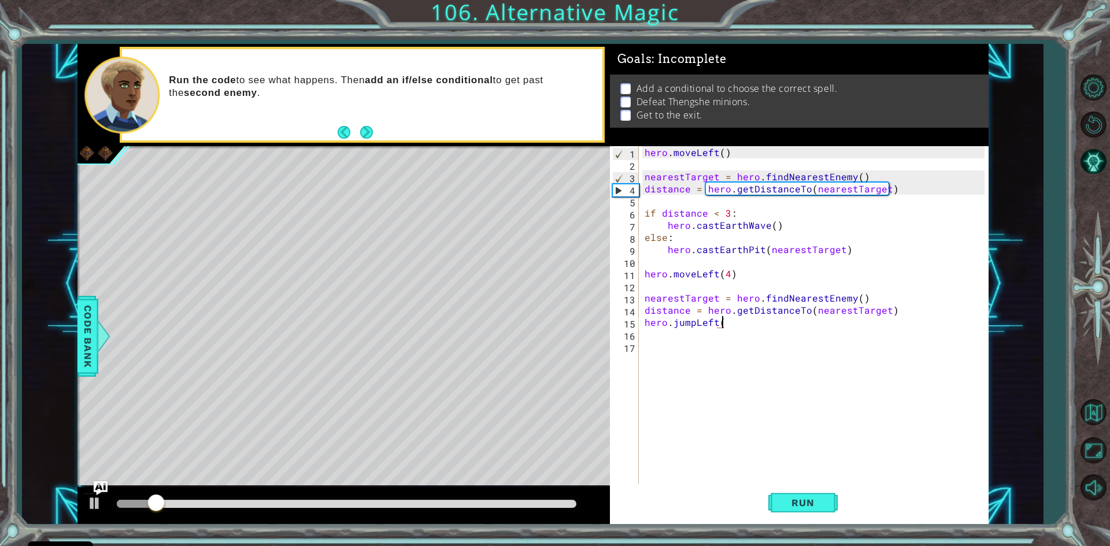
scroll to position [0, 5]
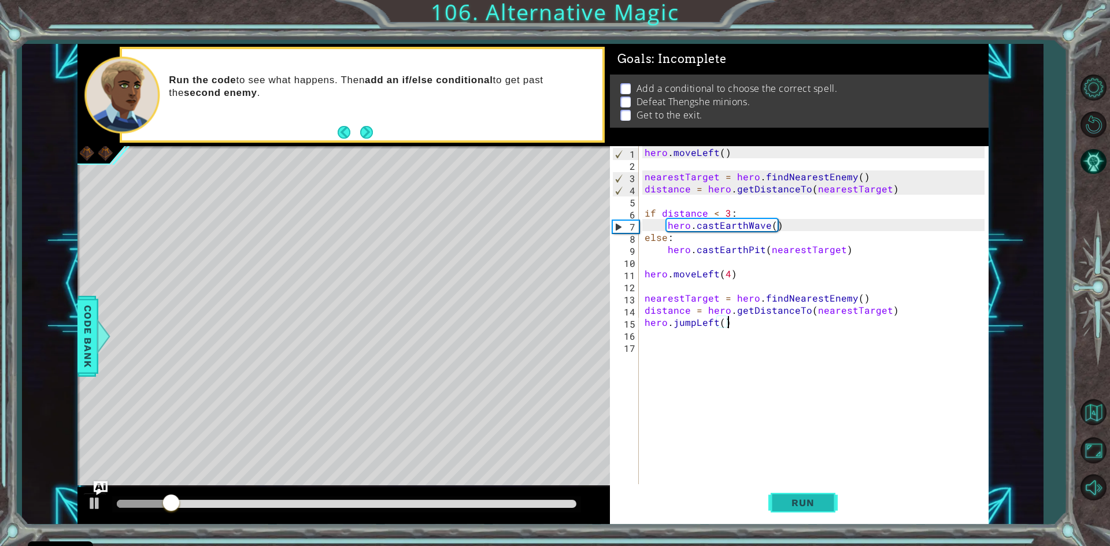
type textarea "hero.jumpLeft()"
click at [808, 502] on span "Run" at bounding box center [803, 503] width 46 height 12
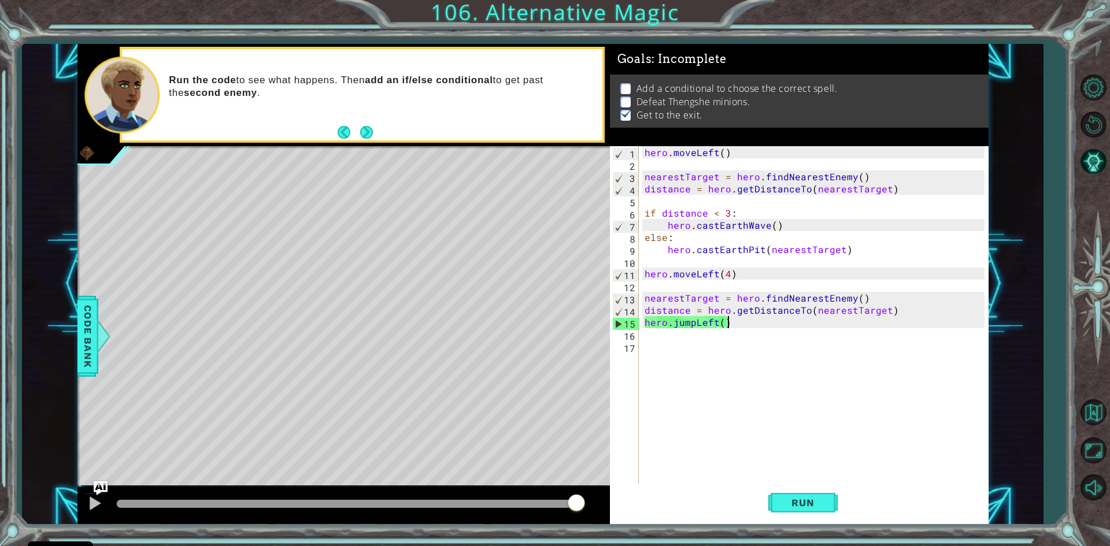
drag, startPoint x: 531, startPoint y: 501, endPoint x: 693, endPoint y: 520, distance: 162.5
click at [693, 520] on div "1 ההההההההההההההההההההההההההההההההההההההההההההההההההההההההההההההההההההההההההההה…" at bounding box center [532, 284] width 911 height 481
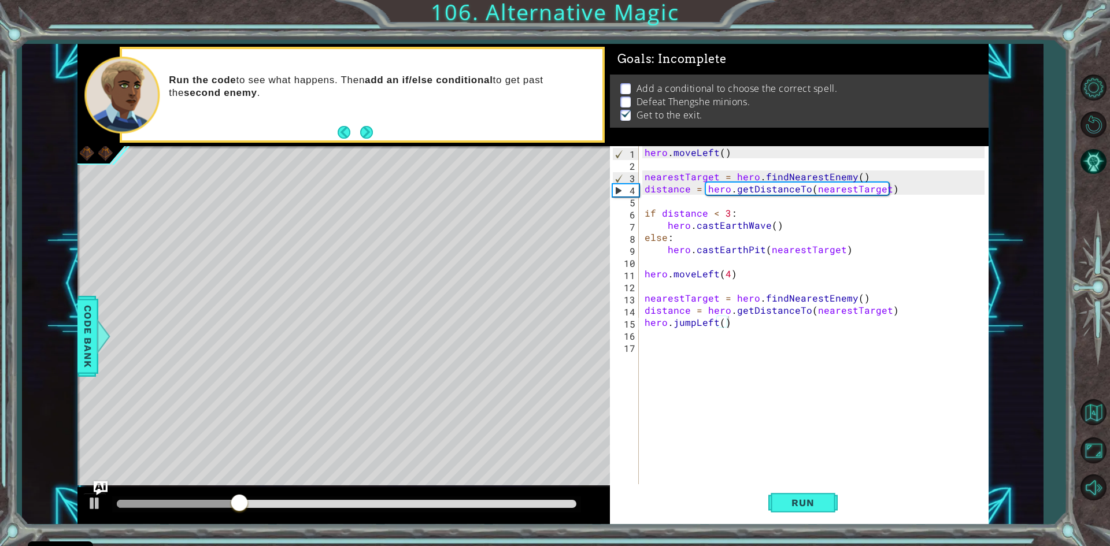
click at [641, 326] on div "hero.jumpLeft() 1 2 3 4 5 6 7 8 9 10 11 12 13 14 15 16 17 hero . moveLeft ( ) n…" at bounding box center [797, 316] width 375 height 340
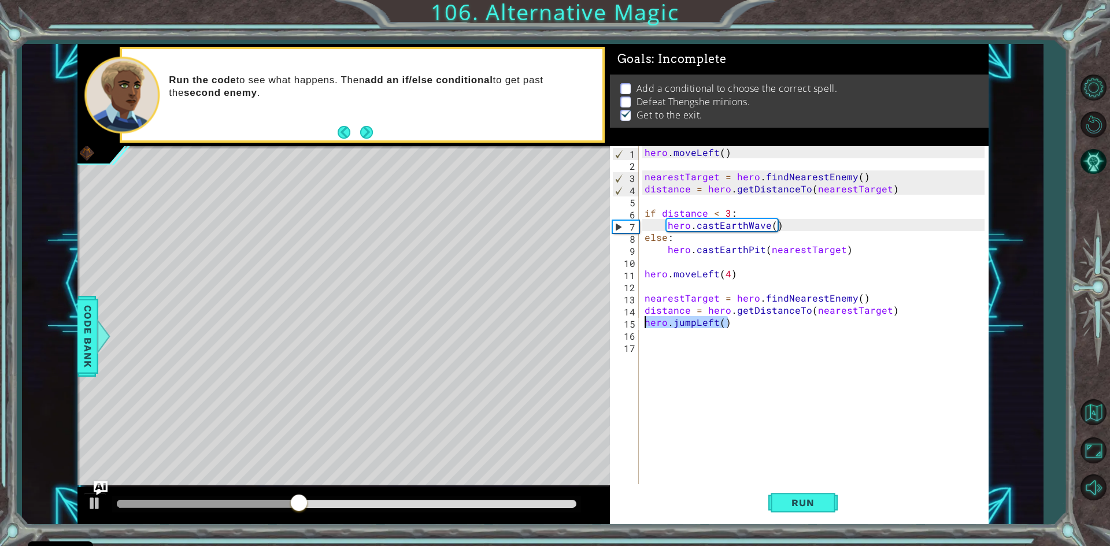
drag, startPoint x: 733, startPoint y: 322, endPoint x: 633, endPoint y: 320, distance: 100.6
click at [633, 320] on div "hero.jumpLeft() 1 2 3 4 5 6 7 8 9 10 11 12 13 14 15 16 17 hero . moveLeft ( ) n…" at bounding box center [797, 316] width 375 height 340
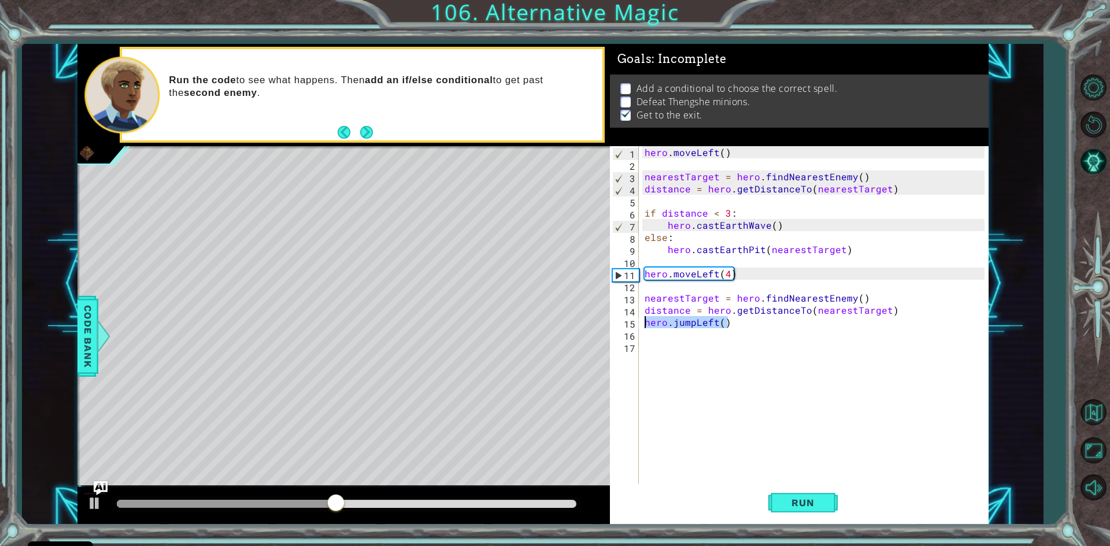
scroll to position [0, 0]
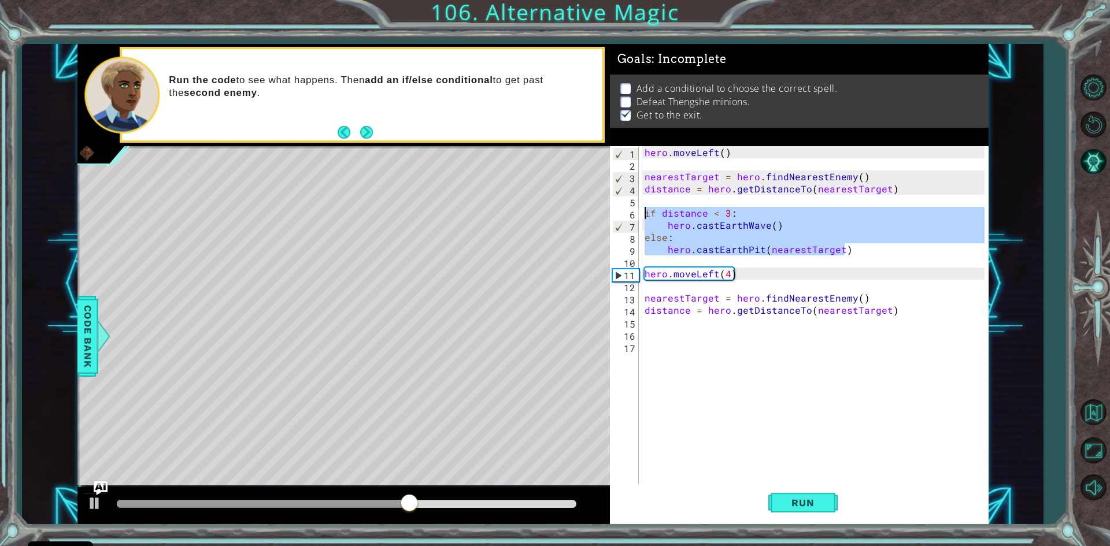
drag, startPoint x: 852, startPoint y: 255, endPoint x: 634, endPoint y: 210, distance: 223.2
click at [634, 210] on div "1 2 3 4 5 6 7 8 9 10 11 12 13 14 15 16 17 hero . moveLeft ( ) nearestTarget = h…" at bounding box center [797, 316] width 375 height 340
type textarea "if distance < 3: hero.castEarthWave()"
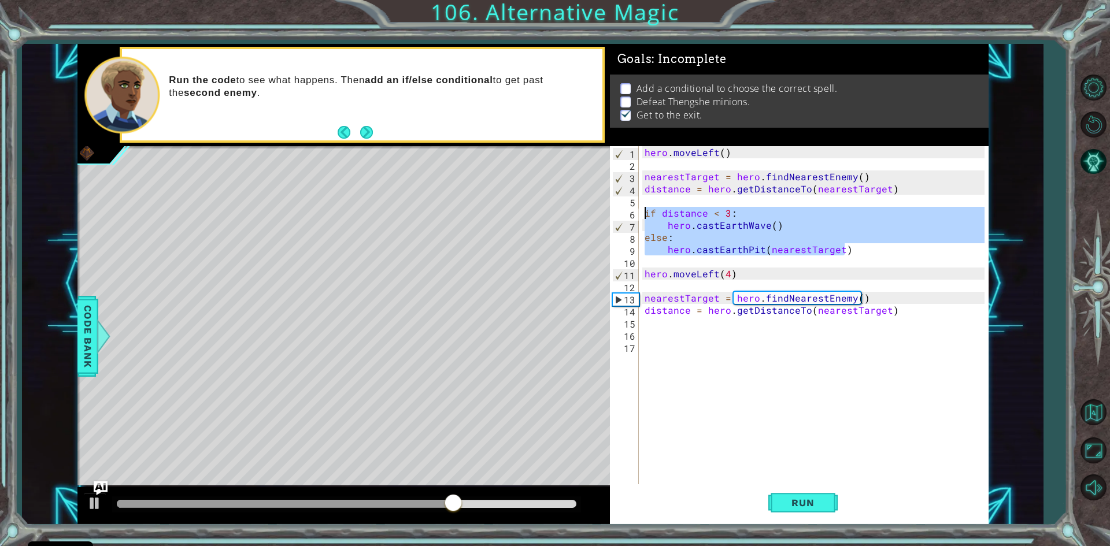
click at [648, 325] on div "hero . moveLeft ( ) nearestTarget = hero . findNearestEnemy ( ) distance = hero…" at bounding box center [816, 328] width 348 height 364
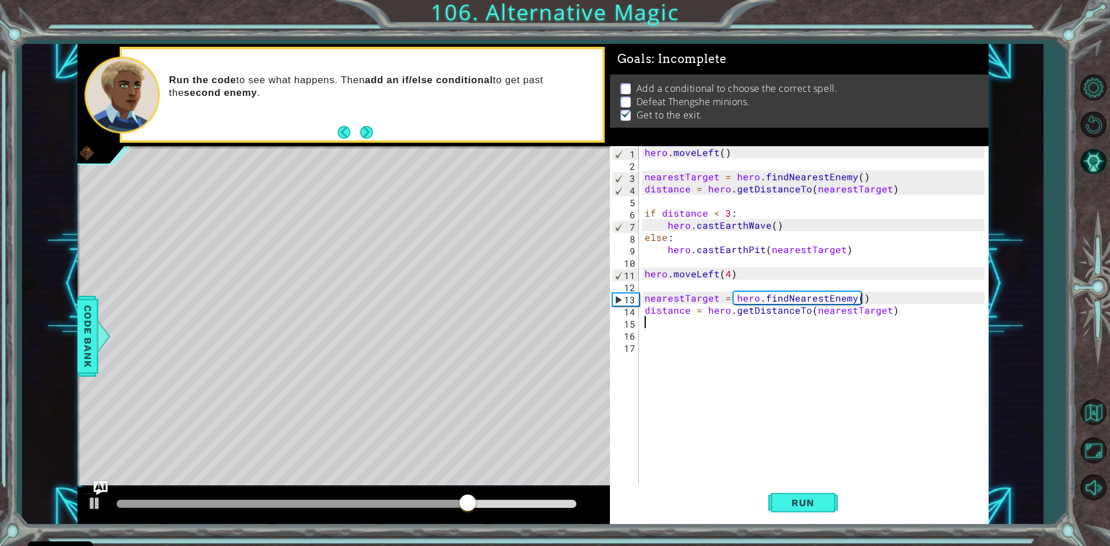
paste textarea "hero.castEarthPit(nearestTarget)"
type textarea "hero.castEarthPit(nearestTarget)"
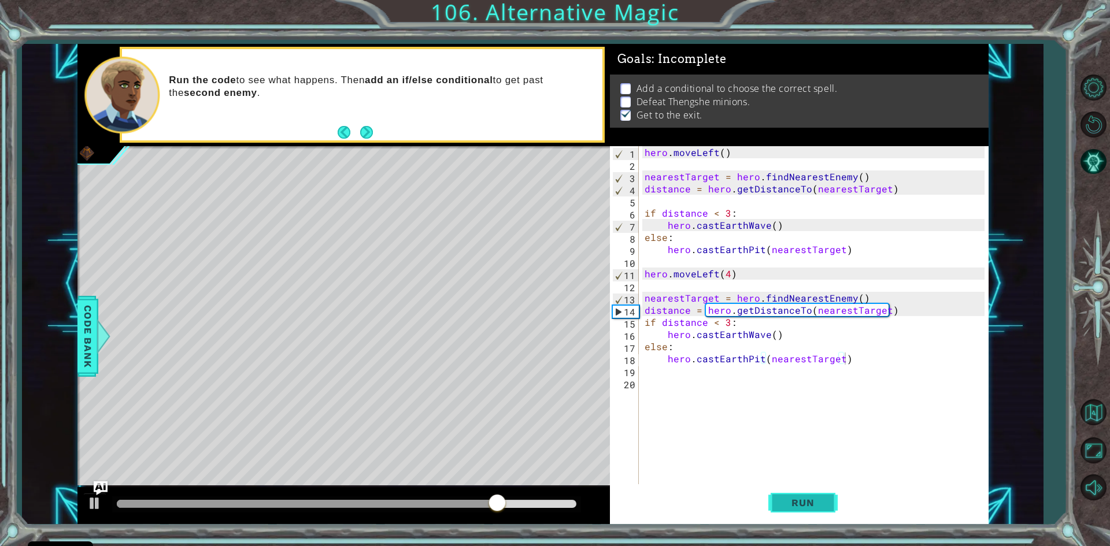
click at [813, 496] on button "Run" at bounding box center [803, 504] width 69 height 38
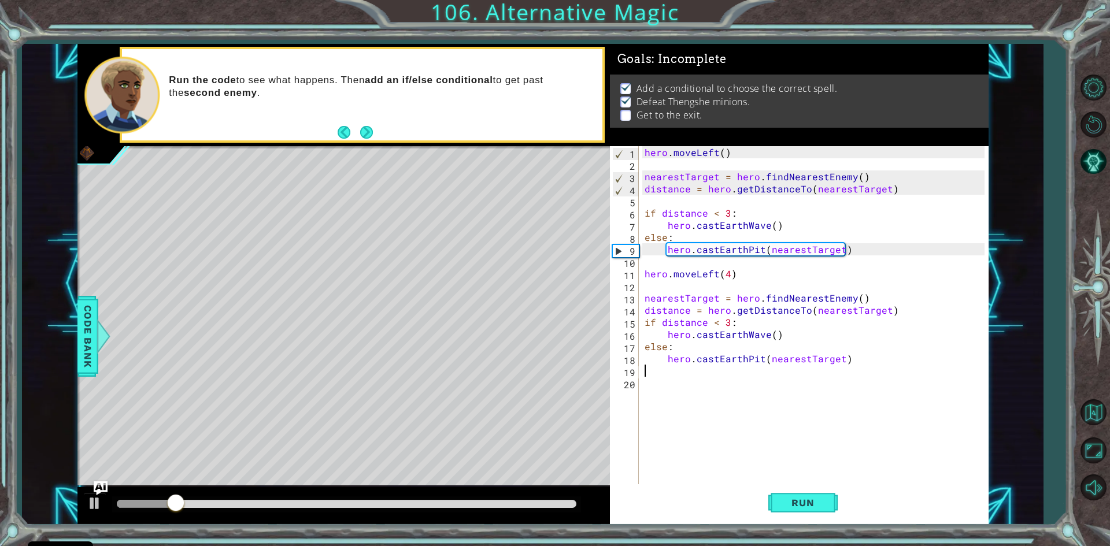
click at [645, 375] on div "hero . moveLeft ( ) nearestTarget = hero . findNearestEnemy ( ) distance = hero…" at bounding box center [816, 328] width 348 height 364
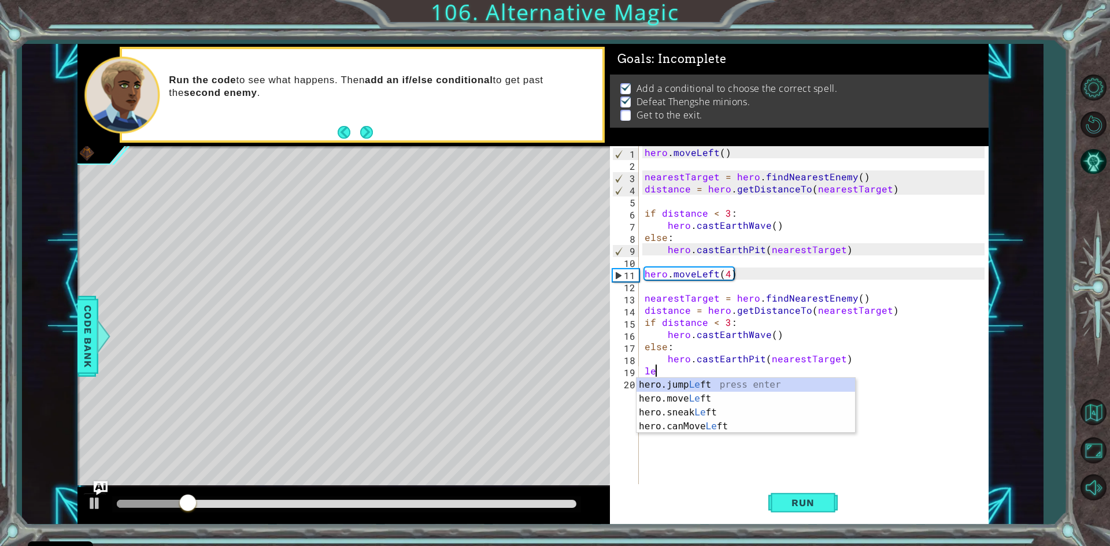
type textarea "left"
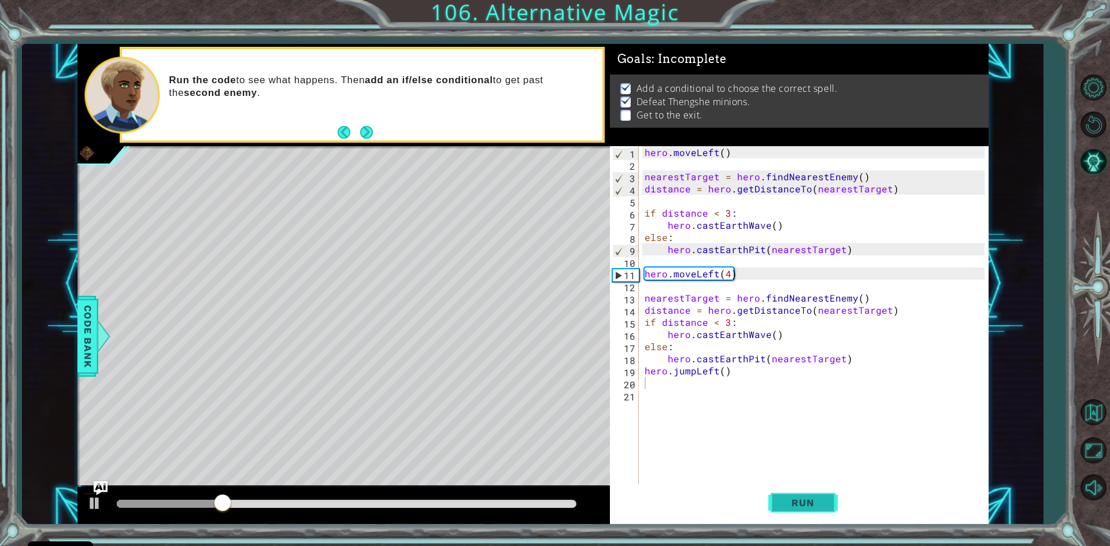
click at [807, 502] on span "Run" at bounding box center [803, 503] width 46 height 12
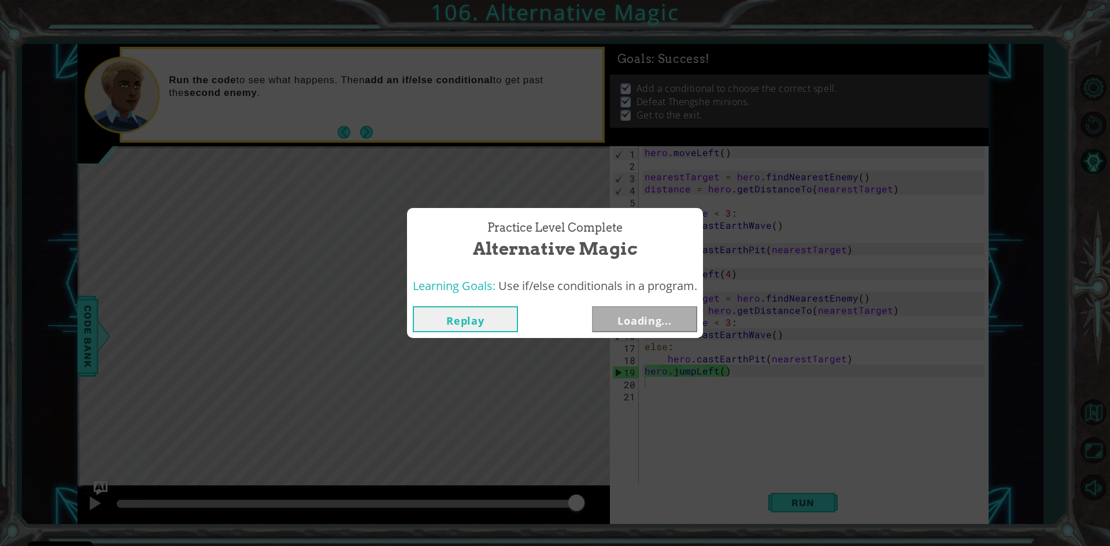
drag, startPoint x: 571, startPoint y: 504, endPoint x: 592, endPoint y: 504, distance: 20.8
click at [592, 504] on body "Cookie Policy CodeCombat uses a few essential and non-essential cookies. Privac…" at bounding box center [555, 273] width 1110 height 546
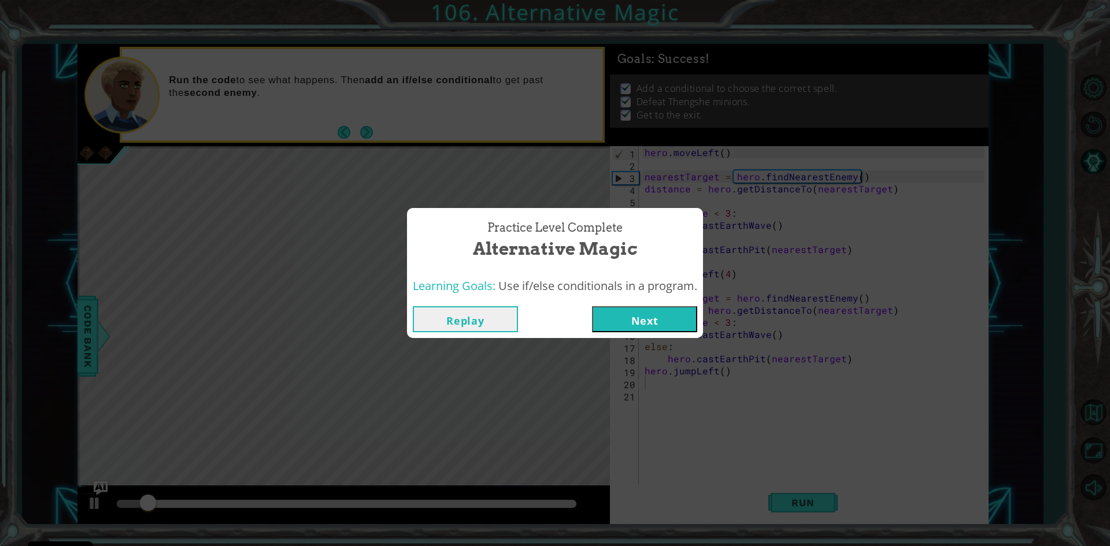
click at [668, 330] on button "Next" at bounding box center [644, 319] width 105 height 26
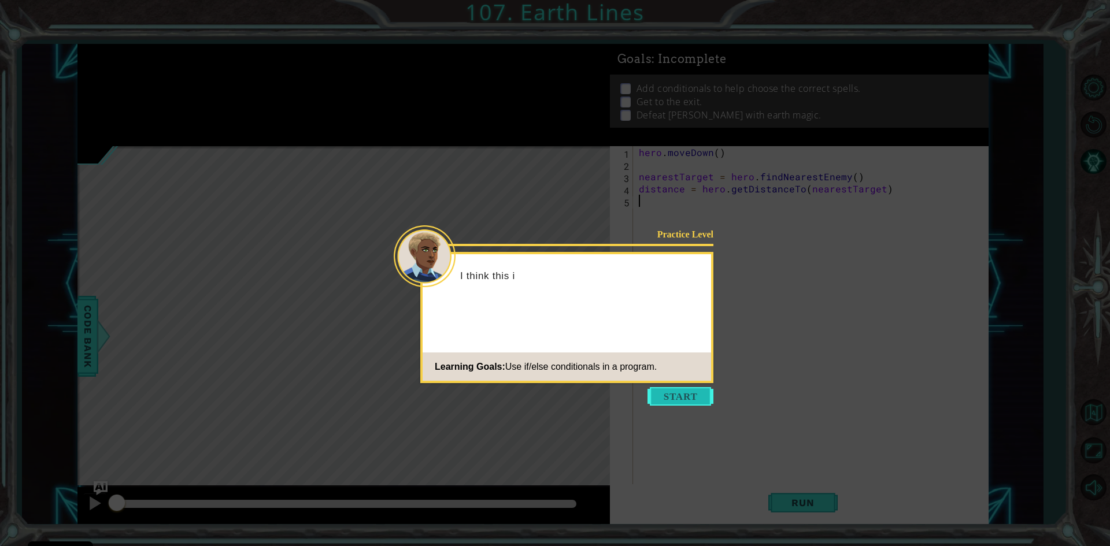
click at [662, 390] on button "Start" at bounding box center [681, 396] width 66 height 19
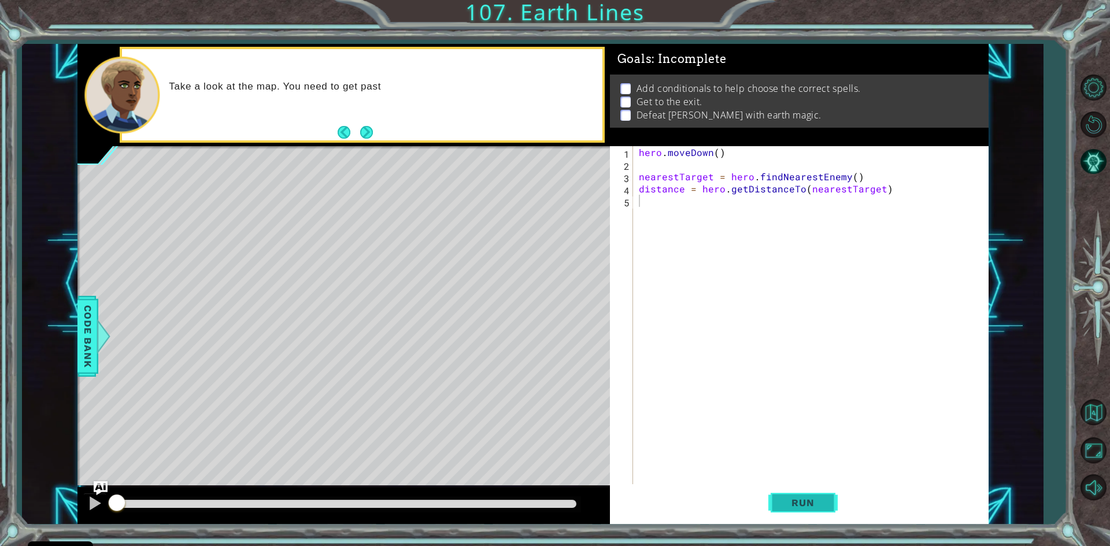
click at [800, 503] on button "Run" at bounding box center [803, 504] width 69 height 38
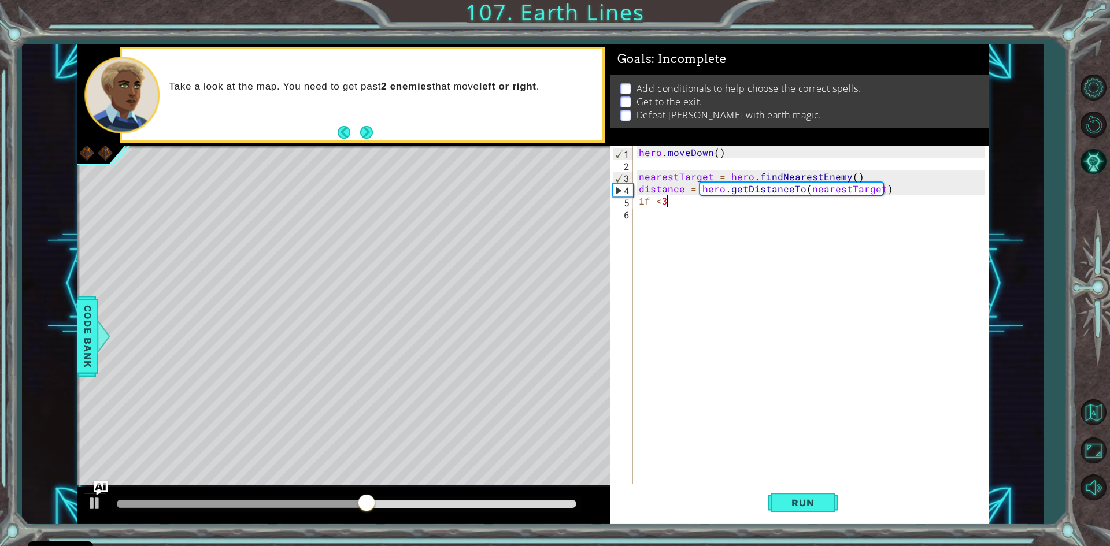
scroll to position [0, 1]
type textarea "if < 3:"
click at [652, 202] on div "hero . [GEOGRAPHIC_DATA] ( ) nearestTarget = hero . findNearestEnemy ( ) distan…" at bounding box center [814, 328] width 354 height 364
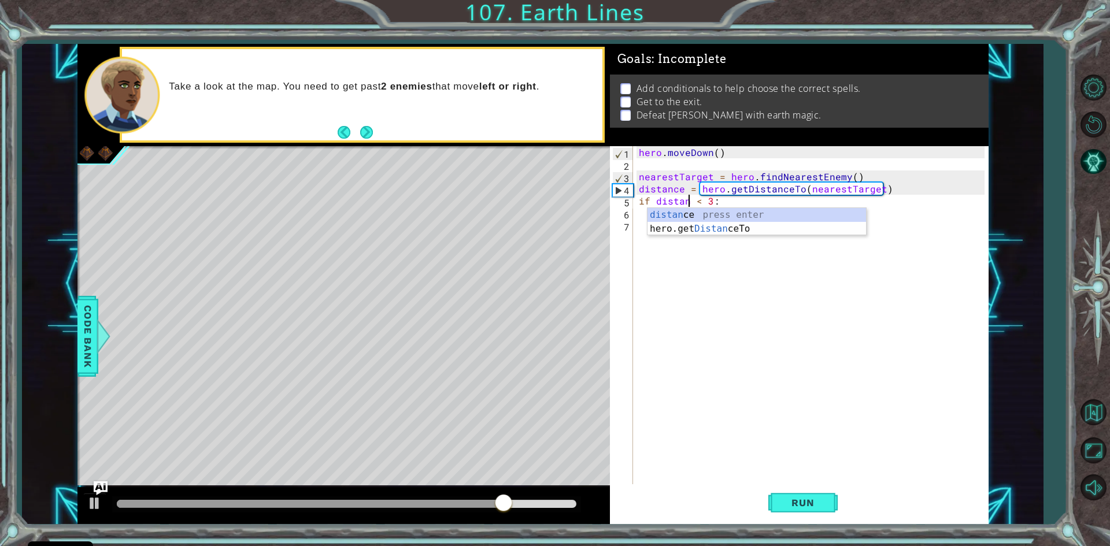
scroll to position [0, 3]
type textarea "if distance < 3:"
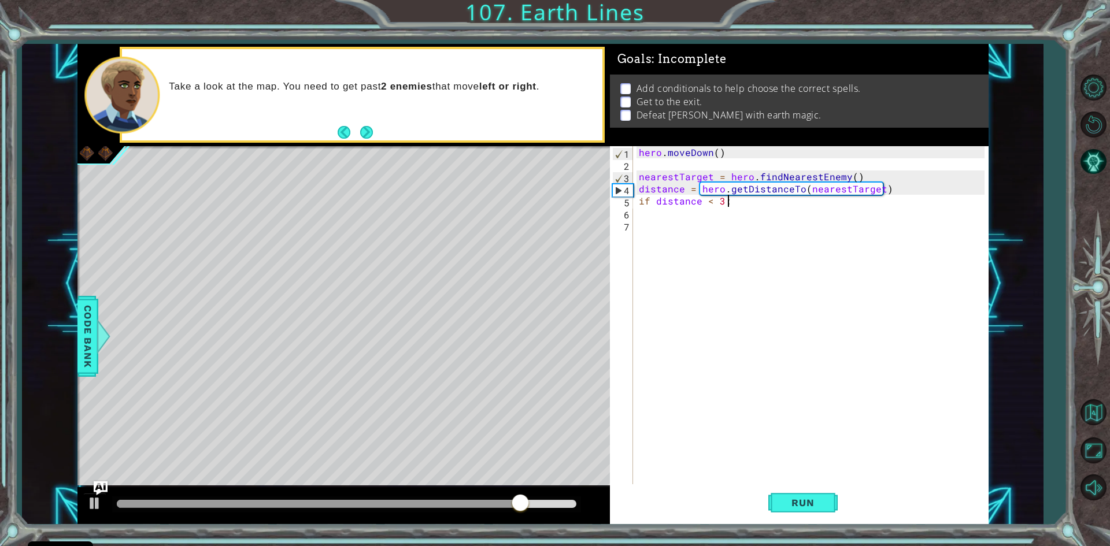
click at [794, 206] on div "hero . [GEOGRAPHIC_DATA] ( ) nearestTarget = hero . findNearestEnemy ( ) distan…" at bounding box center [814, 328] width 354 height 364
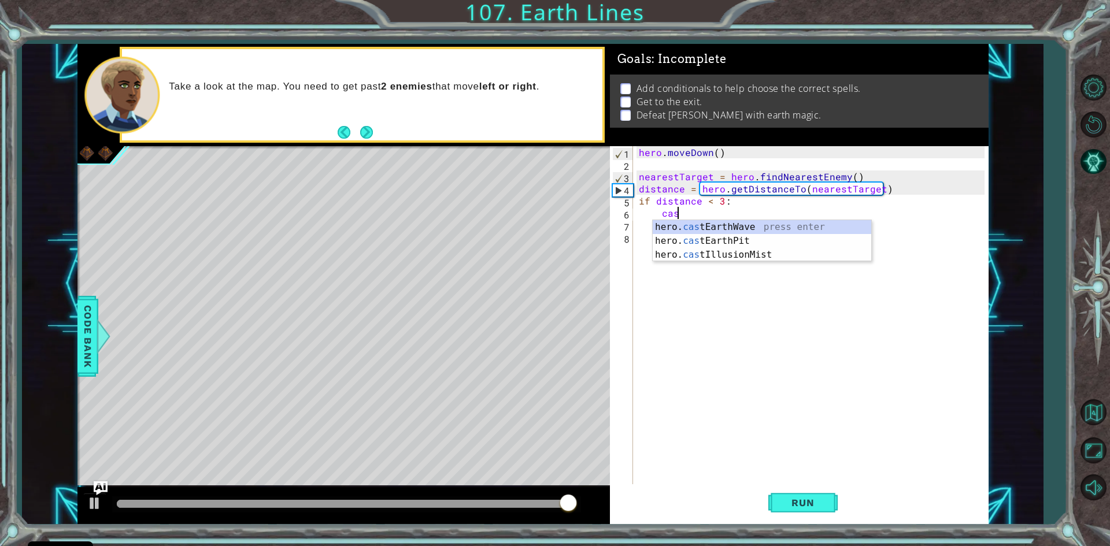
scroll to position [0, 2]
type textarea "cast"
click at [745, 228] on div "hero. cast EarthWave press enter hero. cast EarthPit press enter hero. cast Ill…" at bounding box center [762, 254] width 219 height 69
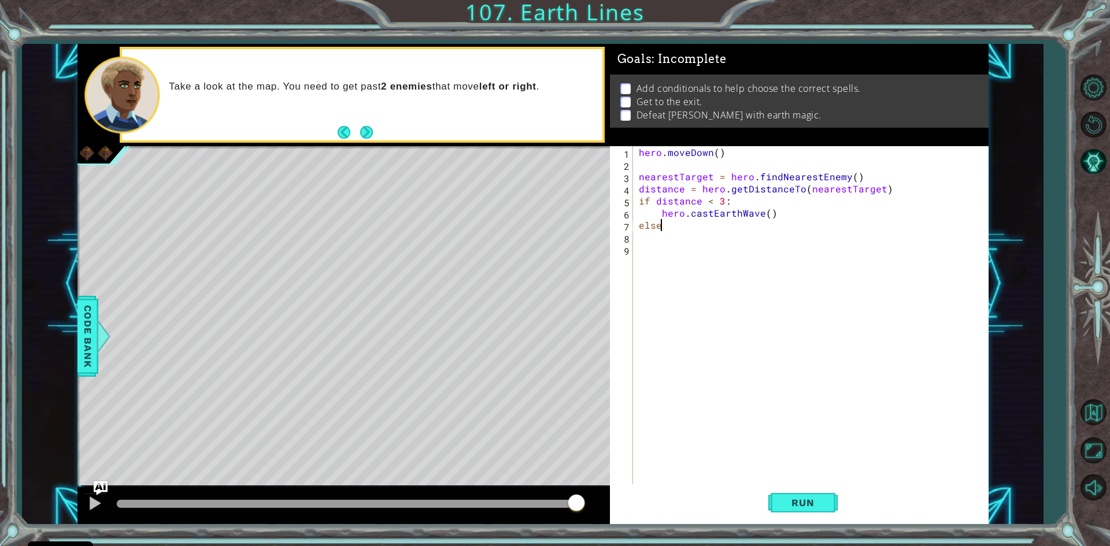
scroll to position [0, 1]
type textarea "else:"
click at [832, 254] on div "nearestTar get press enter" at bounding box center [867, 266] width 219 height 42
type textarea "hero.castEarthPit(nearestTarget)"
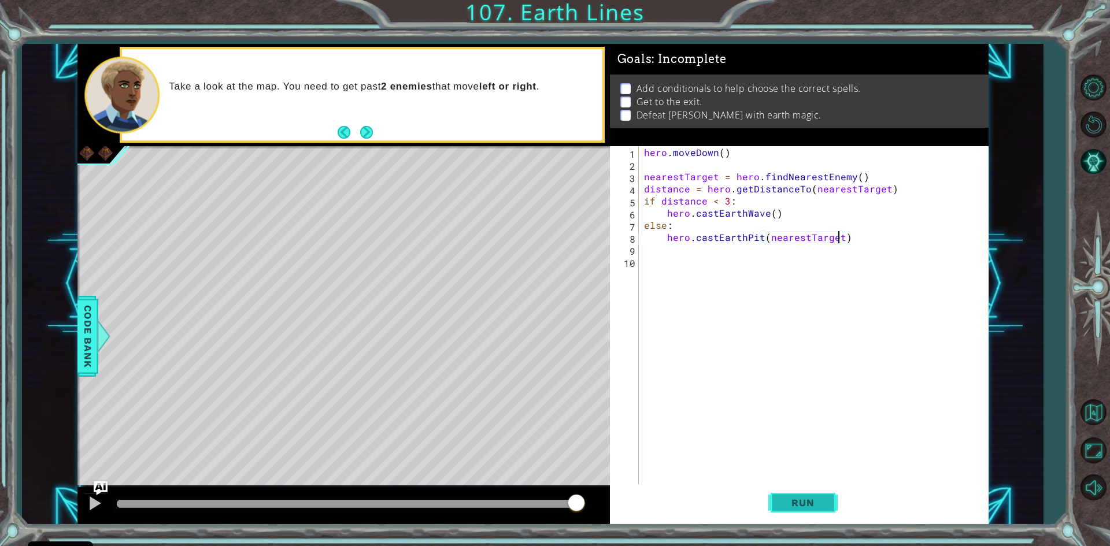
click at [816, 499] on span "Run" at bounding box center [803, 503] width 46 height 12
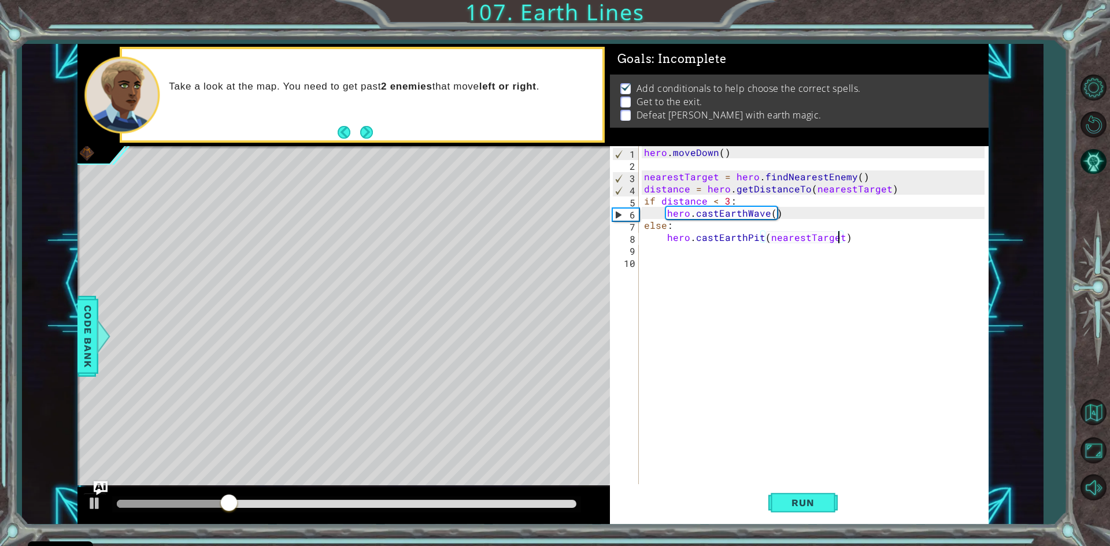
click at [673, 261] on div "hero . [GEOGRAPHIC_DATA] ( ) nearestTarget = hero . findNearestEnemy ( ) distan…" at bounding box center [816, 328] width 349 height 364
click at [662, 255] on div "hero . [GEOGRAPHIC_DATA] ( ) nearestTarget = hero . findNearestEnemy ( ) distan…" at bounding box center [816, 328] width 349 height 364
type textarea "hero.castEarthPit(nearestTarget)#"
type textarea "hero.castEarthPit(nearestTarget)"
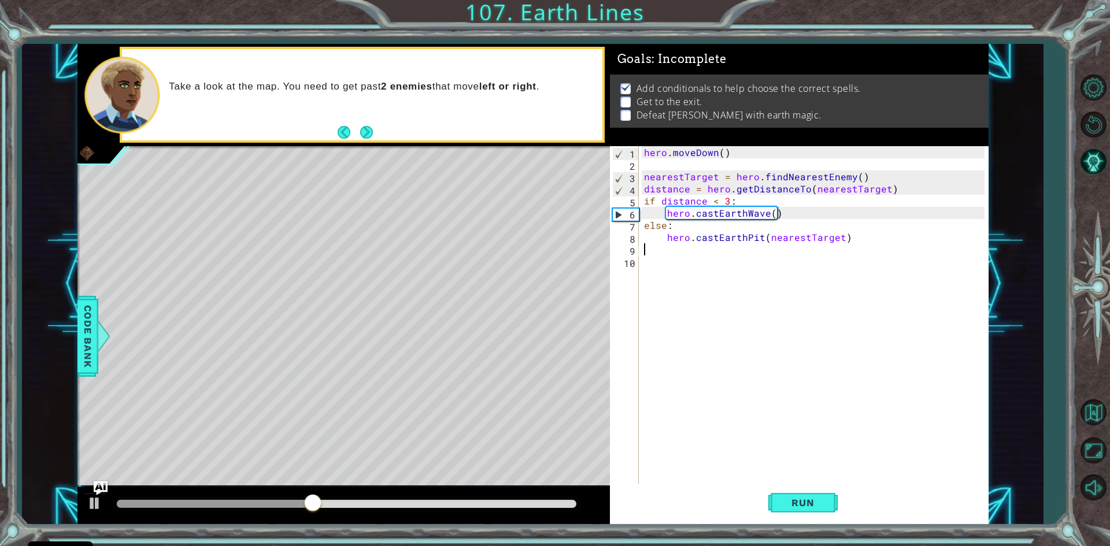
type textarea "hero.castEarthPit(nearestTarget)"
type textarea "hero.moveDown(4)"
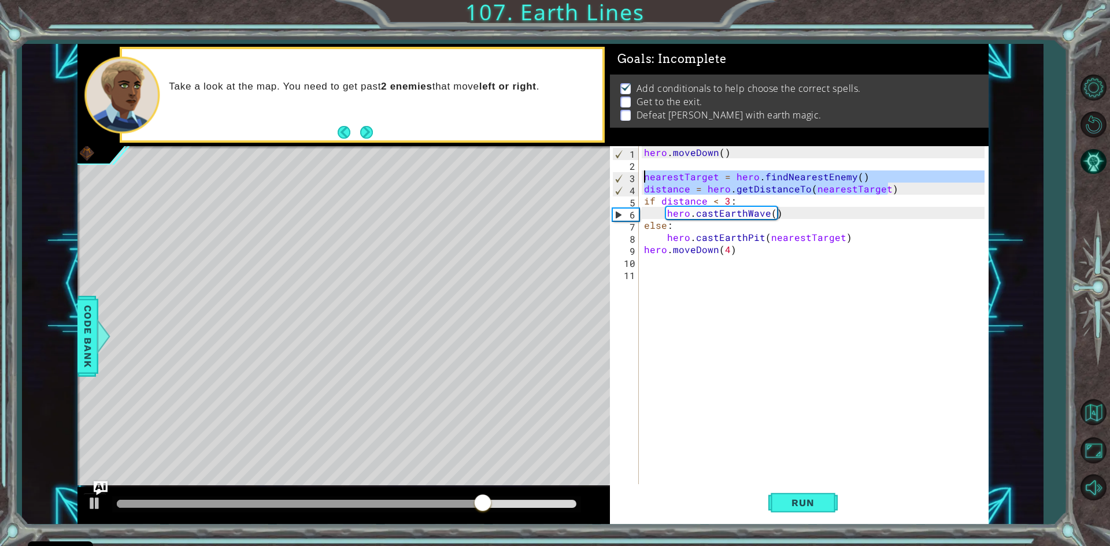
drag, startPoint x: 889, startPoint y: 189, endPoint x: 606, endPoint y: 171, distance: 283.9
click at [606, 171] on div "1 ההההההההההההההההההההההההההההההההההההההההההההההההההההההההההההההההההההההההההההה…" at bounding box center [532, 284] width 911 height 481
type textarea "nearestTarget = hero.findNearestEnemy() distance = hero.getDistanceTo(nearestTa…"
click at [655, 267] on div "hero . [GEOGRAPHIC_DATA] ( ) nearestTarget = hero . findNearestEnemy ( ) distan…" at bounding box center [816, 328] width 349 height 364
paste textarea "distance = hero.getDistanceTo(nearestTarget)"
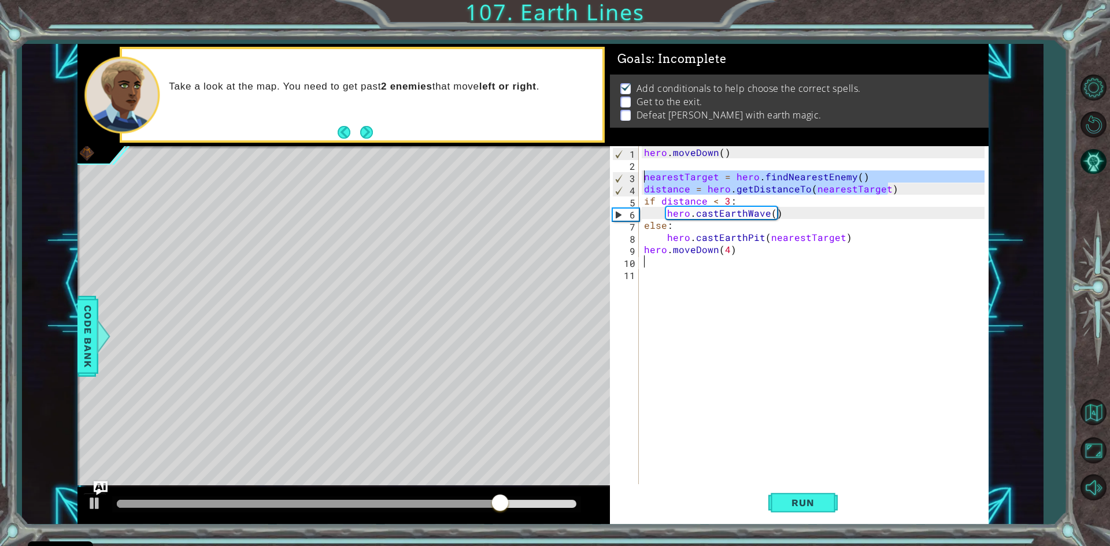
type textarea "distance = hero.getDistanceTo(nearestTarget)"
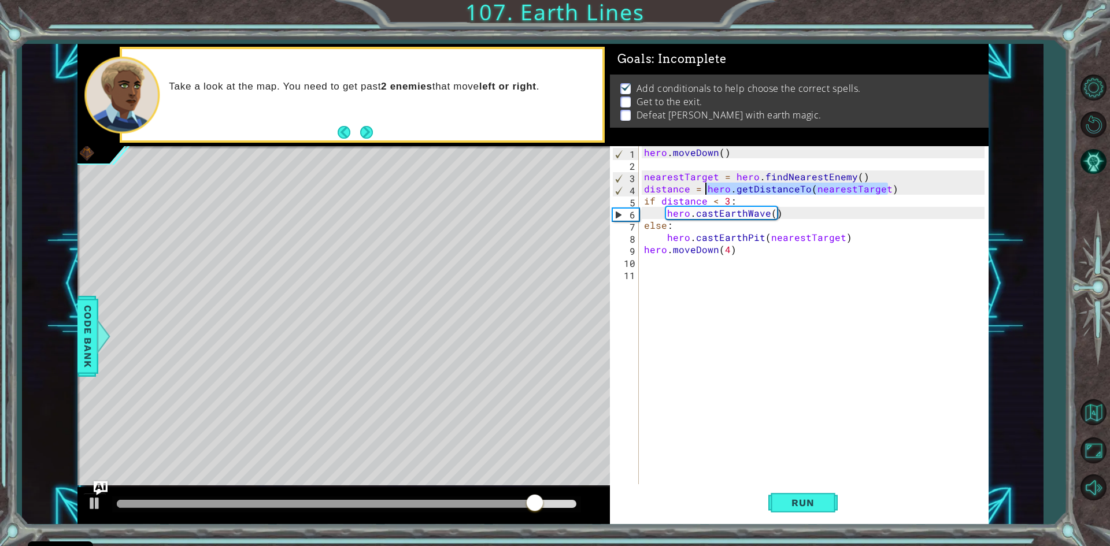
type textarea "nearestTarget = hero.findNearestEnemy() distance = hero.getDistanceTo(nearestTa…"
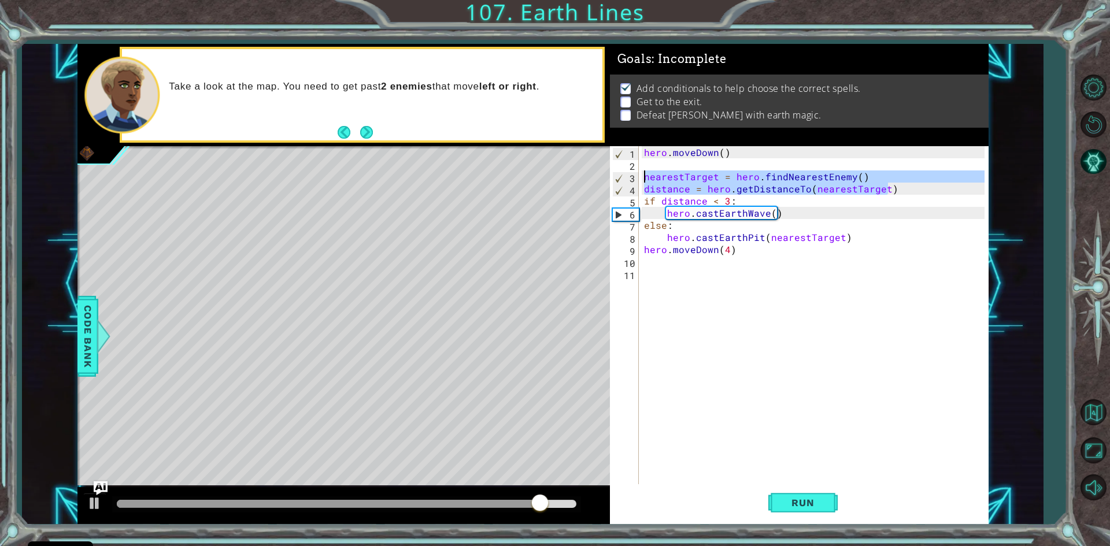
drag, startPoint x: 896, startPoint y: 190, endPoint x: 619, endPoint y: 178, distance: 276.7
click at [619, 178] on div "nearestTarget = hero.findNearestEnemy() distance = hero.getDistanceTo(nearestTa…" at bounding box center [797, 316] width 375 height 340
click at [650, 261] on div "hero . [GEOGRAPHIC_DATA] ( ) nearestTarget = hero . findNearestEnemy ( ) distan…" at bounding box center [816, 328] width 349 height 364
paste textarea "distance = hero.getDistanceTo(nearestTarget)"
type textarea "distance = hero.getDistanceTo(nearestTarget)"
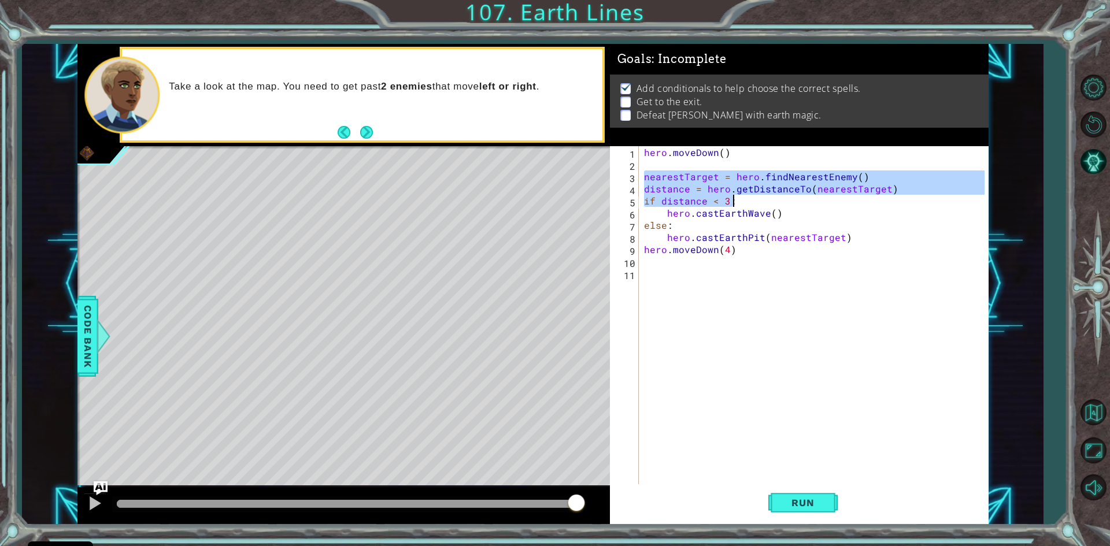
type textarea "nearestTarget = hero.findNearestEnemy() distance = hero.getDistanceTo(nearestTa…"
drag, startPoint x: 645, startPoint y: 178, endPoint x: 887, endPoint y: 191, distance: 242.1
click at [887, 191] on div "hero . [GEOGRAPHIC_DATA] ( ) nearestTarget = hero . findNearestEnemy ( ) distan…" at bounding box center [816, 328] width 349 height 364
click at [652, 267] on div "hero . [GEOGRAPHIC_DATA] ( ) nearestTarget = hero . findNearestEnemy ( ) distan…" at bounding box center [816, 328] width 349 height 364
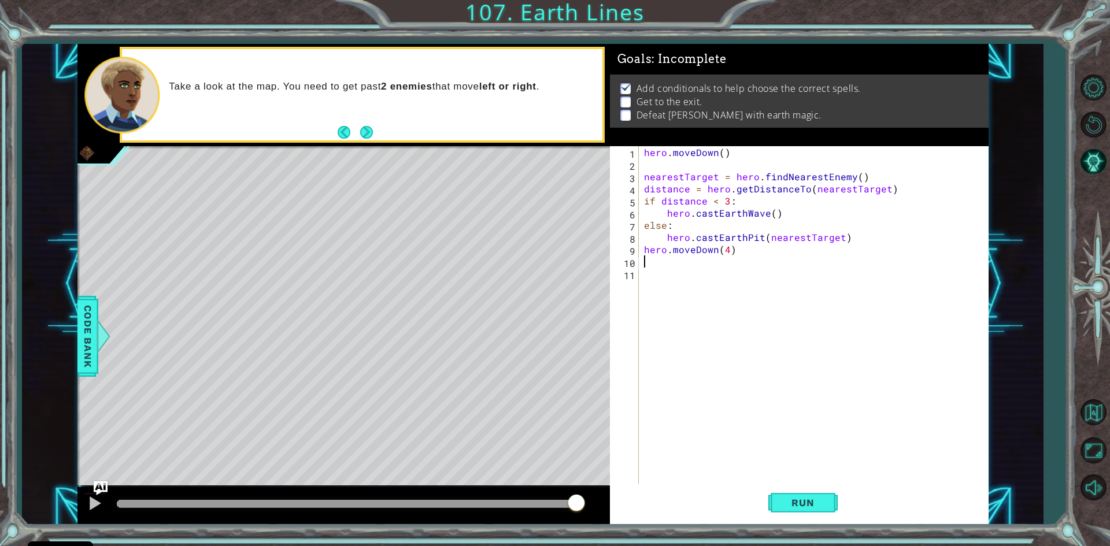
paste textarea "distance = hero.getDistanceTo(nearestTarget)"
type textarea "distance = hero.getDistanceTo(nearestTarget)"
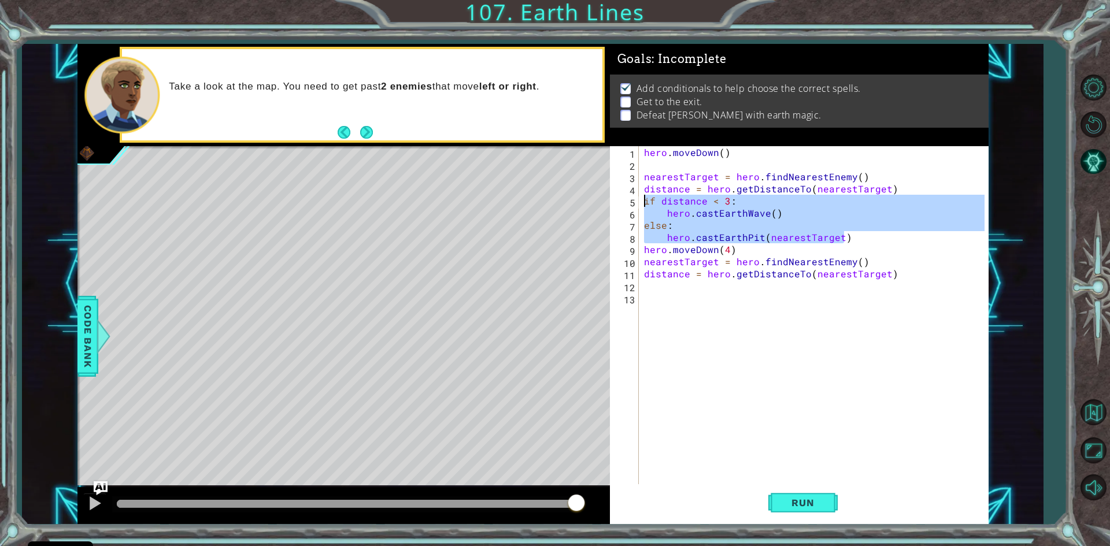
drag, startPoint x: 855, startPoint y: 240, endPoint x: 641, endPoint y: 201, distance: 218.1
click at [641, 201] on div "1 2 3 4 5 6 7 8 9 10 11 12 13 hero . [GEOGRAPHIC_DATA] ( ) nearestTarget = hero…" at bounding box center [797, 316] width 375 height 340
type textarea "if distance < 3: hero.castEarthWave()"
click at [649, 288] on div "hero . [GEOGRAPHIC_DATA] ( ) nearestTarget = hero . findNearestEnemy ( ) distan…" at bounding box center [816, 328] width 349 height 364
paste textarea "hero.castEarthPit(nearestTarget)"
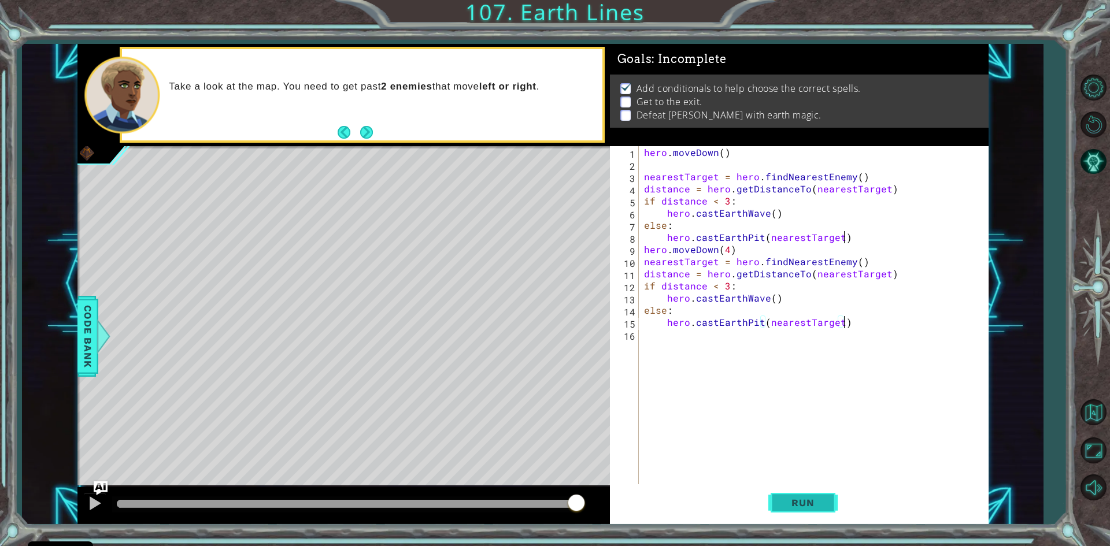
type textarea "hero.castEarthPit(nearestTarget)"
click at [800, 505] on span "Run" at bounding box center [803, 503] width 46 height 12
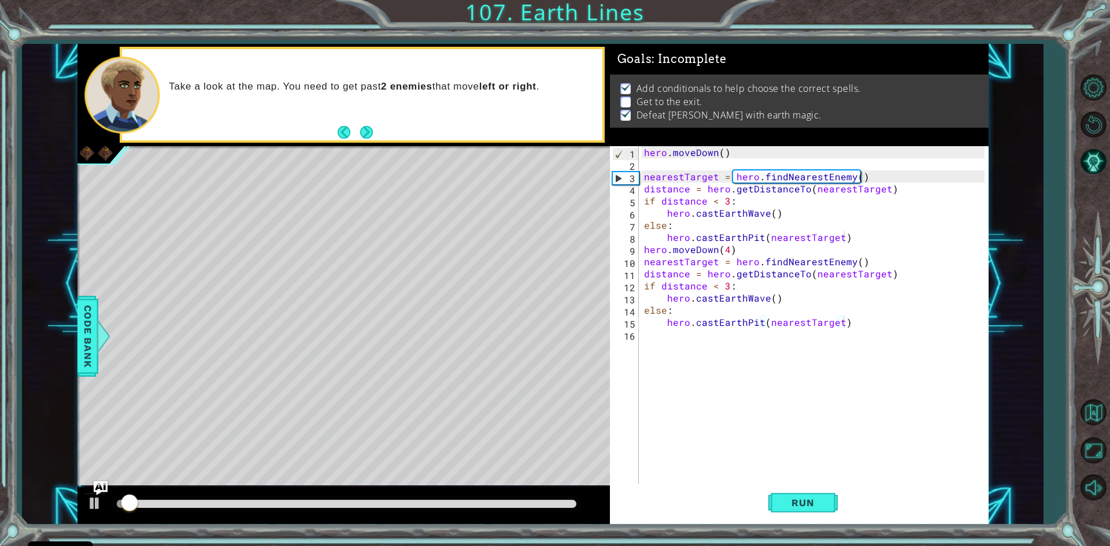
drag, startPoint x: 557, startPoint y: 499, endPoint x: 600, endPoint y: 505, distance: 43.3
click at [600, 505] on div at bounding box center [343, 506] width 533 height 37
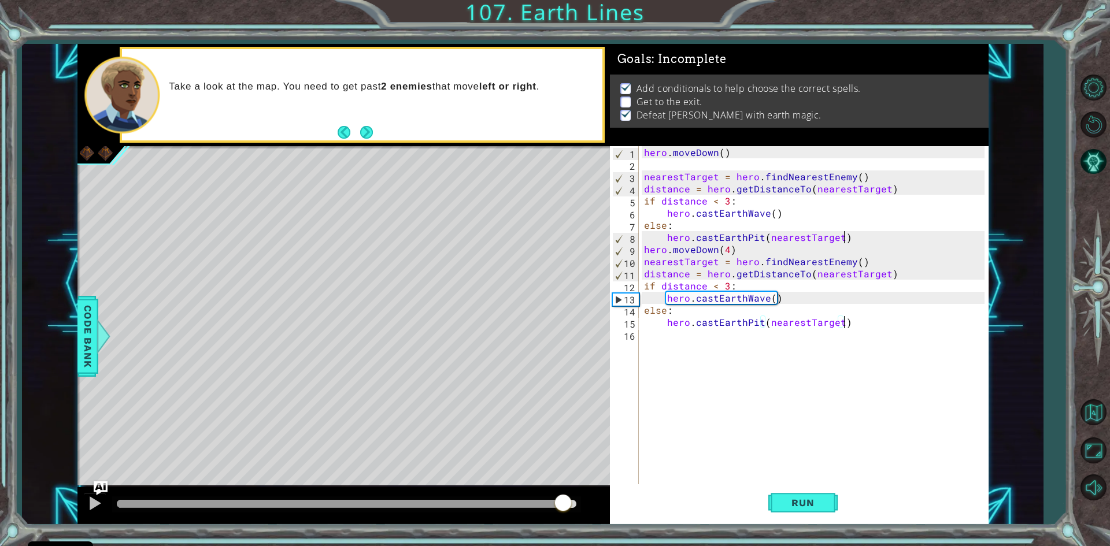
drag, startPoint x: 564, startPoint y: 504, endPoint x: 701, endPoint y: 508, distance: 137.1
click at [701, 508] on div "1 ההההההההההההההההההההההההההההההההההההההההההההההההההההההההההההההההההההההההההההה…" at bounding box center [532, 284] width 911 height 481
click at [652, 334] on div "hero . [GEOGRAPHIC_DATA] ( ) nearestTarget = hero . findNearestEnemy ( ) distan…" at bounding box center [816, 328] width 349 height 364
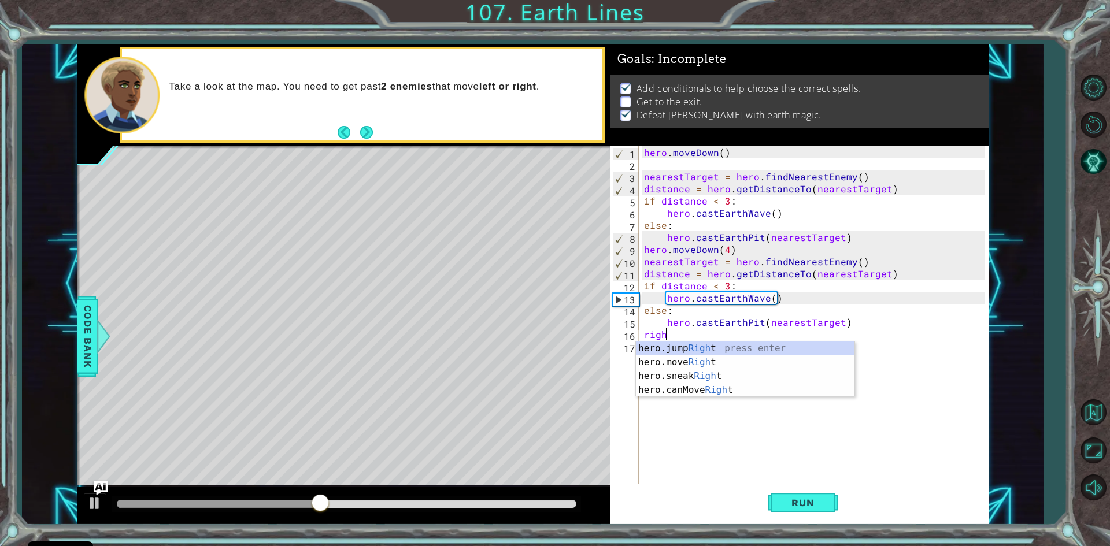
scroll to position [0, 1]
click at [688, 362] on div "hero.jump Right press enter hero.move Right press enter hero.sneak Right press …" at bounding box center [745, 383] width 219 height 83
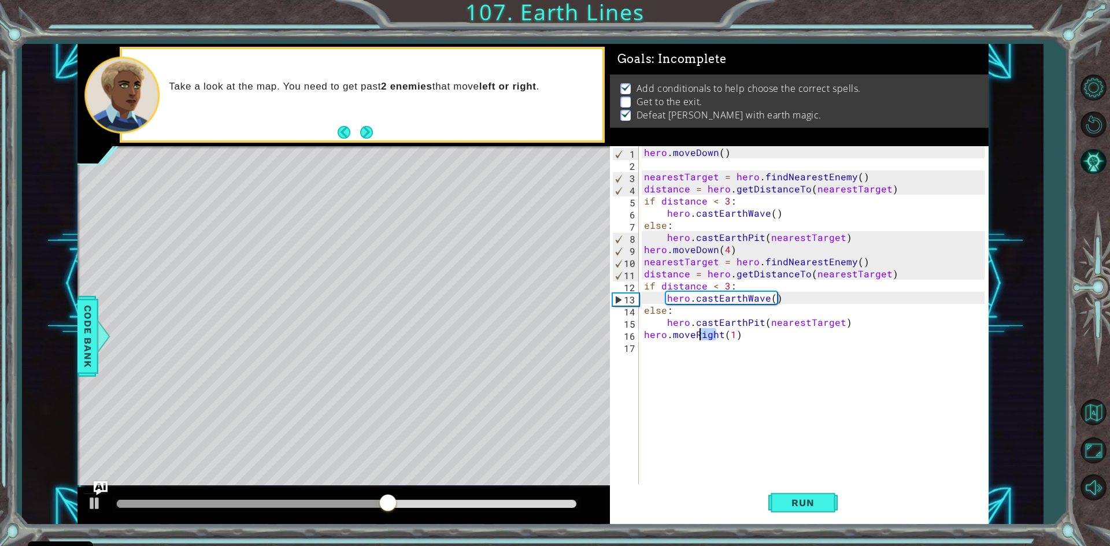
drag, startPoint x: 719, startPoint y: 335, endPoint x: 708, endPoint y: 339, distance: 11.5
click at [701, 339] on div "hero . [GEOGRAPHIC_DATA] ( ) nearestTarget = hero . findNearestEnemy ( ) distan…" at bounding box center [816, 328] width 349 height 364
drag, startPoint x: 719, startPoint y: 337, endPoint x: 692, endPoint y: 333, distance: 27.6
click at [692, 333] on div "hero . [GEOGRAPHIC_DATA] ( ) nearestTarget = hero . findNearestEnemy ( ) distan…" at bounding box center [816, 328] width 349 height 364
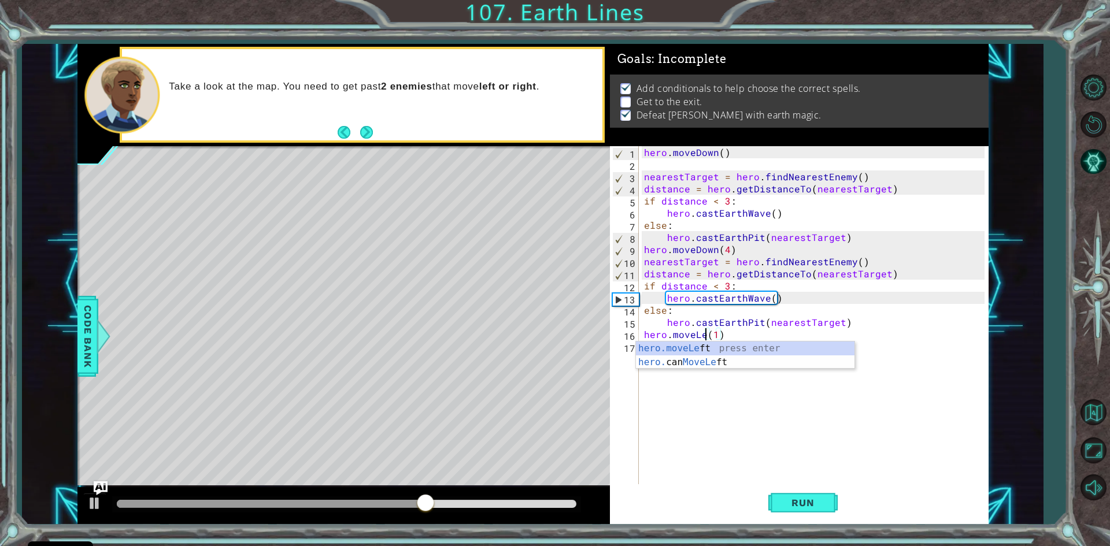
scroll to position [0, 4]
click at [698, 350] on div "hero.moveLeft press enter hero. can MoveLeft press enter" at bounding box center [745, 370] width 219 height 56
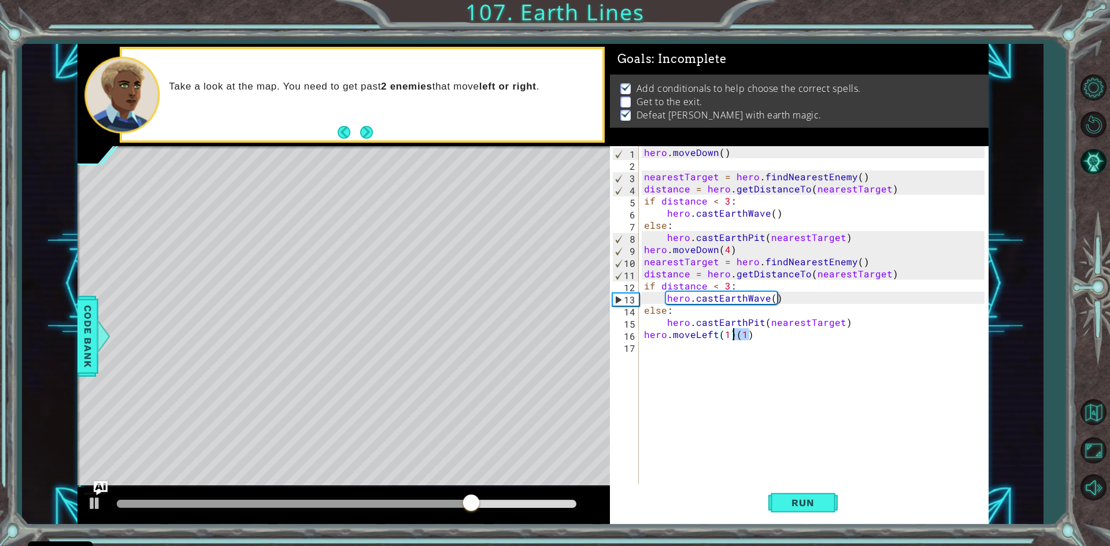
drag, startPoint x: 754, startPoint y: 334, endPoint x: 734, endPoint y: 339, distance: 19.6
click at [734, 339] on div "hero . [GEOGRAPHIC_DATA] ( ) nearestTarget = hero . findNearestEnemy ( ) distan…" at bounding box center [816, 328] width 349 height 364
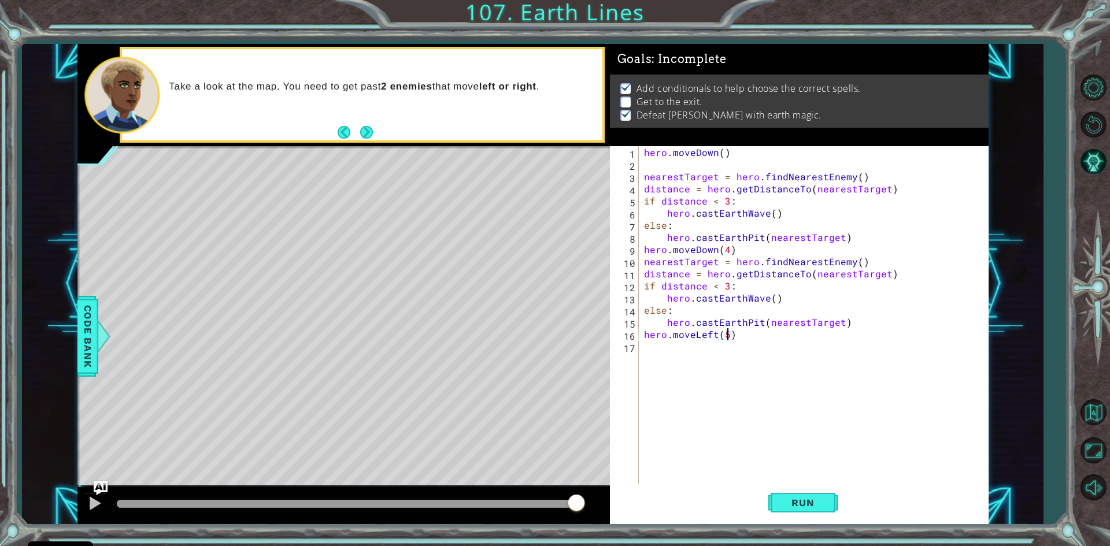
scroll to position [0, 5]
type textarea "hero.moveLeft(5)"
click at [791, 496] on button "Run" at bounding box center [803, 504] width 69 height 38
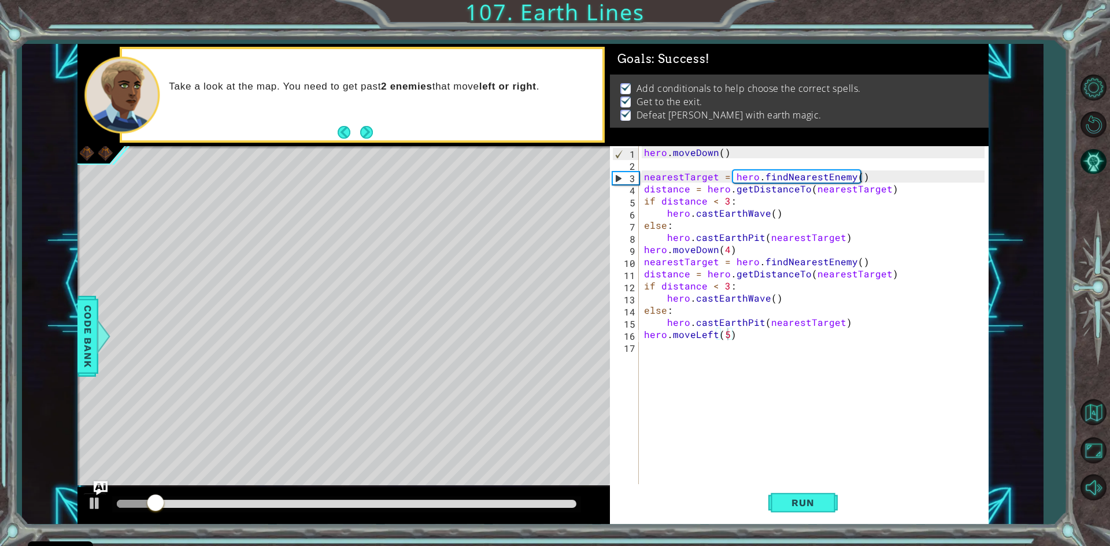
drag, startPoint x: 523, startPoint y: 496, endPoint x: 584, endPoint y: 501, distance: 61.6
click at [584, 501] on div at bounding box center [343, 506] width 533 height 37
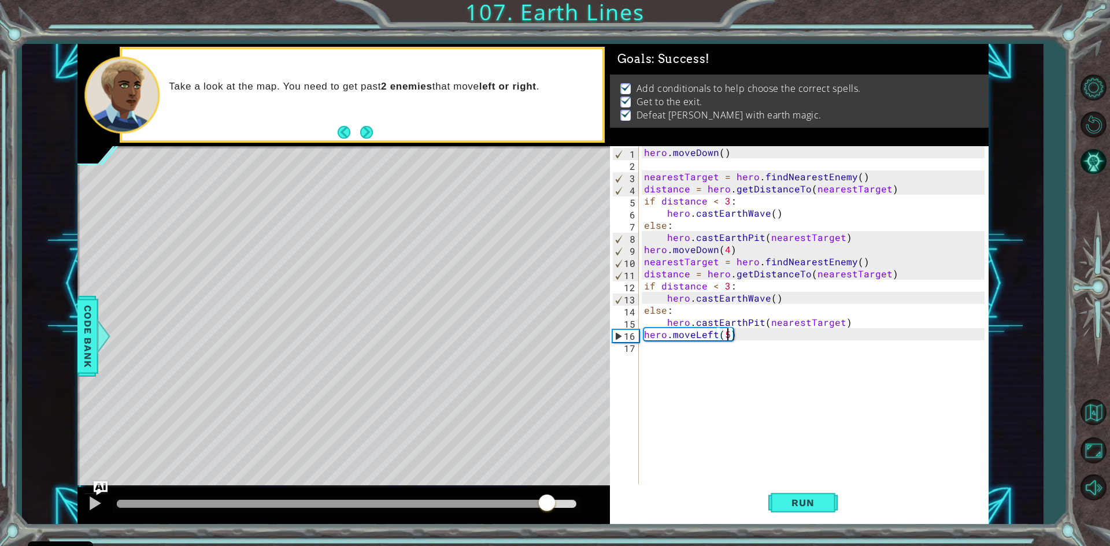
click at [615, 511] on body "Cookie Policy CodeCombat uses a few essential and non-essential cookies. Privac…" at bounding box center [555, 273] width 1110 height 546
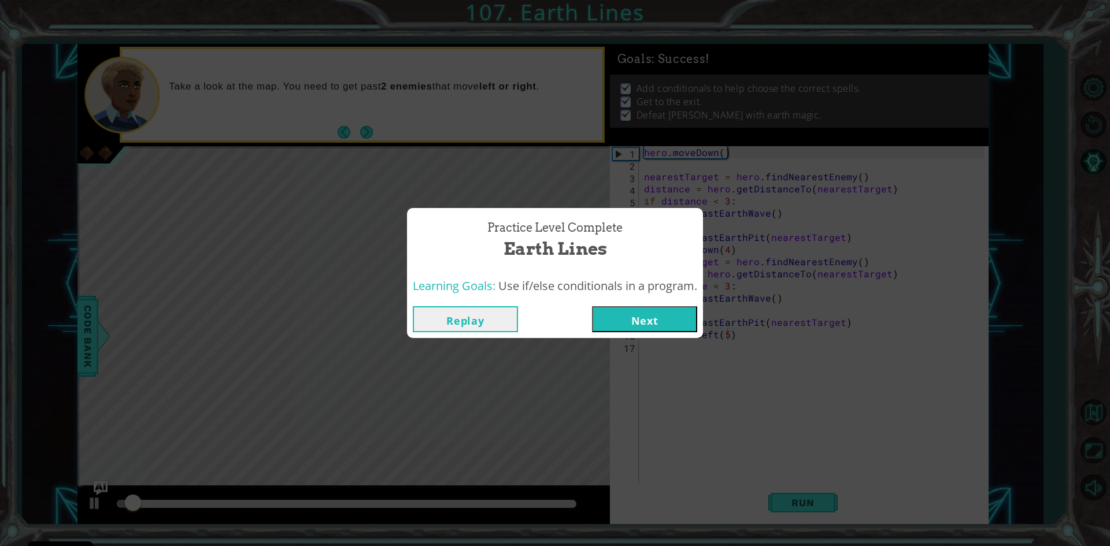
click at [667, 325] on button "Next" at bounding box center [644, 319] width 105 height 26
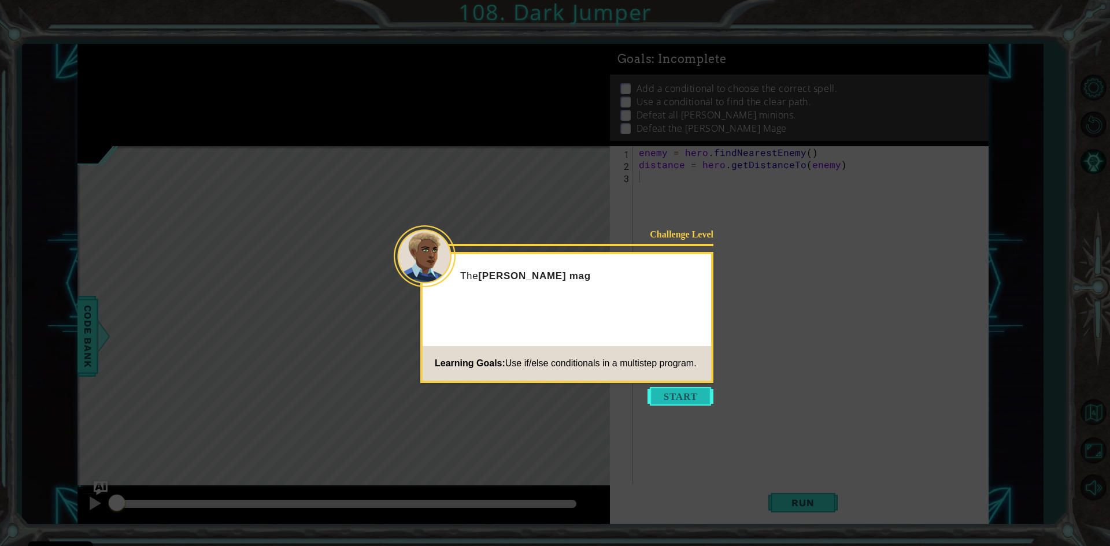
click at [671, 396] on button "Start" at bounding box center [681, 396] width 66 height 19
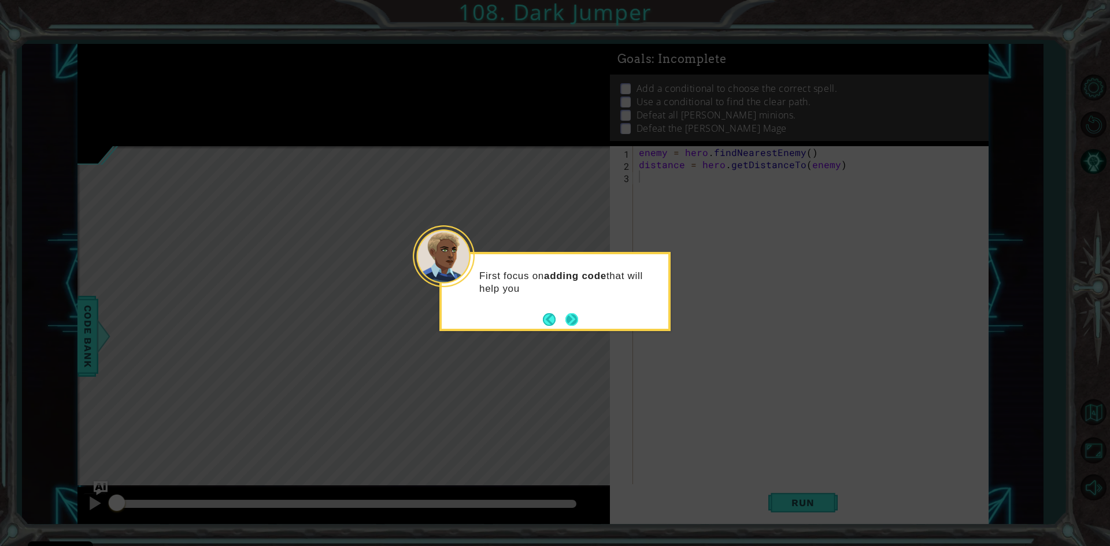
click at [568, 323] on button "Next" at bounding box center [572, 319] width 17 height 17
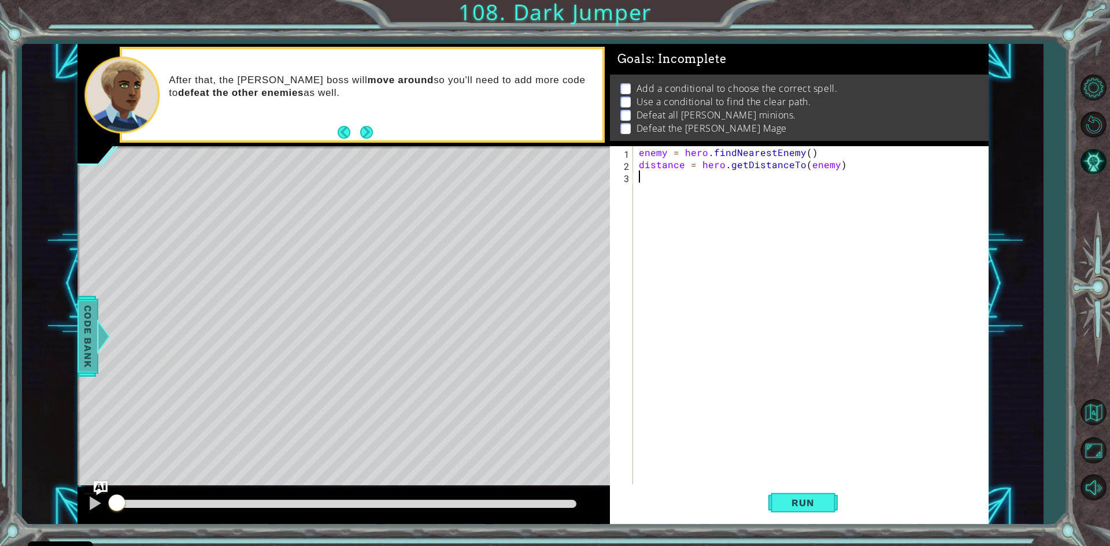
click at [83, 343] on span "Code Bank" at bounding box center [88, 336] width 19 height 71
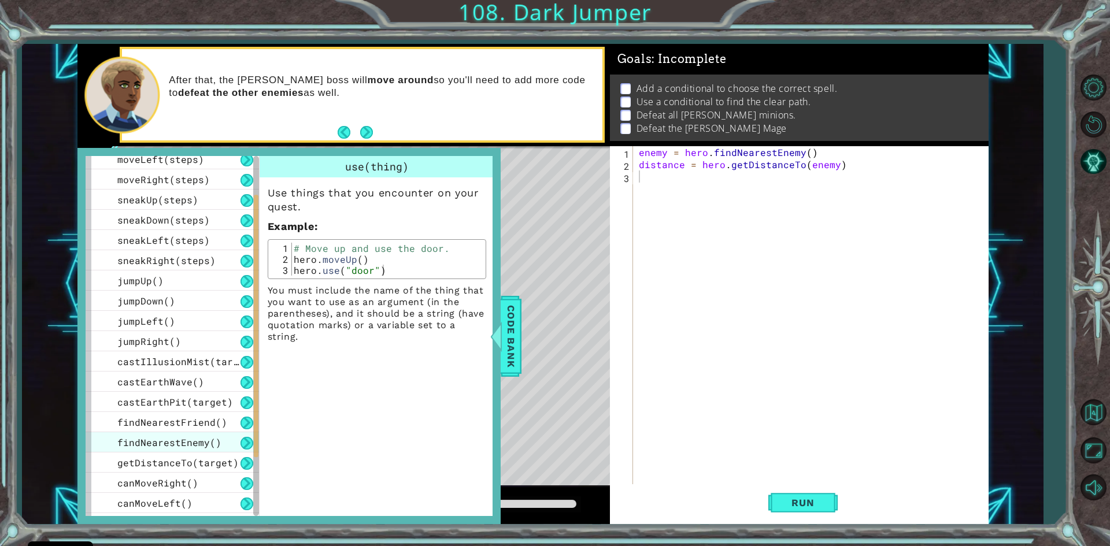
scroll to position [206, 0]
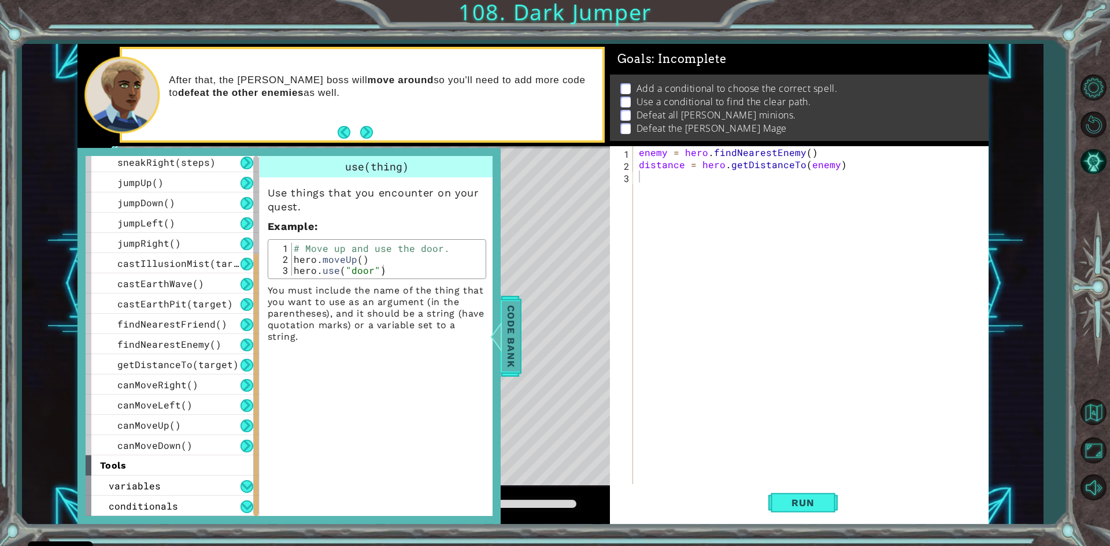
click at [504, 327] on span "Code Bank" at bounding box center [511, 336] width 19 height 71
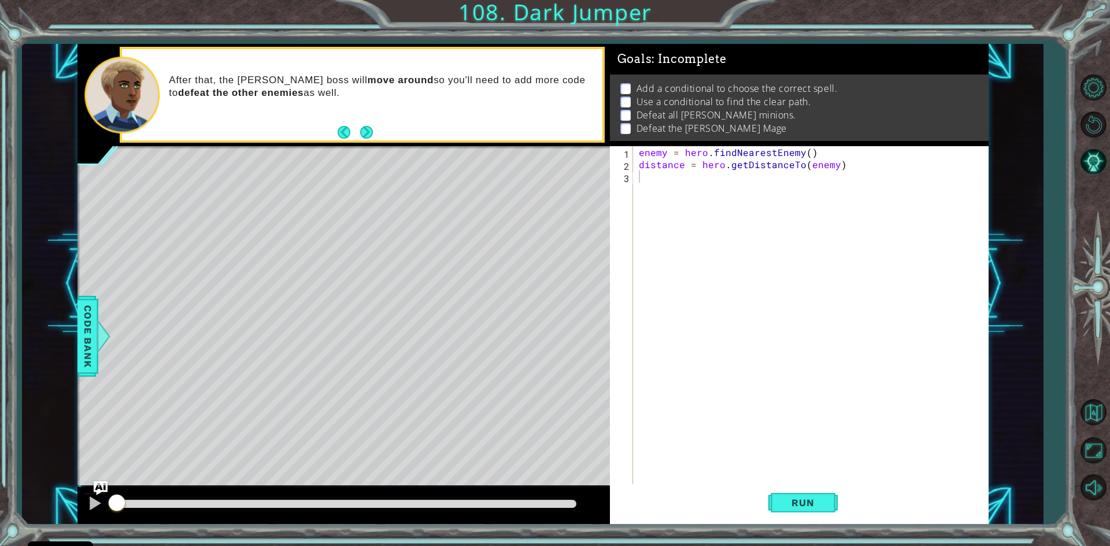
click at [672, 184] on div "enemy = hero . findNearestEnemy ( ) distance = hero . getDistanceTo ( enemy )" at bounding box center [814, 328] width 354 height 364
type textarea "if distance < 3:"
click at [754, 178] on div "enemy = hero . findNearestEnemy ( ) distance = hero . getDistanceTo ( enemy ) i…" at bounding box center [814, 328] width 354 height 364
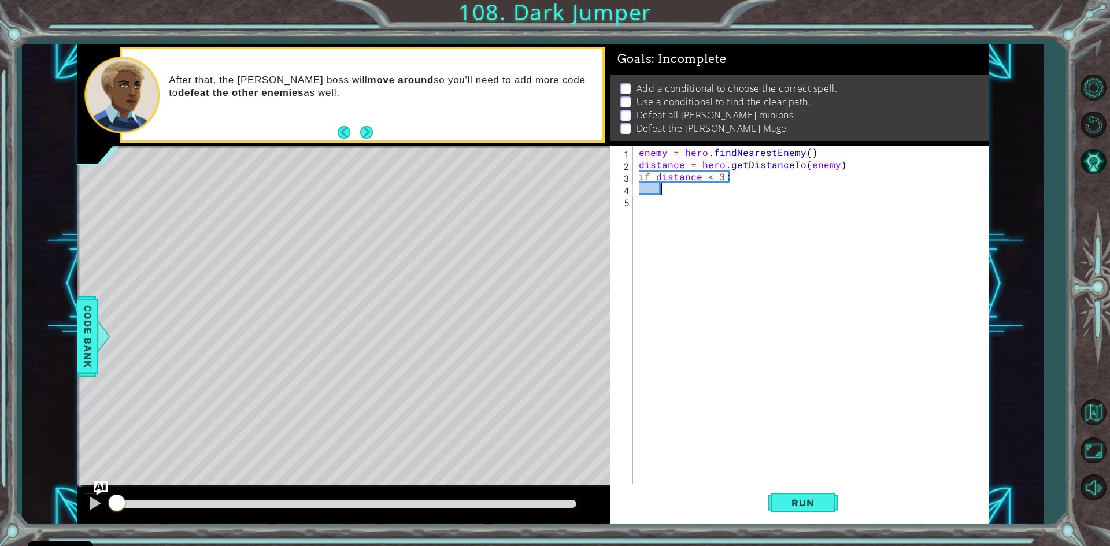
click at [697, 192] on div "enemy = hero . findNearestEnemy ( ) distance = hero . getDistanceTo ( enemy ) i…" at bounding box center [814, 328] width 354 height 364
click at [685, 190] on div "enemy = hero . findNearestEnemy ( ) distance = hero . getDistanceTo ( enemy ) i…" at bounding box center [814, 328] width 354 height 364
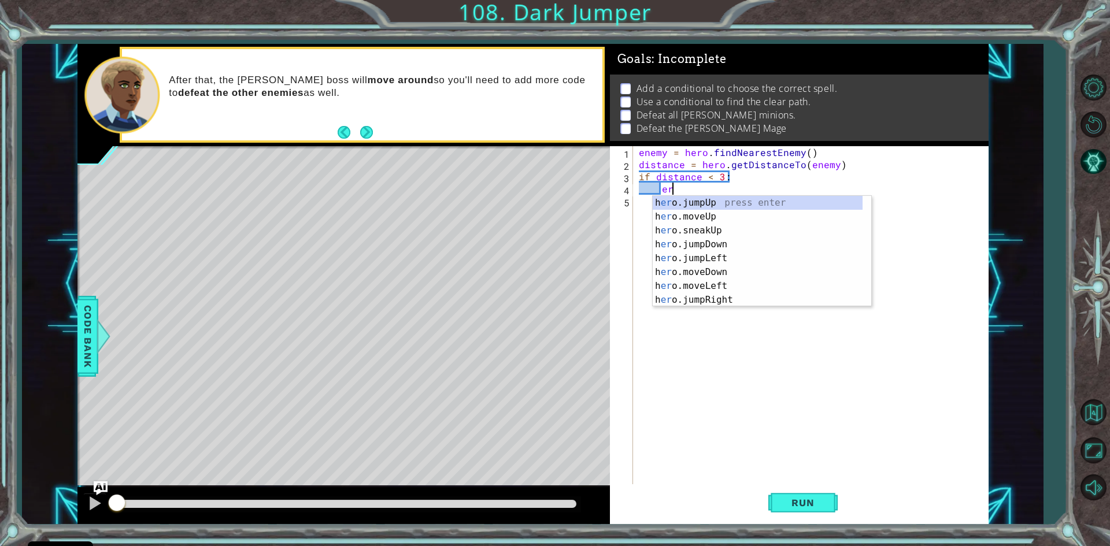
scroll to position [0, 2]
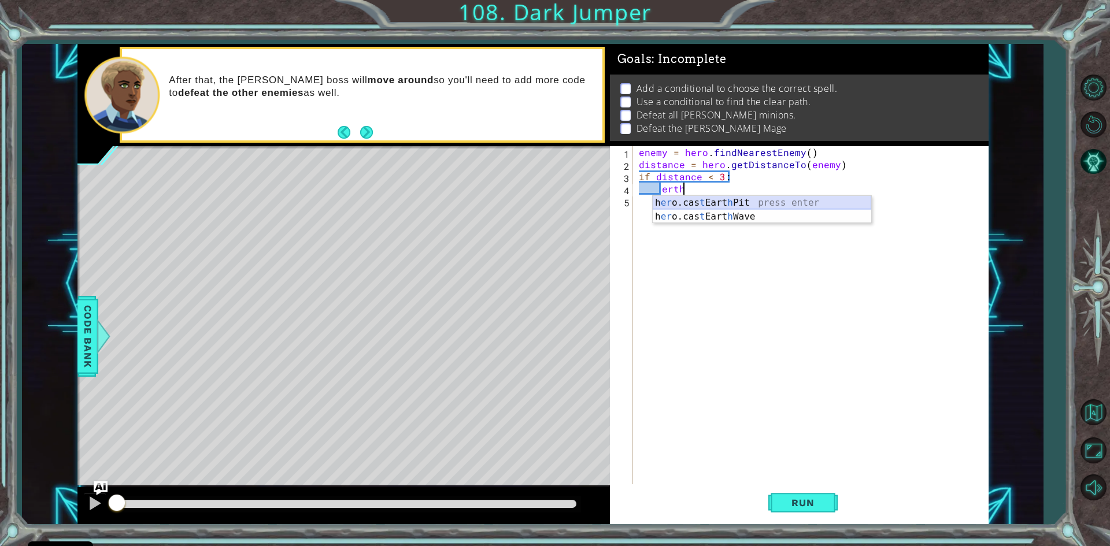
click at [842, 203] on div "h [PERSON_NAME]cas t Eart h Pit press enter h [PERSON_NAME]cas t Eart h Wave pr…" at bounding box center [762, 224] width 219 height 56
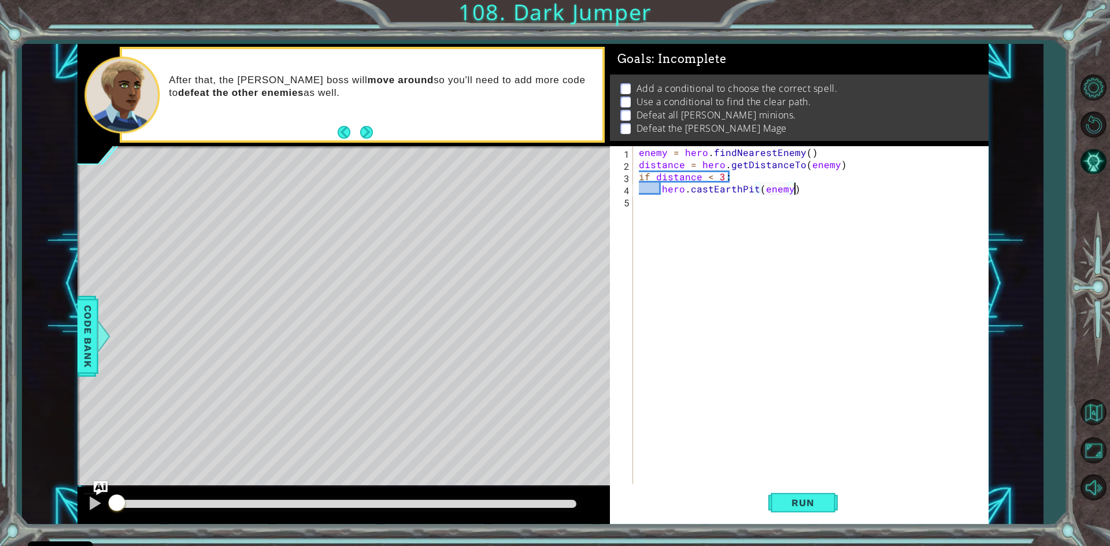
click at [815, 187] on div "enemy = hero . findNearestEnemy ( ) distance = hero . getDistanceTo ( enemy ) i…" at bounding box center [814, 328] width 354 height 364
drag, startPoint x: 787, startPoint y: 193, endPoint x: 765, endPoint y: 195, distance: 22.7
click at [764, 196] on div "enemy = hero . findNearestEnemy ( ) distance = hero . getDistanceTo ( enemy ) i…" at bounding box center [814, 328] width 354 height 364
click at [795, 188] on div "enemy = hero . findNearestEnemy ( ) distance = hero . getDistanceTo ( enemy ) i…" at bounding box center [811, 316] width 348 height 340
type textarea "hero.castEarthPit(enemy)"
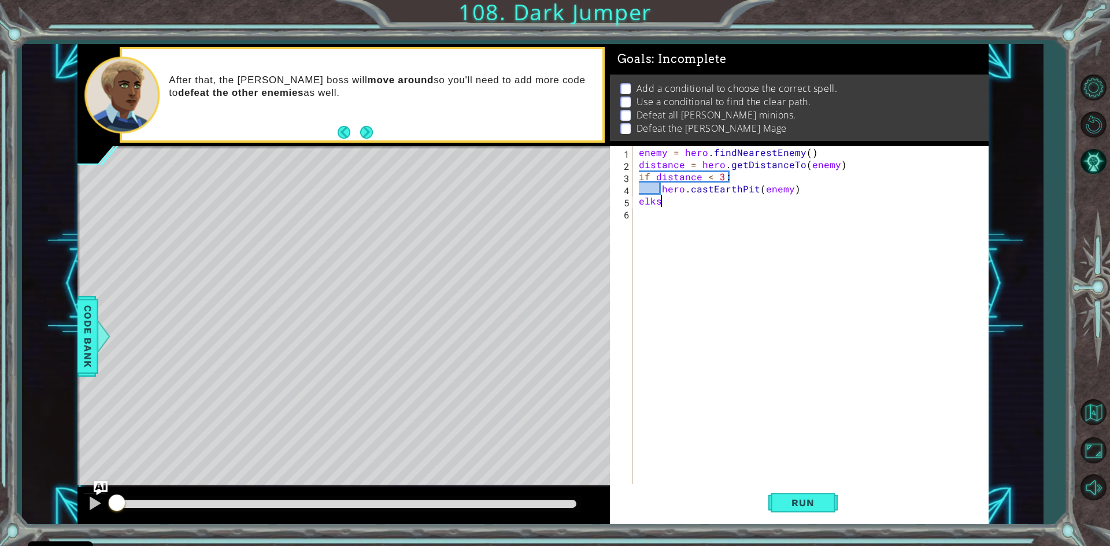
scroll to position [0, 1]
click at [653, 200] on div "enemy = hero . findNearestEnemy ( ) distance = hero . getDistanceTo ( enemy ) i…" at bounding box center [814, 328] width 354 height 364
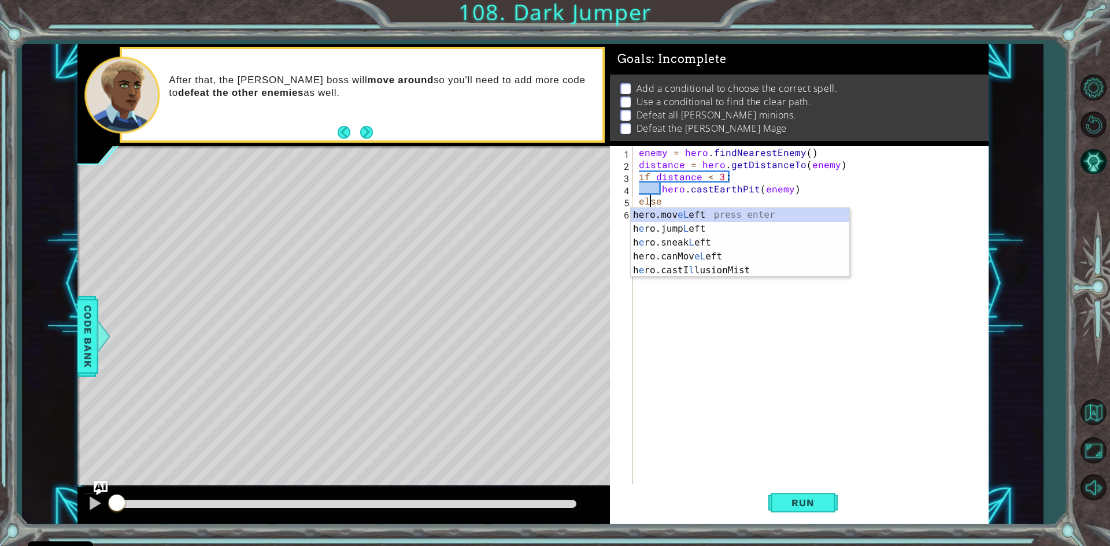
scroll to position [0, 1]
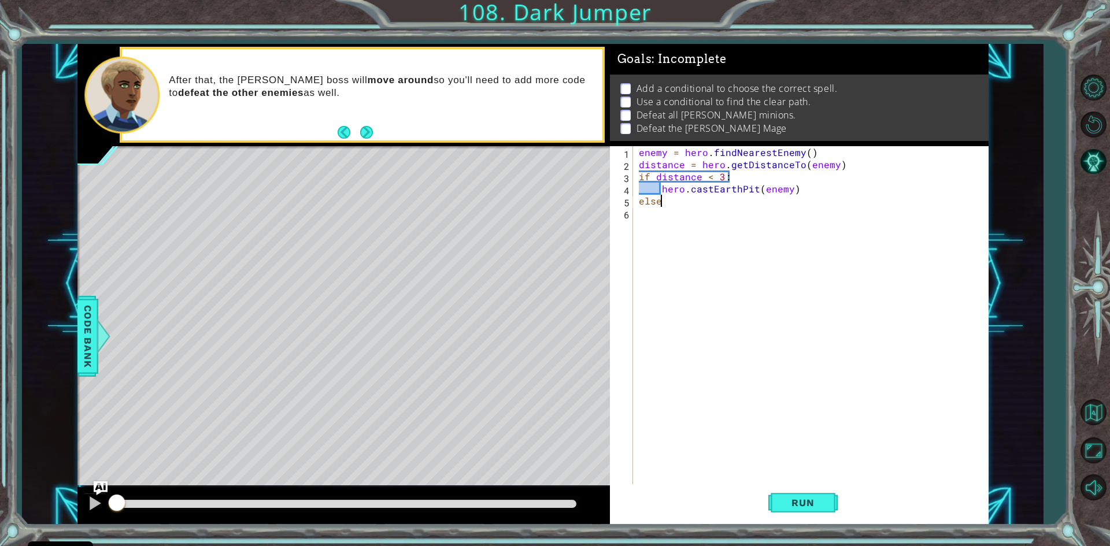
type textarea "else:"
type textarea "wave"
click at [742, 225] on div "hero.castEarth Wave press enter" at bounding box center [762, 241] width 219 height 42
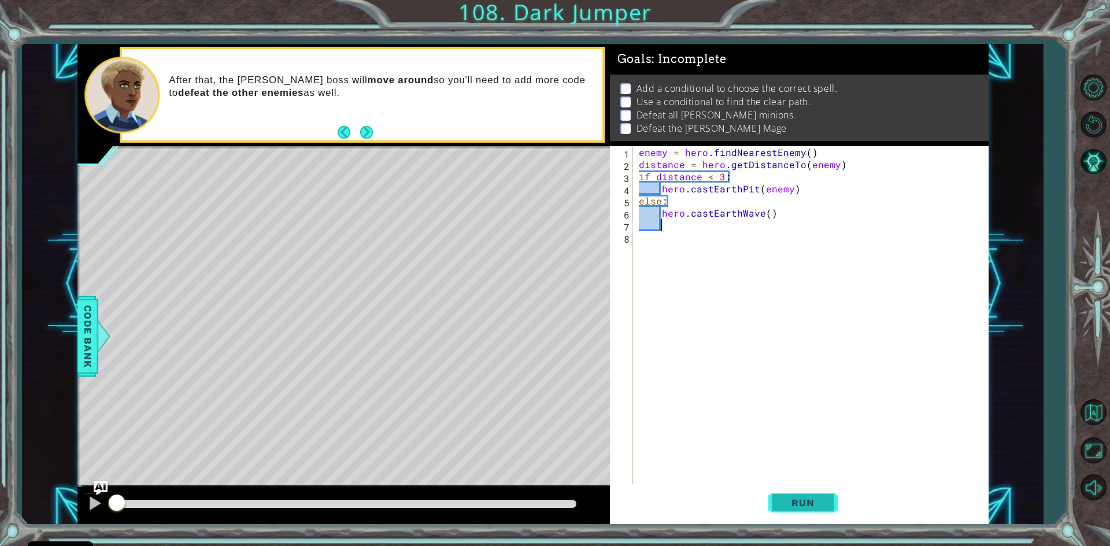
click at [810, 507] on span "Run" at bounding box center [803, 503] width 46 height 12
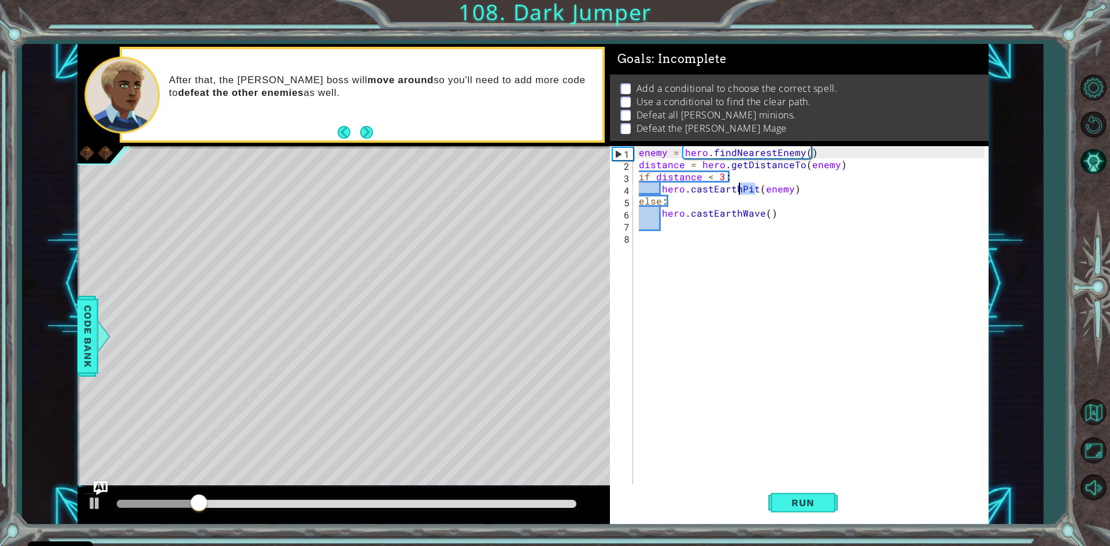
drag, startPoint x: 756, startPoint y: 194, endPoint x: 739, endPoint y: 191, distance: 16.9
click at [739, 191] on div "enemy = hero . findNearestEnemy ( ) distance = hero . getDistanceTo ( enemy ) i…" at bounding box center [814, 328] width 354 height 364
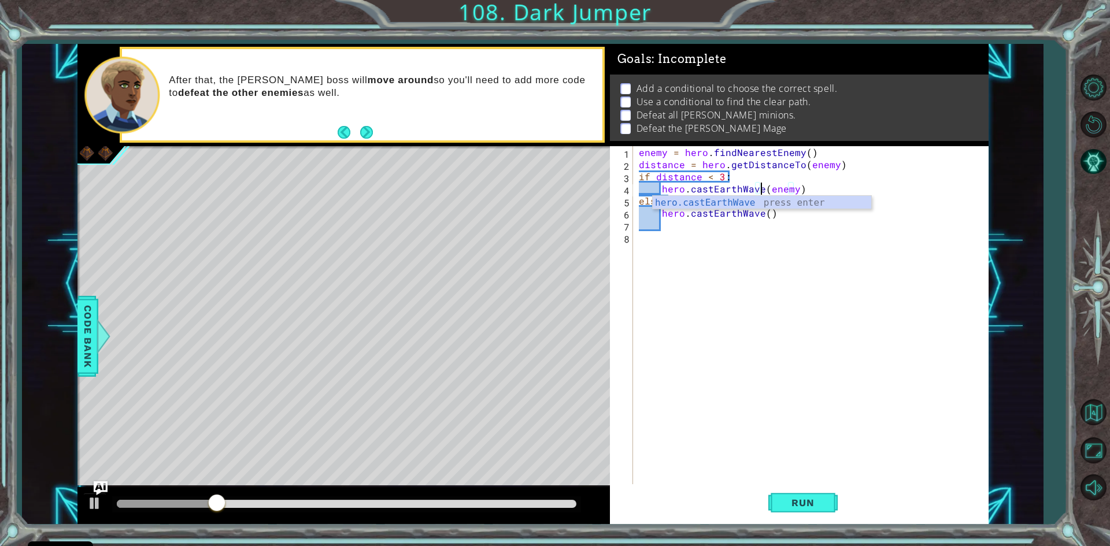
scroll to position [0, 8]
drag, startPoint x: 759, startPoint y: 215, endPoint x: 740, endPoint y: 216, distance: 19.1
click at [740, 216] on div "enemy = hero . findNearestEnemy ( ) distance = hero . getDistanceTo ( enemy ) i…" at bounding box center [814, 328] width 354 height 364
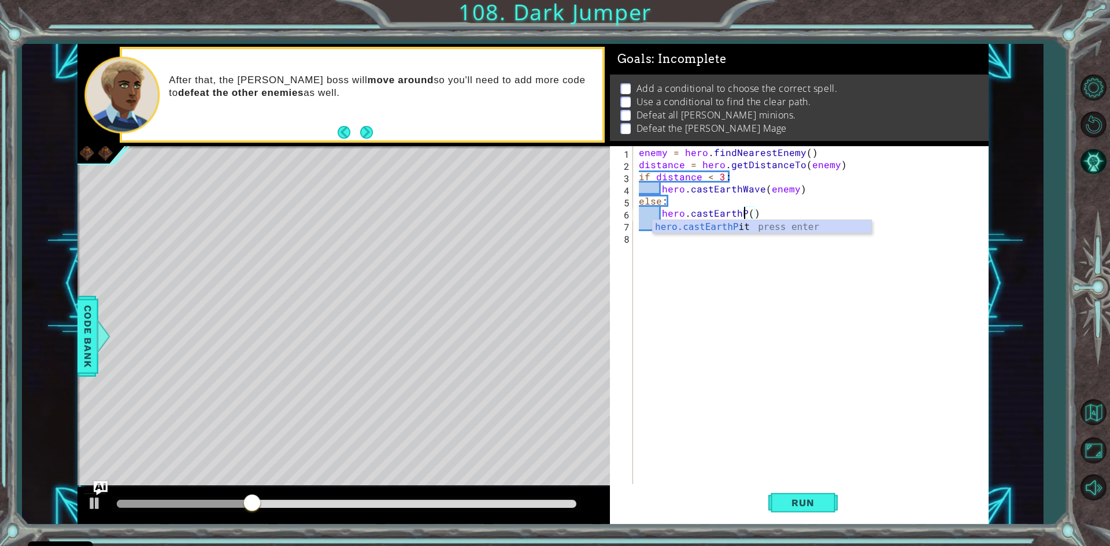
scroll to position [0, 7]
click at [761, 212] on div "enemy = hero . findNearestEnemy ( ) distance = hero . getDistanceTo ( enemy ) i…" at bounding box center [814, 328] width 354 height 364
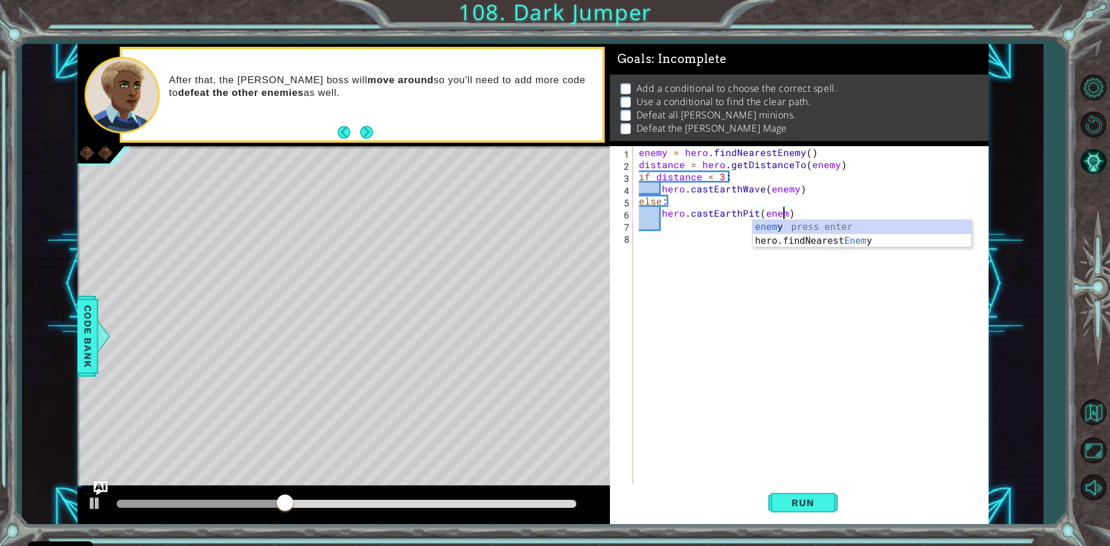
scroll to position [0, 9]
type textarea "hero.castEarthPit(enemy)"
click at [792, 500] on span "Run" at bounding box center [803, 503] width 46 height 12
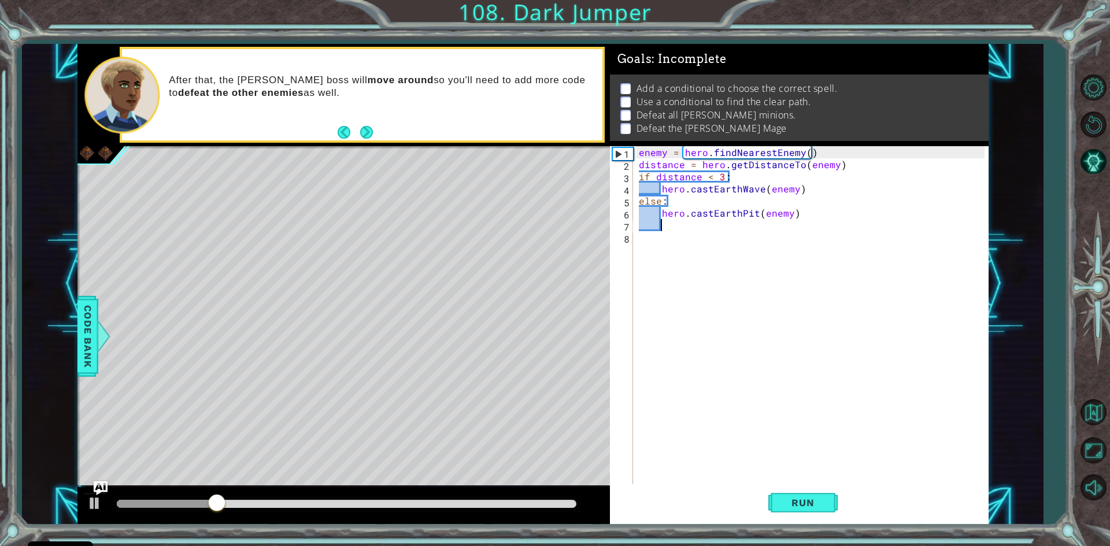
click at [666, 222] on div "enemy = hero . findNearestEnemy ( ) distance = hero . getDistanceTo ( enemy ) i…" at bounding box center [814, 328] width 354 height 364
drag, startPoint x: 656, startPoint y: 224, endPoint x: 629, endPoint y: 224, distance: 27.2
click at [629, 224] on div "up2 1 2 3 4 5 6 7 8 enemy = hero . findNearestEnemy ( ) distance = hero . getDi…" at bounding box center [797, 316] width 375 height 340
type textarea "hero.moveUp(2)"
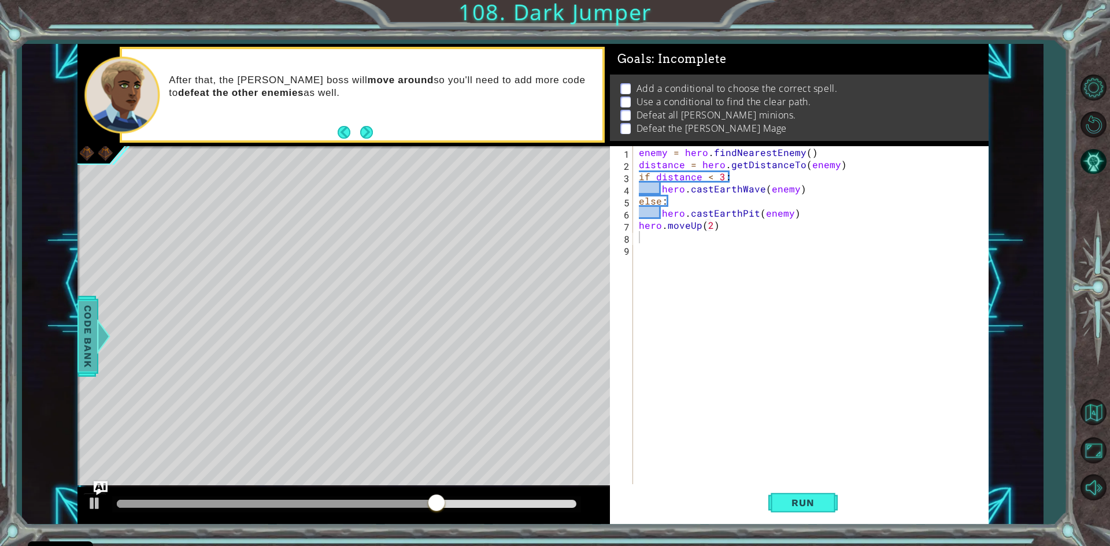
click at [97, 335] on div at bounding box center [103, 336] width 14 height 35
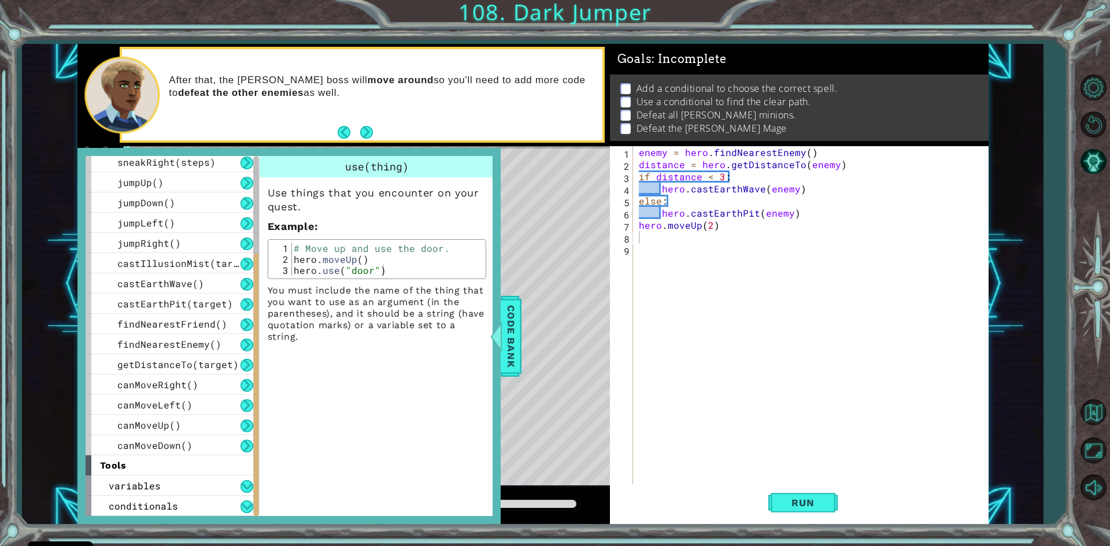
click at [664, 249] on div "enemy = hero . findNearestEnemy ( ) distance = hero . getDistanceTo ( enemy ) i…" at bounding box center [814, 328] width 354 height 364
click at [641, 237] on div "enemy = hero . findNearestEnemy ( ) distance = hero . getDistanceTo ( enemy ) i…" at bounding box center [814, 328] width 354 height 364
click at [502, 333] on div at bounding box center [496, 336] width 14 height 35
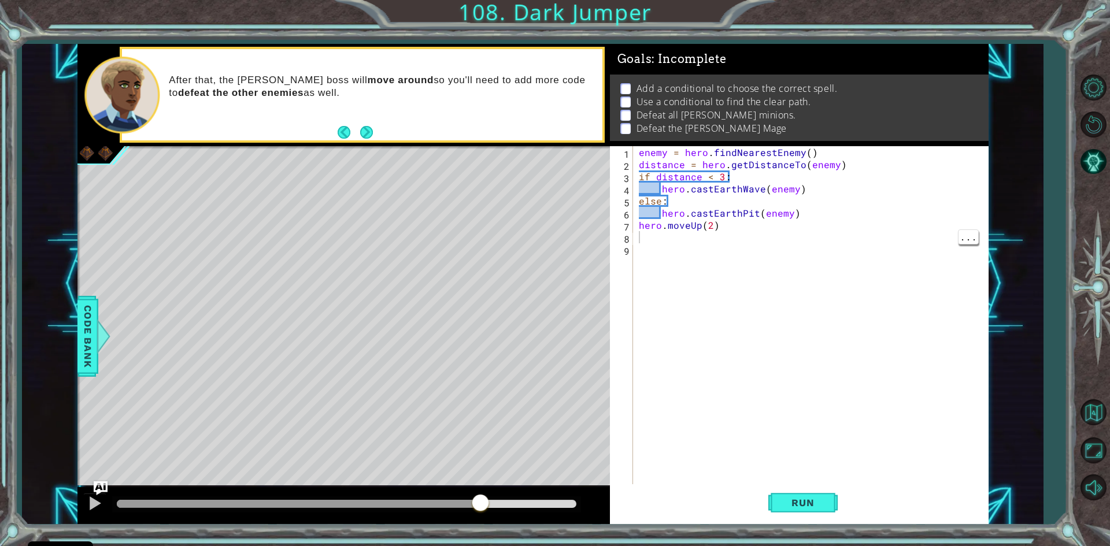
click at [643, 252] on div "enemy = hero . findNearestEnemy ( ) distance = hero . getDistanceTo ( enemy ) i…" at bounding box center [814, 328] width 354 height 364
click at [662, 241] on div "enemy = hero . findNearestEnemy ( ) distance = hero . getDistanceTo ( enemy ) i…" at bounding box center [814, 328] width 354 height 364
type textarea "hero.moveUp(2)"
click at [95, 322] on span "Code Bank" at bounding box center [88, 336] width 19 height 71
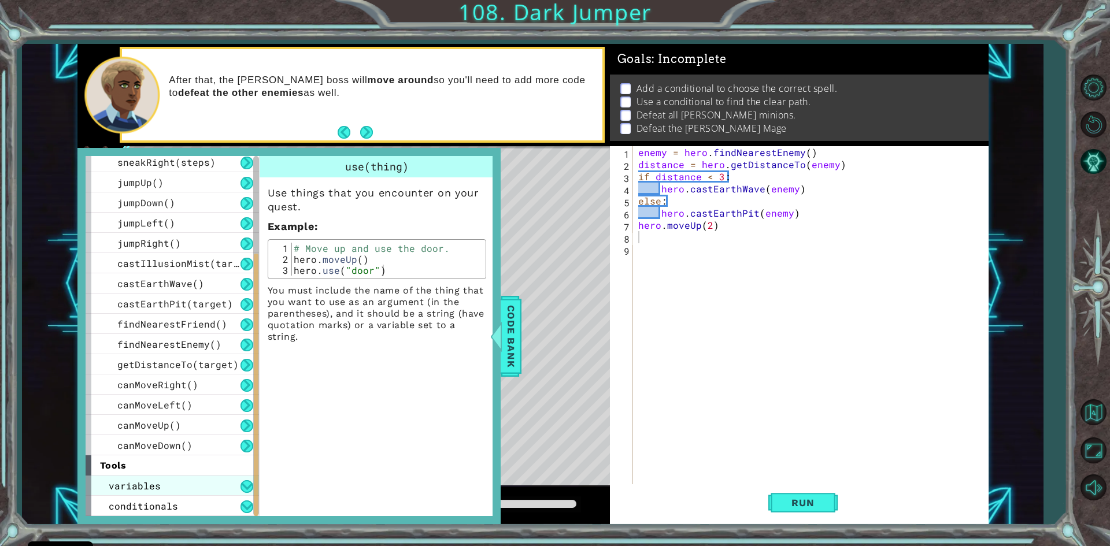
click at [160, 478] on div "variables" at bounding box center [172, 486] width 173 height 20
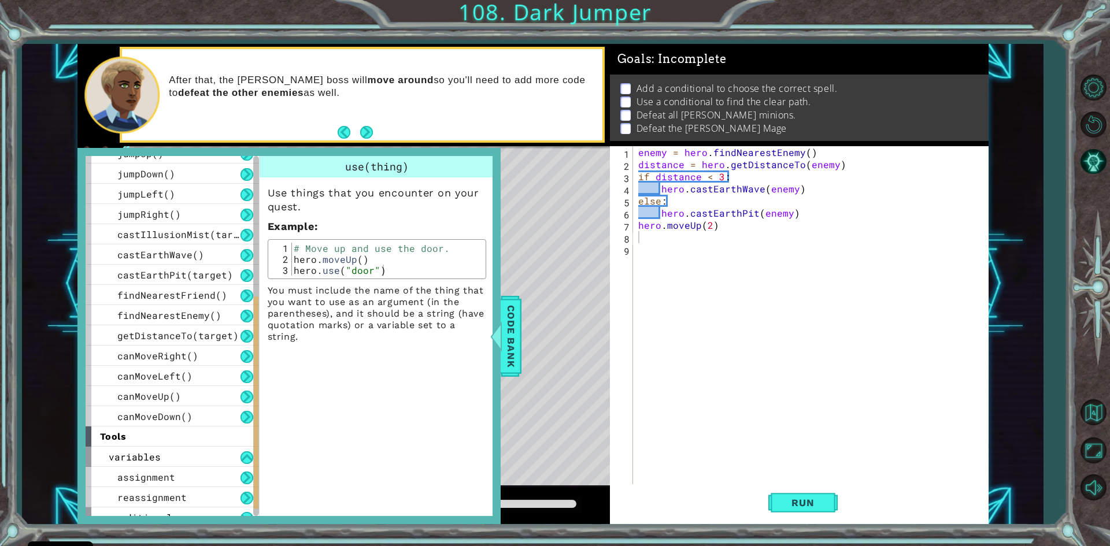
scroll to position [247, 0]
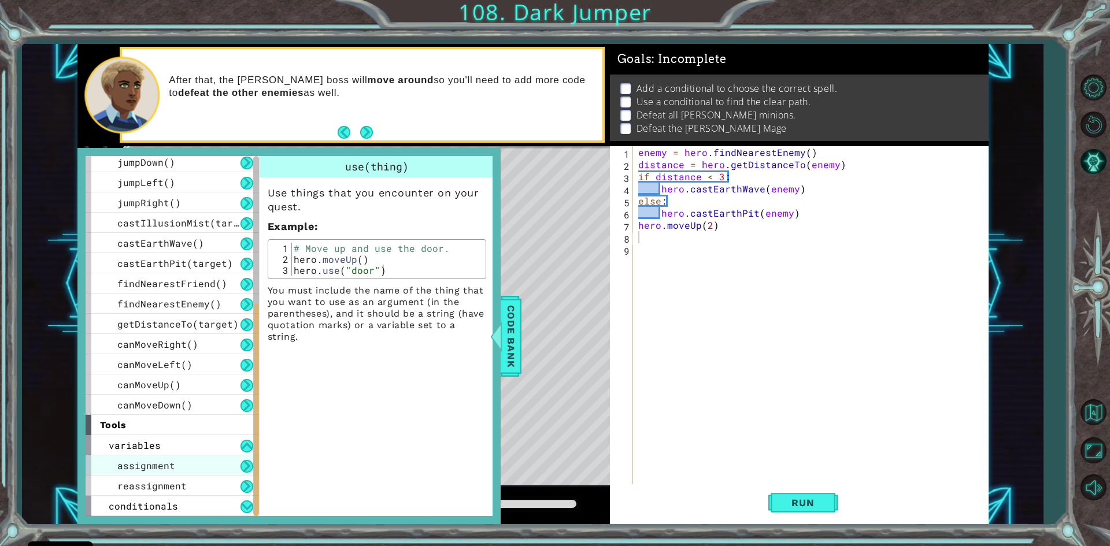
click at [179, 468] on div "assignment" at bounding box center [172, 466] width 173 height 20
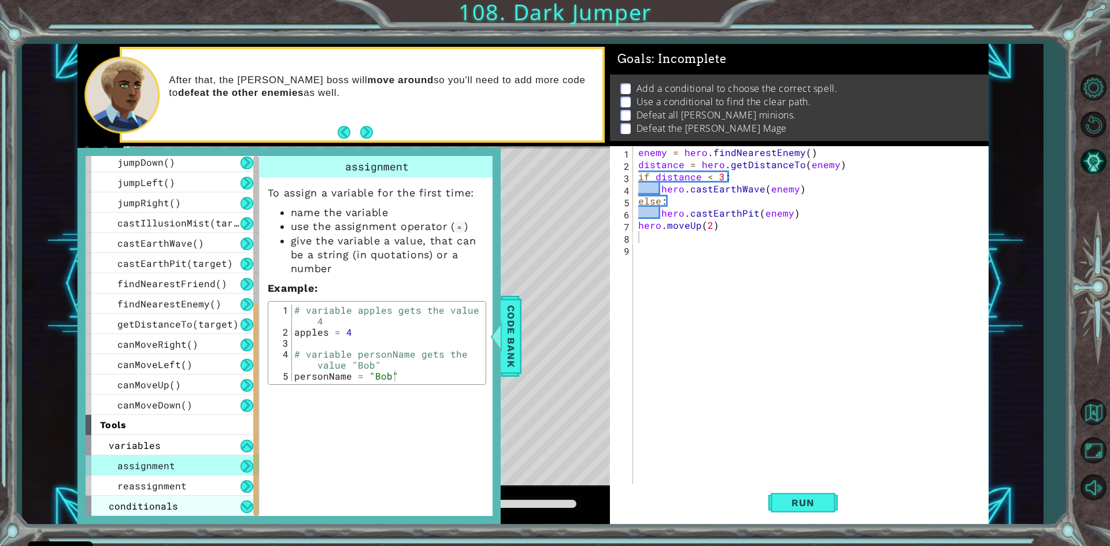
click at [161, 507] on span "conditionals" at bounding box center [143, 506] width 69 height 12
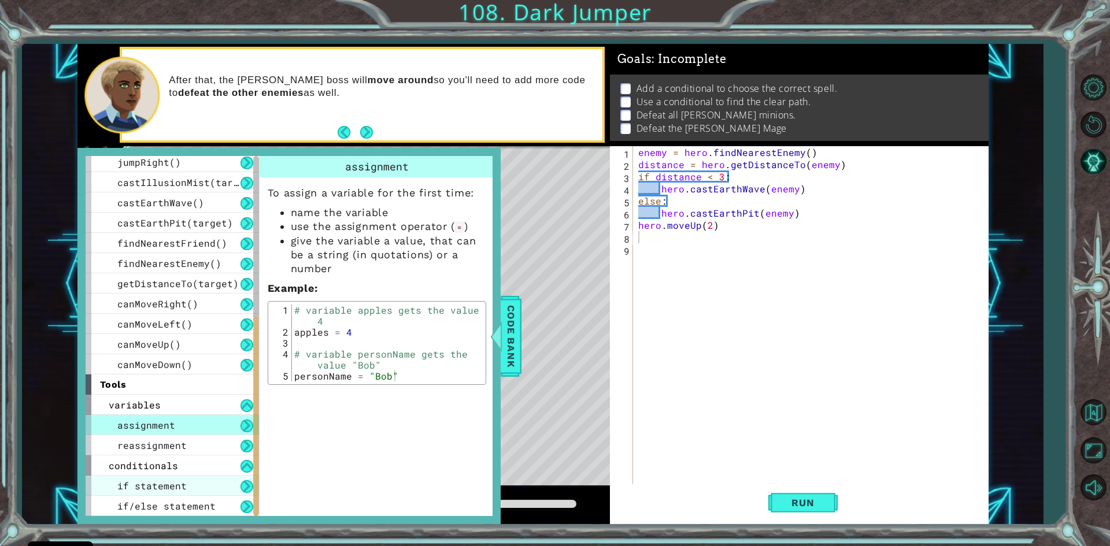
click at [197, 486] on div "if statement" at bounding box center [172, 486] width 173 height 20
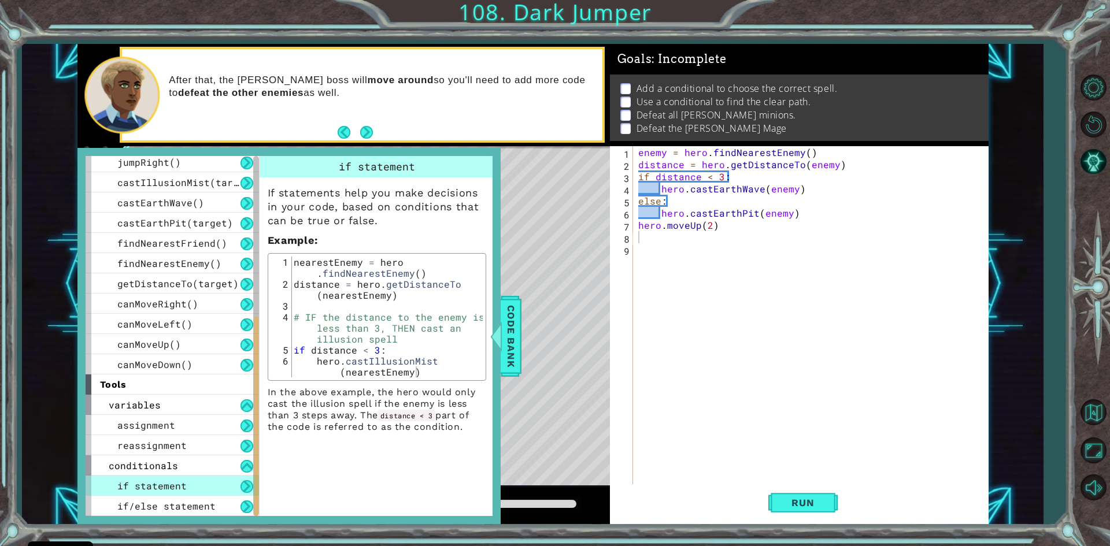
click at [157, 511] on span "if/else statement" at bounding box center [166, 506] width 98 height 12
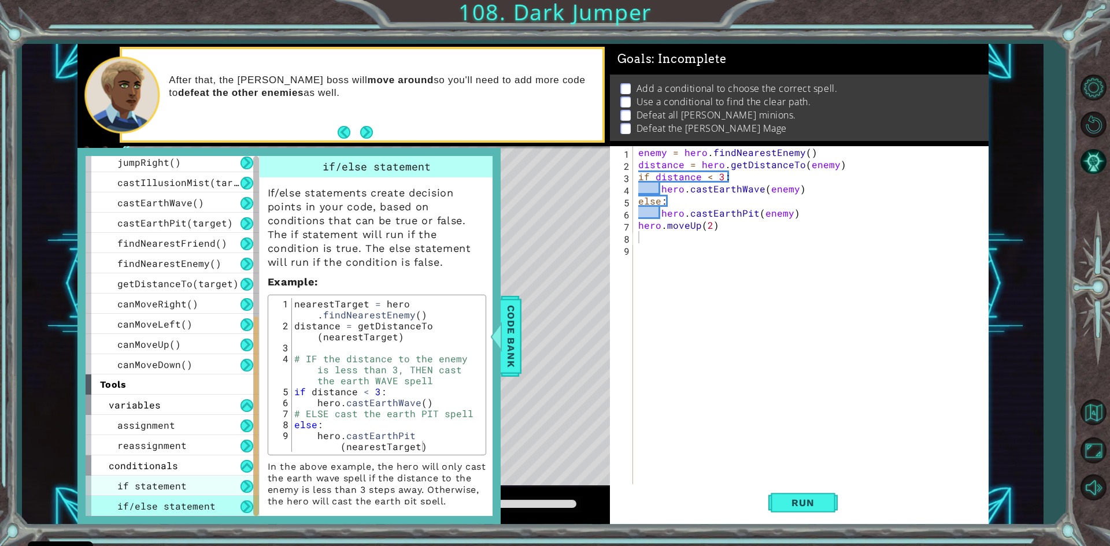
click at [143, 482] on span "if statement" at bounding box center [151, 486] width 69 height 12
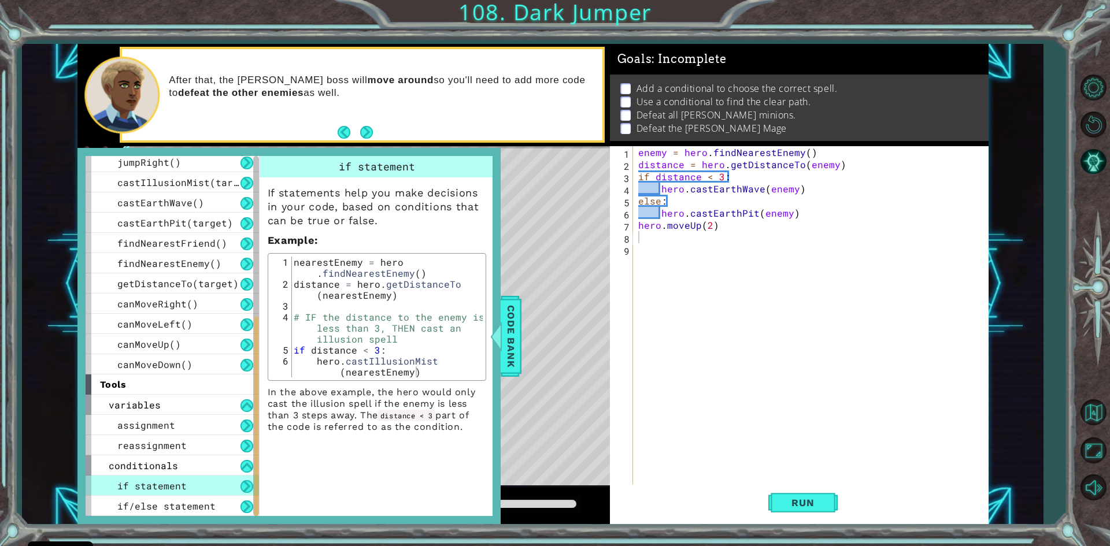
click at [147, 444] on span "reassignment" at bounding box center [151, 446] width 69 height 12
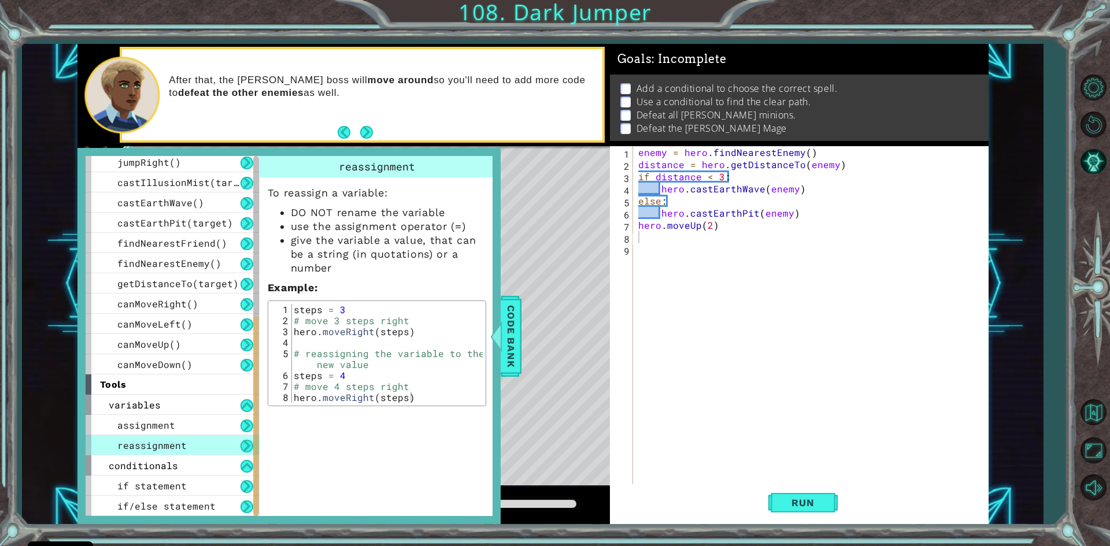
click at [153, 426] on span "assignment" at bounding box center [146, 425] width 58 height 12
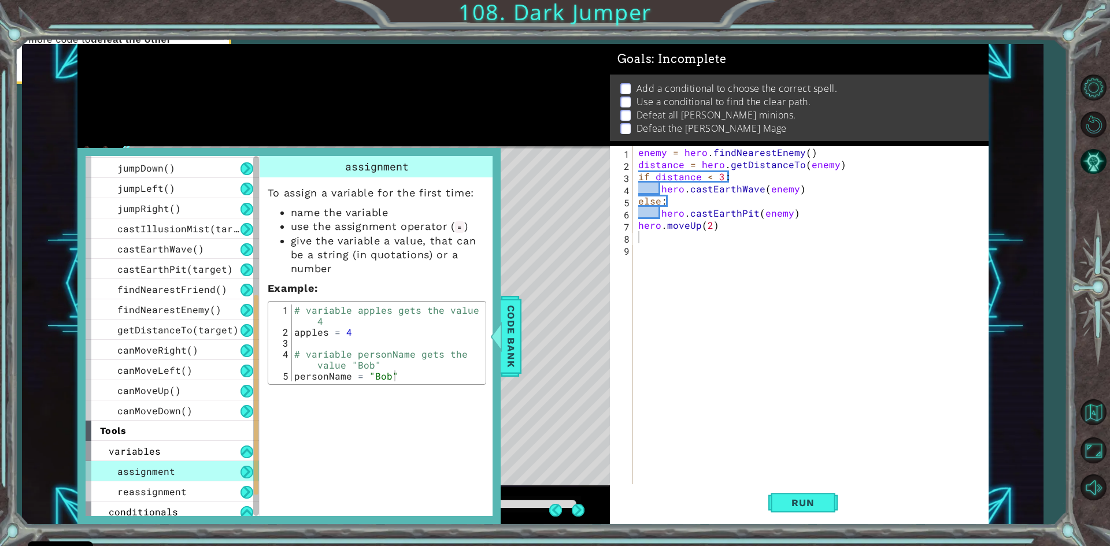
scroll to position [235, 0]
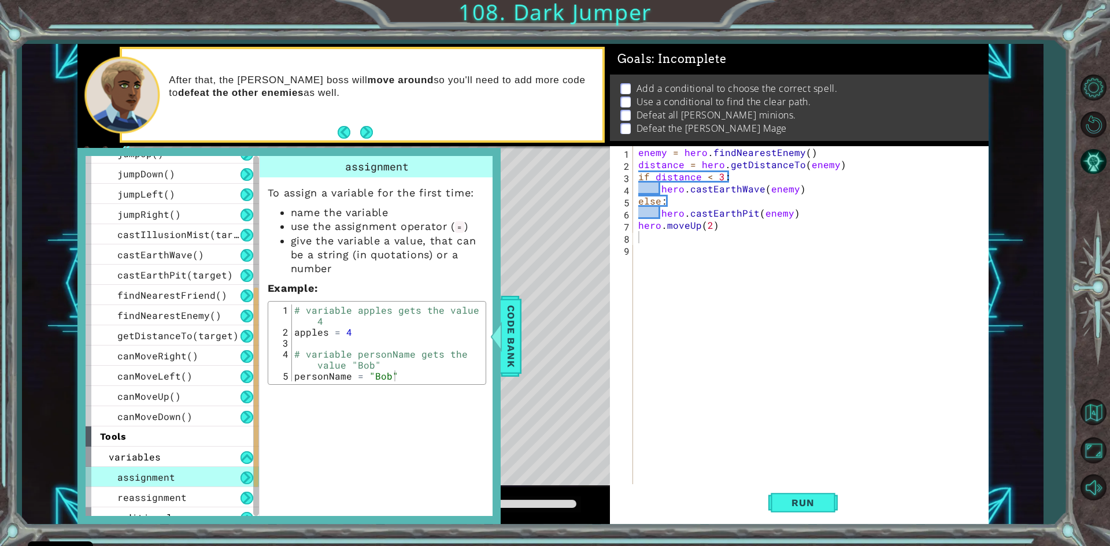
click at [169, 357] on span "canMoveRight()" at bounding box center [157, 356] width 81 height 12
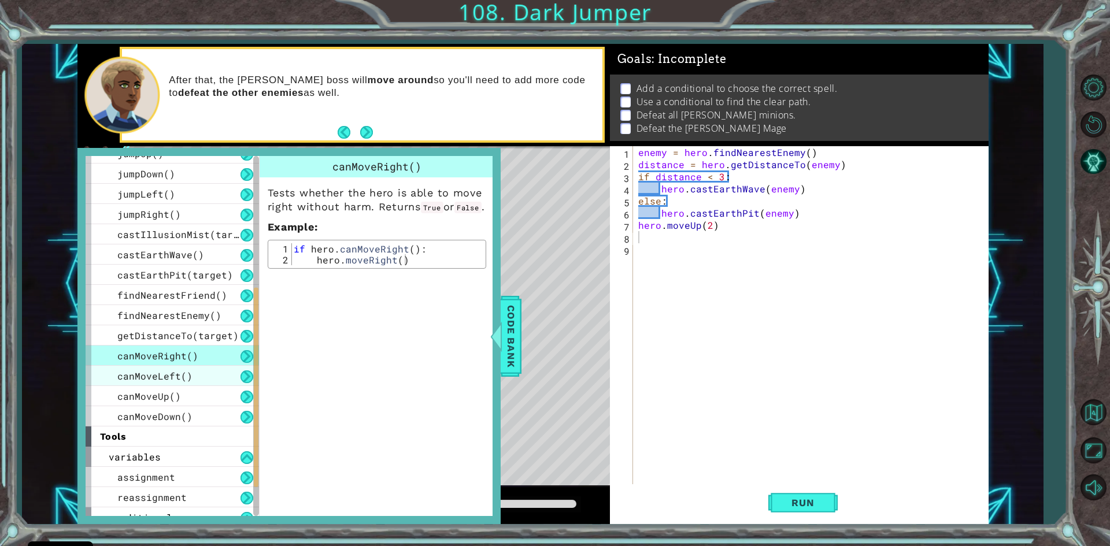
click at [184, 382] on span "canMoveLeft()" at bounding box center [154, 376] width 75 height 12
click at [178, 401] on span "canMoveUp()" at bounding box center [149, 396] width 64 height 12
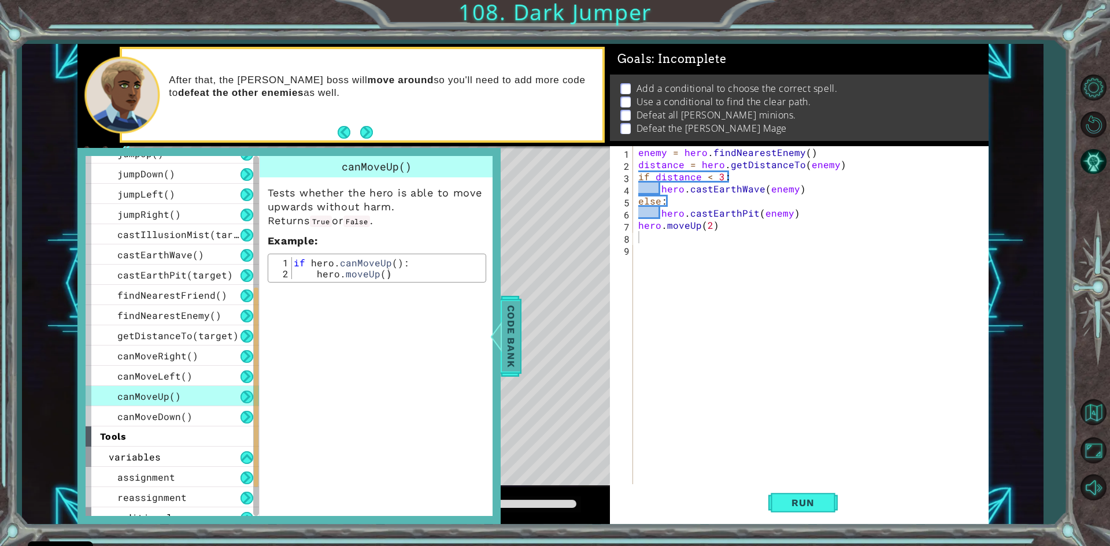
click at [508, 331] on span "Code Bank" at bounding box center [511, 336] width 19 height 71
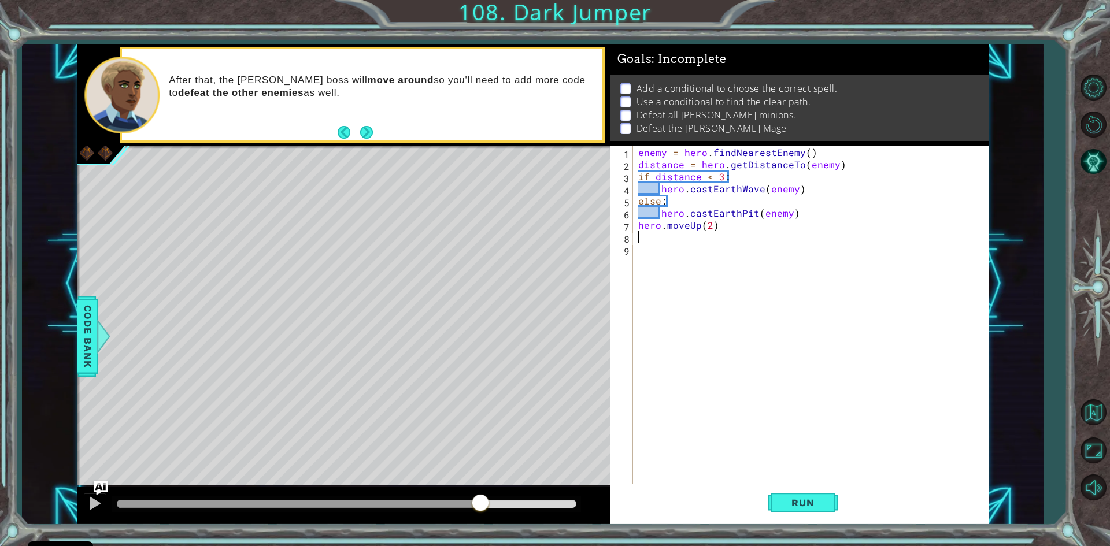
click at [648, 237] on div "enemy = hero . findNearestEnemy ( ) distance = hero . getDistanceTo ( enemy ) i…" at bounding box center [813, 328] width 354 height 364
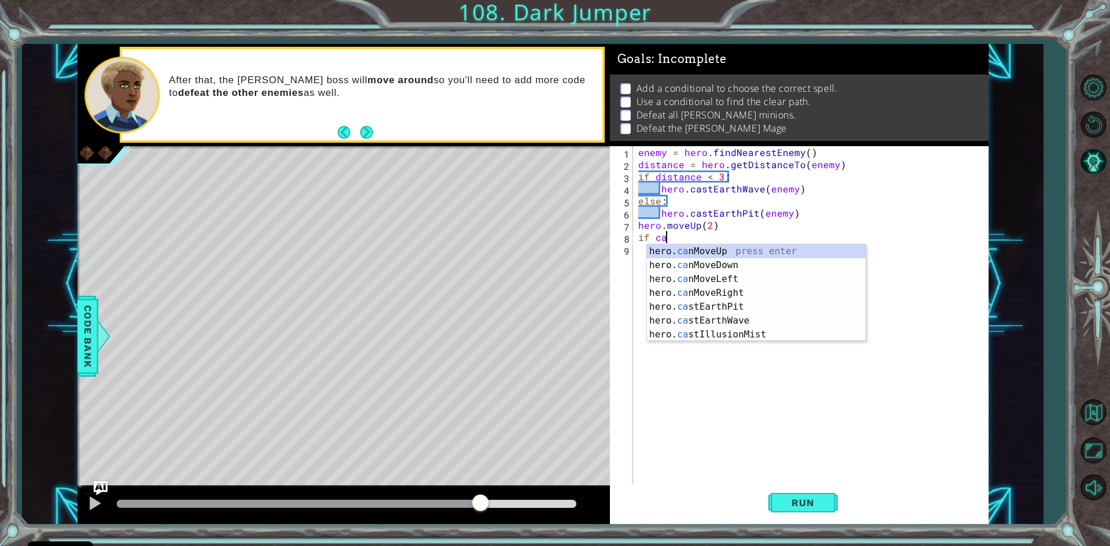
scroll to position [0, 1]
click at [737, 250] on div "hero. can MoveUp press enter hero. can MoveDown press enter hero. can MoveLeft …" at bounding box center [756, 293] width 219 height 97
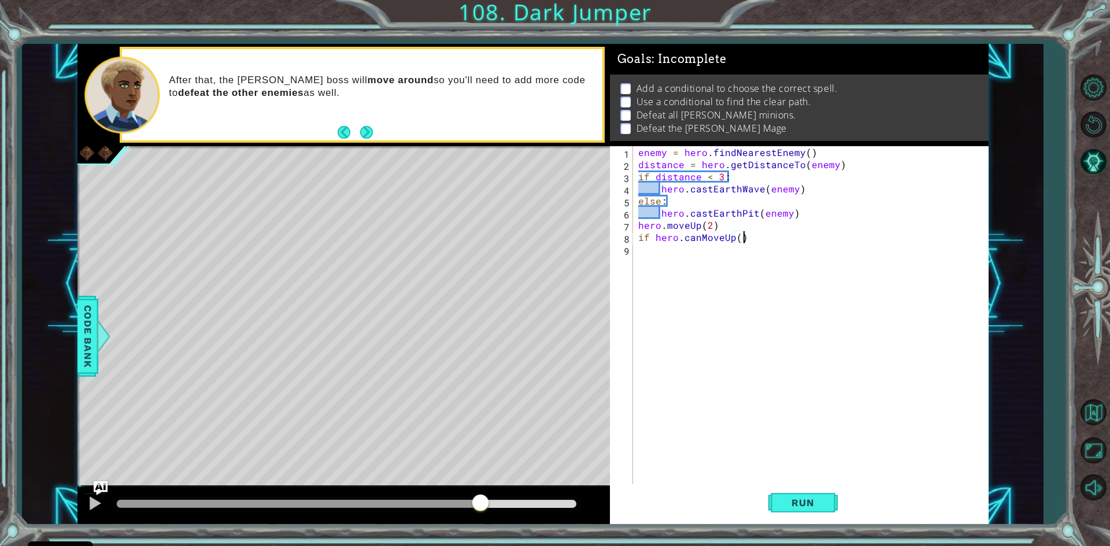
type textarea "if hero.canMoveUp():"
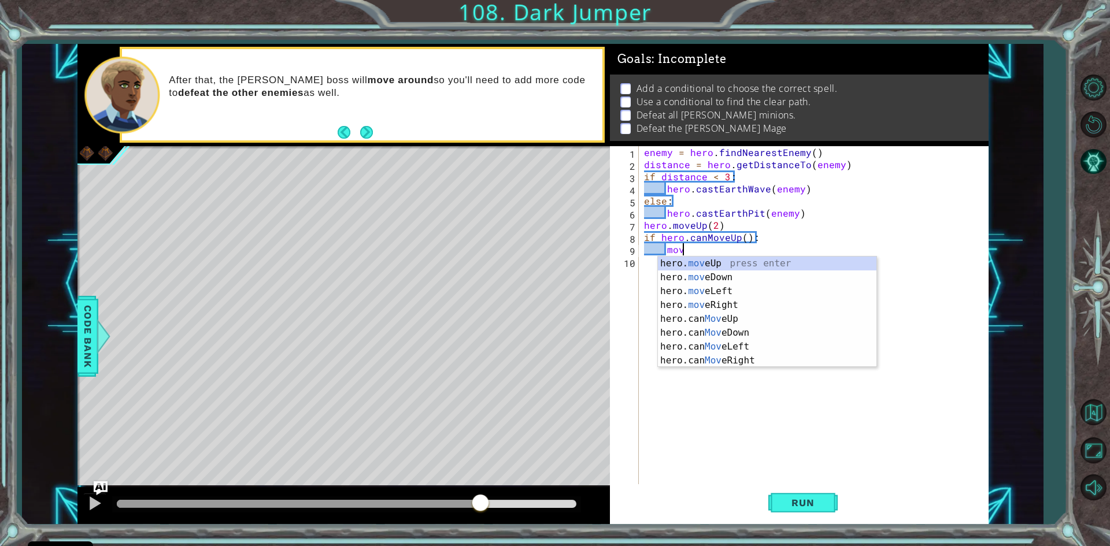
scroll to position [0, 2]
type textarea "hero.moveUp(1)"
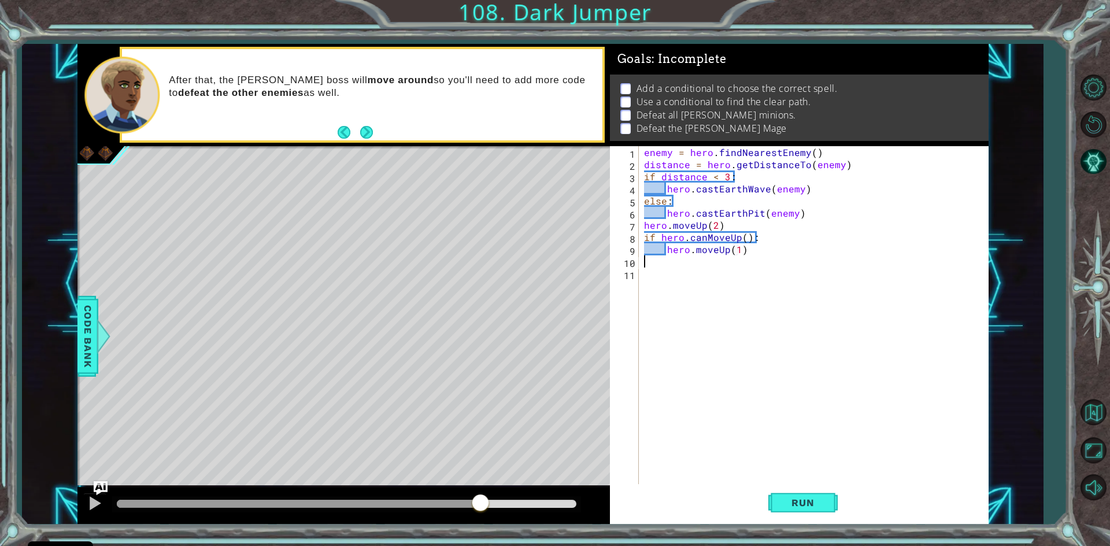
scroll to position [0, 0]
type textarea "else:"
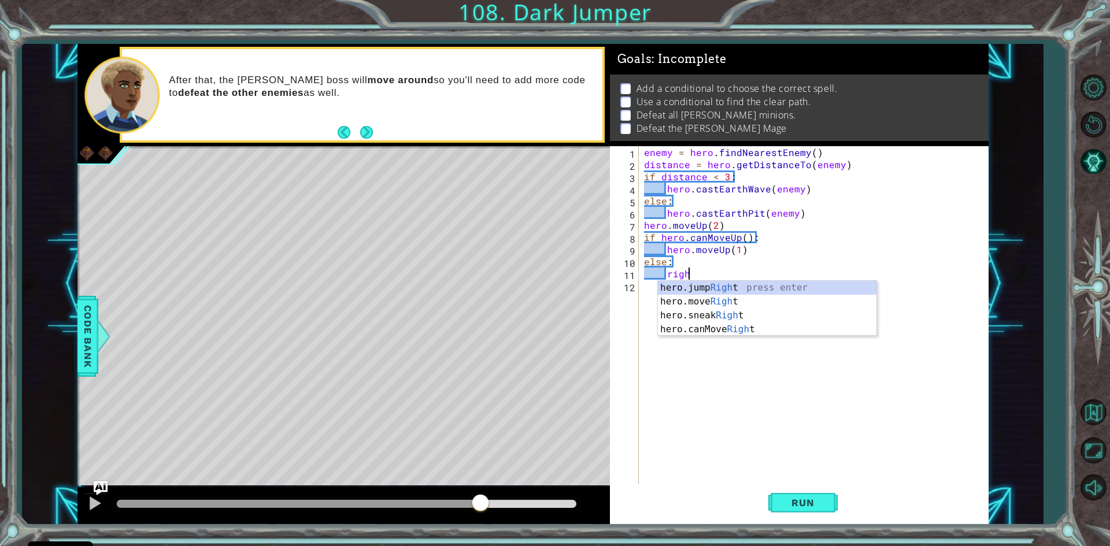
type textarea "right"
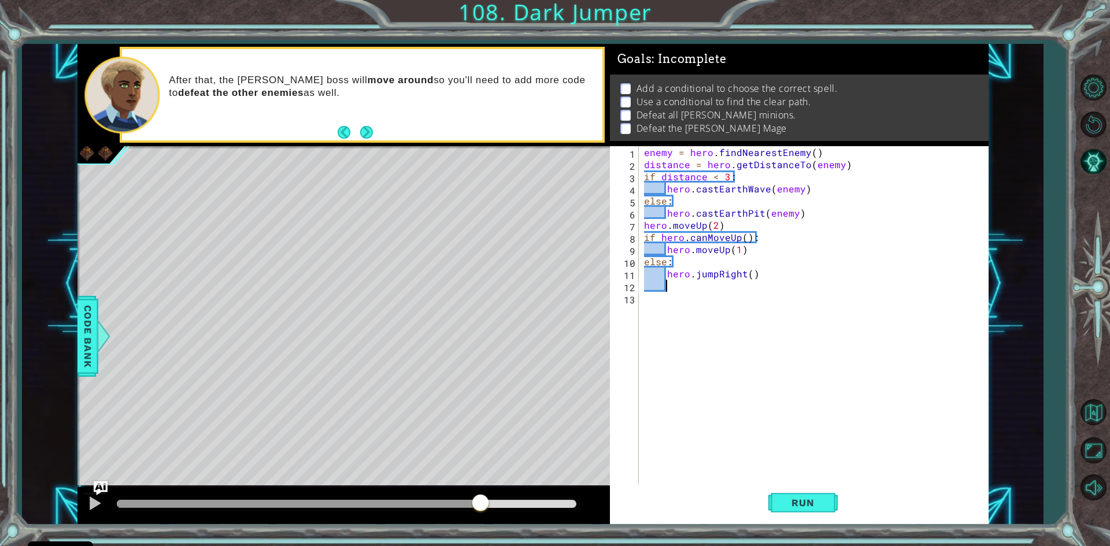
click at [752, 278] on div "enemy = hero . findNearestEnemy ( ) distance = hero . getDistanceTo ( enemy ) i…" at bounding box center [816, 328] width 349 height 364
type textarea "hero.jumpRight(2)"
click at [761, 274] on div "enemy = hero . findNearestEnemy ( ) distance = hero . getDistanceTo ( enemy ) i…" at bounding box center [816, 328] width 349 height 364
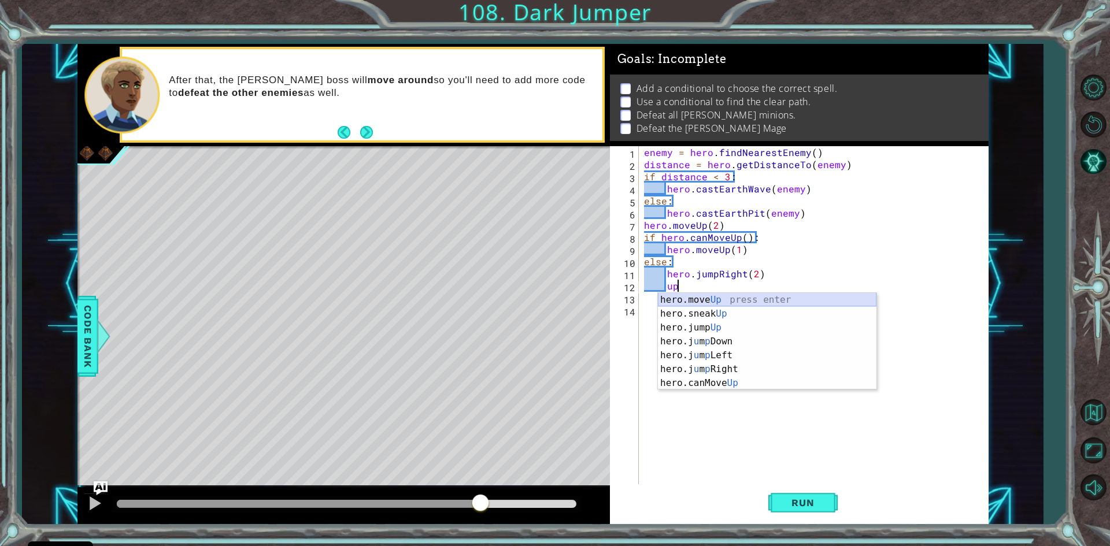
click at [703, 302] on div "hero.move Up press enter hero.sneak Up press enter hero.jump Up press enter her…" at bounding box center [767, 355] width 219 height 125
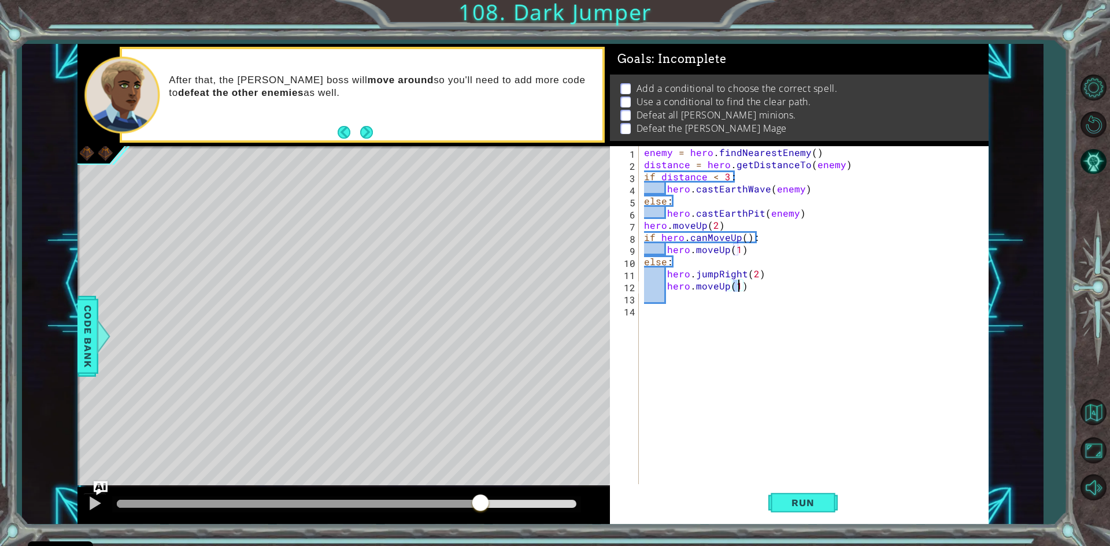
scroll to position [0, 5]
click at [801, 503] on span "Run" at bounding box center [803, 503] width 46 height 12
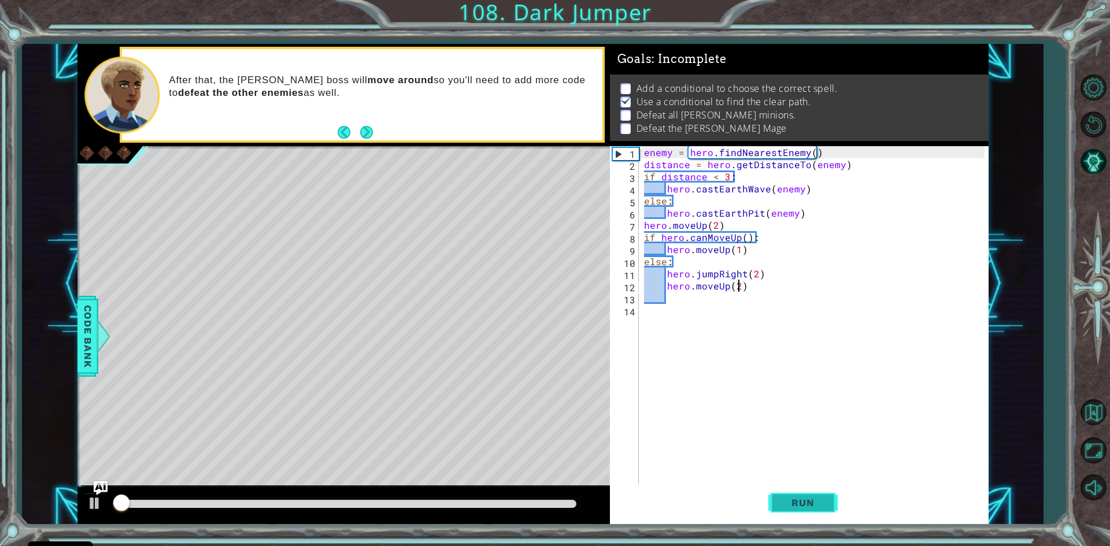
scroll to position [5, 0]
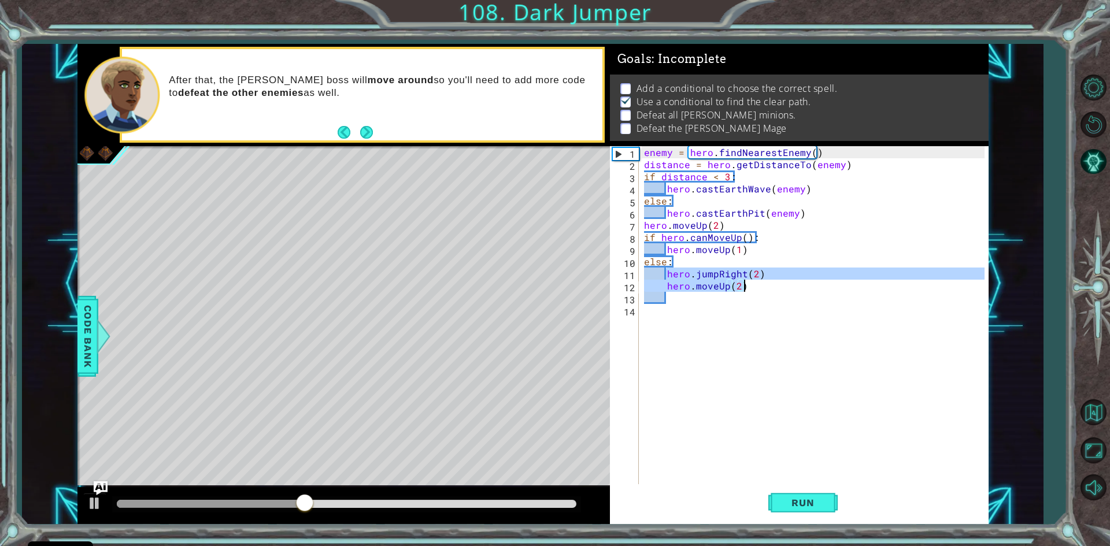
drag, startPoint x: 667, startPoint y: 274, endPoint x: 749, endPoint y: 289, distance: 82.8
click at [749, 289] on div "enemy = hero . findNearestEnemy ( ) distance = hero . getDistanceTo ( enemy ) i…" at bounding box center [816, 328] width 349 height 364
type textarea "hero.jumpRight(2) hero.moveUp(2)"
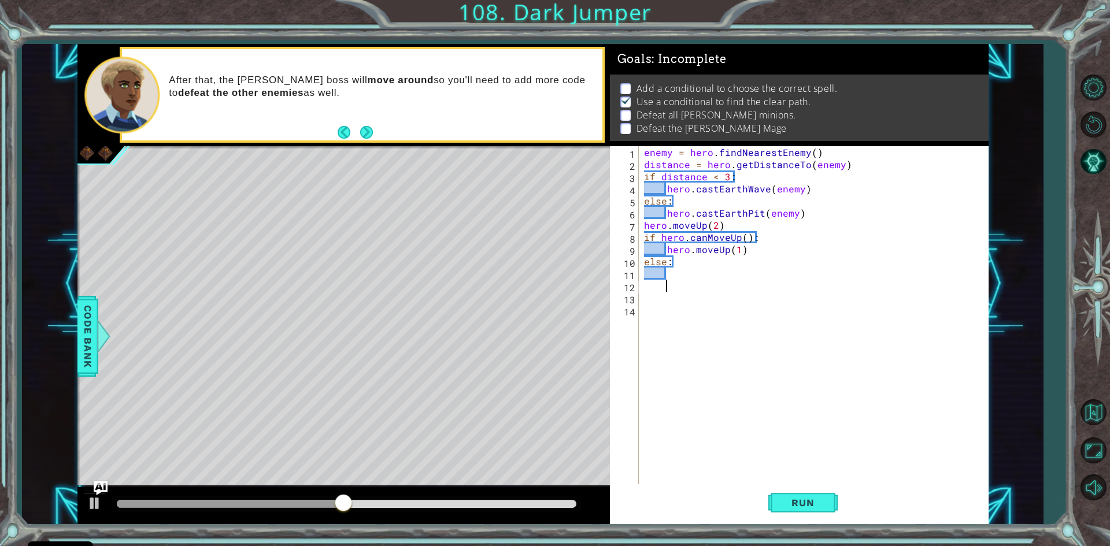
paste textarea "hero.moveUp(2)"
click at [670, 288] on div "enemy = hero . findNearestEnemy ( ) distance = hero . getDistanceTo ( enemy ) i…" at bounding box center [816, 328] width 349 height 364
click at [664, 287] on div "enemy = hero . findNearestEnemy ( ) distance = hero . getDistanceTo ( enemy ) i…" at bounding box center [816, 328] width 349 height 364
click at [667, 299] on div "enemy = hero . findNearestEnemy ( ) distance = hero . getDistanceTo ( enemy ) i…" at bounding box center [816, 328] width 349 height 364
type textarea "hero.moveUp(2)"
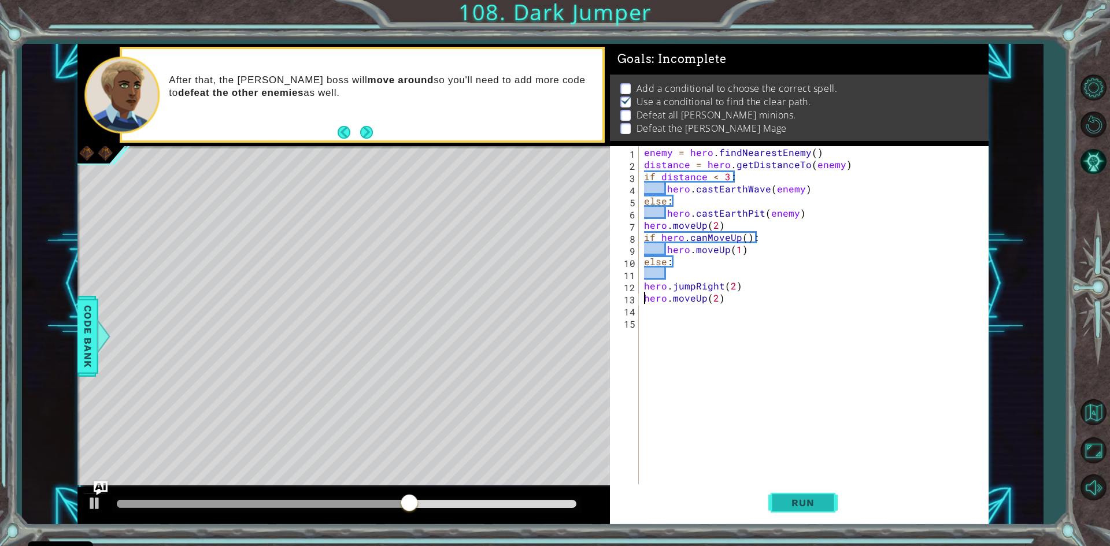
click at [805, 493] on button "Run" at bounding box center [803, 504] width 69 height 38
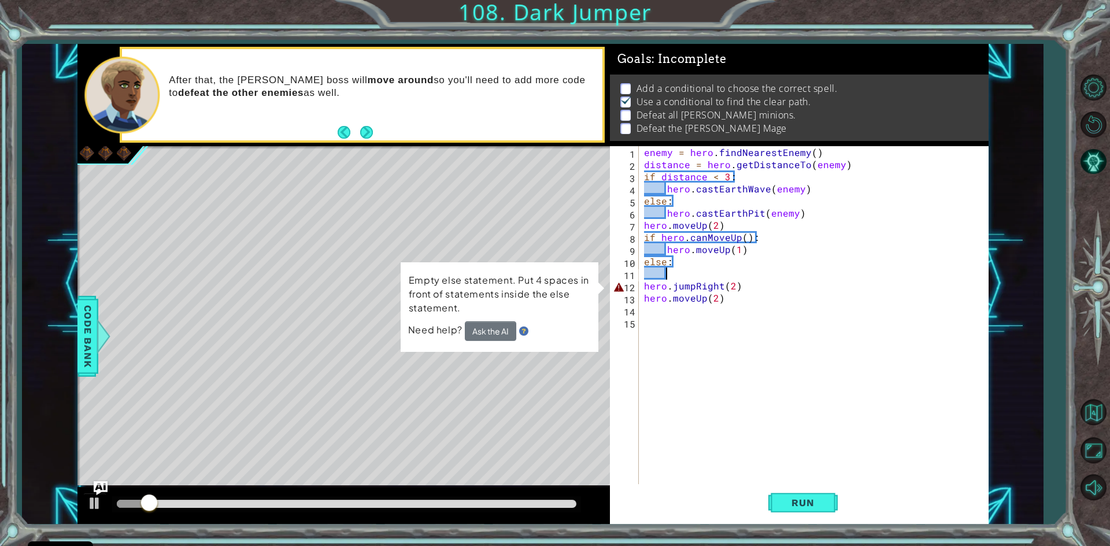
click at [679, 278] on div "enemy = hero . findNearestEnemy ( ) distance = hero . getDistanceTo ( enemy ) i…" at bounding box center [816, 328] width 349 height 364
click at [644, 287] on div "enemy = hero . findNearestEnemy ( ) distance = hero . getDistanceTo ( enemy ) i…" at bounding box center [816, 328] width 349 height 364
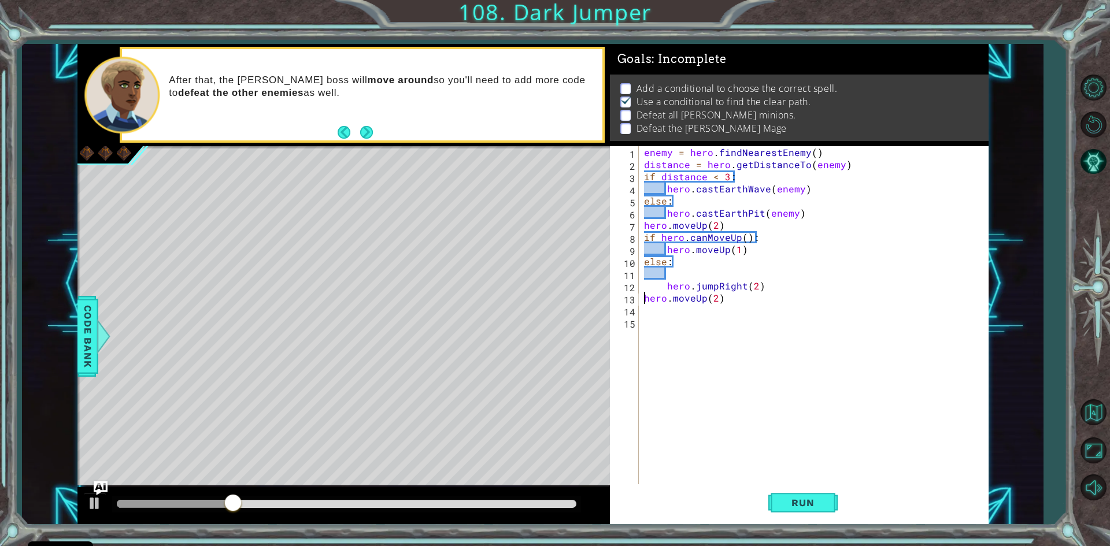
click at [644, 300] on div "enemy = hero . findNearestEnemy ( ) distance = hero . getDistanceTo ( enemy ) i…" at bounding box center [816, 328] width 349 height 364
click at [774, 494] on button "Run" at bounding box center [803, 504] width 69 height 38
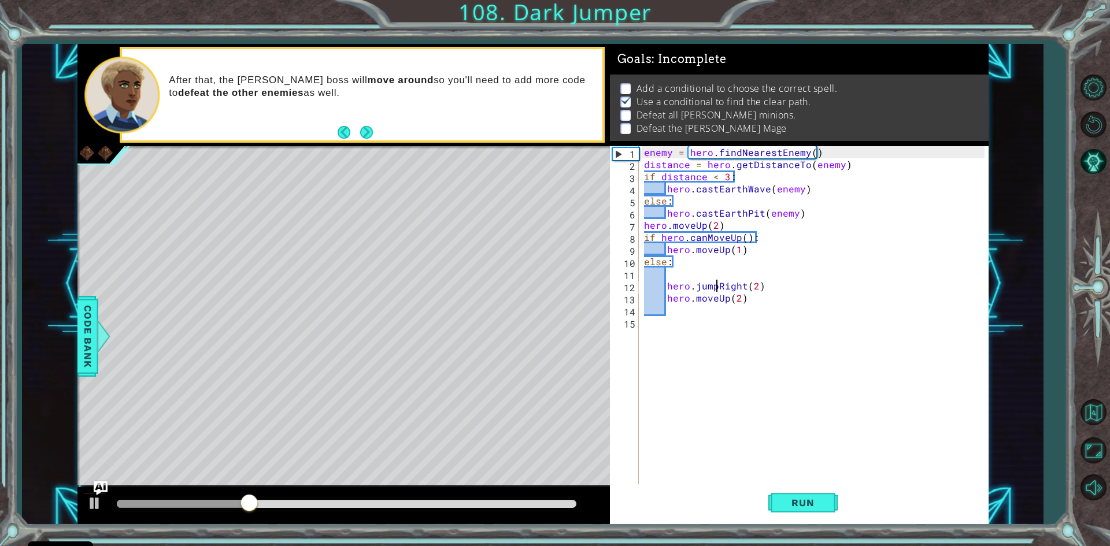
click at [715, 286] on div "enemy = hero . findNearestEnemy ( ) distance = hero . getDistanceTo ( enemy ) i…" at bounding box center [816, 328] width 349 height 364
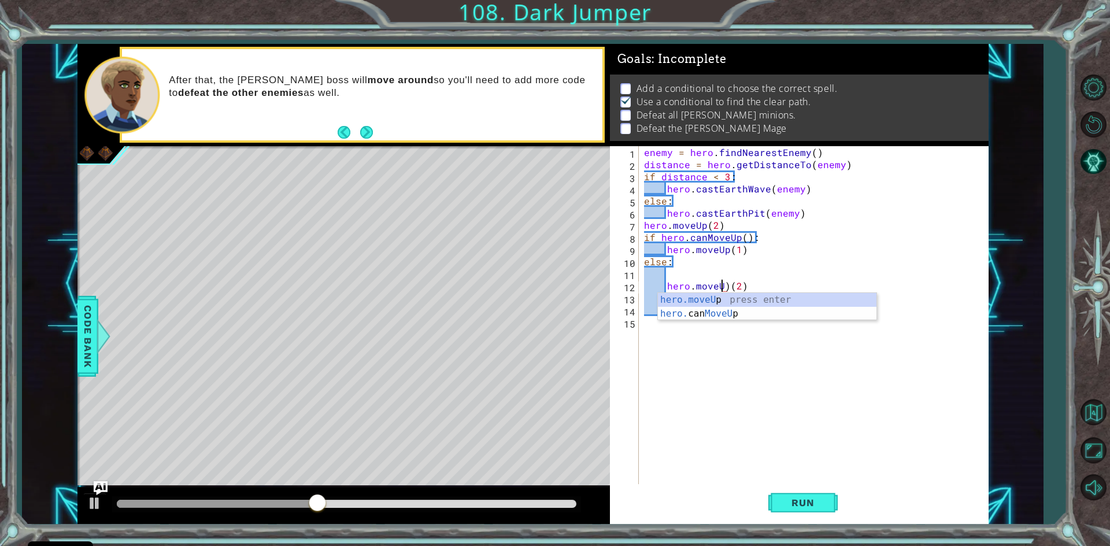
scroll to position [0, 5]
click at [784, 501] on span "Run" at bounding box center [803, 503] width 46 height 12
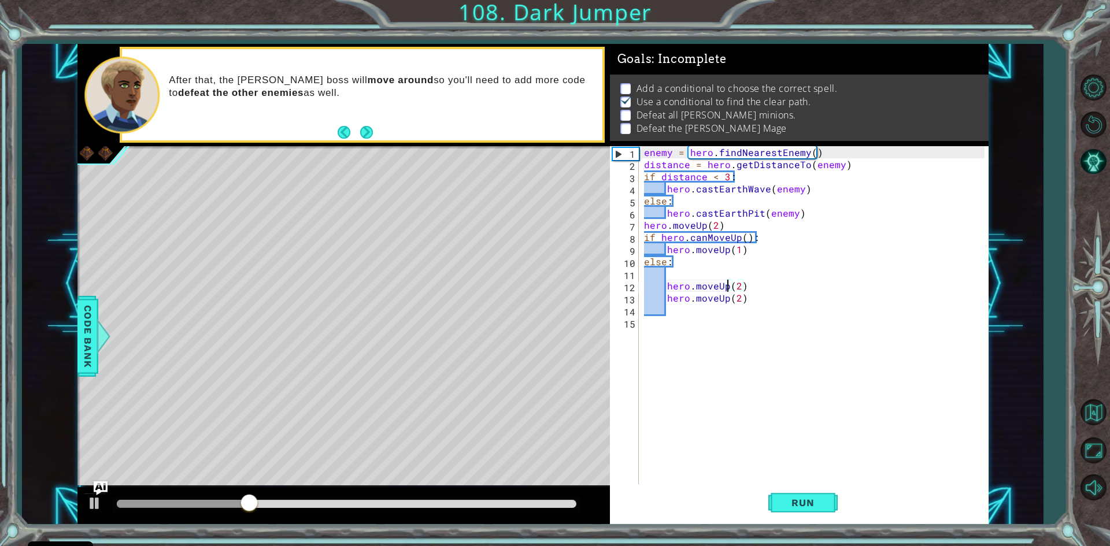
click at [739, 251] on div "enemy = hero . findNearestEnemy ( ) distance = hero . getDistanceTo ( enemy ) i…" at bounding box center [816, 328] width 349 height 364
type textarea "hero.moveUp(2)"
click at [753, 303] on div "enemy = hero . findNearestEnemy ( ) distance = hero . getDistanceTo ( enemy ) i…" at bounding box center [816, 328] width 349 height 364
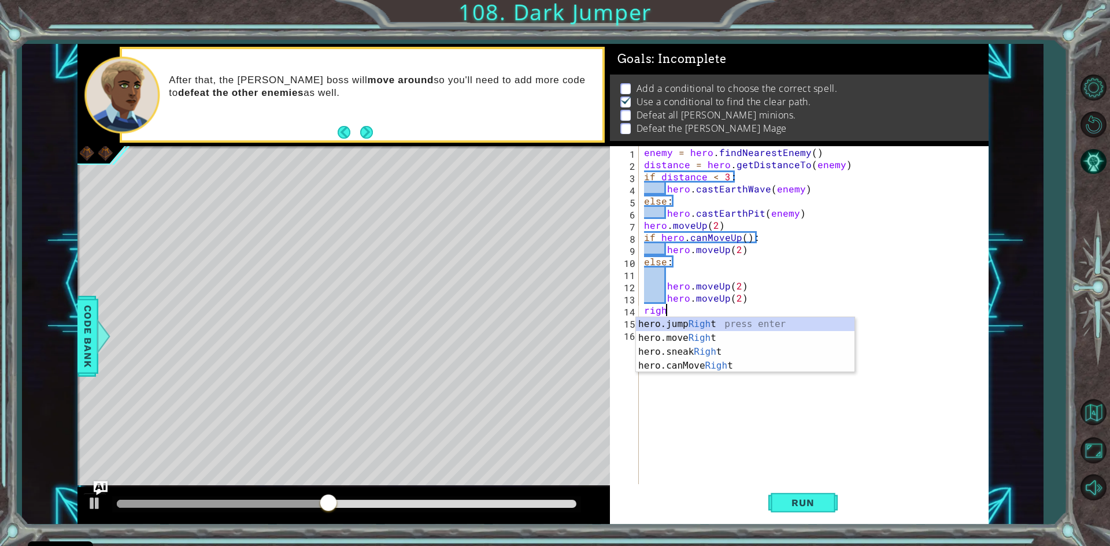
scroll to position [0, 1]
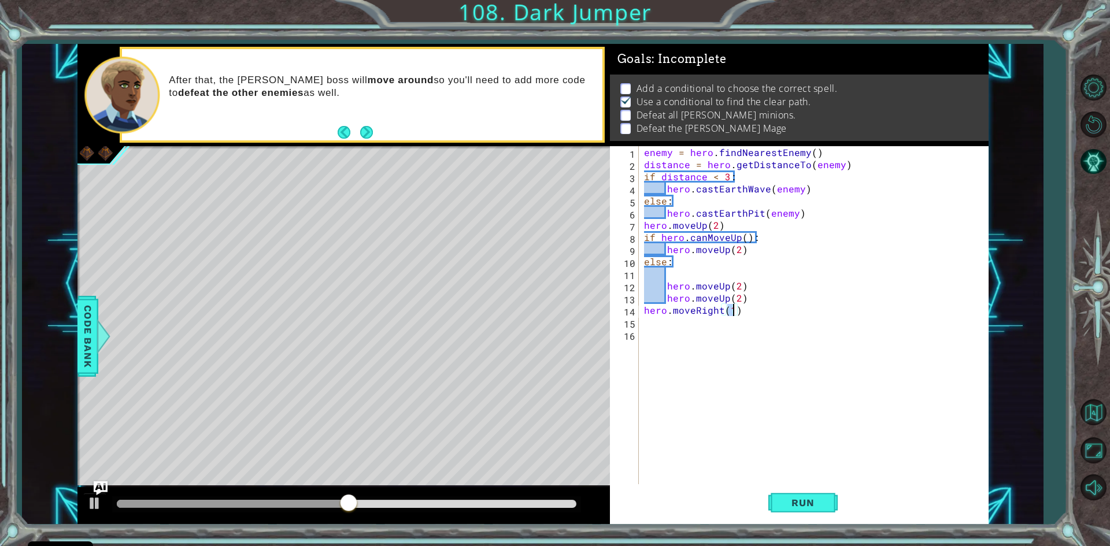
type textarea "hero.moveRight(2)"
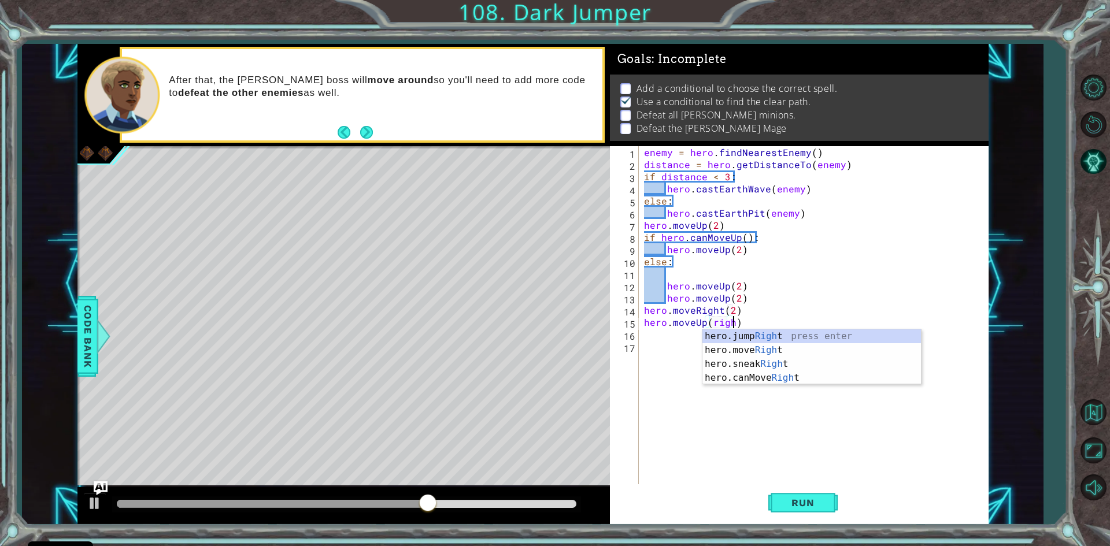
scroll to position [0, 5]
type textarea "hero.moveUp(ri)"
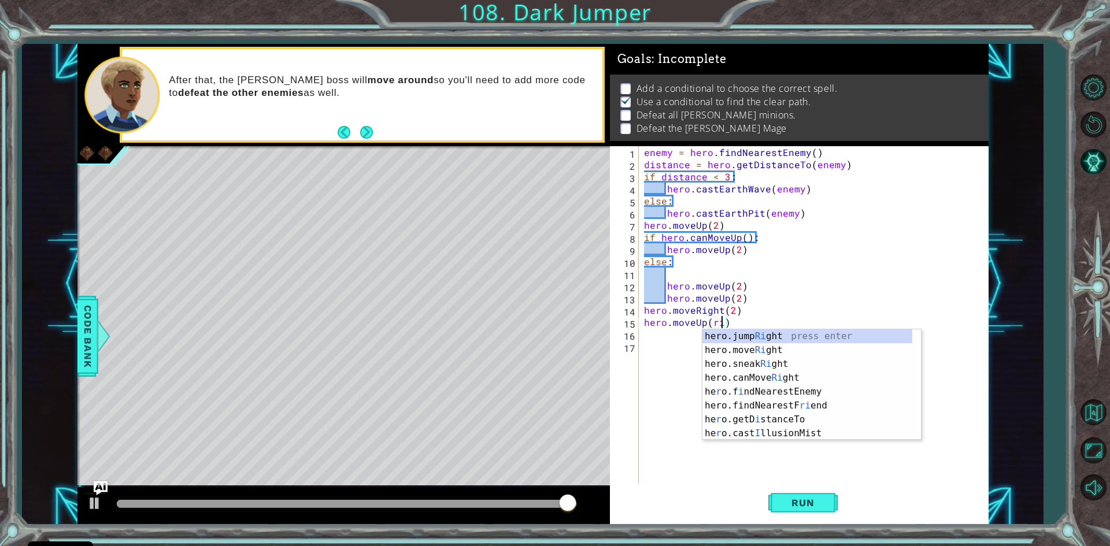
click at [680, 272] on div "enemy = hero . findNearestEnemy ( ) distance = hero . getDistanceTo ( enemy ) i…" at bounding box center [816, 328] width 349 height 364
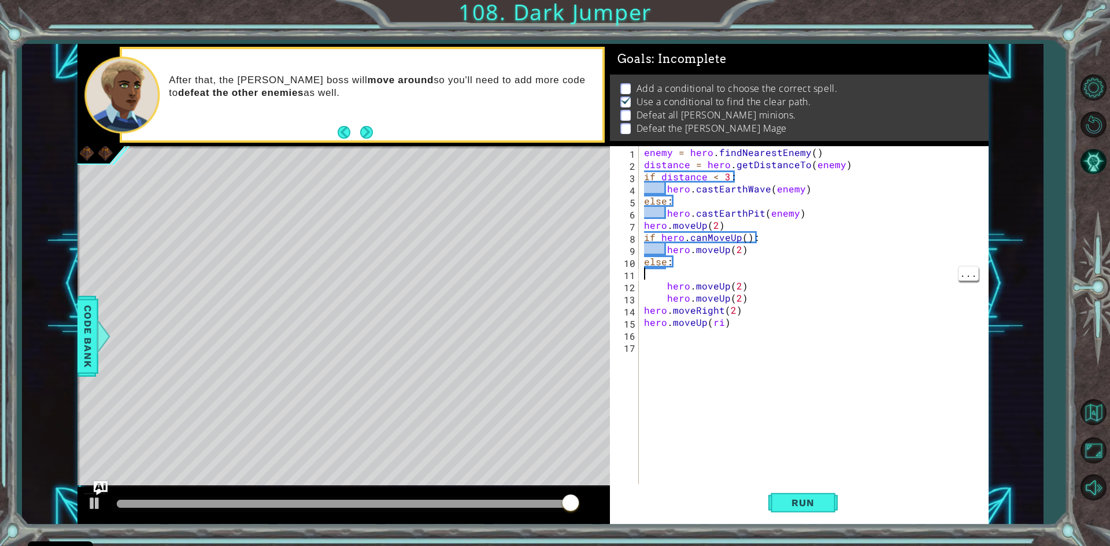
scroll to position [0, 0]
click at [666, 290] on div "enemy = hero . findNearestEnemy ( ) distance = hero . getDistanceTo ( enemy ) i…" at bounding box center [816, 328] width 349 height 364
click at [676, 263] on div "enemy = hero . findNearestEnemy ( ) distance = hero . getDistanceTo ( enemy ) i…" at bounding box center [813, 316] width 343 height 340
type textarea "else:"
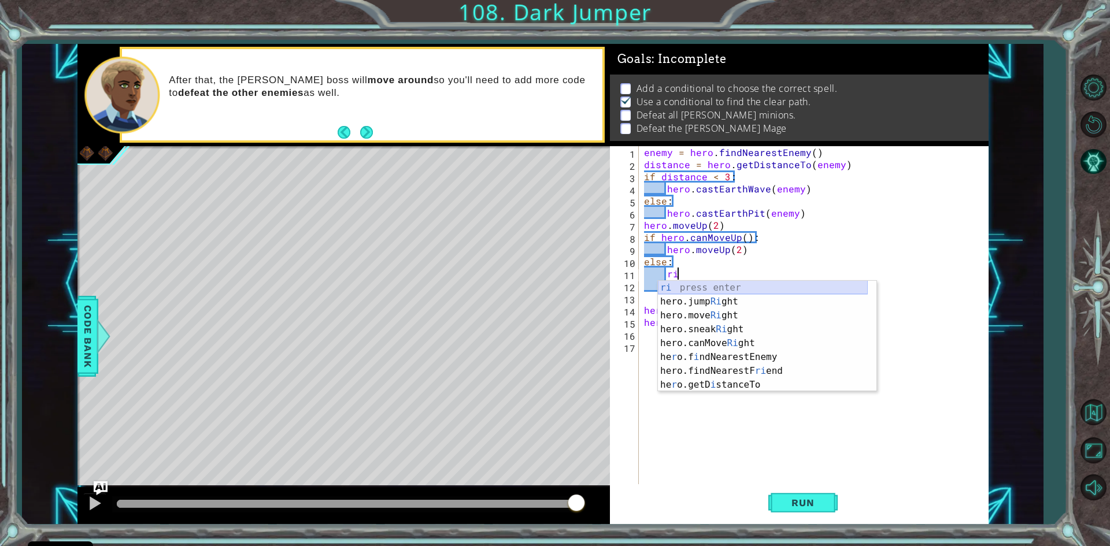
scroll to position [0, 2]
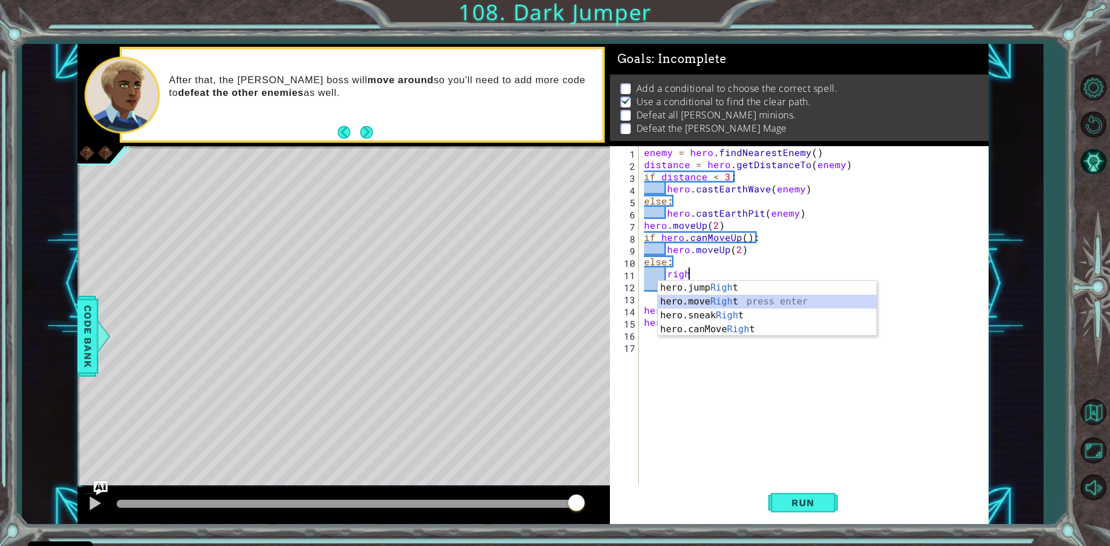
click at [716, 298] on div "hero.jump Righ t press enter hero.move Righ t press enter hero.sneak Righ t pre…" at bounding box center [767, 322] width 219 height 83
type textarea "hero.moveRight(1)"
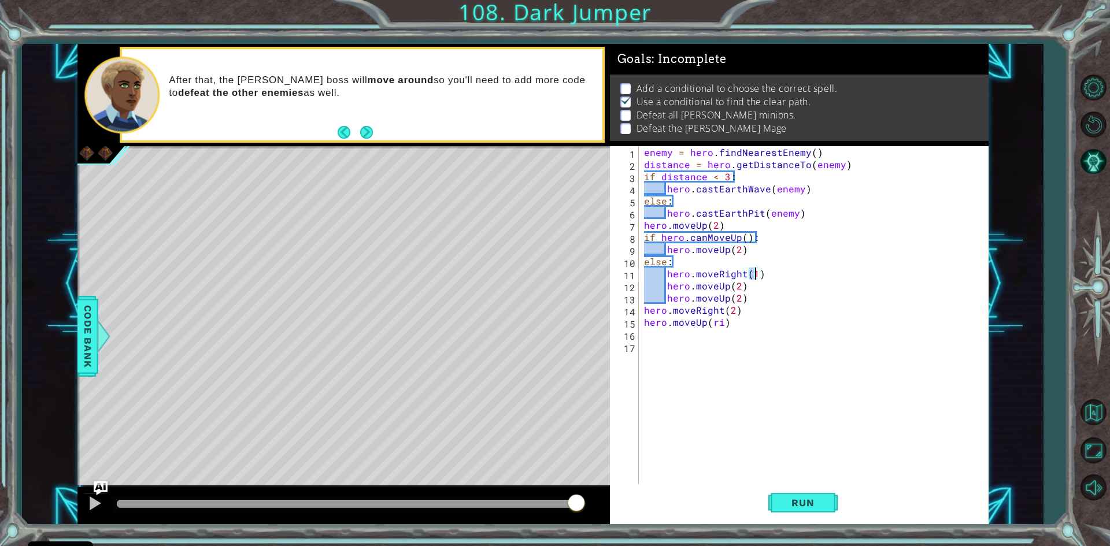
click at [740, 359] on div "enemy = hero . findNearestEnemy ( ) distance = hero . getDistanceTo ( enemy ) i…" at bounding box center [816, 328] width 349 height 364
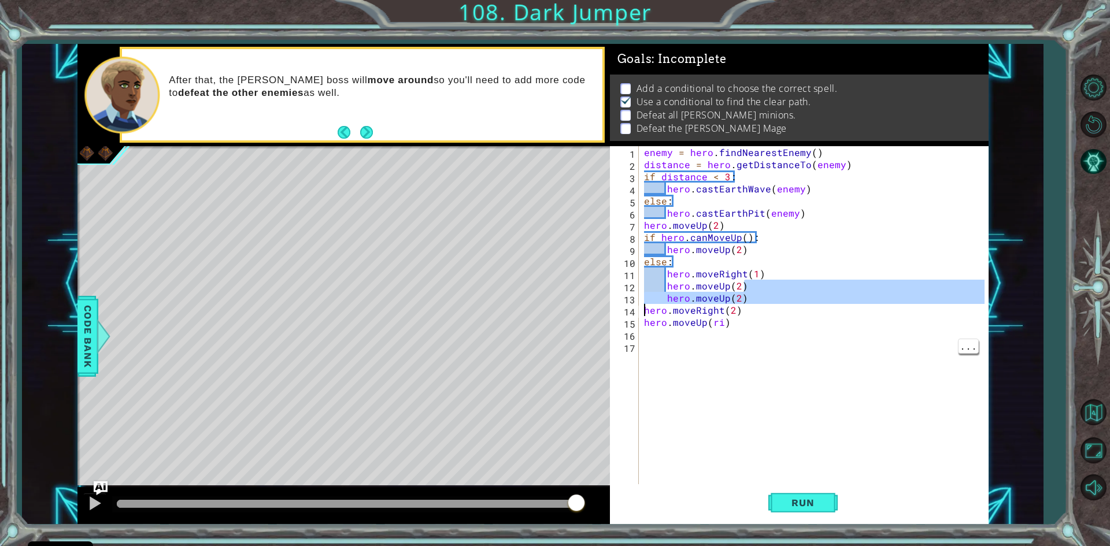
drag, startPoint x: 745, startPoint y: 286, endPoint x: 649, endPoint y: 309, distance: 99.3
click at [644, 315] on div "enemy = hero . findNearestEnemy ( ) distance = hero . getDistanceTo ( enemy ) i…" at bounding box center [816, 328] width 349 height 364
click at [667, 291] on div "enemy = hero . findNearestEnemy ( ) distance = hero . getDistanceTo ( enemy ) i…" at bounding box center [816, 328] width 349 height 364
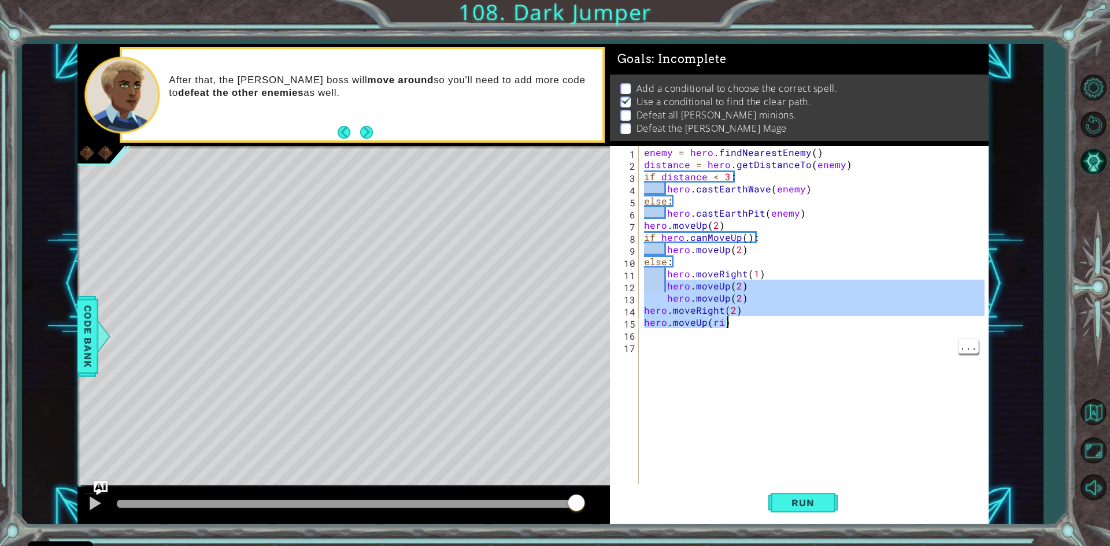
drag, startPoint x: 667, startPoint y: 291, endPoint x: 725, endPoint y: 326, distance: 67.7
click at [725, 326] on div "enemy = hero . findNearestEnemy ( ) distance = hero . getDistanceTo ( enemy ) i…" at bounding box center [816, 328] width 349 height 364
type textarea "hero.moveRight(2) hero.moveUp(ri)"
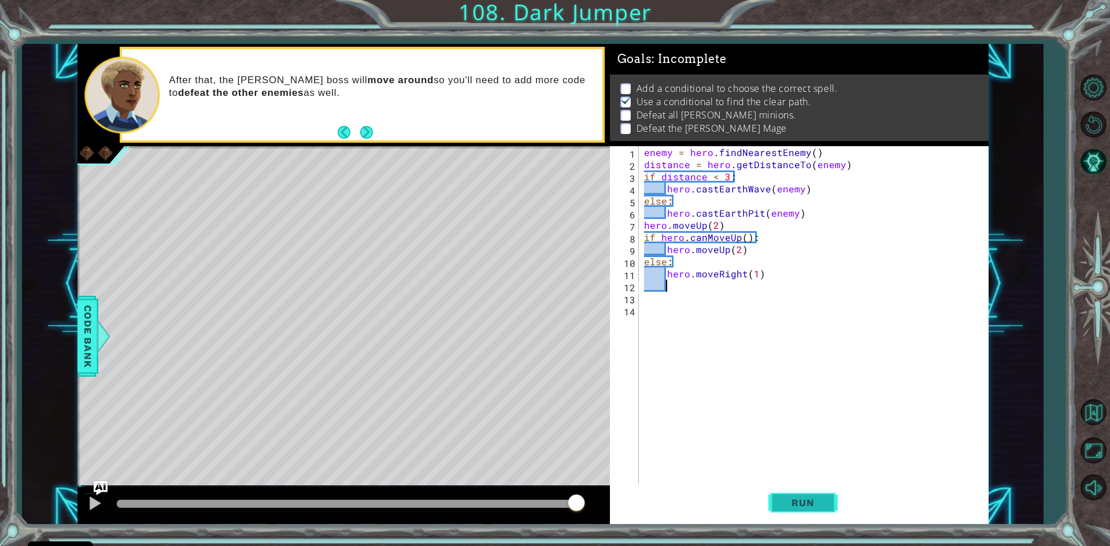
click at [791, 508] on span "Run" at bounding box center [803, 503] width 46 height 12
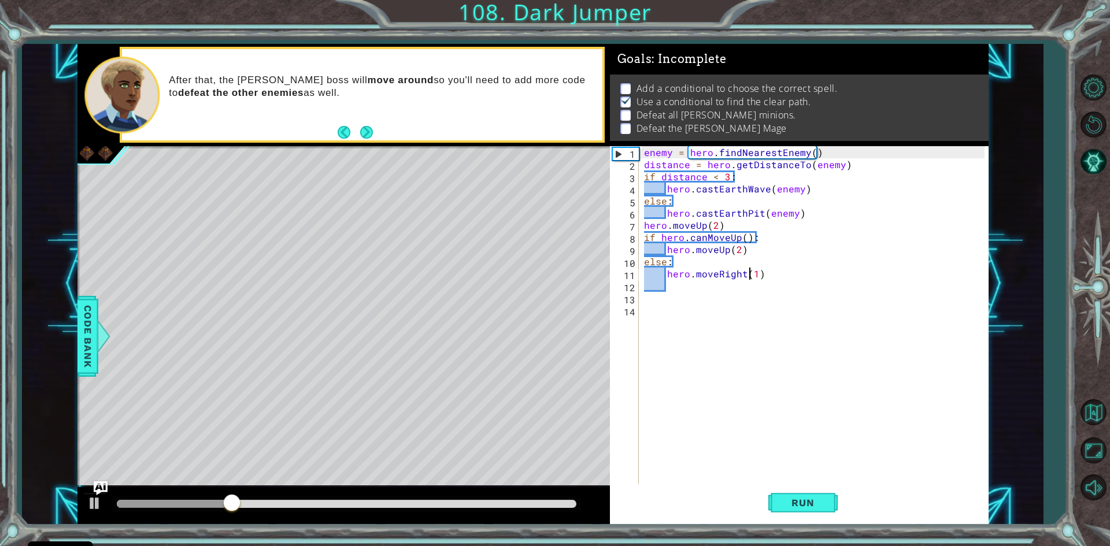
click at [751, 274] on div "enemy = hero . findNearestEnemy ( ) distance = hero . getDistanceTo ( enemy ) i…" at bounding box center [816, 328] width 349 height 364
click at [754, 274] on div "enemy = hero . findNearestEnemy ( ) distance = hero . getDistanceTo ( enemy ) i…" at bounding box center [816, 328] width 349 height 364
type textarea "hero.moveRight(2)"
click at [673, 282] on div "enemy = hero . findNearestEnemy ( ) distance = hero . getDistanceTo ( enemy ) i…" at bounding box center [816, 328] width 349 height 364
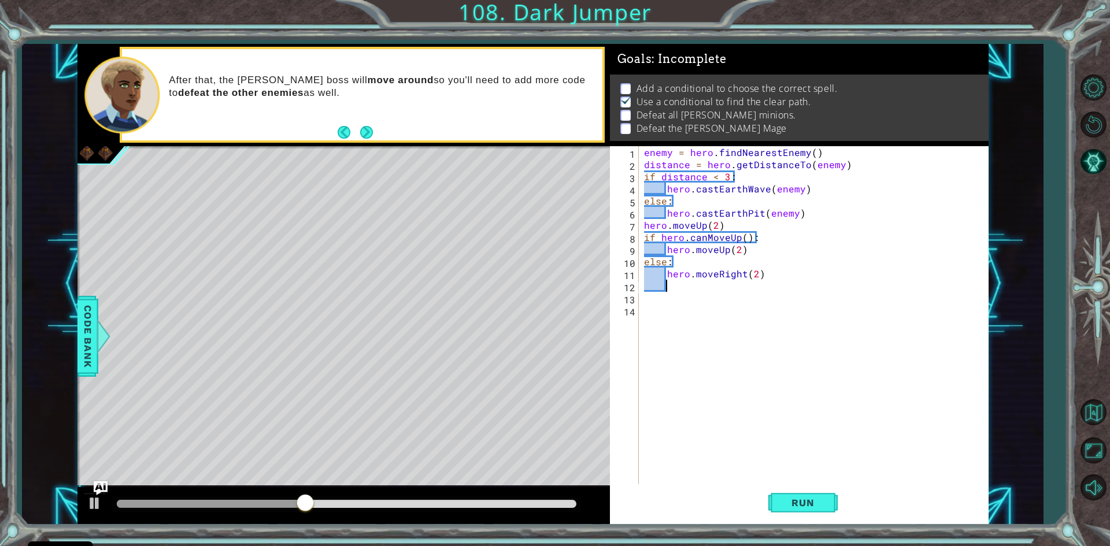
scroll to position [0, 1]
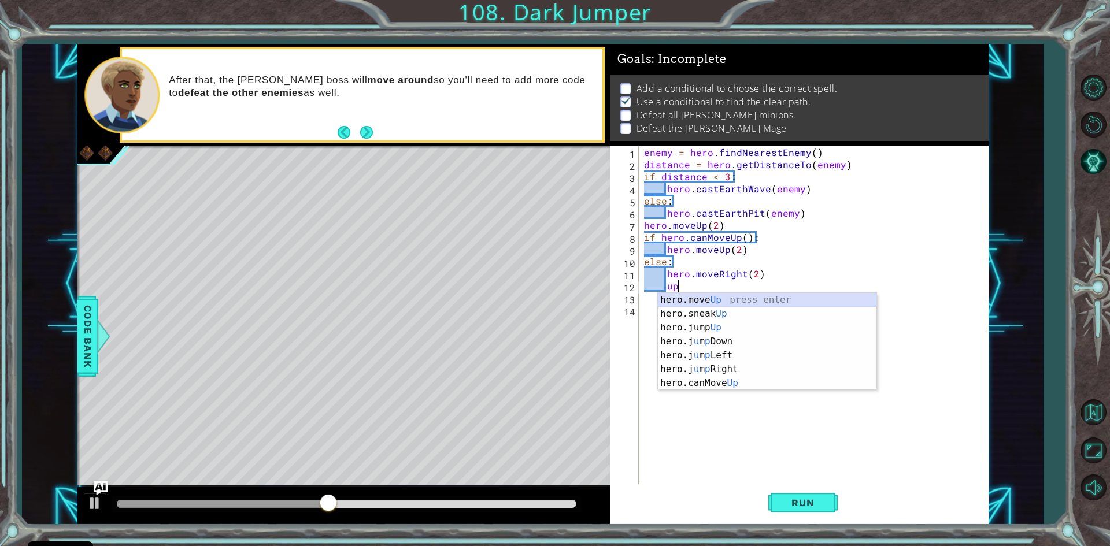
click at [748, 301] on div "hero.move Up press enter hero.sneak Up press enter hero.jump Up press enter her…" at bounding box center [767, 355] width 219 height 125
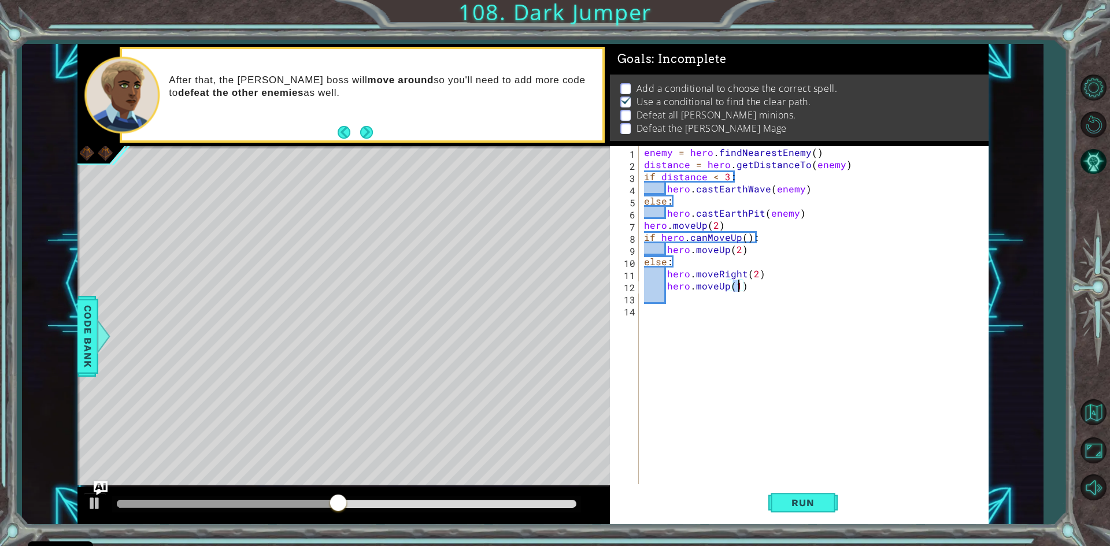
scroll to position [0, 5]
click at [742, 256] on div "enemy = hero . findNearestEnemy ( ) distance = hero . getDistanceTo ( enemy ) i…" at bounding box center [816, 328] width 349 height 364
click at [760, 263] on div "enemy = hero . findNearestEnemy ( ) distance = hero . getDistanceTo ( enemy ) i…" at bounding box center [816, 328] width 349 height 364
click at [747, 248] on div "enemy = hero . findNearestEnemy ( ) distance = hero . getDistanceTo ( enemy ) i…" at bounding box center [816, 328] width 349 height 364
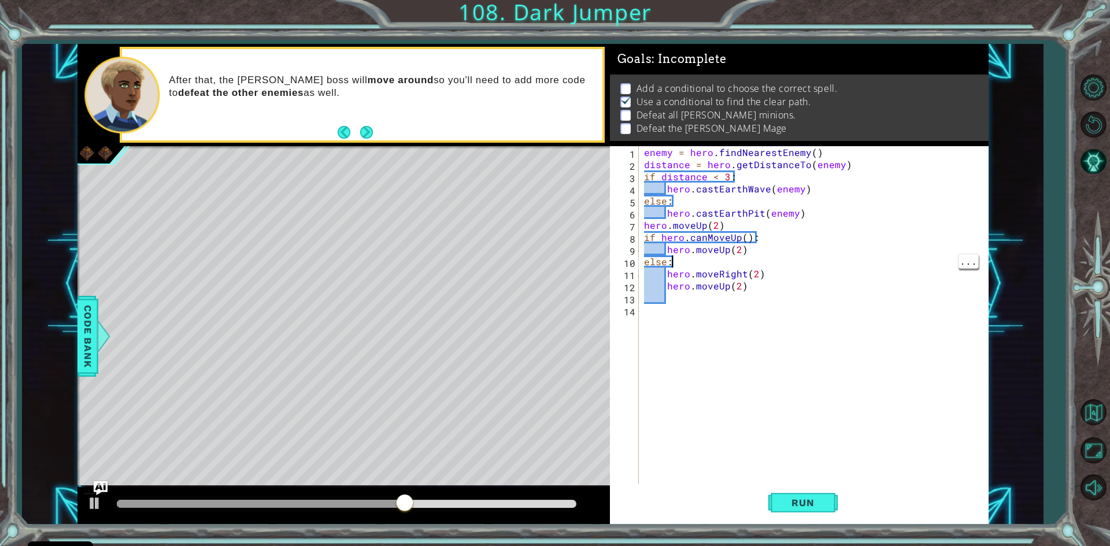
type textarea "hero.moveUp(2)"
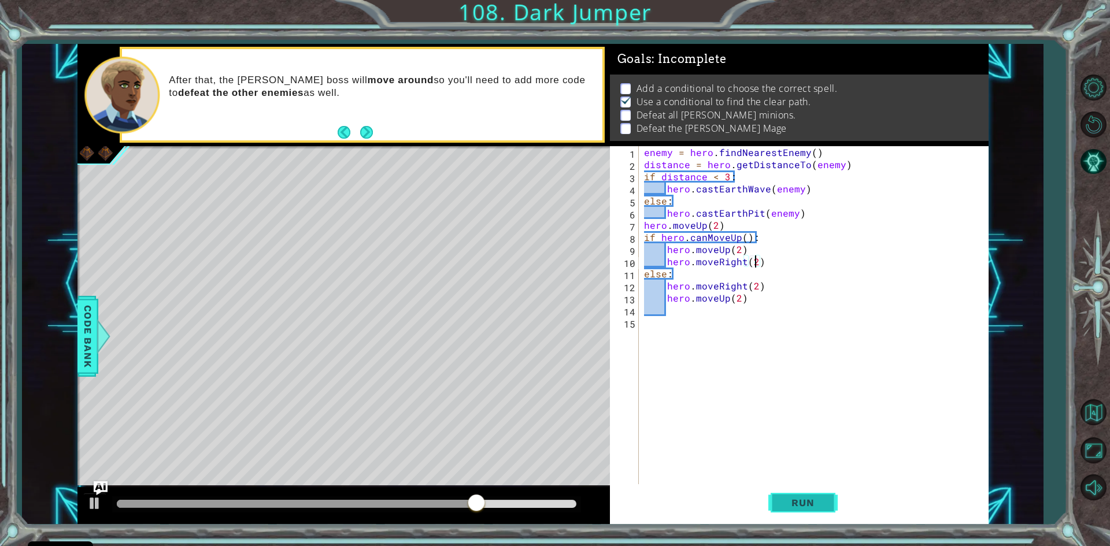
type textarea "hero.moveRight(2)"
click at [672, 314] on div "enemy = hero . findNearestEnemy ( ) distance = hero . getDistanceTo ( enemy ) i…" at bounding box center [816, 328] width 349 height 364
click at [794, 501] on span "Run" at bounding box center [803, 503] width 46 height 12
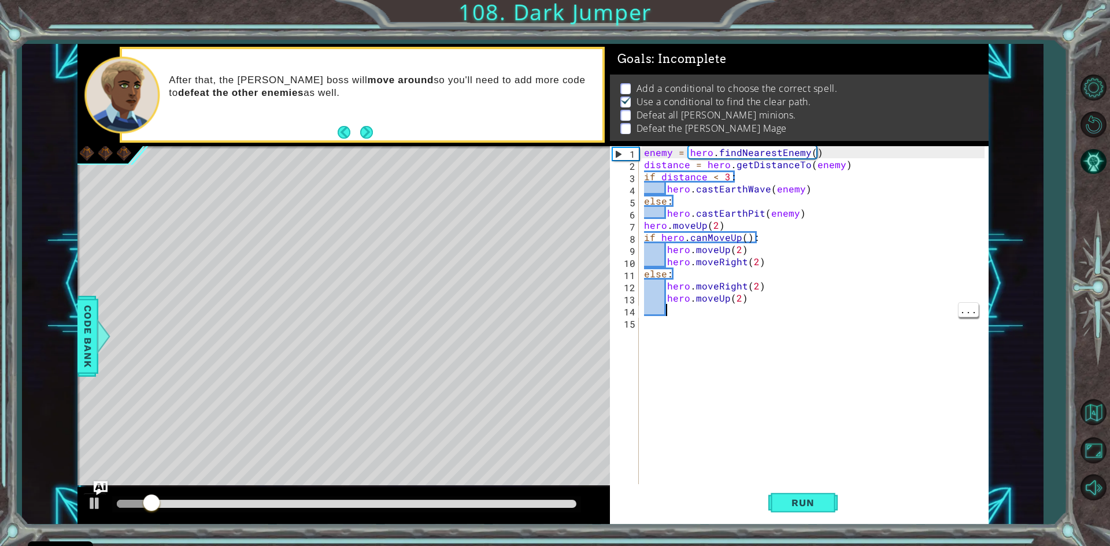
scroll to position [0, 0]
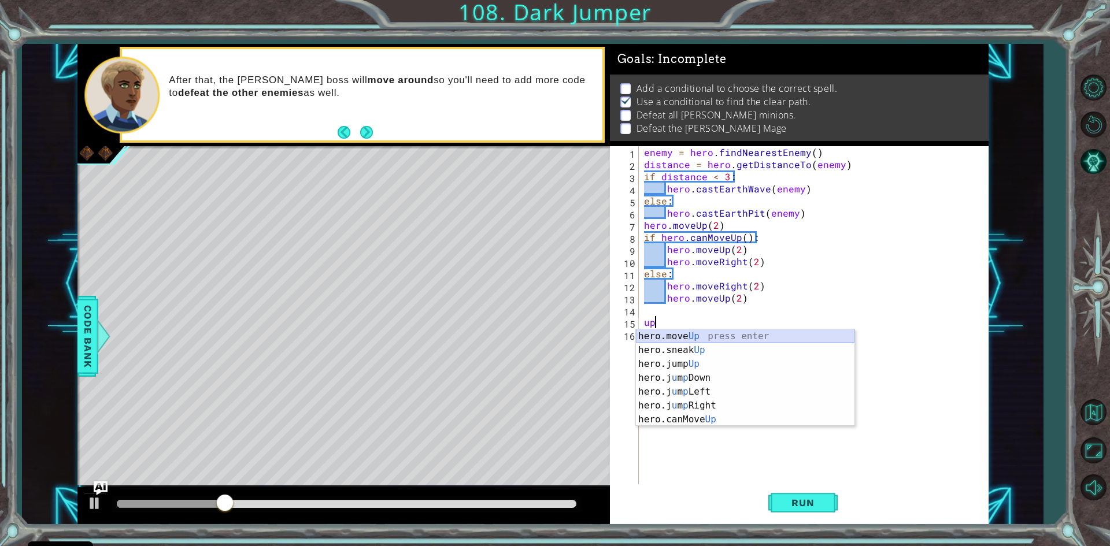
click at [690, 342] on div "hero.move Up press enter hero.sneak Up press enter hero.jump Up press enter her…" at bounding box center [745, 392] width 219 height 125
type textarea "hero.moveUp(1)"
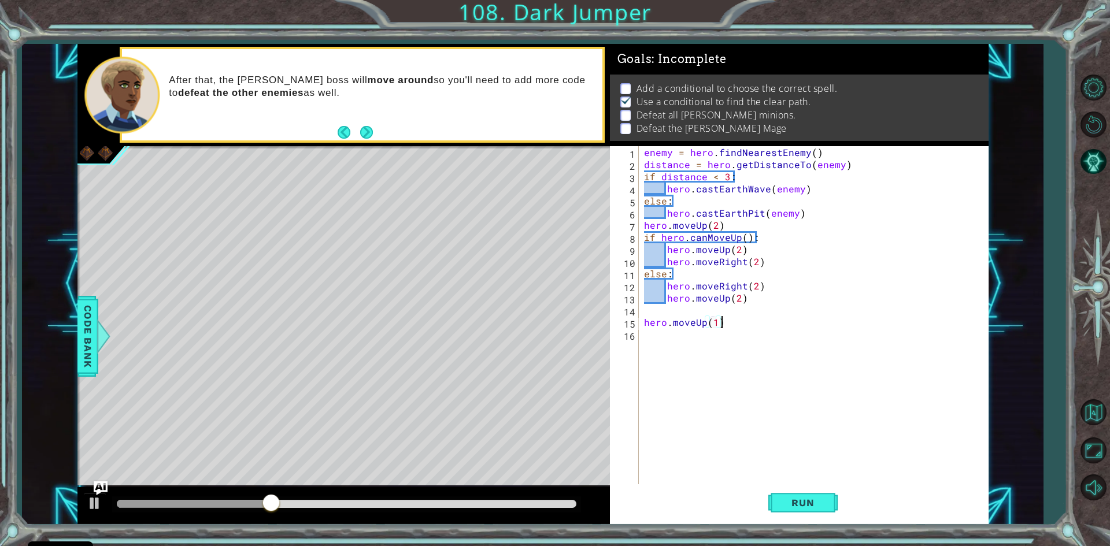
click at [733, 327] on div "enemy = hero . findNearestEnemy ( ) distance = hero . getDistanceTo ( enemy ) i…" at bounding box center [816, 328] width 349 height 364
click at [787, 498] on span "Run" at bounding box center [803, 503] width 46 height 12
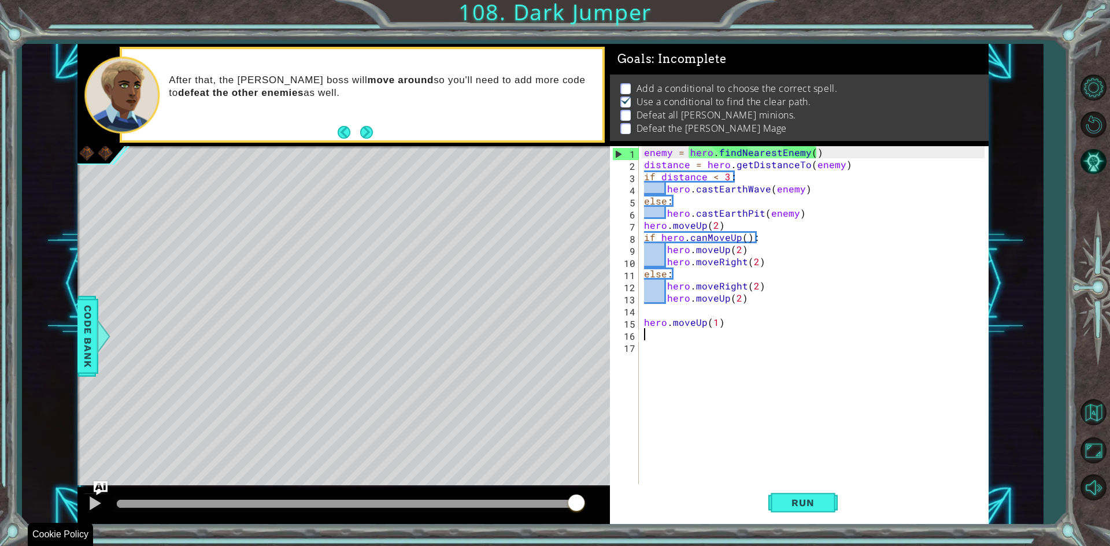
drag, startPoint x: 184, startPoint y: 502, endPoint x: 800, endPoint y: 574, distance: 620.0
click at [800, 546] on html "Cookie Policy CodeCombat uses a few essential and non-essential cookies. Privac…" at bounding box center [555, 273] width 1110 height 546
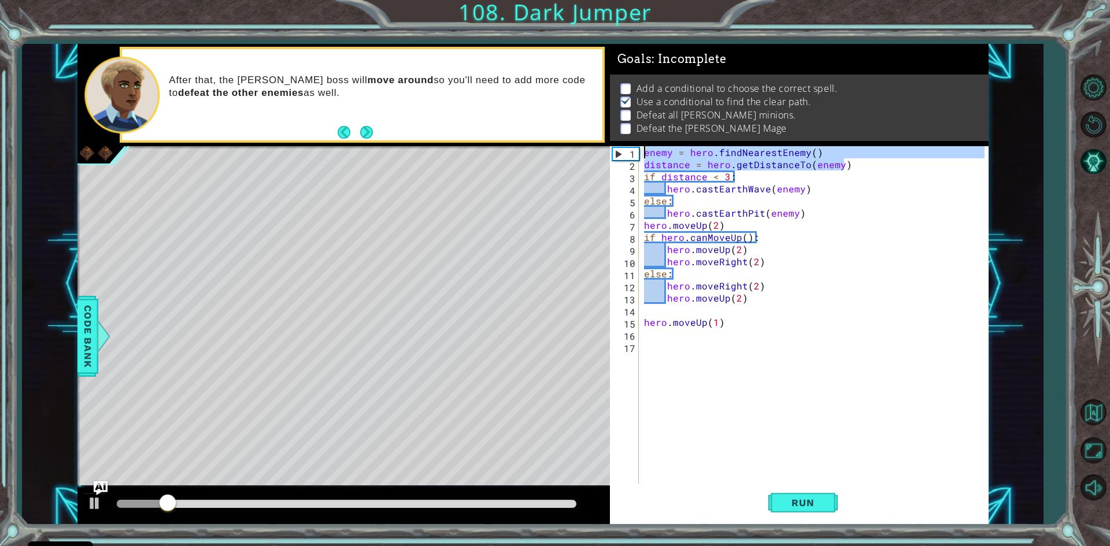
drag, startPoint x: 855, startPoint y: 169, endPoint x: 611, endPoint y: 146, distance: 245.1
click at [611, 146] on div "1 2 3 4 5 6 7 8 9 10 11 12 13 14 15 16 17 enemy = hero . findNearestEnemy ( ) d…" at bounding box center [797, 316] width 375 height 340
click at [641, 333] on div "enemy = hero.findNearestEnemy() distance = hero.getDistanceTo(enemy) 1 2 3 4 5 …" at bounding box center [797, 316] width 375 height 340
type textarea "enemy = hero.findNearestEnemy()"
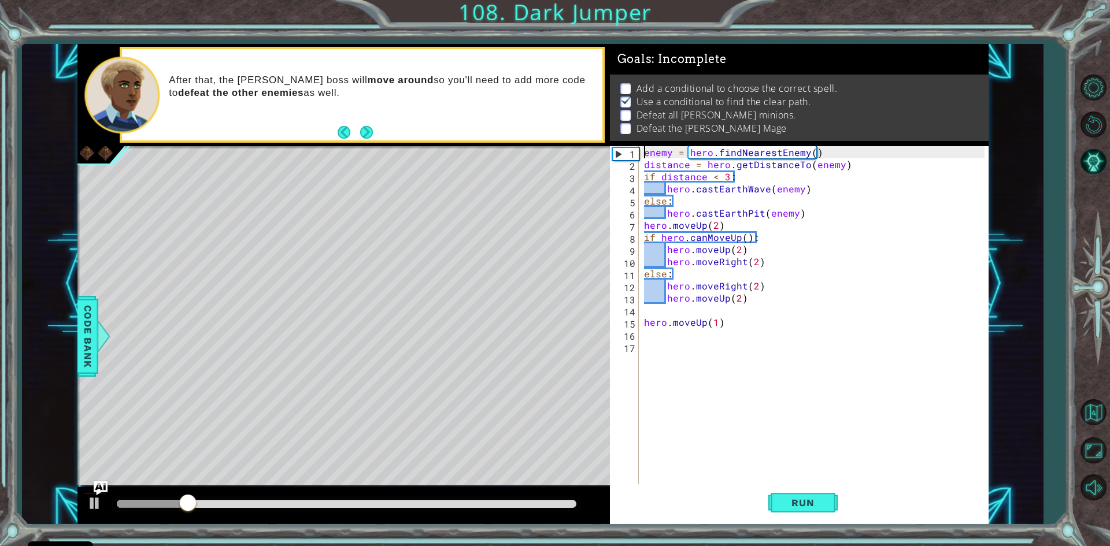
click at [646, 333] on div "enemy = hero . findNearestEnemy ( ) distance = hero . getDistanceTo ( enemy ) i…" at bounding box center [816, 328] width 349 height 364
paste textarea "distance = hero.getDistanceTo(enemy)"
type textarea "distance = hero.getDistanceTo(enemy)"
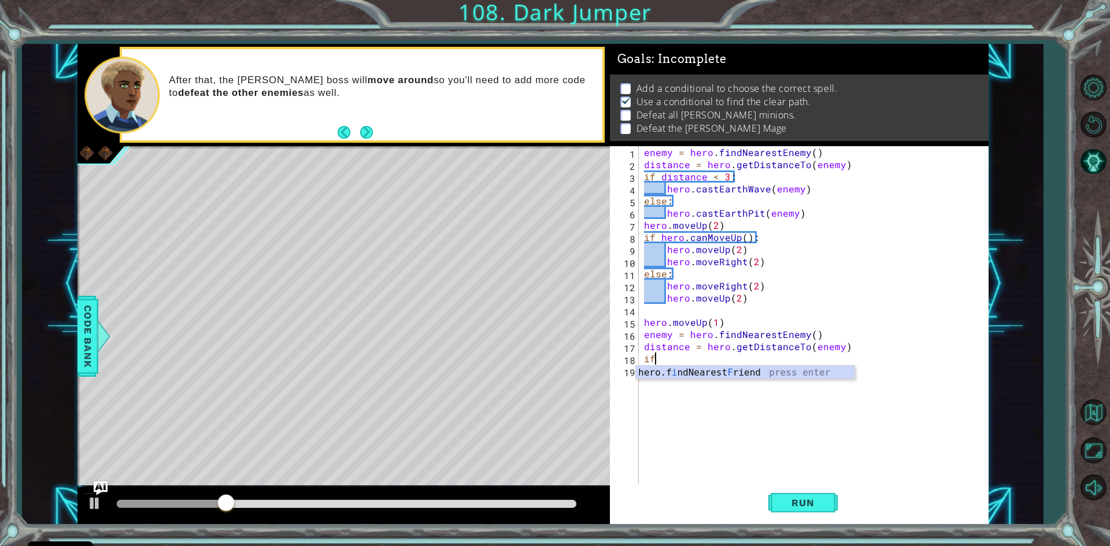
type textarea "if"
drag, startPoint x: 694, startPoint y: 360, endPoint x: 613, endPoint y: 360, distance: 81.0
click at [613, 360] on div "if 1 2 3 4 5 6 7 8 9 10 11 12 13 14 15 16 17 18 19 enemy = hero . findNearestEn…" at bounding box center [797, 316] width 375 height 340
click at [739, 221] on div "enemy = hero . findNearestEnemy ( ) distance = hero . getDistanceTo ( enemy ) i…" at bounding box center [816, 328] width 349 height 364
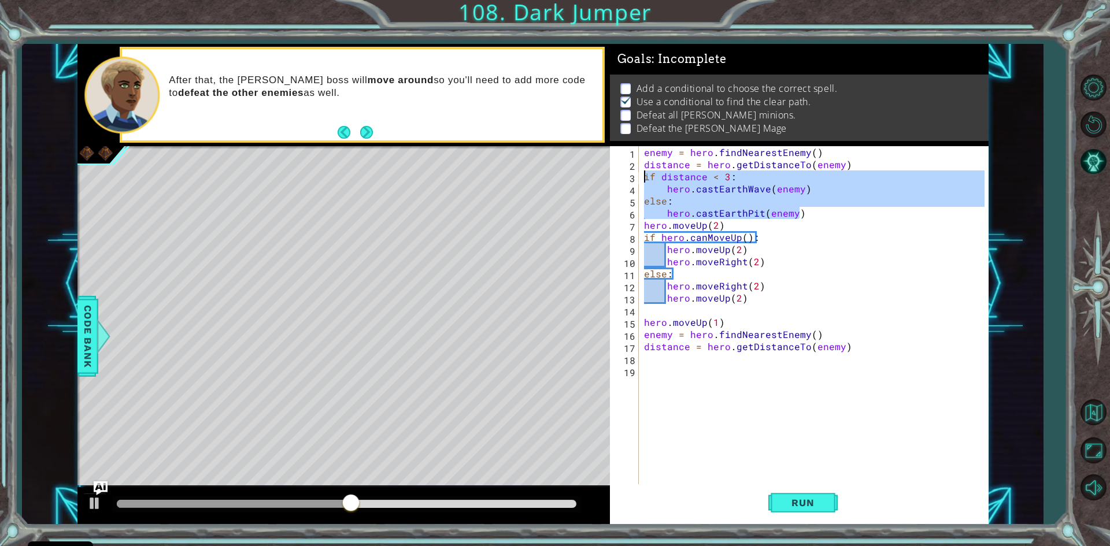
drag, startPoint x: 808, startPoint y: 216, endPoint x: 636, endPoint y: 178, distance: 176.5
click at [636, 178] on div "hero.moveUp(2) 1 2 3 4 5 6 7 8 9 10 11 12 13 14 15 16 17 18 19 enemy = hero . f…" at bounding box center [797, 316] width 375 height 340
type textarea "if distance < 3: hero.castEarthWave(enemy)"
click at [653, 360] on div "enemy = hero . findNearestEnemy ( ) distance = hero . getDistanceTo ( enemy ) i…" at bounding box center [816, 328] width 349 height 364
paste textarea "hero.castEarthPit(enemy)"
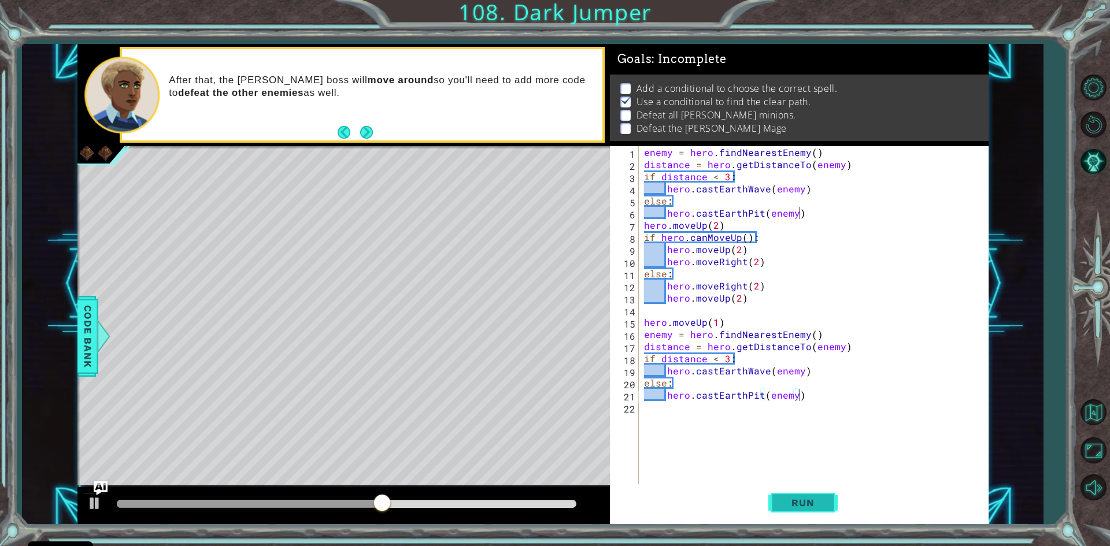
type textarea "hero.castEarthPit(enemy)"
click at [822, 505] on span "Run" at bounding box center [803, 503] width 46 height 12
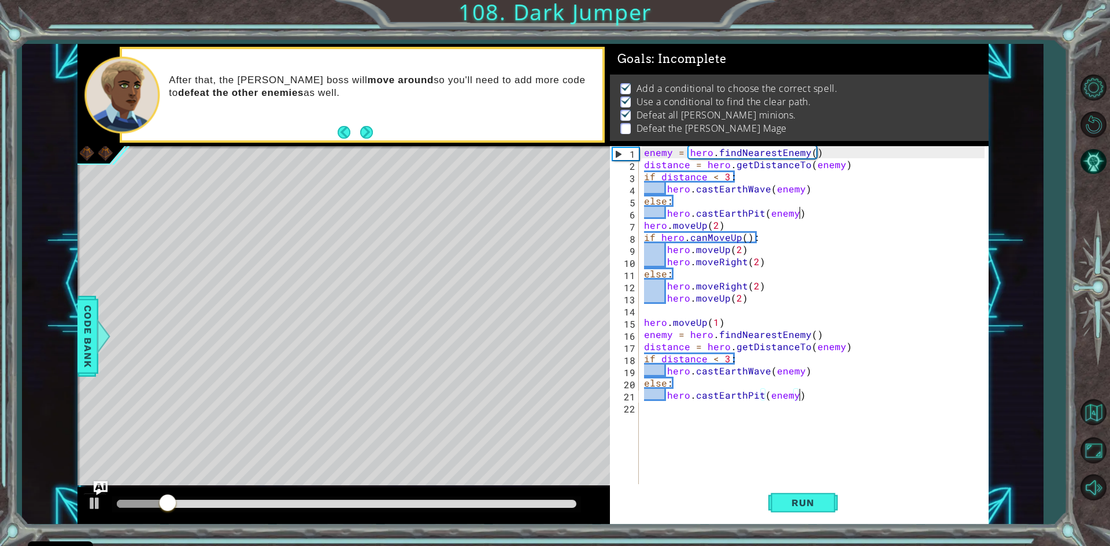
click at [405, 504] on div at bounding box center [347, 504] width 460 height 8
click at [89, 505] on div at bounding box center [94, 503] width 15 height 15
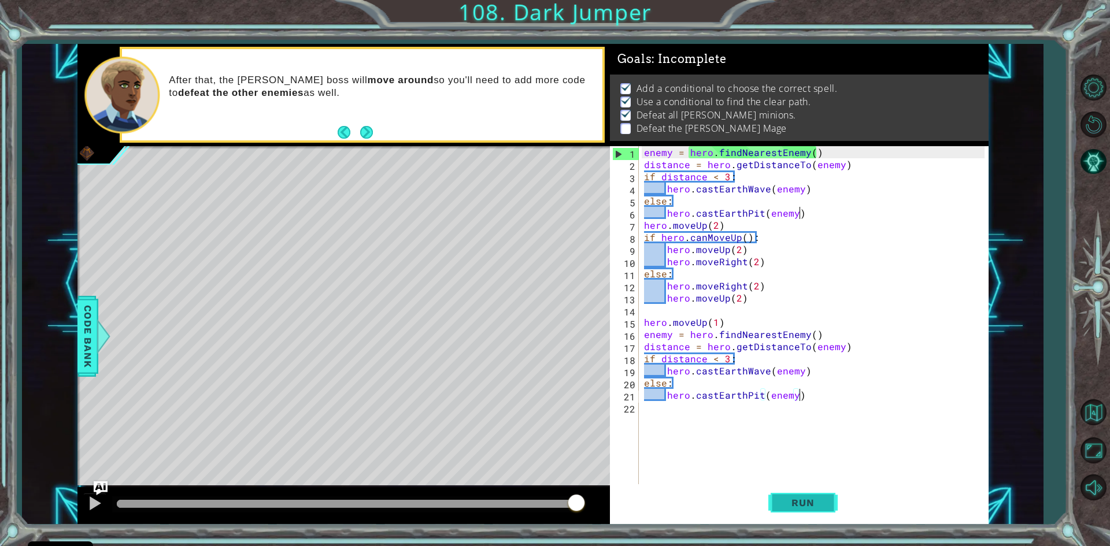
drag, startPoint x: 797, startPoint y: 505, endPoint x: 795, endPoint y: 497, distance: 7.9
click at [797, 501] on span "Run" at bounding box center [803, 503] width 46 height 12
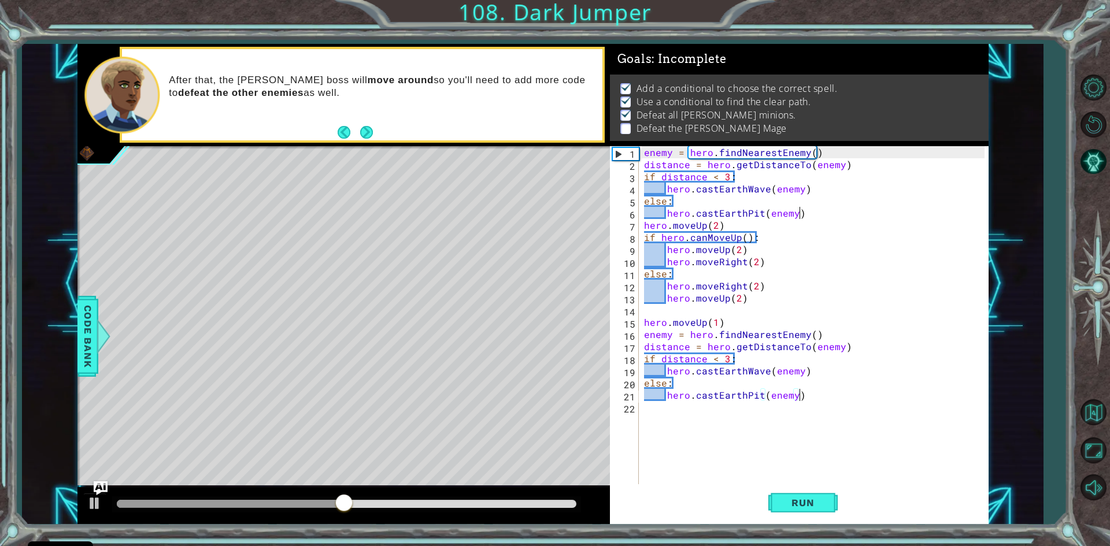
click at [659, 407] on div "enemy = hero . findNearestEnemy ( ) distance = hero . getDistanceTo ( enemy ) i…" at bounding box center [816, 328] width 349 height 364
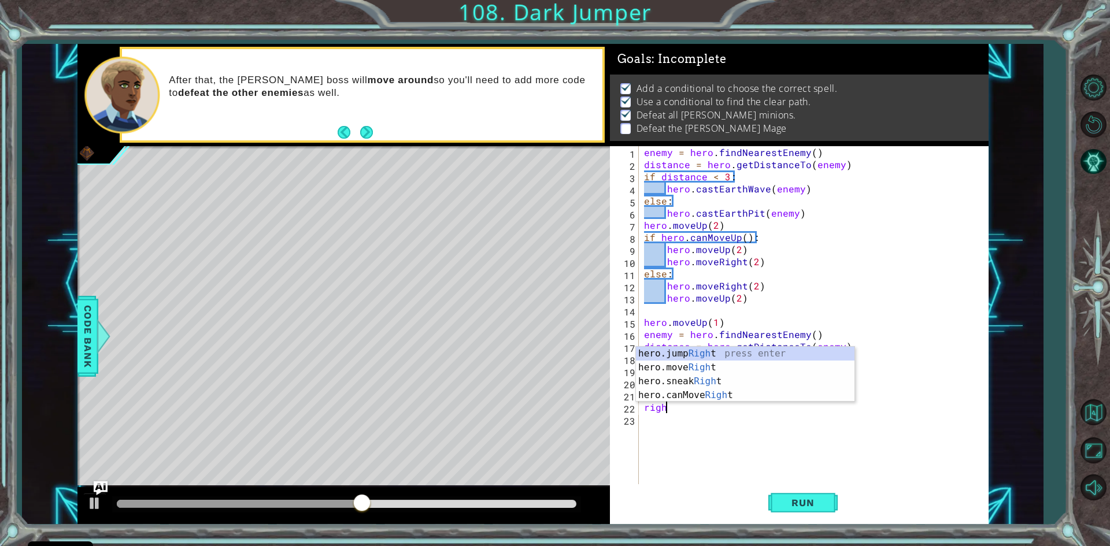
scroll to position [0, 1]
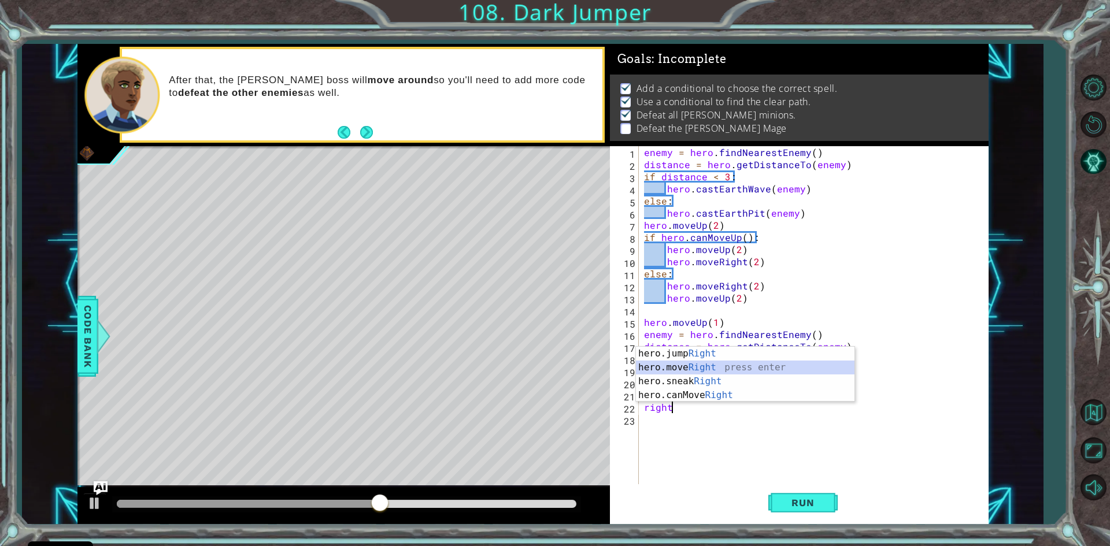
click at [749, 371] on div "hero.jump Right press enter hero.move Right press enter hero.sneak Right press …" at bounding box center [745, 388] width 219 height 83
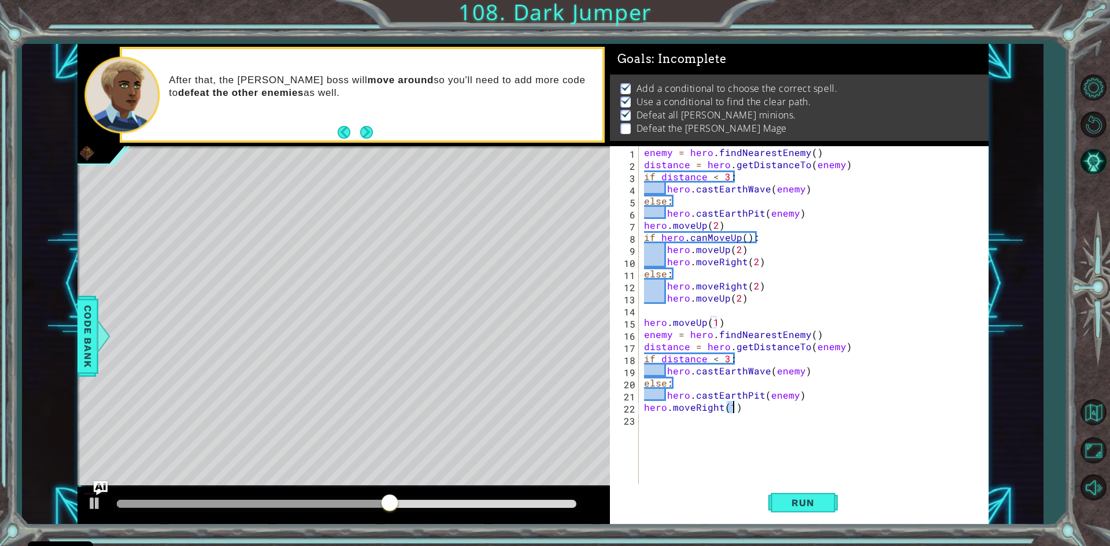
type textarea "hero.moveRight(2)"
click at [657, 416] on div "enemy = hero . findNearestEnemy ( ) distance = hero . getDistanceTo ( enemy ) i…" at bounding box center [816, 328] width 349 height 364
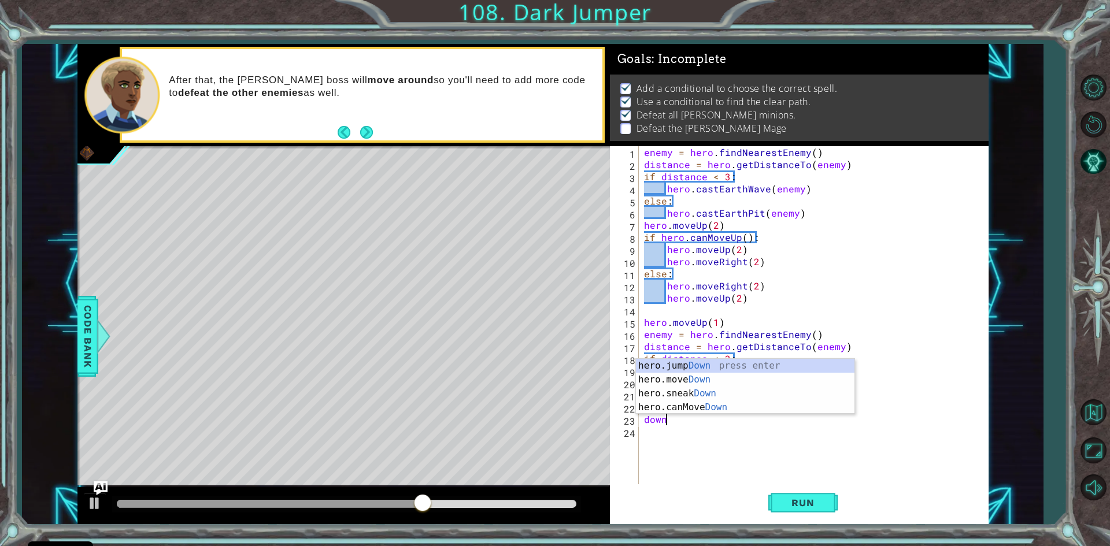
scroll to position [0, 1]
click at [699, 381] on div "hero.jump Down press enter hero.move Down press enter hero.sneak Down press ent…" at bounding box center [745, 400] width 219 height 83
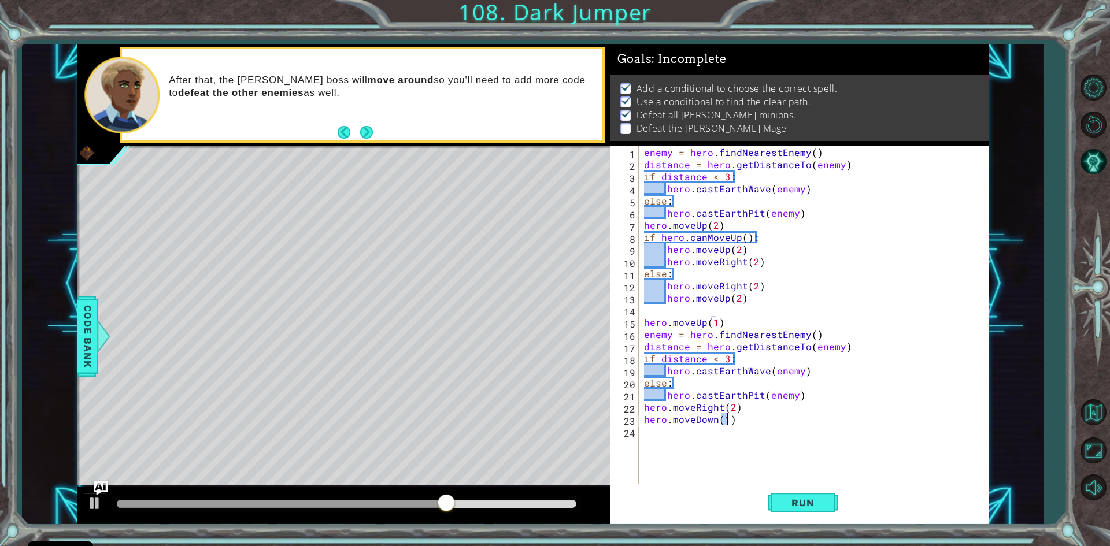
scroll to position [0, 5]
click at [801, 500] on span "Run" at bounding box center [803, 503] width 46 height 12
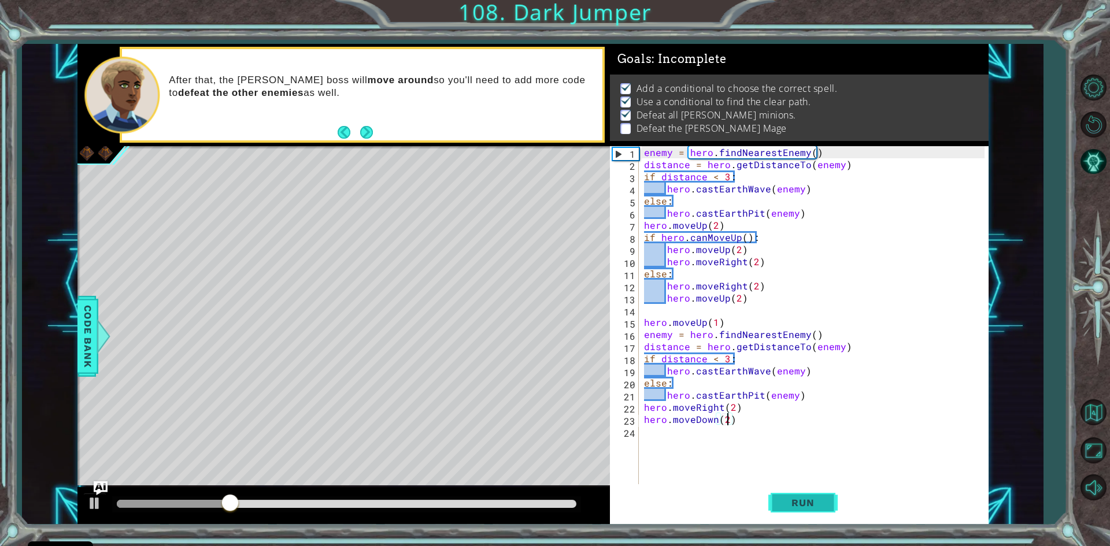
type textarea "hero.moveRight(2)"
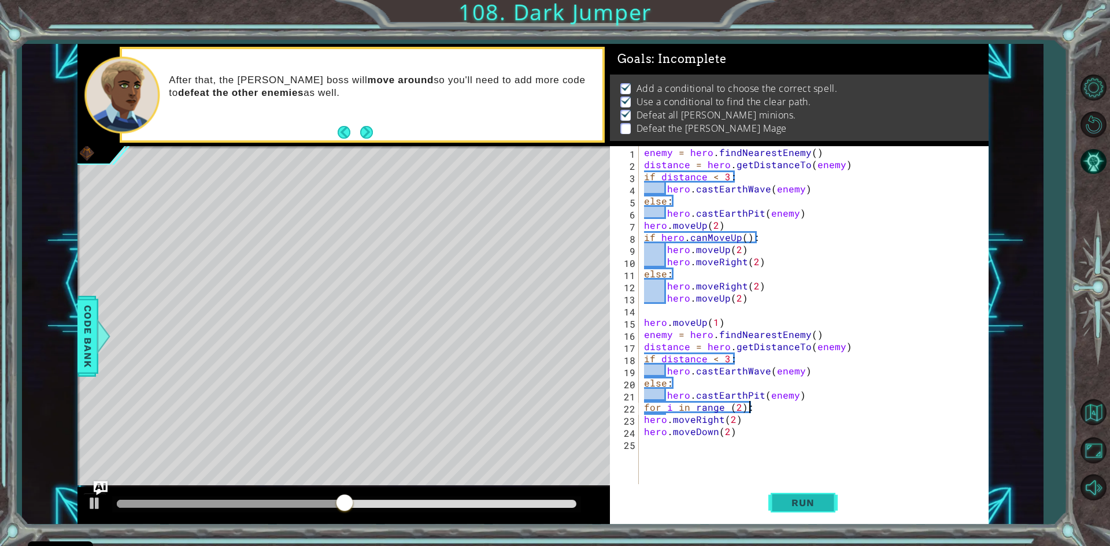
scroll to position [0, 5]
click at [792, 494] on button "Run" at bounding box center [803, 504] width 69 height 38
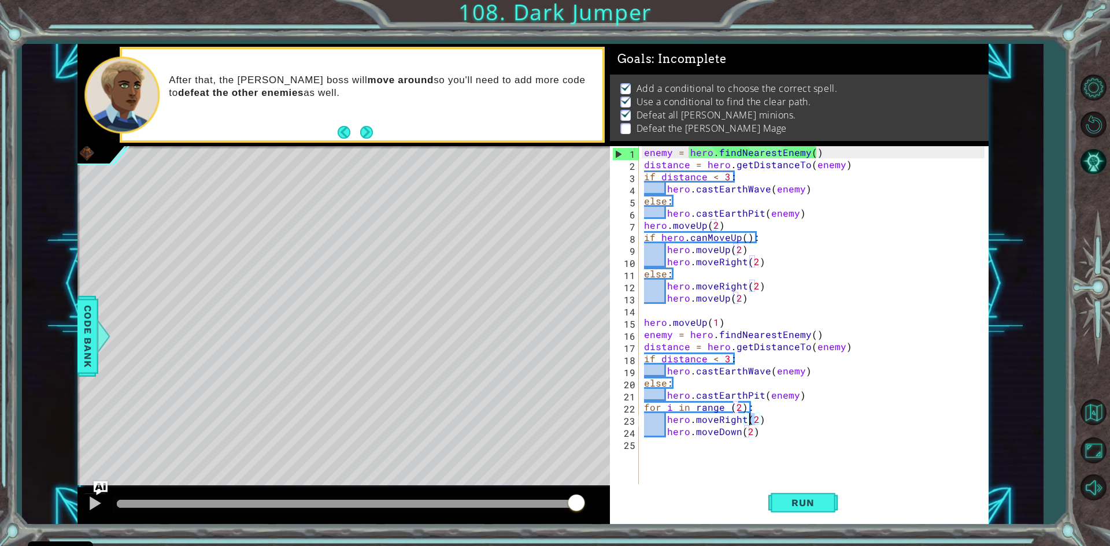
drag, startPoint x: 755, startPoint y: 415, endPoint x: 749, endPoint y: 418, distance: 6.0
click at [749, 418] on div "enemy = hero . findNearestEnemy ( ) distance = hero . getDistanceTo ( enemy ) i…" at bounding box center [816, 328] width 349 height 364
click at [746, 434] on div "enemy = hero . findNearestEnemy ( ) distance = hero . getDistanceTo ( enemy ) i…" at bounding box center [816, 328] width 349 height 364
click at [790, 497] on button "Run" at bounding box center [803, 504] width 69 height 38
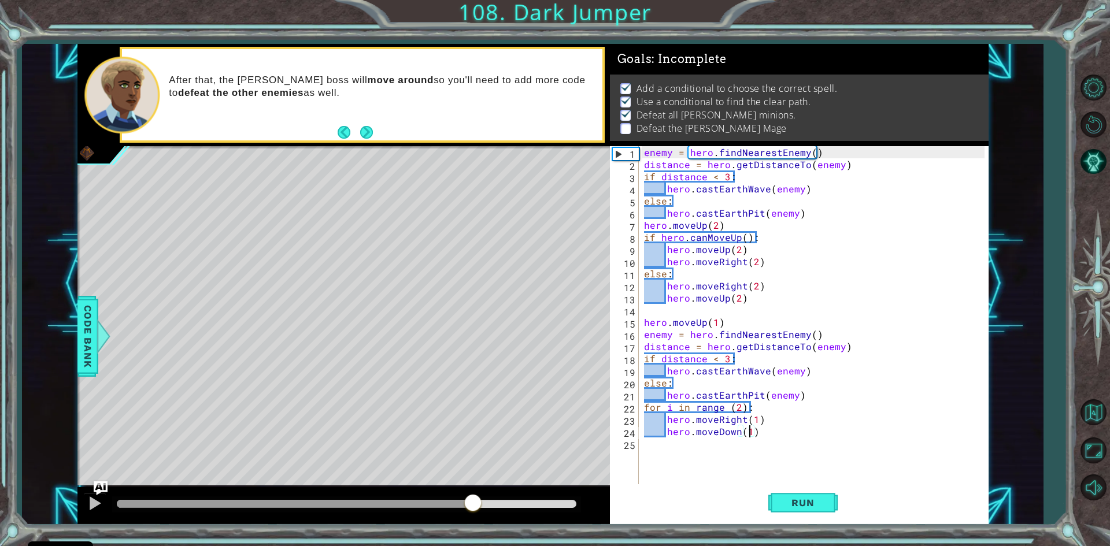
drag, startPoint x: 139, startPoint y: 497, endPoint x: 473, endPoint y: 504, distance: 334.3
click at [473, 504] on div at bounding box center [473, 504] width 21 height 21
click at [777, 496] on button "Run" at bounding box center [803, 504] width 69 height 38
click at [805, 397] on div "enemy = hero . findNearestEnemy ( ) distance = hero . getDistanceTo ( enemy ) i…" at bounding box center [816, 328] width 349 height 364
type textarea "hero.castEarthPit(enemy)"
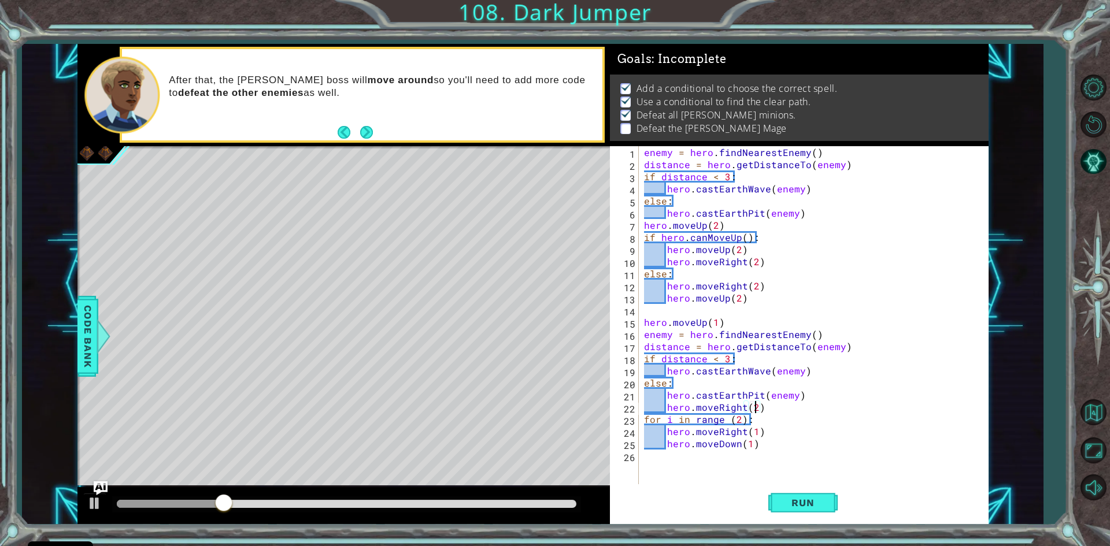
click at [666, 408] on div "enemy = hero . findNearestEnemy ( ) distance = hero . getDistanceTo ( enemy ) i…" at bounding box center [816, 328] width 349 height 364
click at [799, 514] on button "Run" at bounding box center [803, 504] width 69 height 38
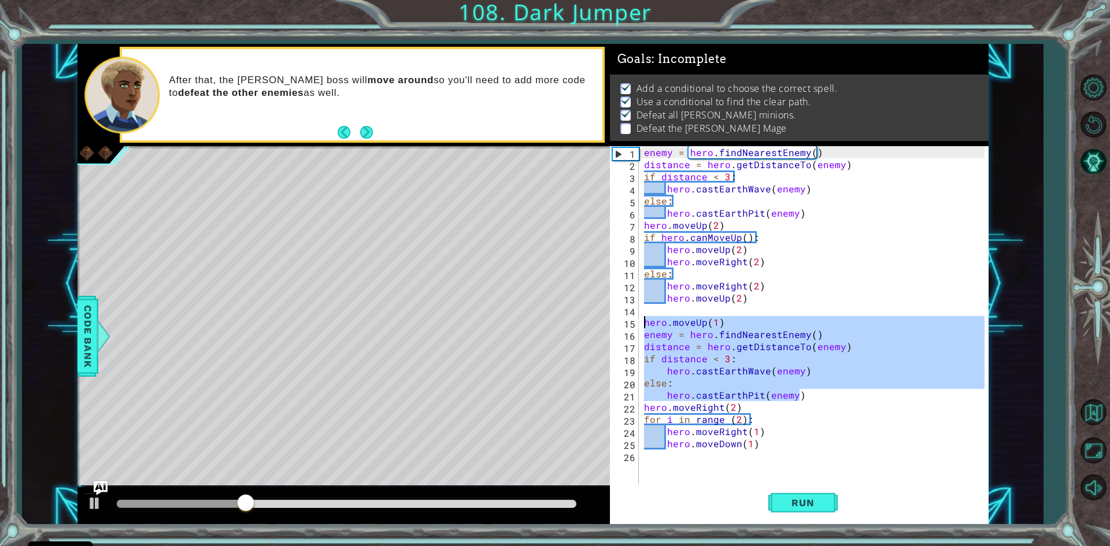
drag, startPoint x: 812, startPoint y: 399, endPoint x: 626, endPoint y: 317, distance: 203.3
click at [626, 317] on div "hero.moveRight(2) 1 2 3 4 5 6 7 8 9 10 11 12 13 14 15 16 17 18 19 20 21 22 23 2…" at bounding box center [797, 316] width 375 height 340
type textarea "hero.moveUp(1) enemy = hero.findNearestEnemy()"
click at [657, 463] on div "enemy = hero . findNearestEnemy ( ) distance = hero . getDistanceTo ( enemy ) i…" at bounding box center [816, 328] width 349 height 364
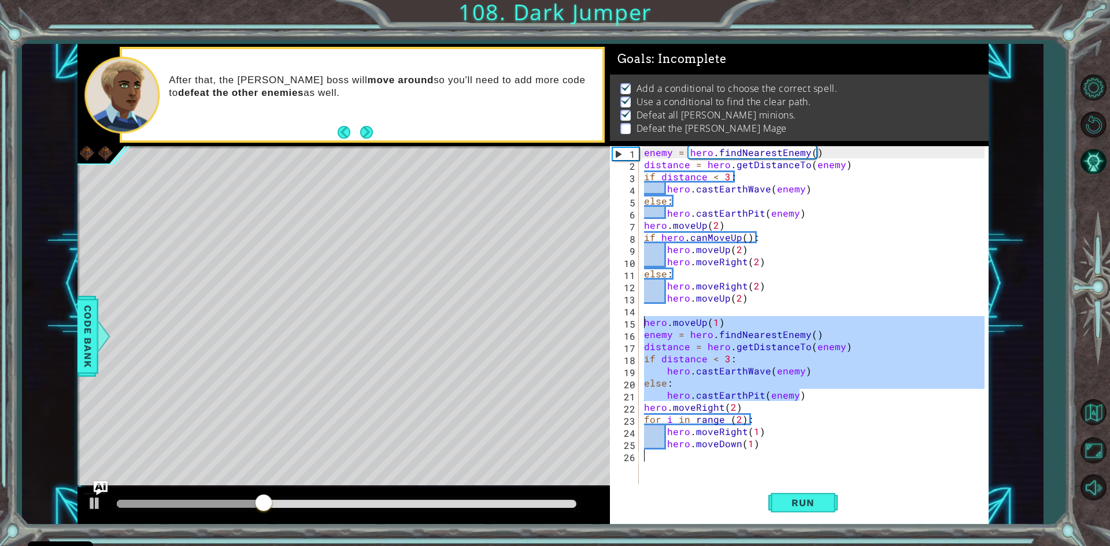
paste textarea "hero.castEarthPit(enemy)"
type textarea "hero.castEarthPit(enemy)"
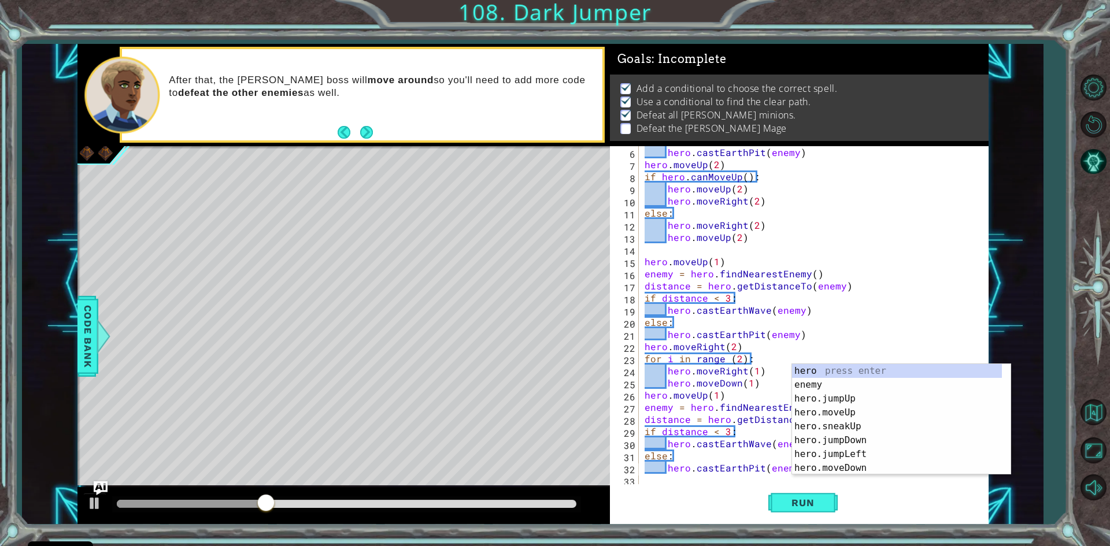
scroll to position [61, 0]
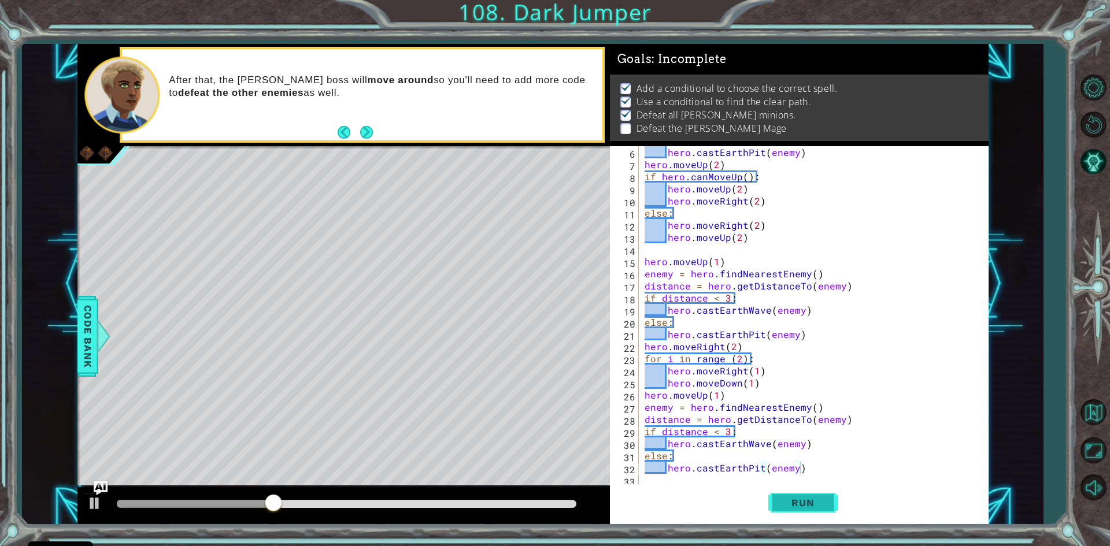
click at [793, 512] on button "Run" at bounding box center [803, 504] width 69 height 38
click at [348, 501] on div at bounding box center [347, 504] width 460 height 8
click at [93, 497] on div at bounding box center [94, 503] width 15 height 15
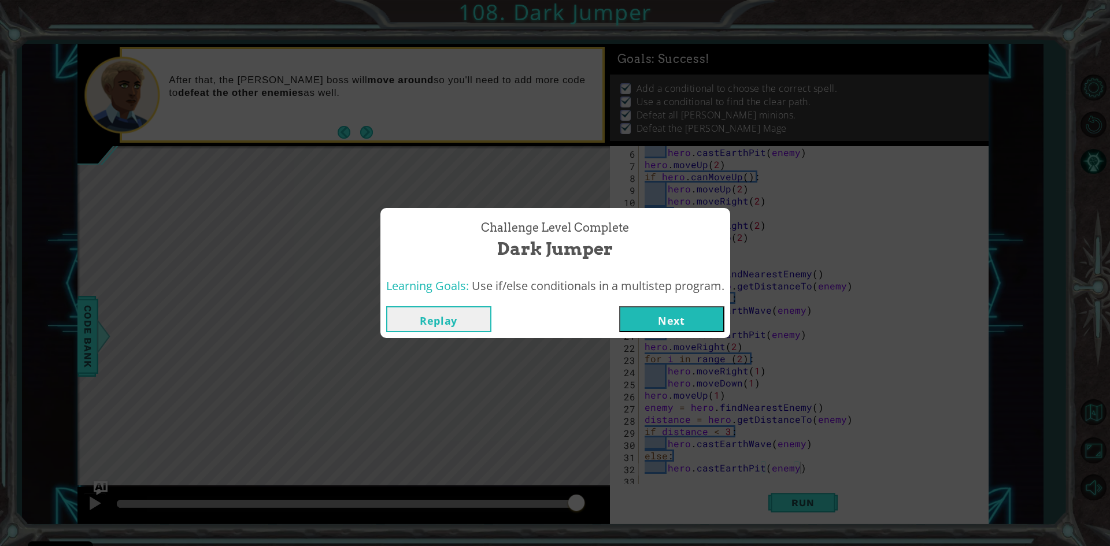
click at [669, 320] on button "Next" at bounding box center [671, 319] width 105 height 26
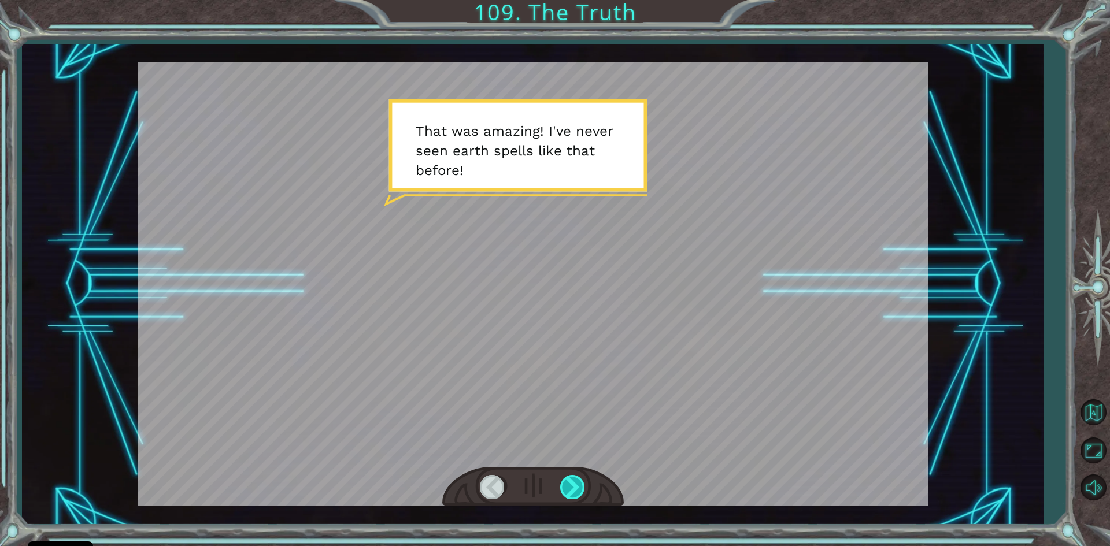
click at [562, 491] on div at bounding box center [573, 487] width 26 height 24
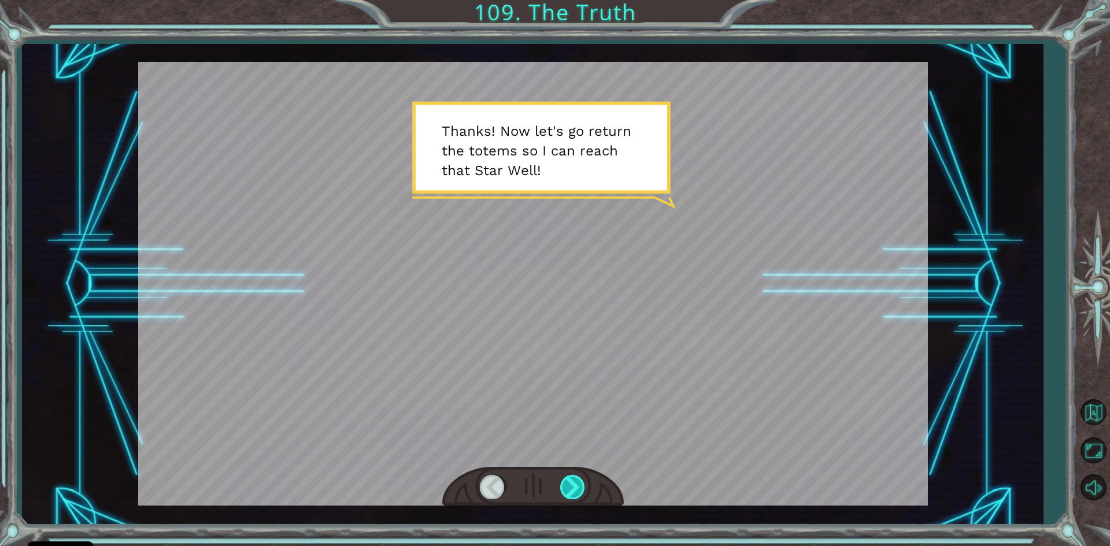
click at [572, 486] on div at bounding box center [573, 487] width 26 height 24
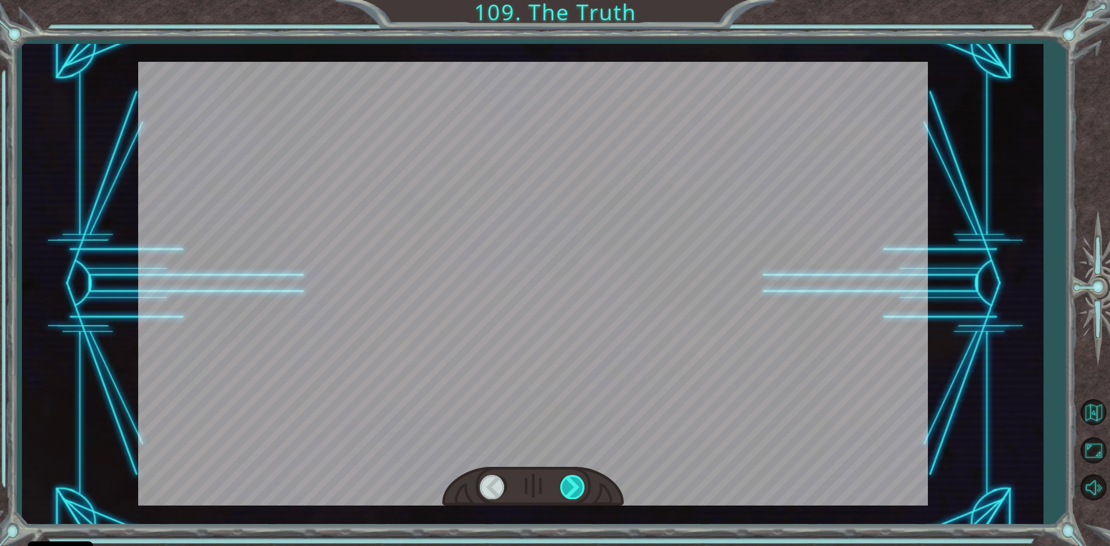
click at [572, 486] on div at bounding box center [573, 487] width 26 height 24
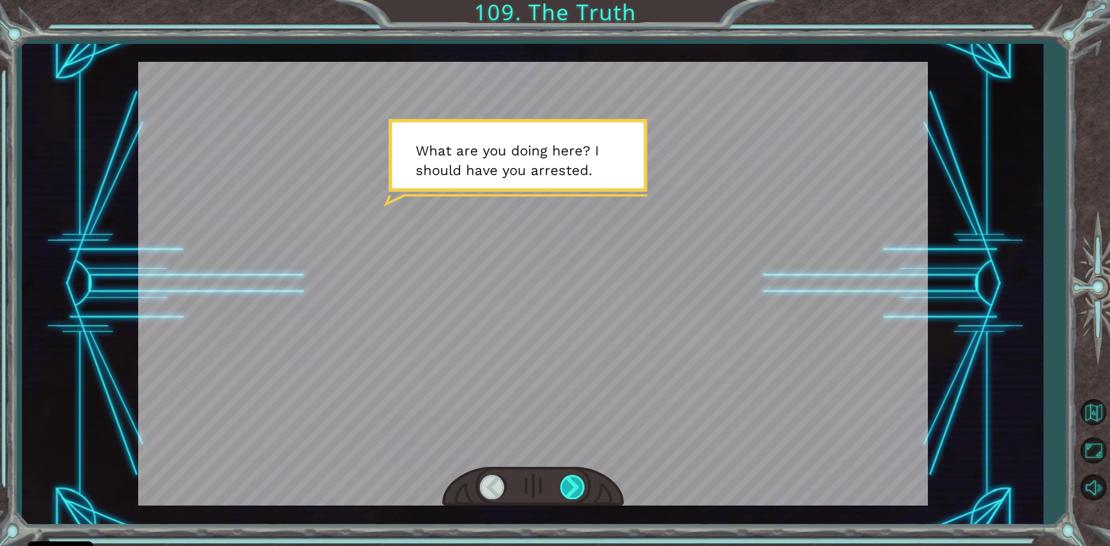
click at [570, 485] on div at bounding box center [573, 487] width 26 height 24
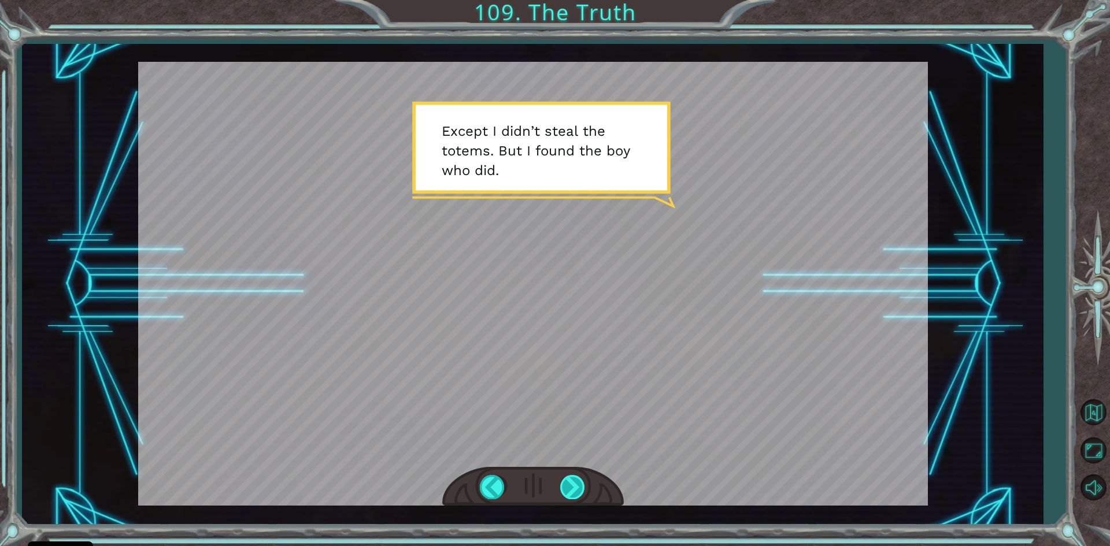
click at [570, 485] on div at bounding box center [573, 487] width 26 height 24
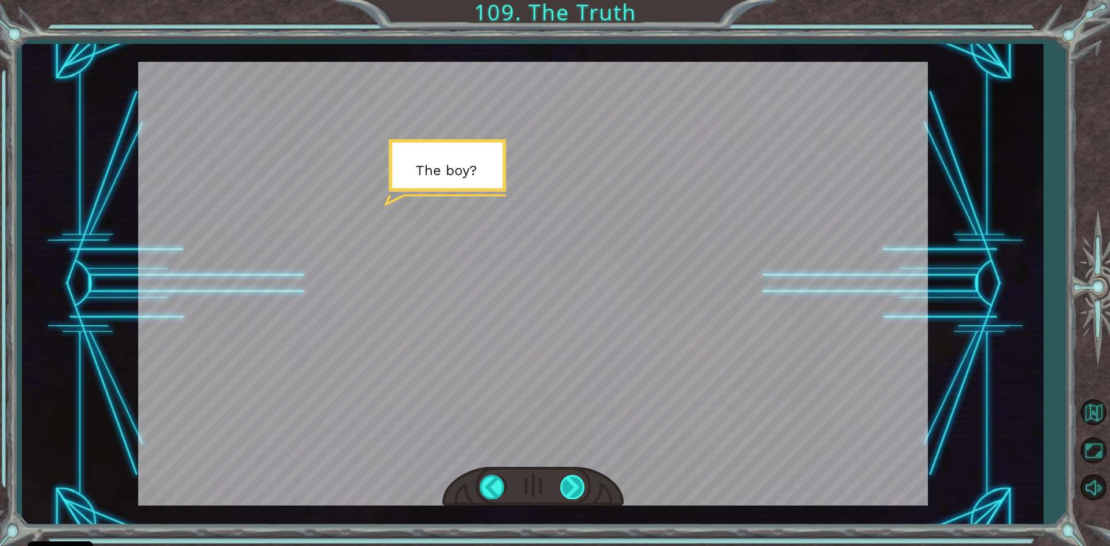
click at [570, 485] on div at bounding box center [573, 487] width 26 height 24
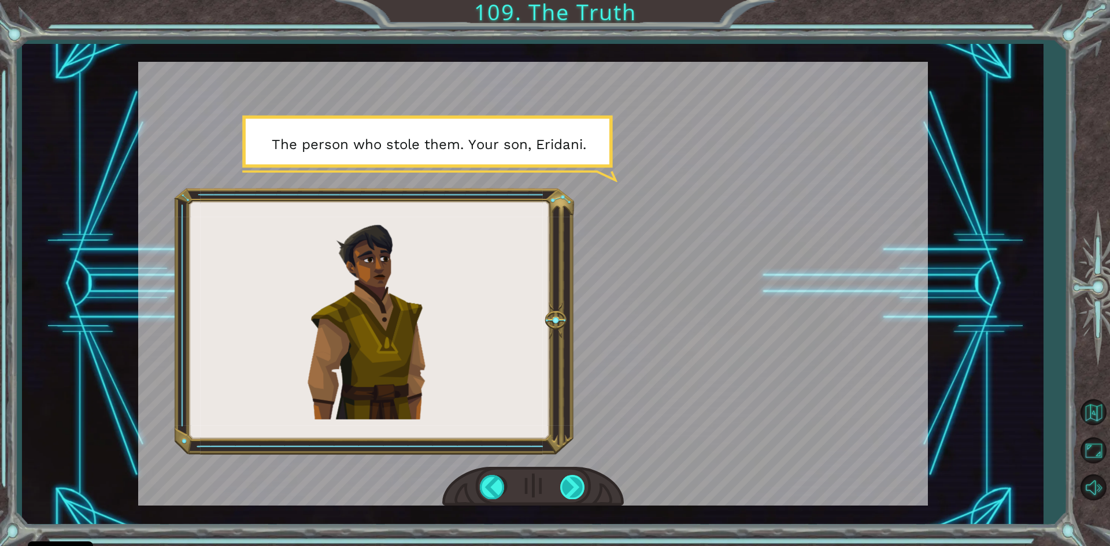
click at [570, 485] on div at bounding box center [573, 487] width 26 height 24
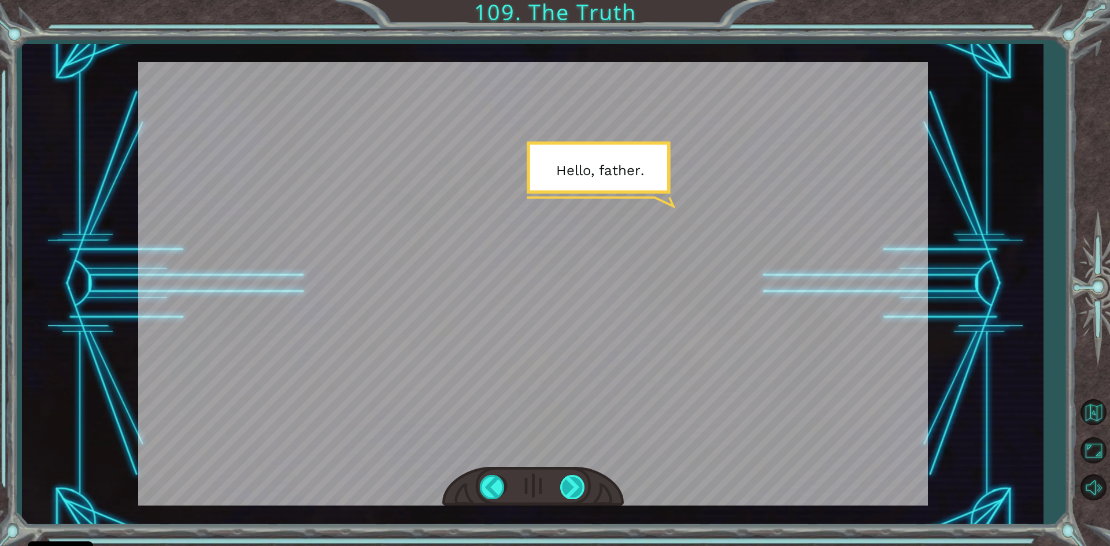
click at [570, 485] on div at bounding box center [573, 487] width 26 height 24
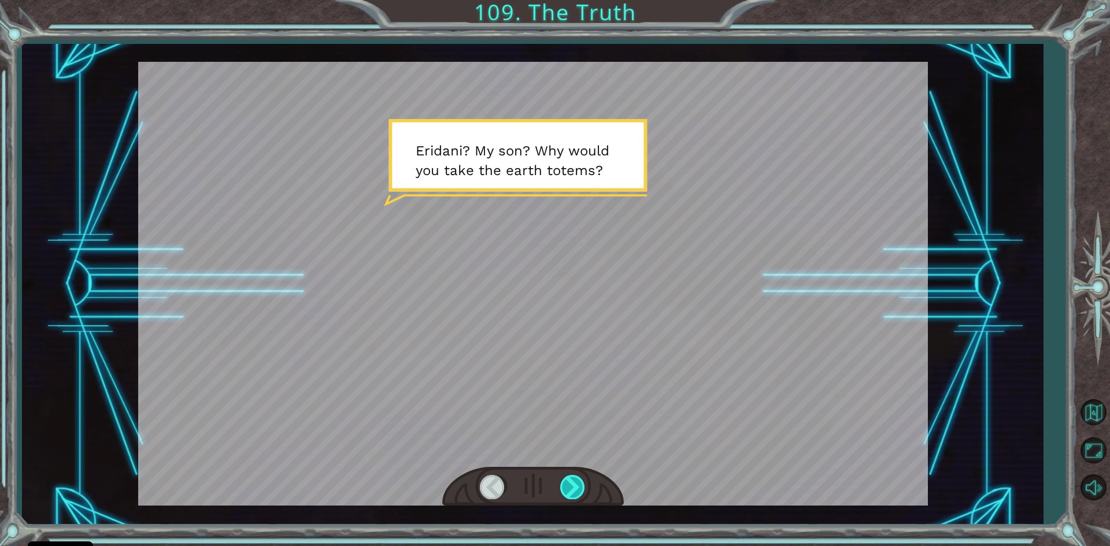
click at [570, 485] on div at bounding box center [573, 487] width 26 height 24
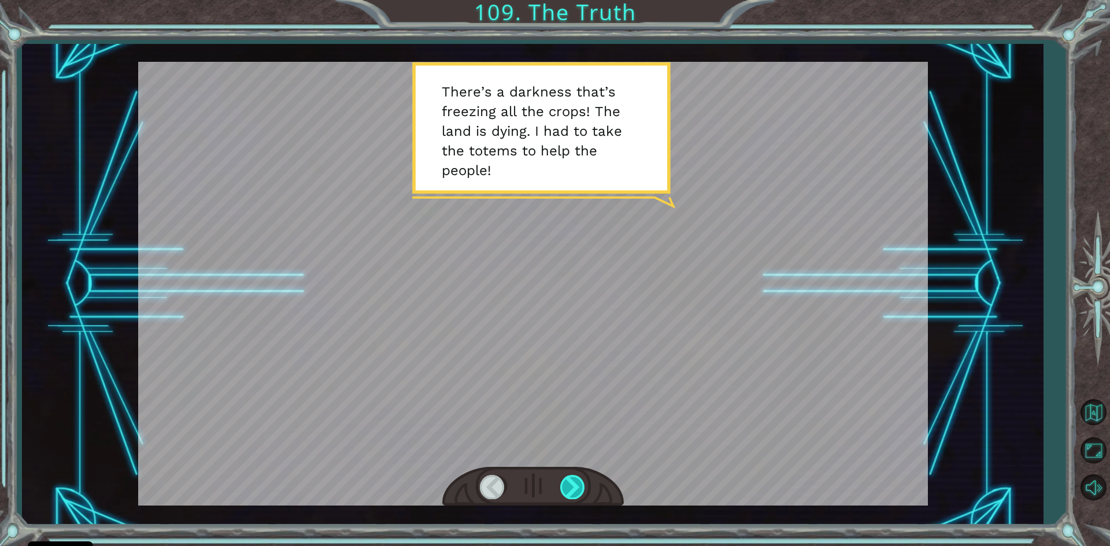
click at [570, 485] on div at bounding box center [573, 487] width 26 height 24
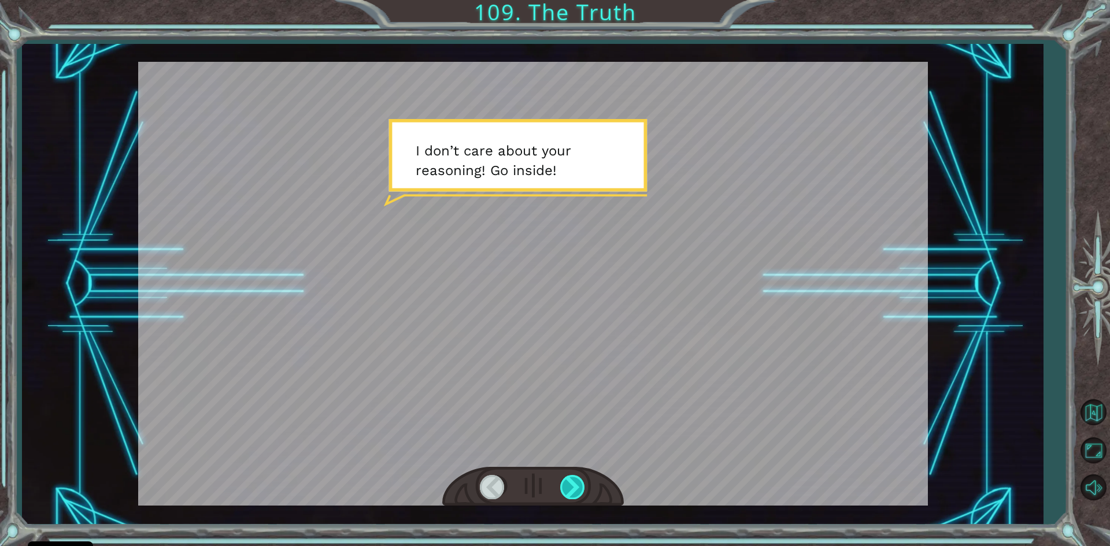
click at [570, 486] on div at bounding box center [573, 487] width 26 height 24
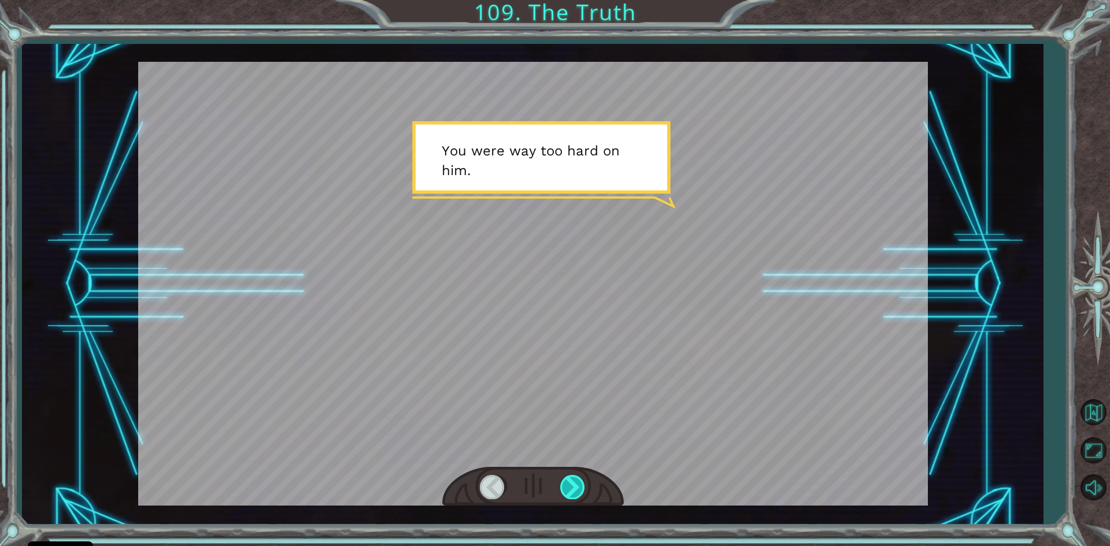
click at [571, 489] on div at bounding box center [573, 487] width 26 height 24
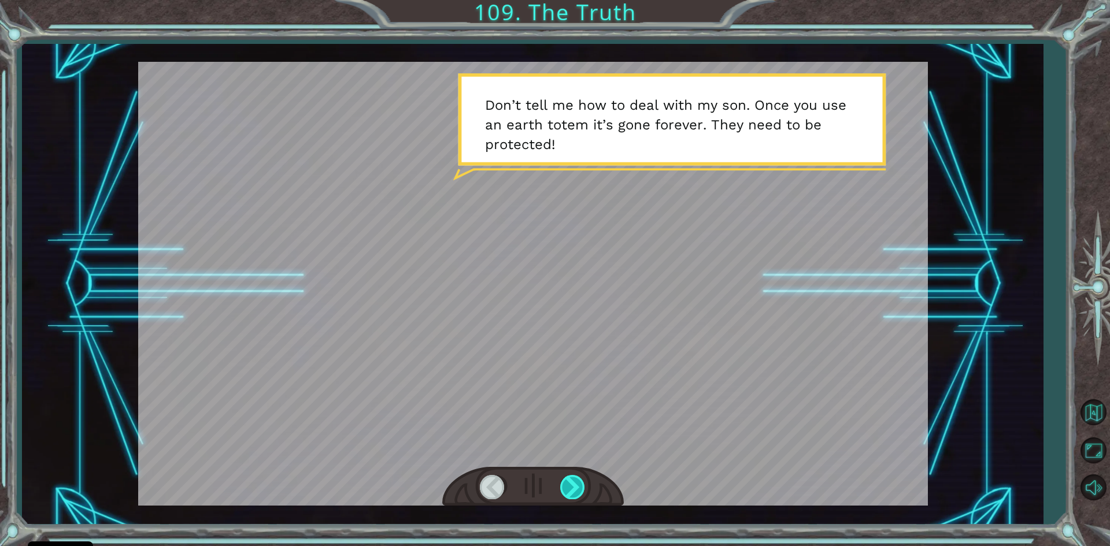
click at [571, 489] on div at bounding box center [573, 487] width 26 height 24
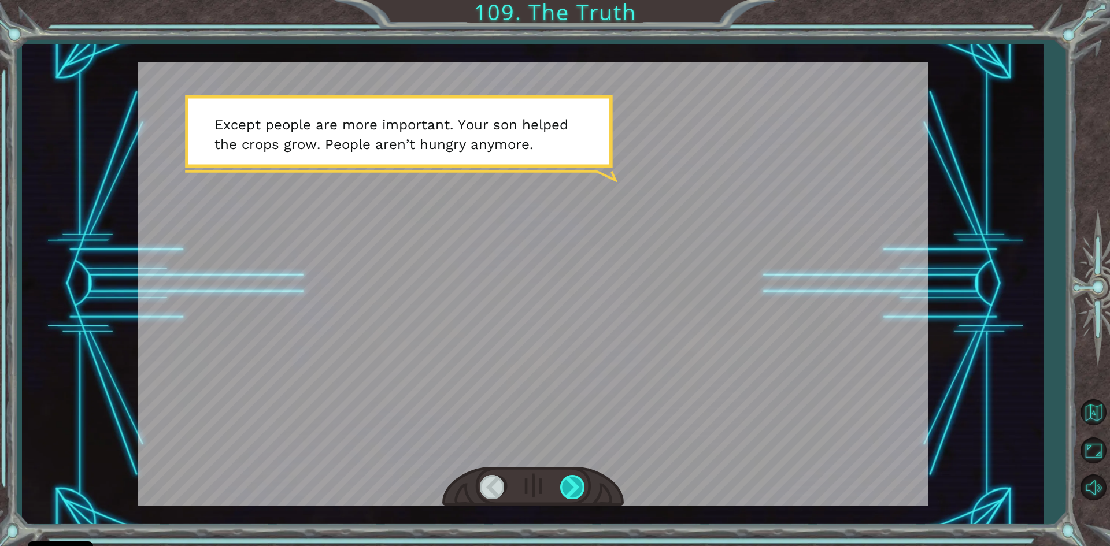
click at [573, 489] on div at bounding box center [573, 487] width 26 height 24
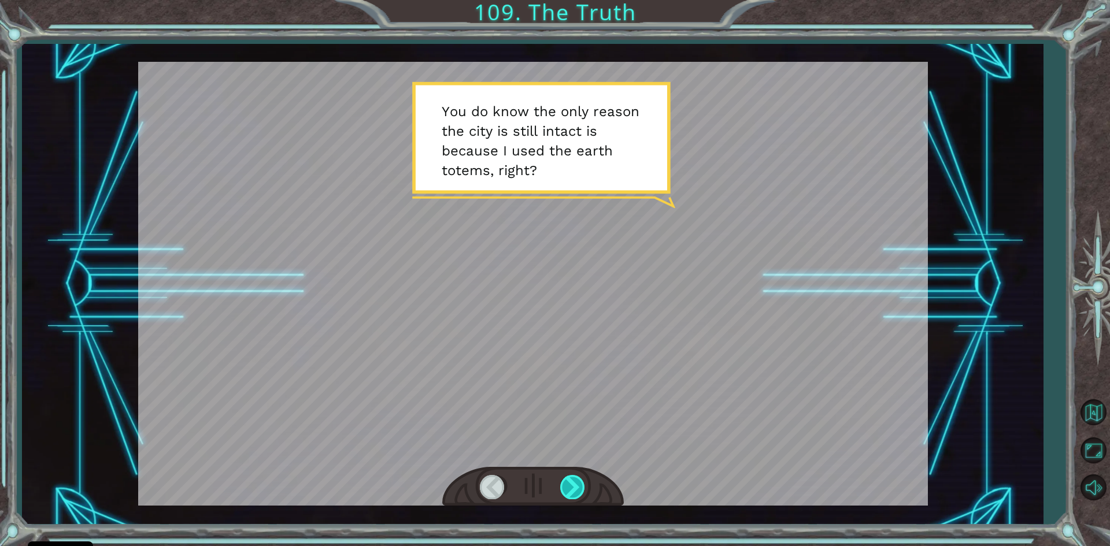
click at [573, 489] on div at bounding box center [573, 487] width 26 height 24
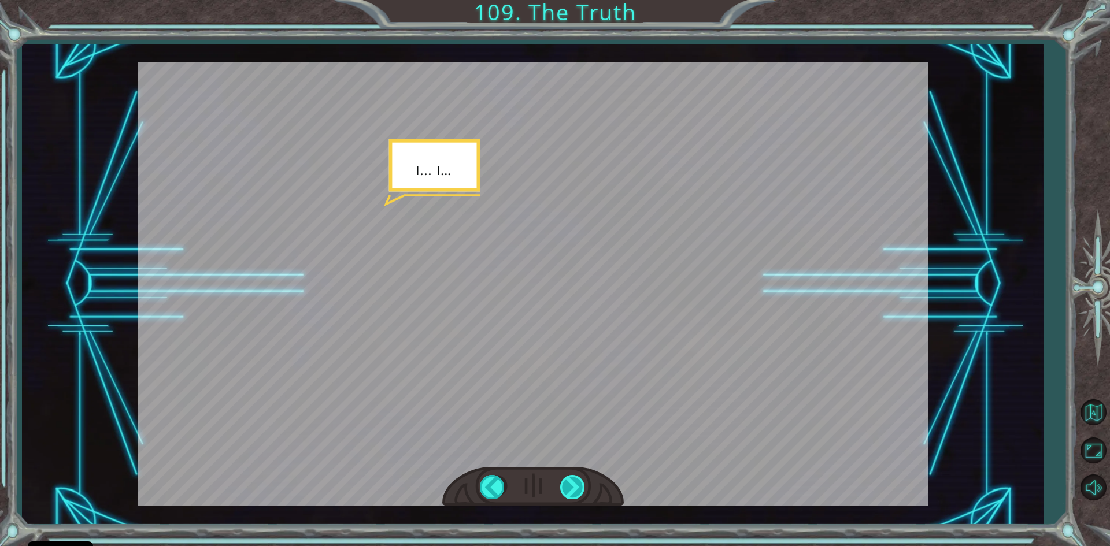
click at [573, 489] on div at bounding box center [573, 487] width 26 height 24
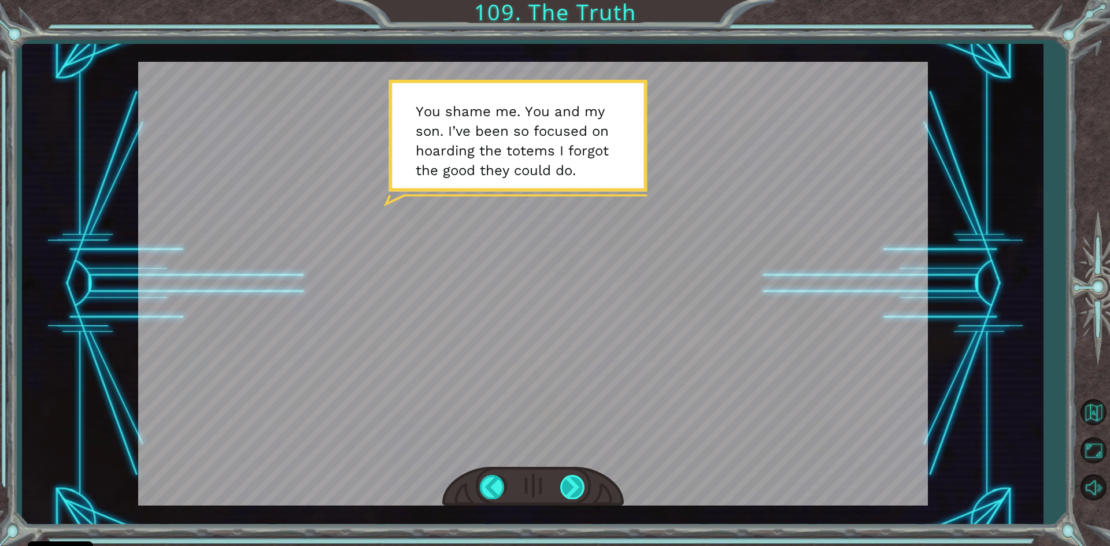
click at [573, 489] on div at bounding box center [573, 487] width 26 height 24
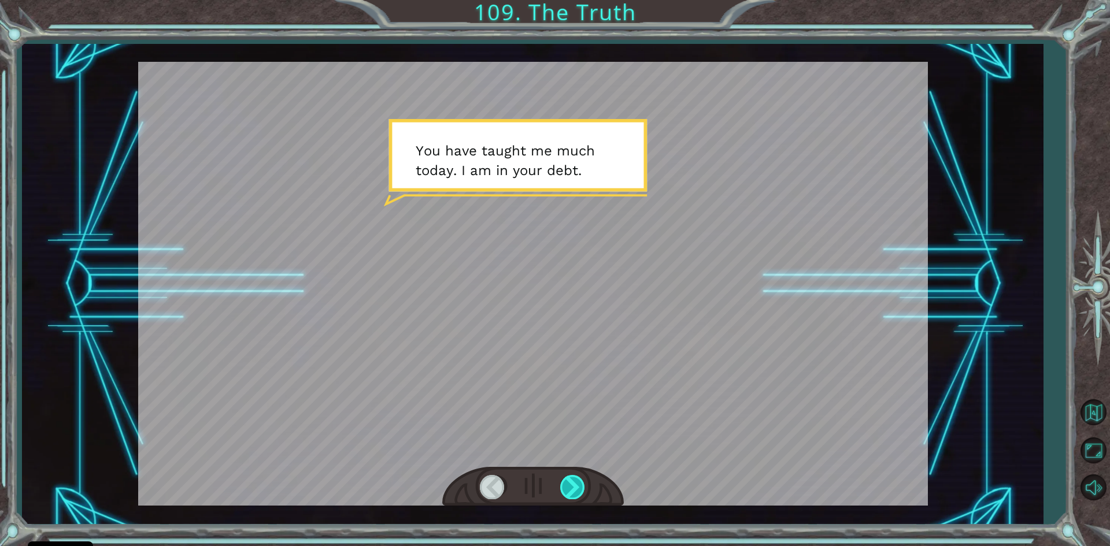
click at [573, 489] on div at bounding box center [573, 487] width 26 height 24
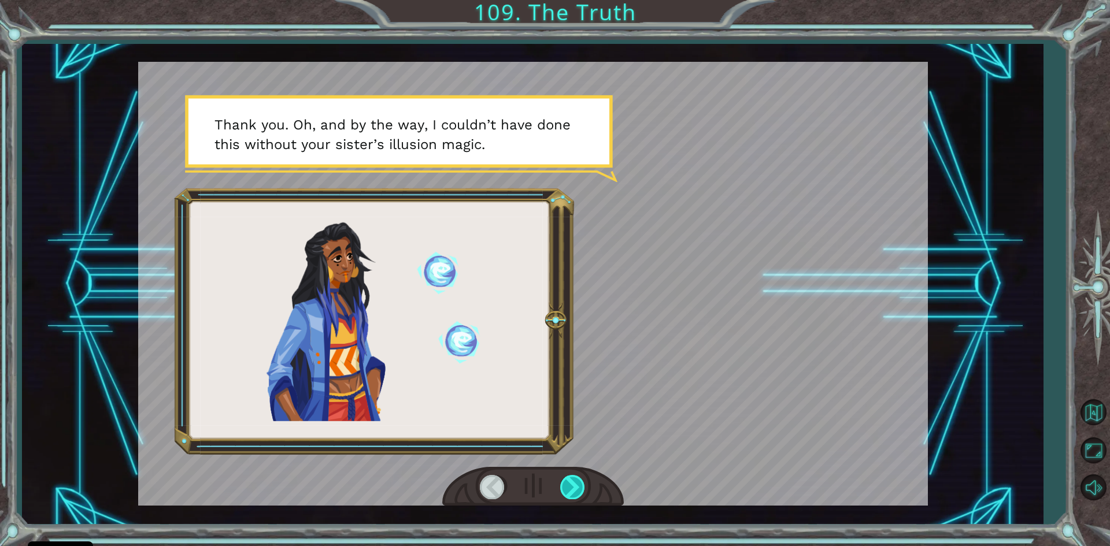
click at [575, 489] on div at bounding box center [573, 487] width 26 height 24
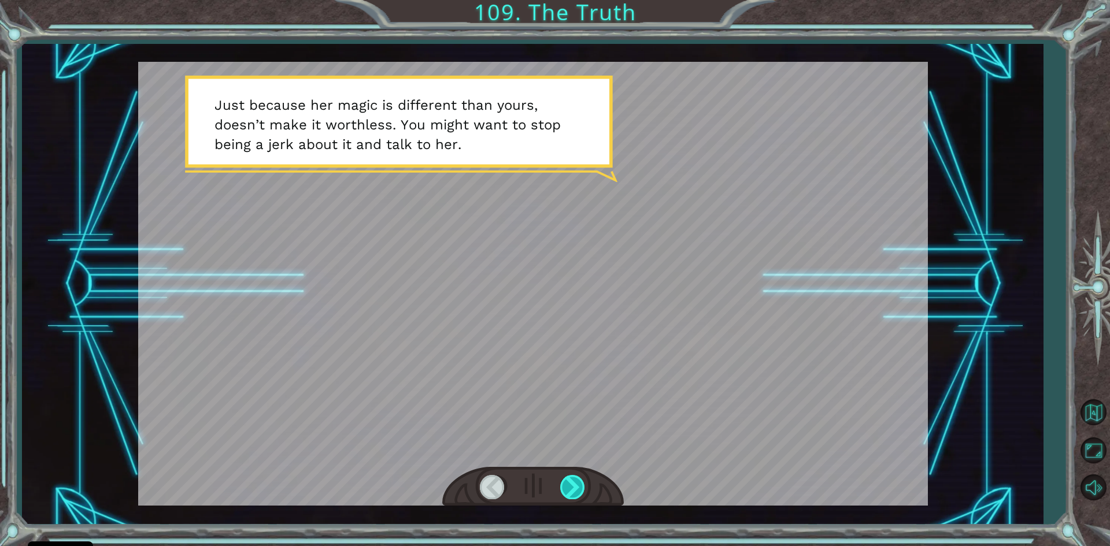
click at [576, 491] on div at bounding box center [573, 487] width 26 height 24
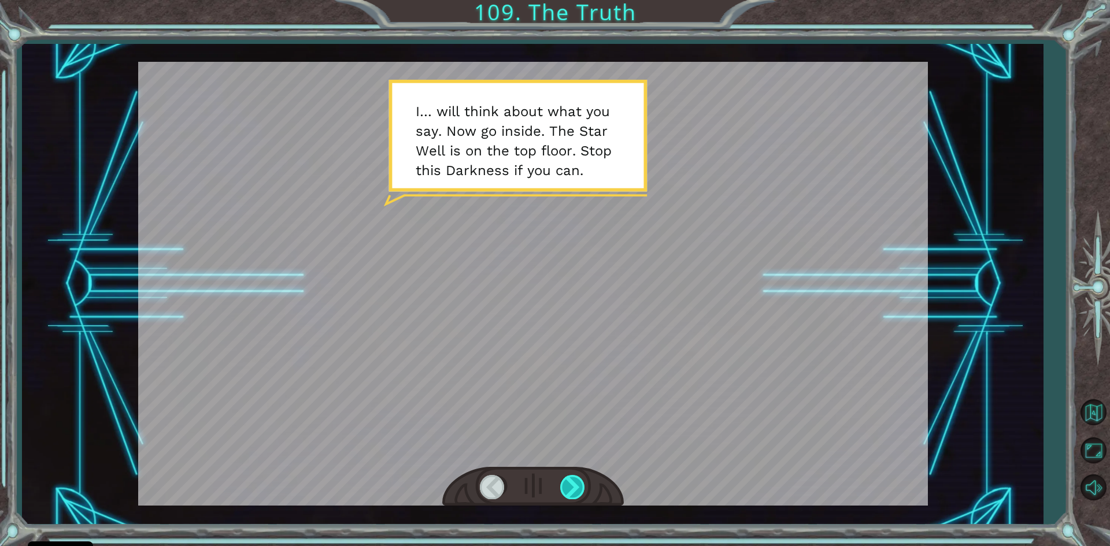
click at [576, 491] on div at bounding box center [573, 487] width 26 height 24
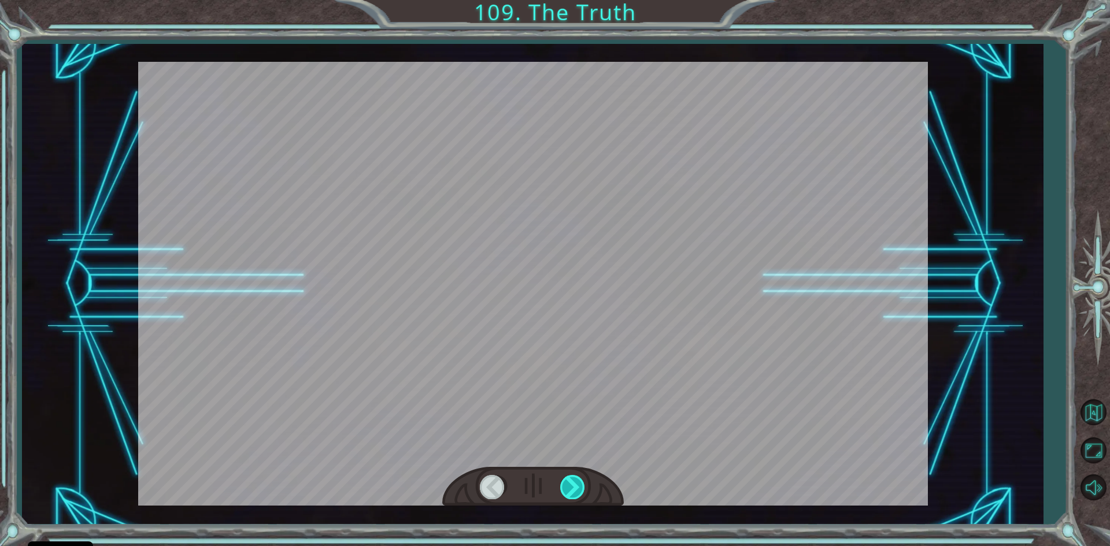
click at [576, 491] on div at bounding box center [573, 487] width 26 height 24
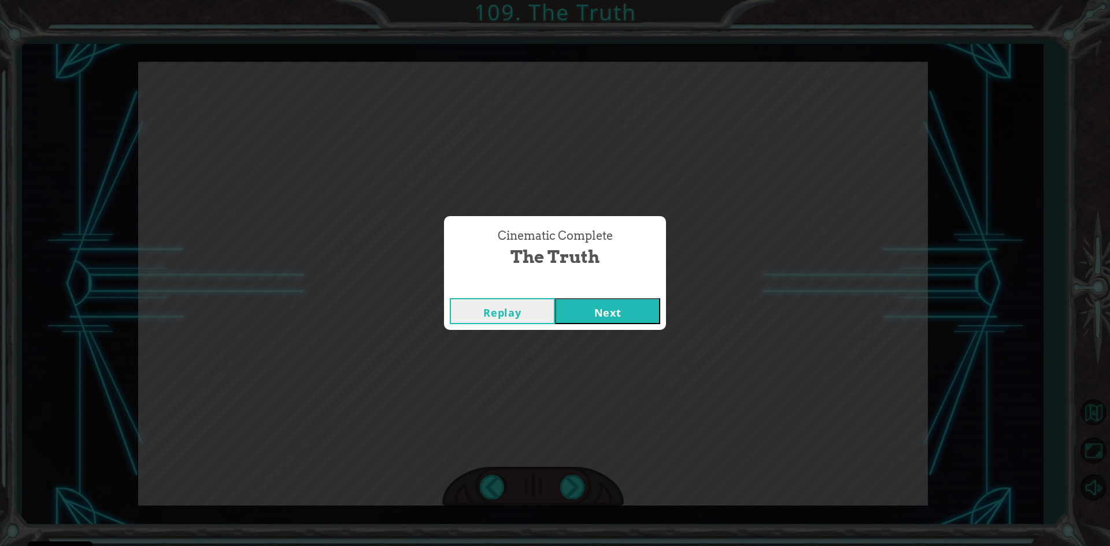
click at [619, 320] on button "Next" at bounding box center [607, 311] width 105 height 26
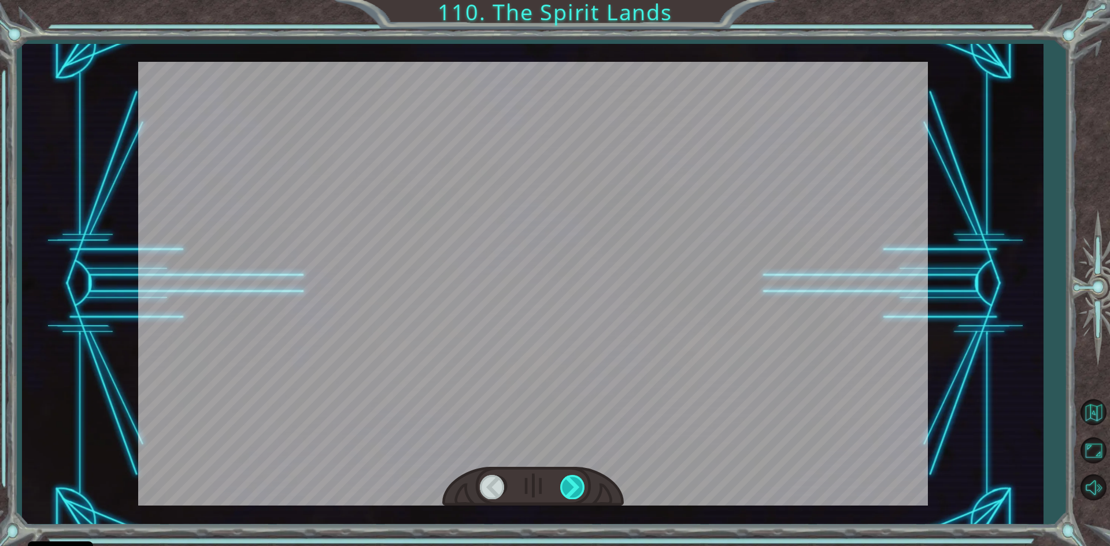
click at [577, 488] on div at bounding box center [573, 487] width 26 height 24
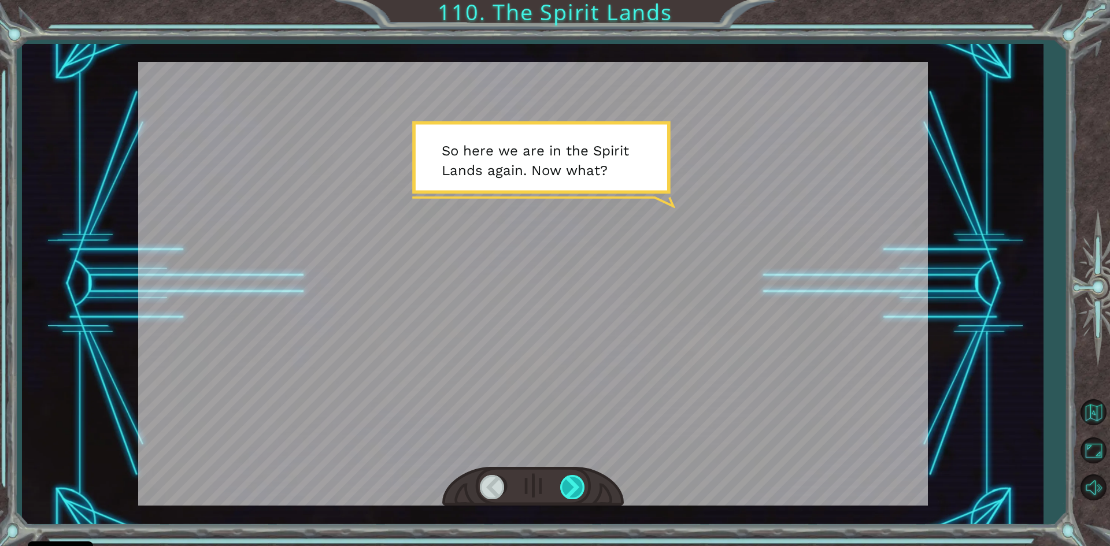
click at [577, 488] on div at bounding box center [573, 487] width 26 height 24
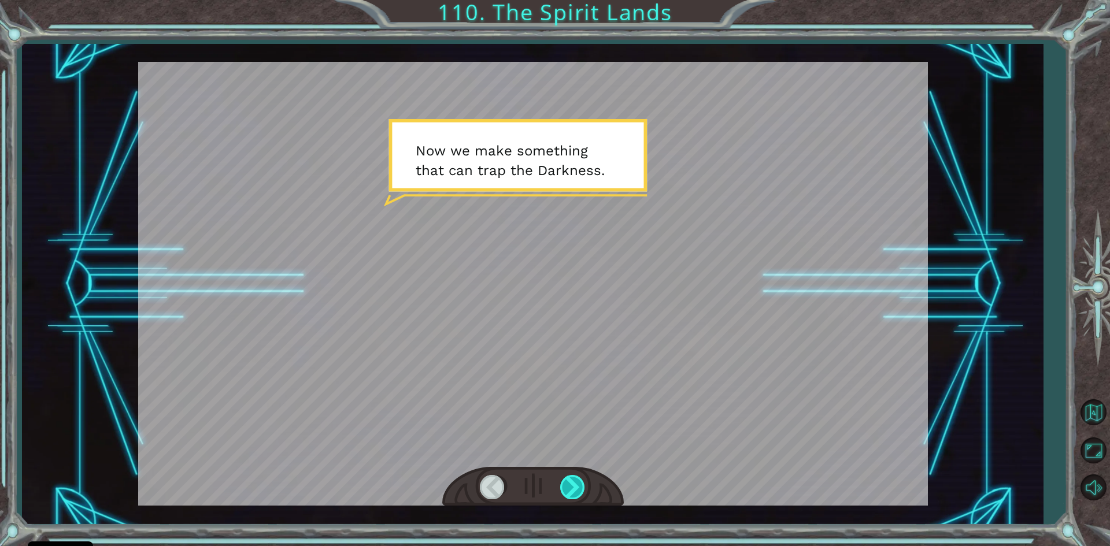
click at [577, 488] on div at bounding box center [573, 487] width 26 height 24
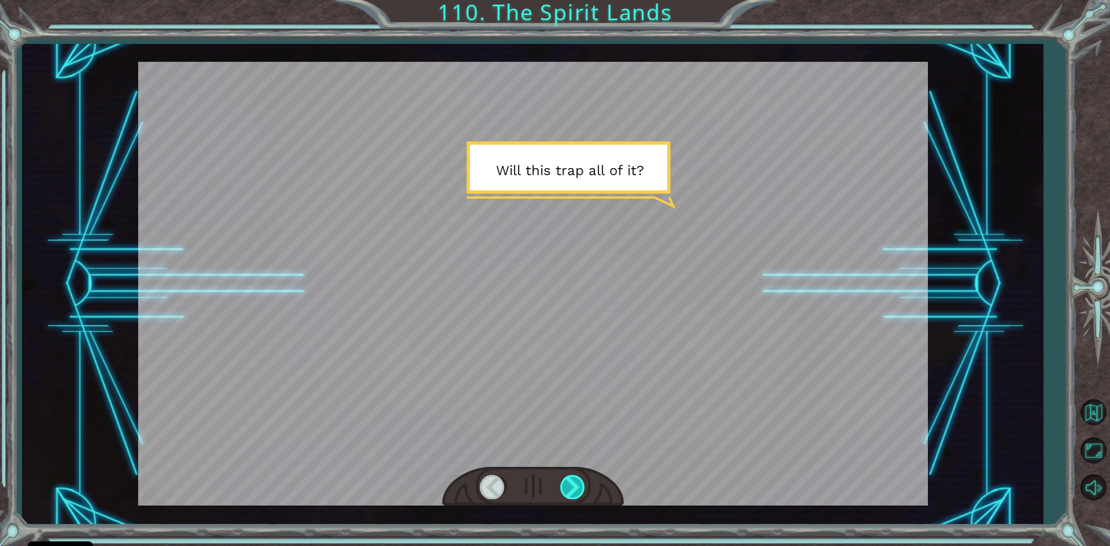
click at [577, 488] on div at bounding box center [573, 487] width 26 height 24
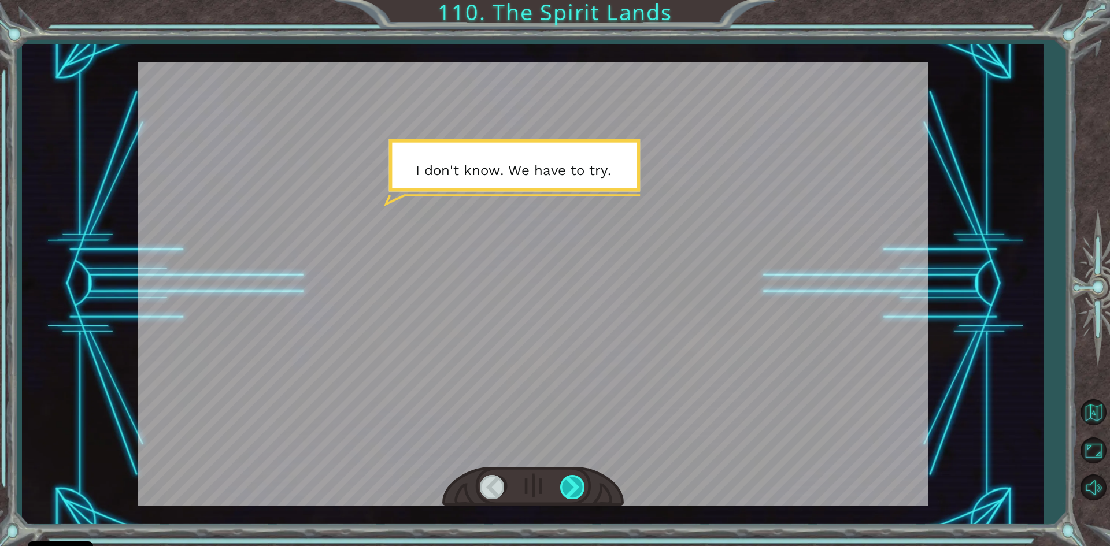
click at [577, 488] on div at bounding box center [573, 487] width 26 height 24
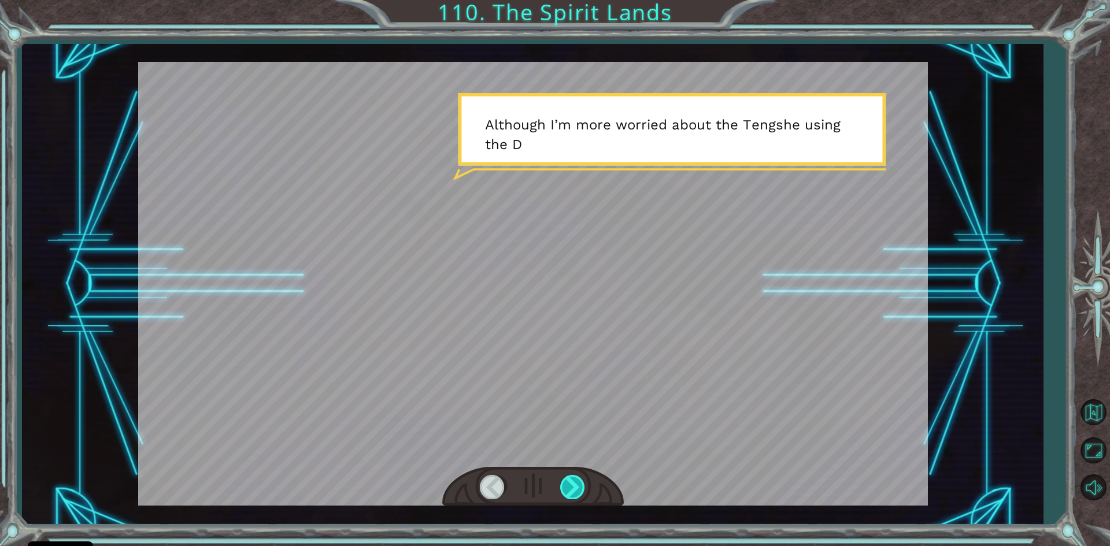
click at [577, 488] on div at bounding box center [573, 487] width 26 height 24
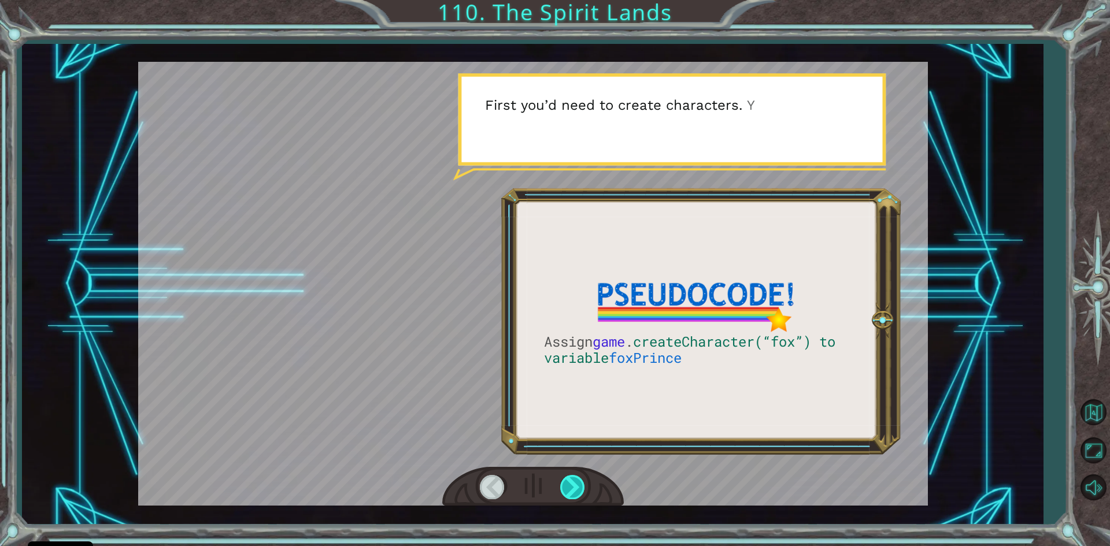
click at [578, 487] on div at bounding box center [573, 487] width 26 height 24
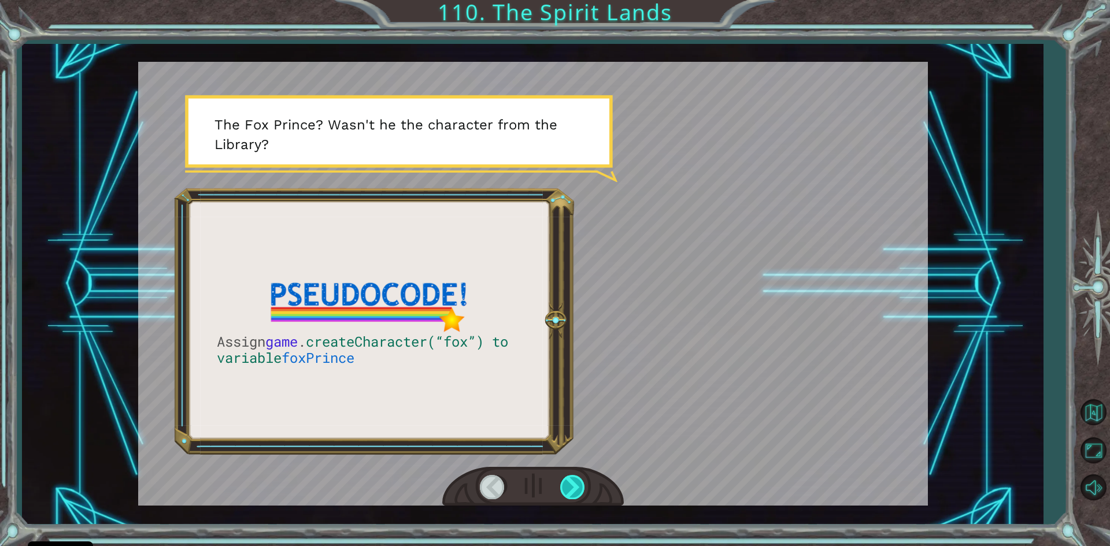
click at [578, 487] on div at bounding box center [573, 487] width 26 height 24
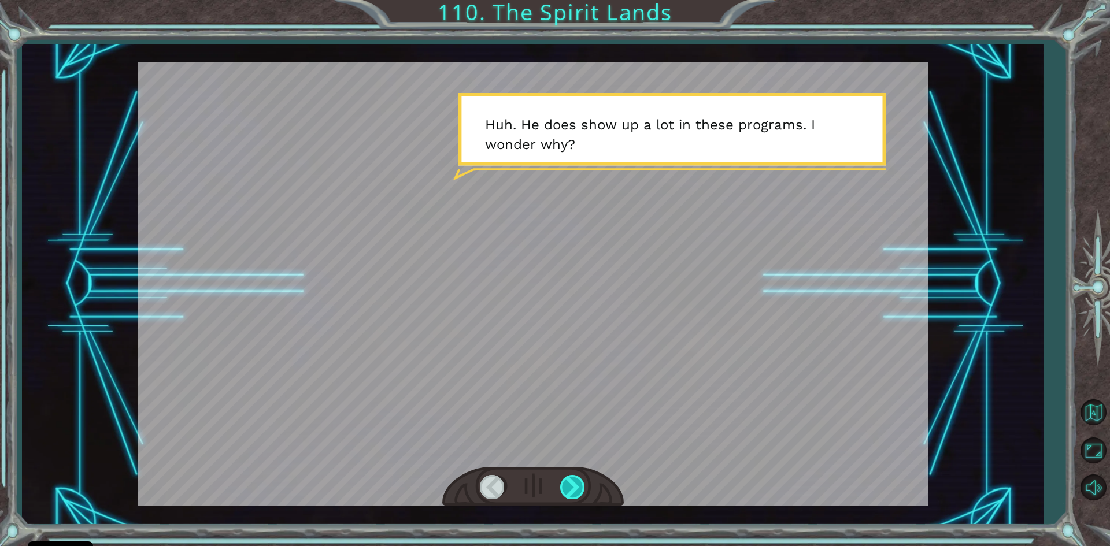
click at [585, 479] on div at bounding box center [573, 487] width 26 height 24
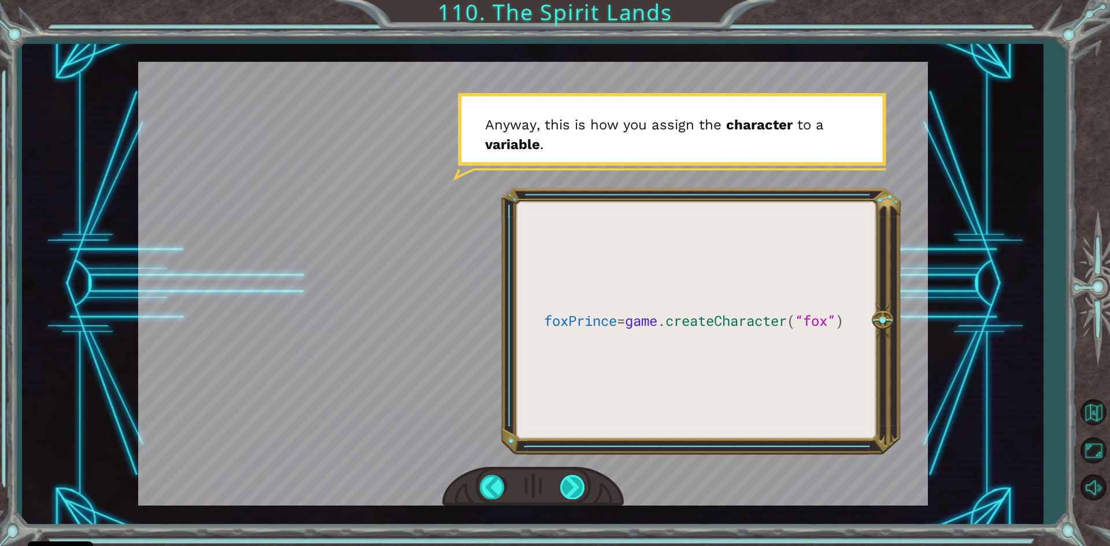
click at [581, 488] on div at bounding box center [573, 487] width 26 height 24
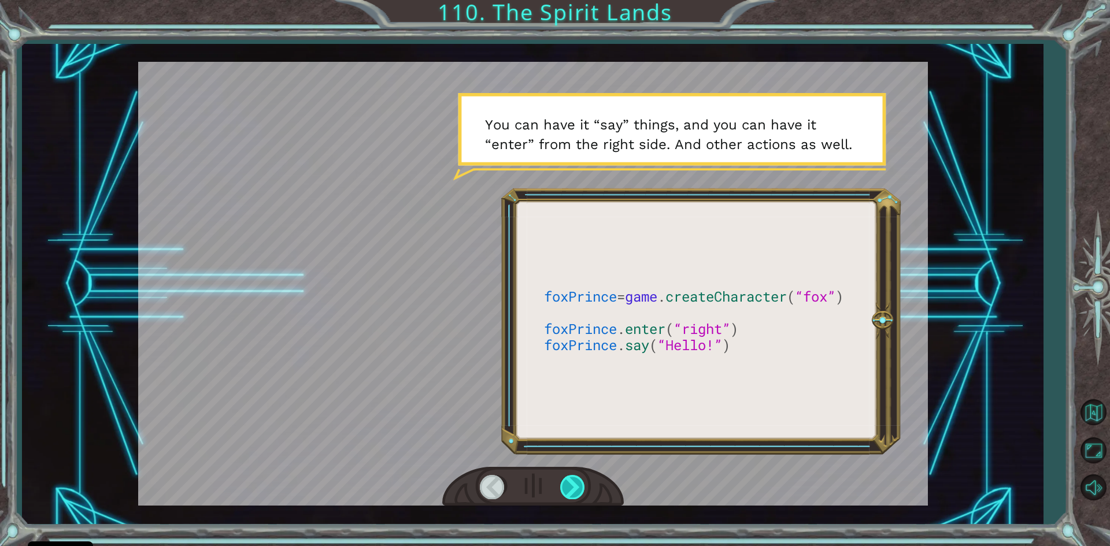
click at [581, 488] on div at bounding box center [573, 487] width 26 height 24
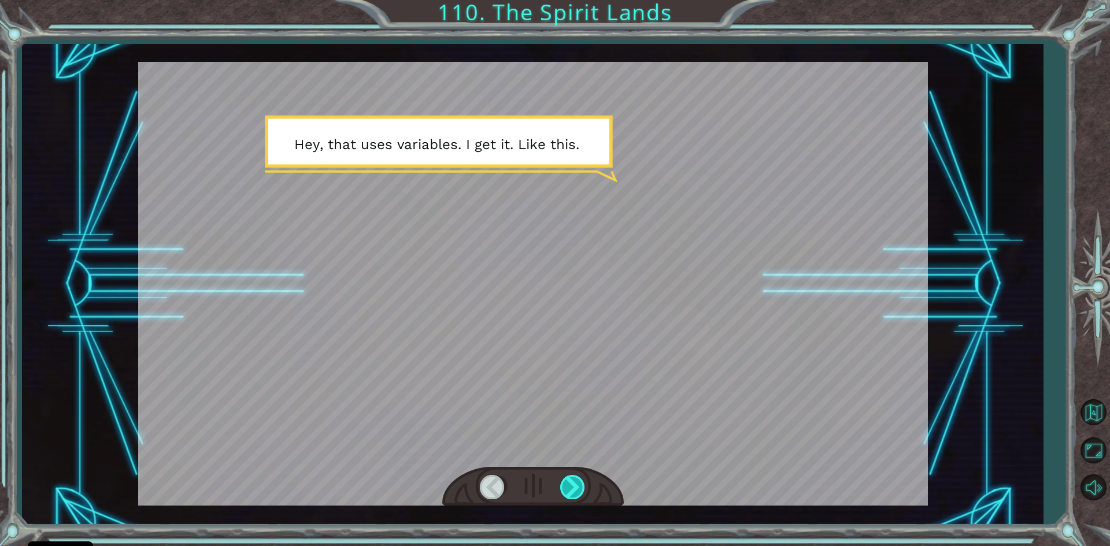
click at [581, 488] on div at bounding box center [573, 487] width 26 height 24
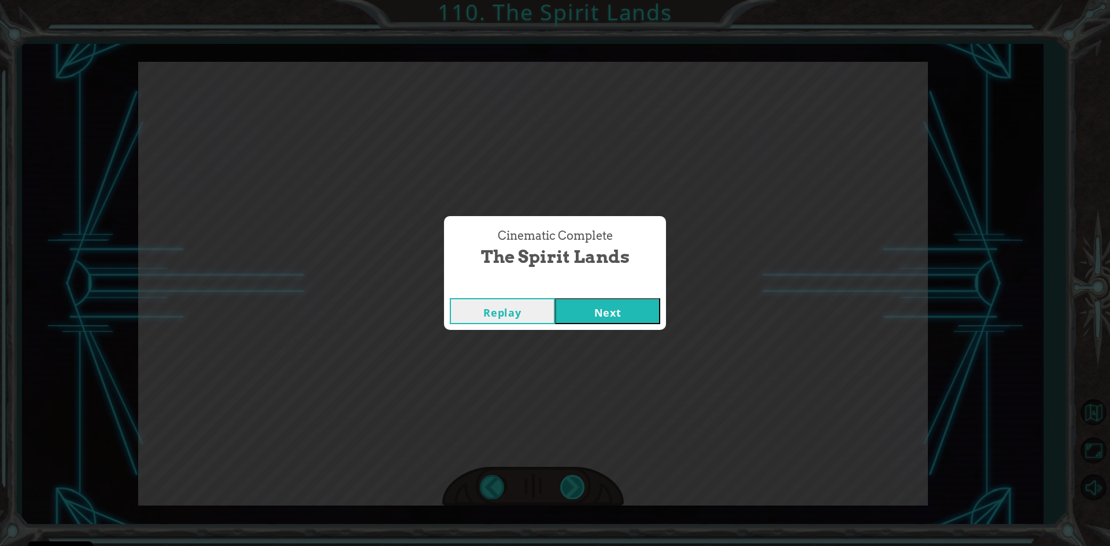
click at [581, 488] on div "Cinematic Complete The Spirit Lands Replay Next" at bounding box center [555, 273] width 1110 height 546
click at [627, 317] on button "Next" at bounding box center [607, 311] width 105 height 26
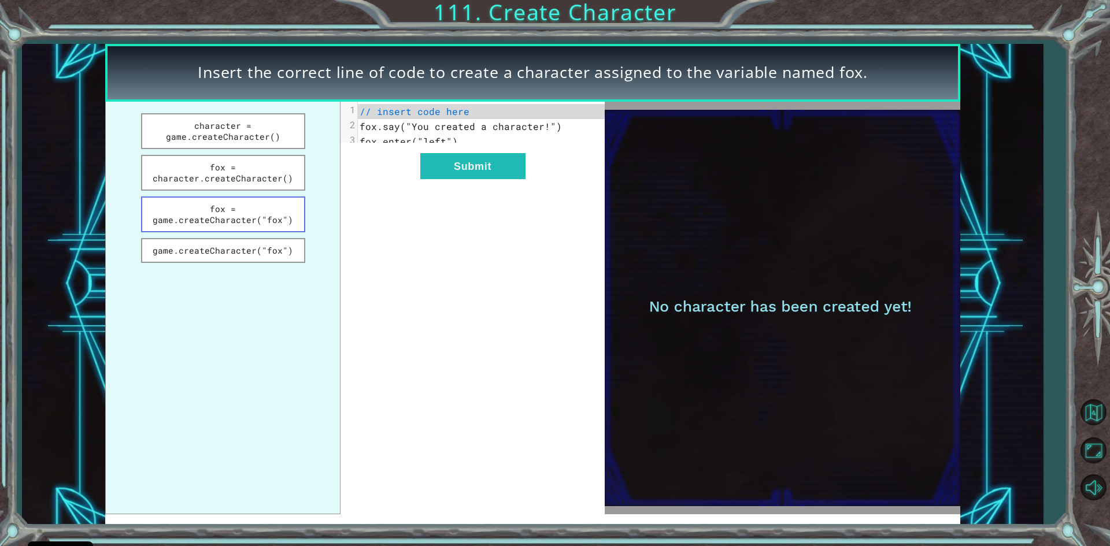
click at [278, 218] on button "fox = game.createCharacter("fox")" at bounding box center [223, 215] width 164 height 36
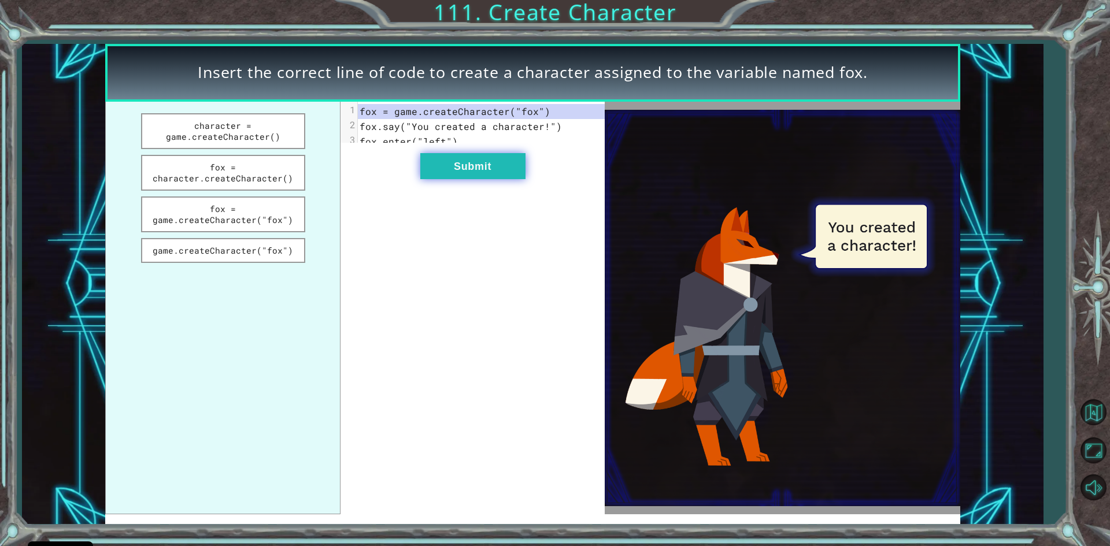
click at [483, 179] on button "Submit" at bounding box center [472, 166] width 105 height 26
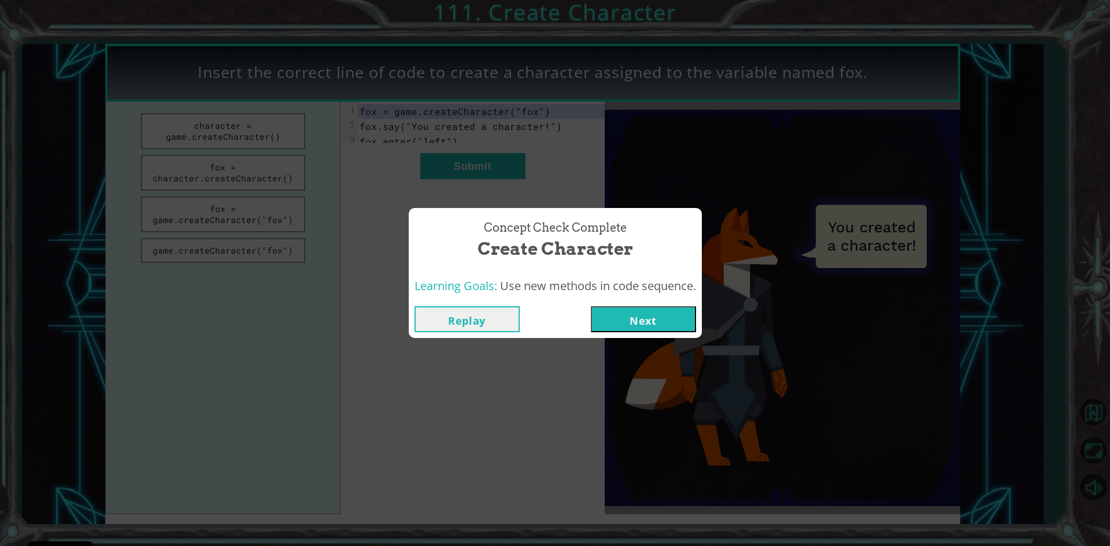
click at [673, 320] on button "Next" at bounding box center [643, 319] width 105 height 26
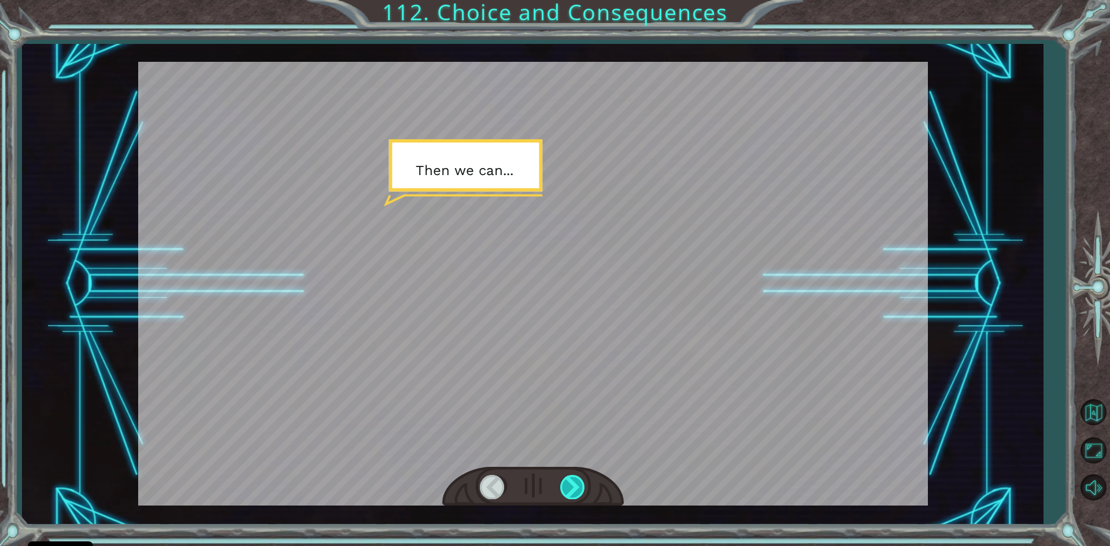
click at [566, 488] on div at bounding box center [573, 487] width 26 height 24
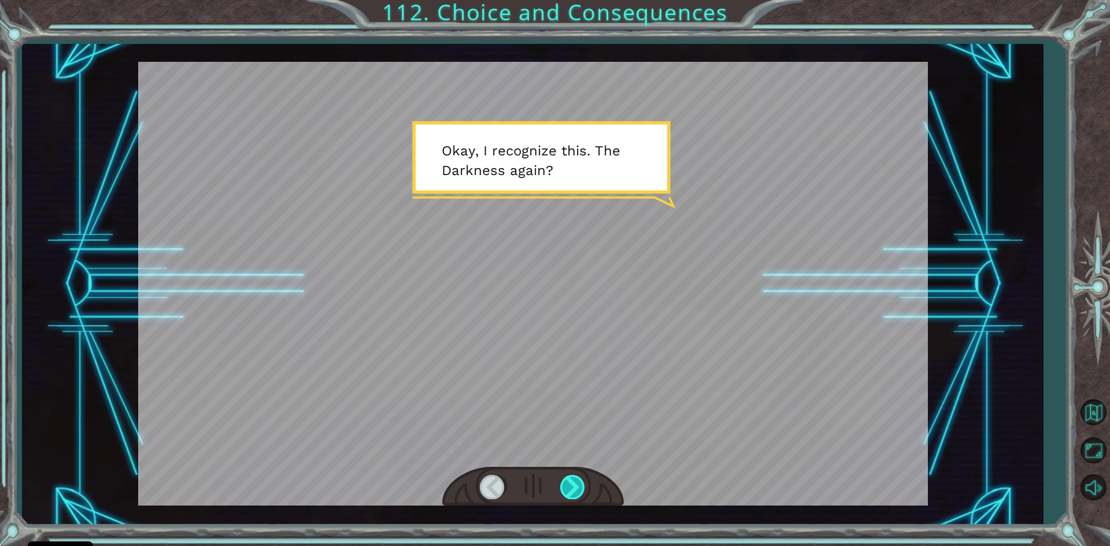
click at [568, 488] on div at bounding box center [573, 487] width 26 height 24
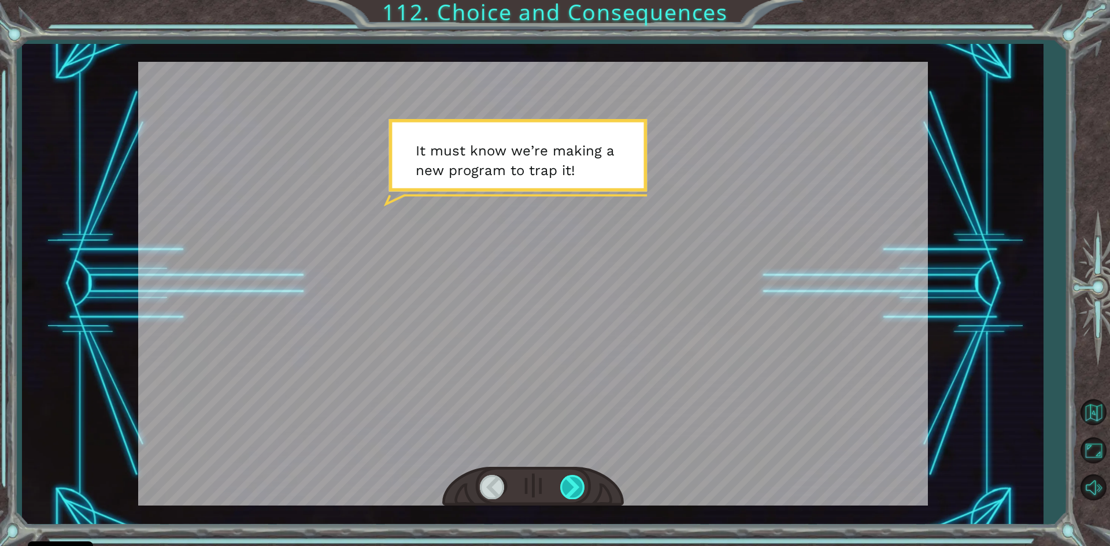
click at [570, 488] on div at bounding box center [573, 487] width 26 height 24
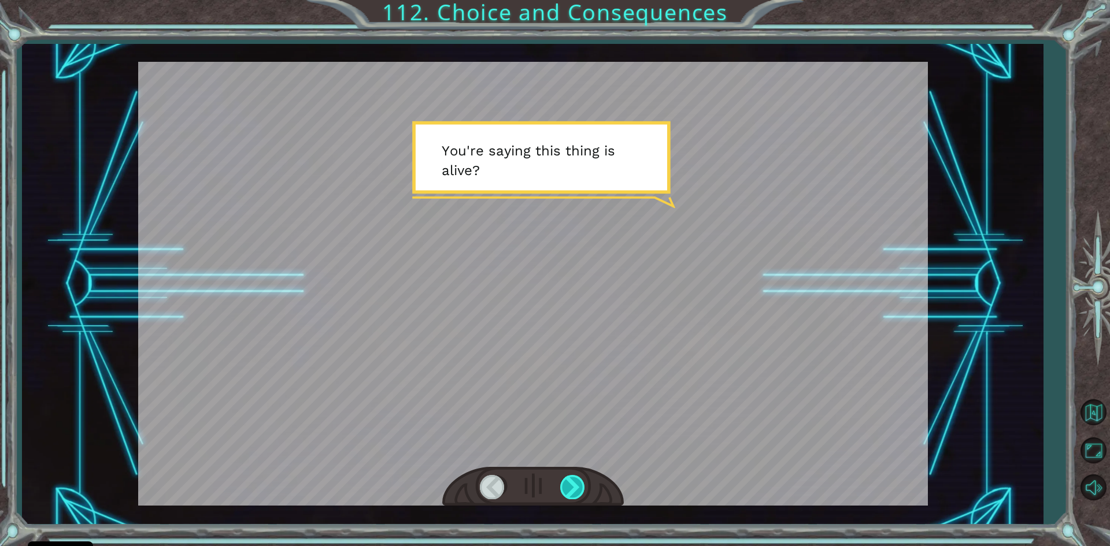
click at [570, 490] on div at bounding box center [573, 487] width 26 height 24
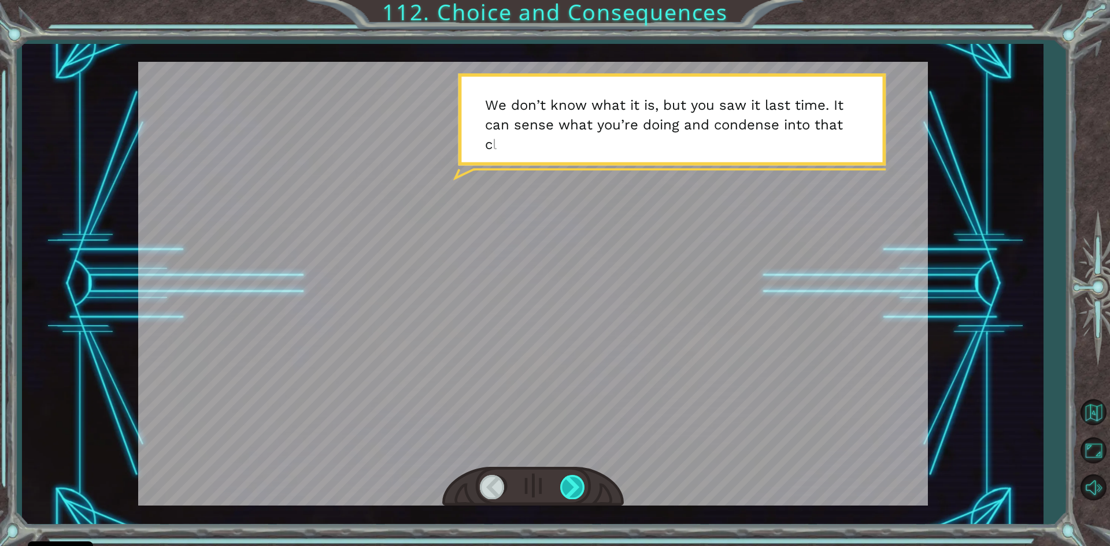
click at [570, 490] on div at bounding box center [573, 487] width 26 height 24
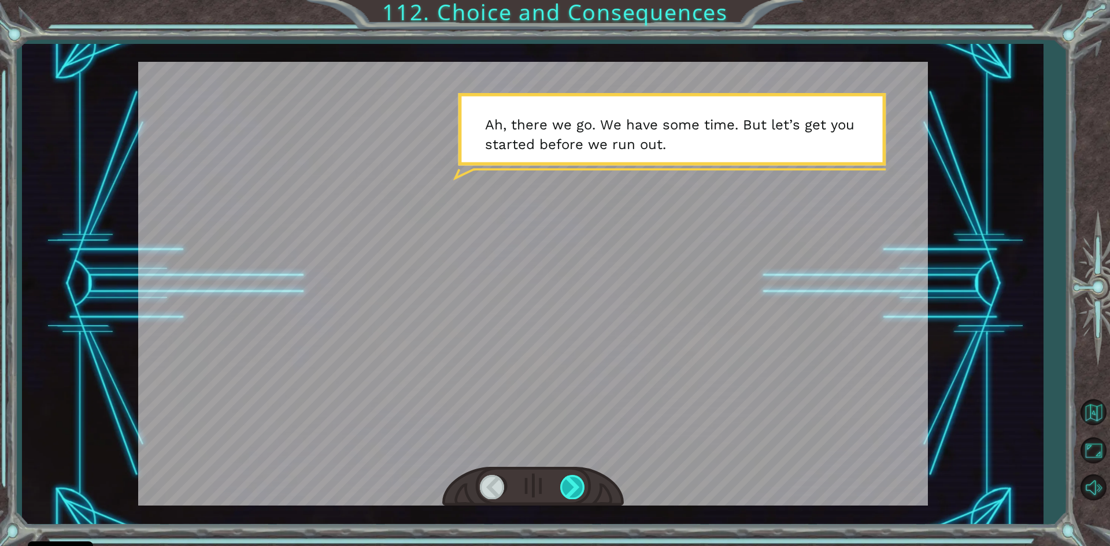
click at [570, 490] on div at bounding box center [573, 487] width 26 height 24
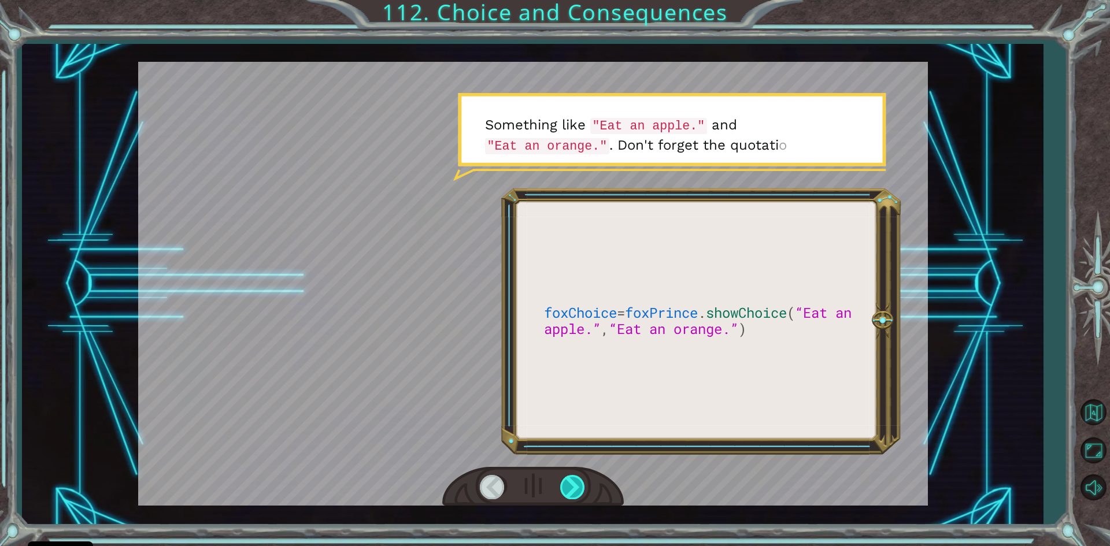
click at [570, 490] on div at bounding box center [573, 487] width 26 height 24
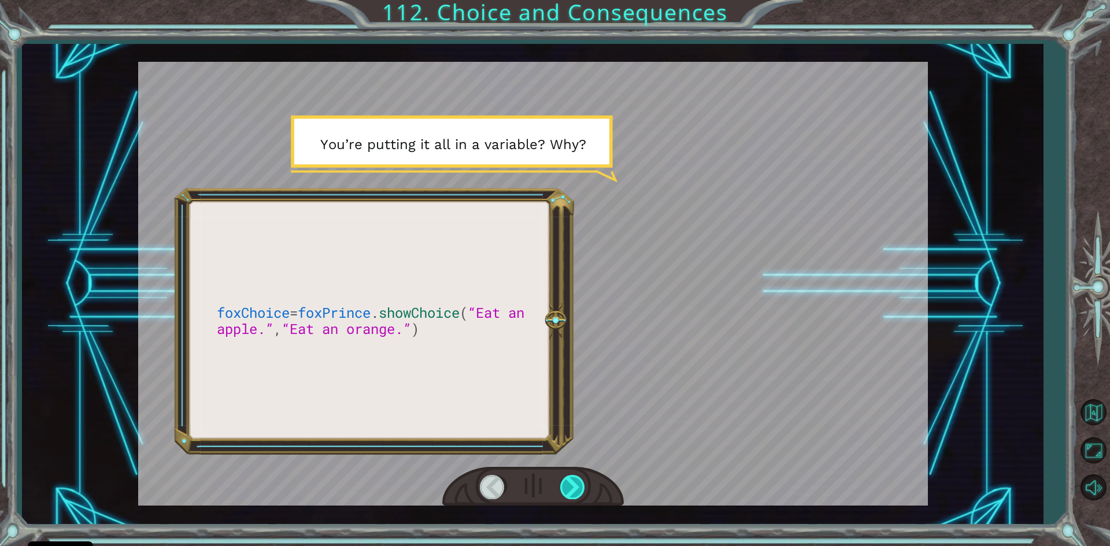
click at [570, 490] on div at bounding box center [573, 487] width 26 height 24
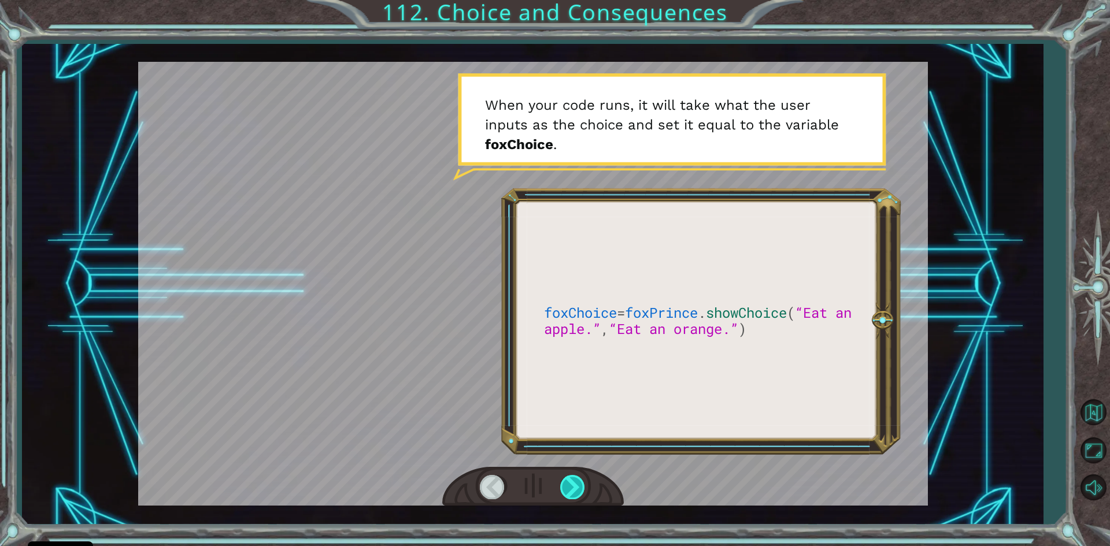
click at [570, 490] on div at bounding box center [573, 487] width 26 height 24
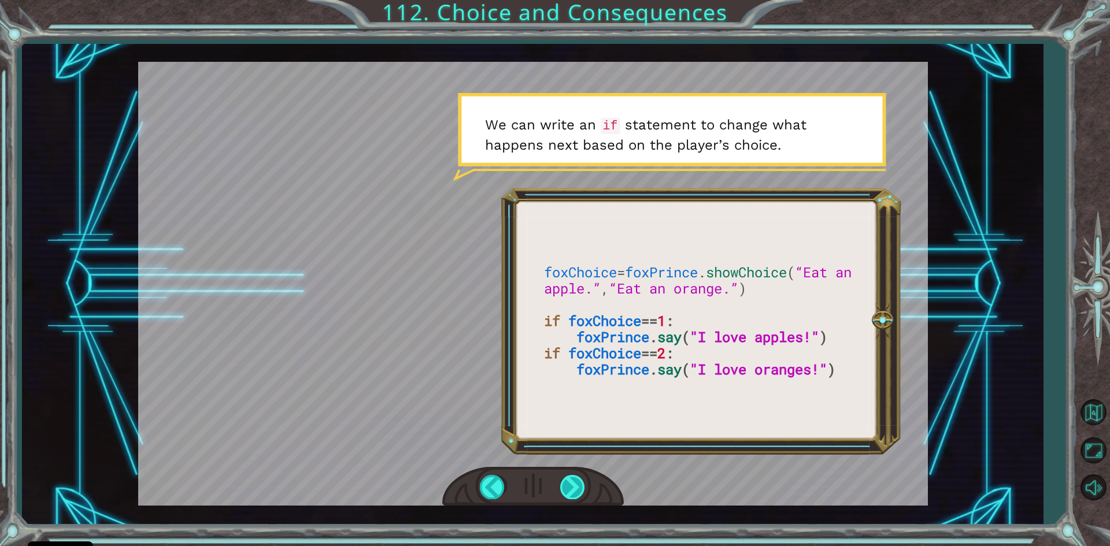
click at [584, 489] on div at bounding box center [573, 487] width 26 height 24
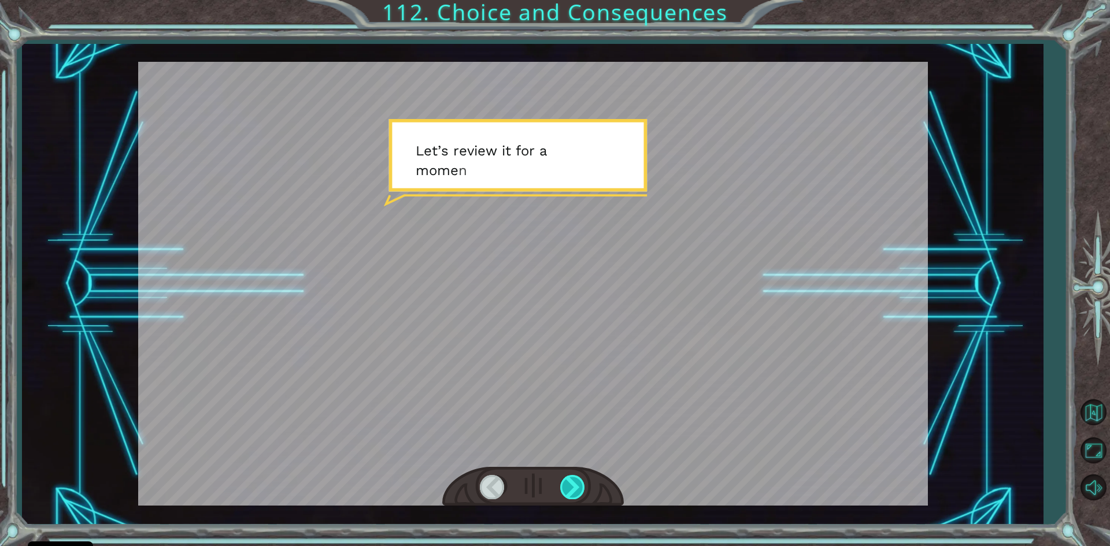
click at [582, 488] on div at bounding box center [573, 487] width 26 height 24
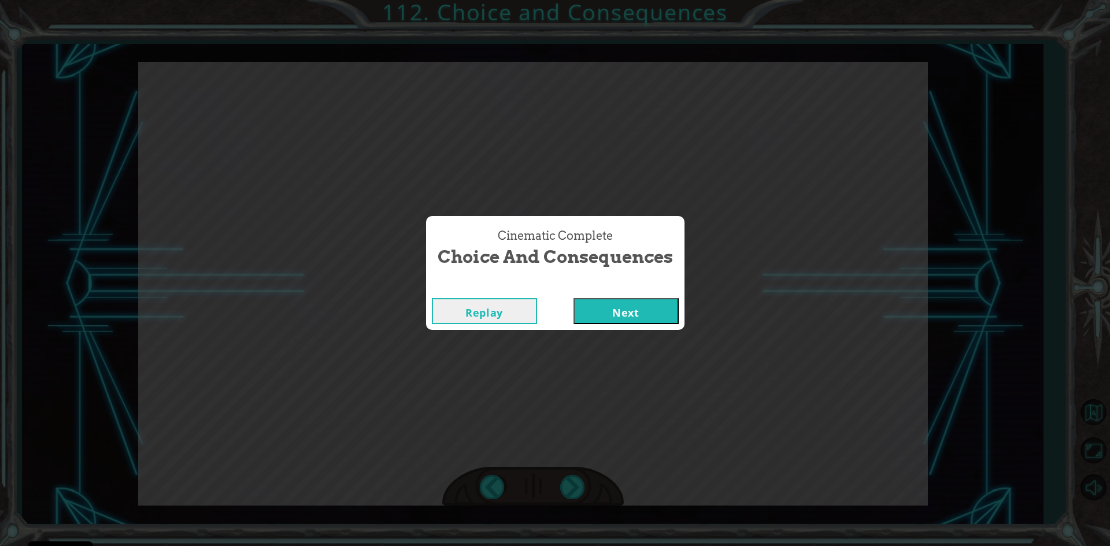
click at [621, 301] on button "Next" at bounding box center [626, 311] width 105 height 26
